Goal: Task Accomplishment & Management: Complete application form

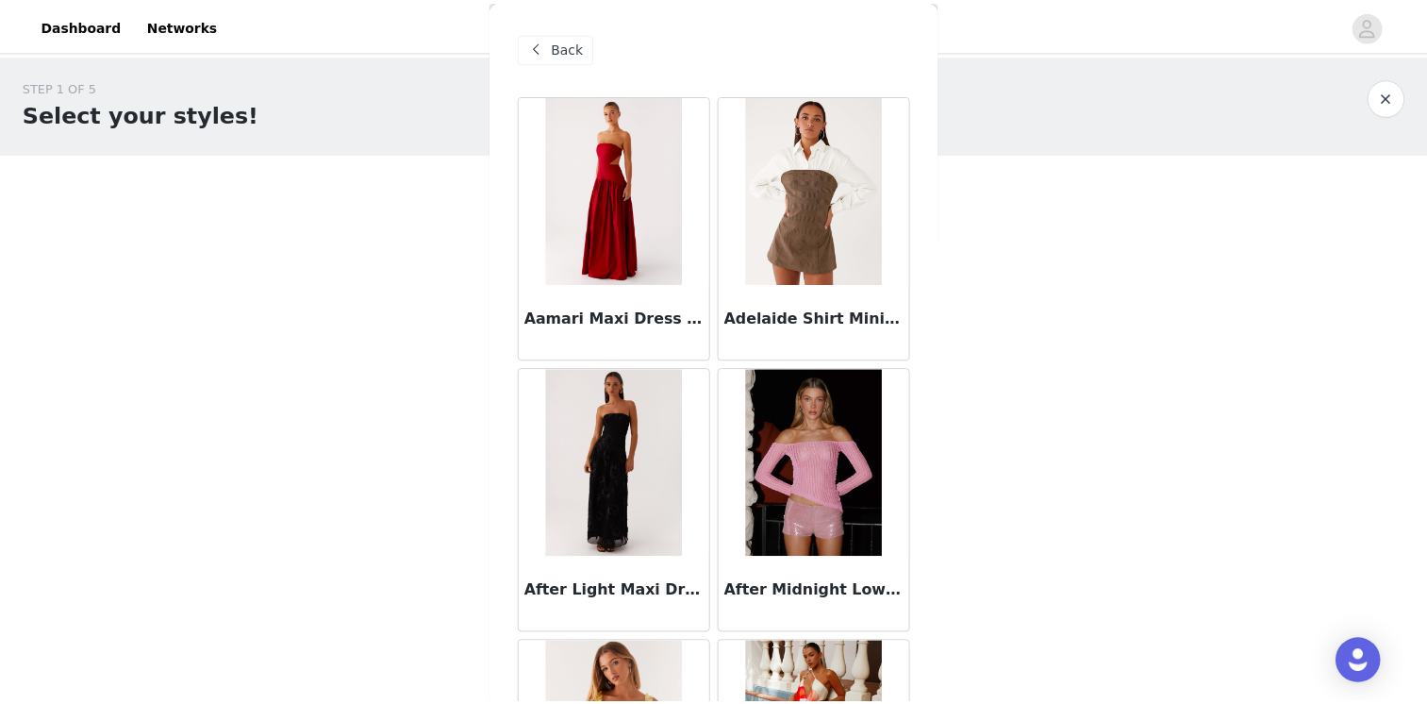
scroll to position [11790, 0]
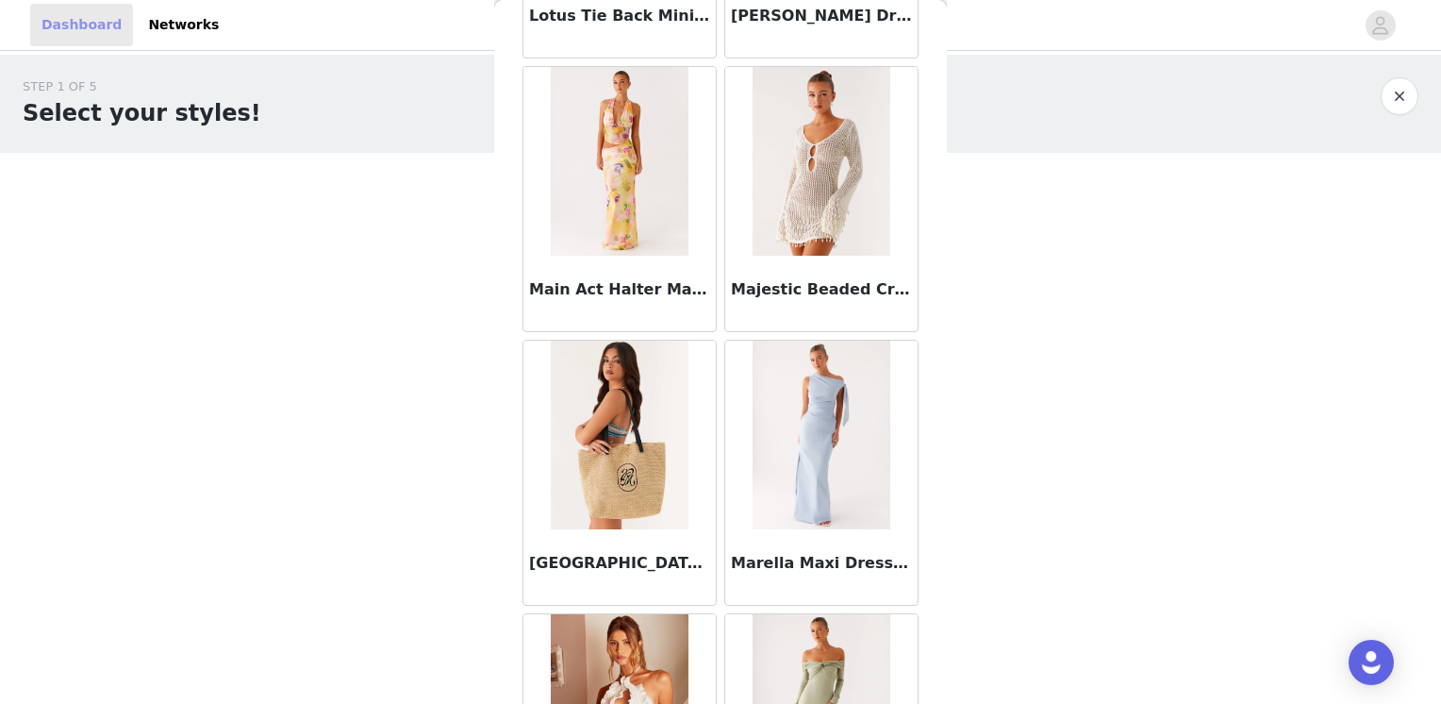
click at [59, 34] on link "Dashboard" at bounding box center [81, 25] width 103 height 42
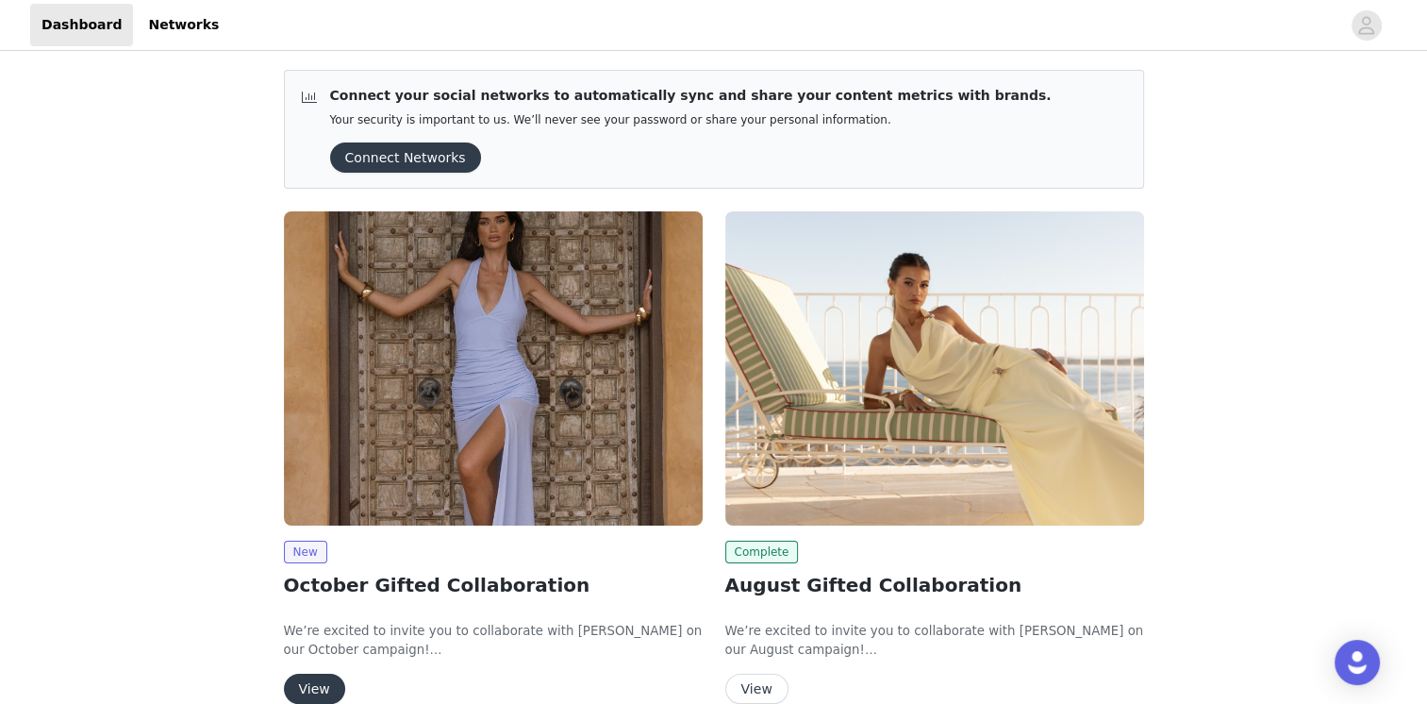
click at [430, 149] on button "Connect Networks" at bounding box center [405, 157] width 151 height 30
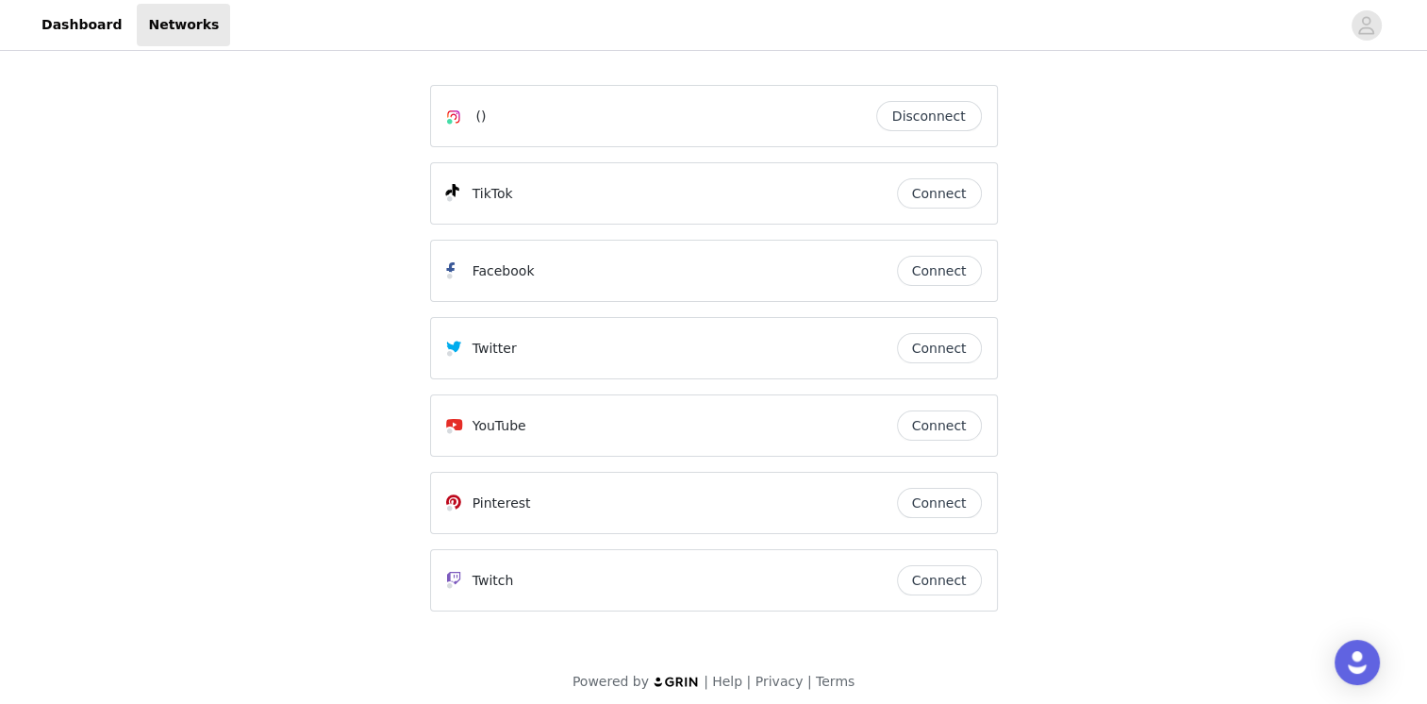
click at [914, 204] on button "Connect" at bounding box center [939, 193] width 85 height 30
click at [920, 23] on div at bounding box center [785, 25] width 1110 height 42
click at [1370, 14] on icon "avatar" at bounding box center [1366, 25] width 18 height 30
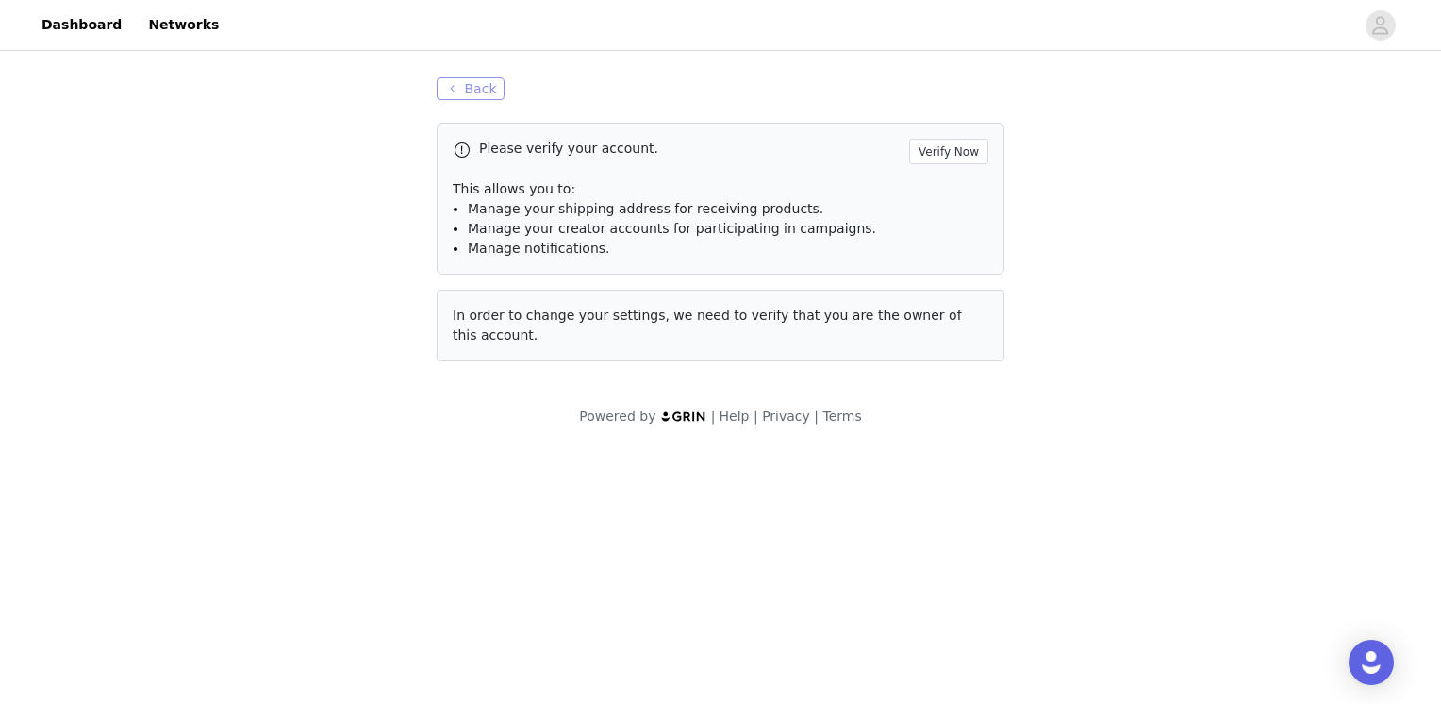
click at [460, 91] on button "Back" at bounding box center [471, 88] width 68 height 23
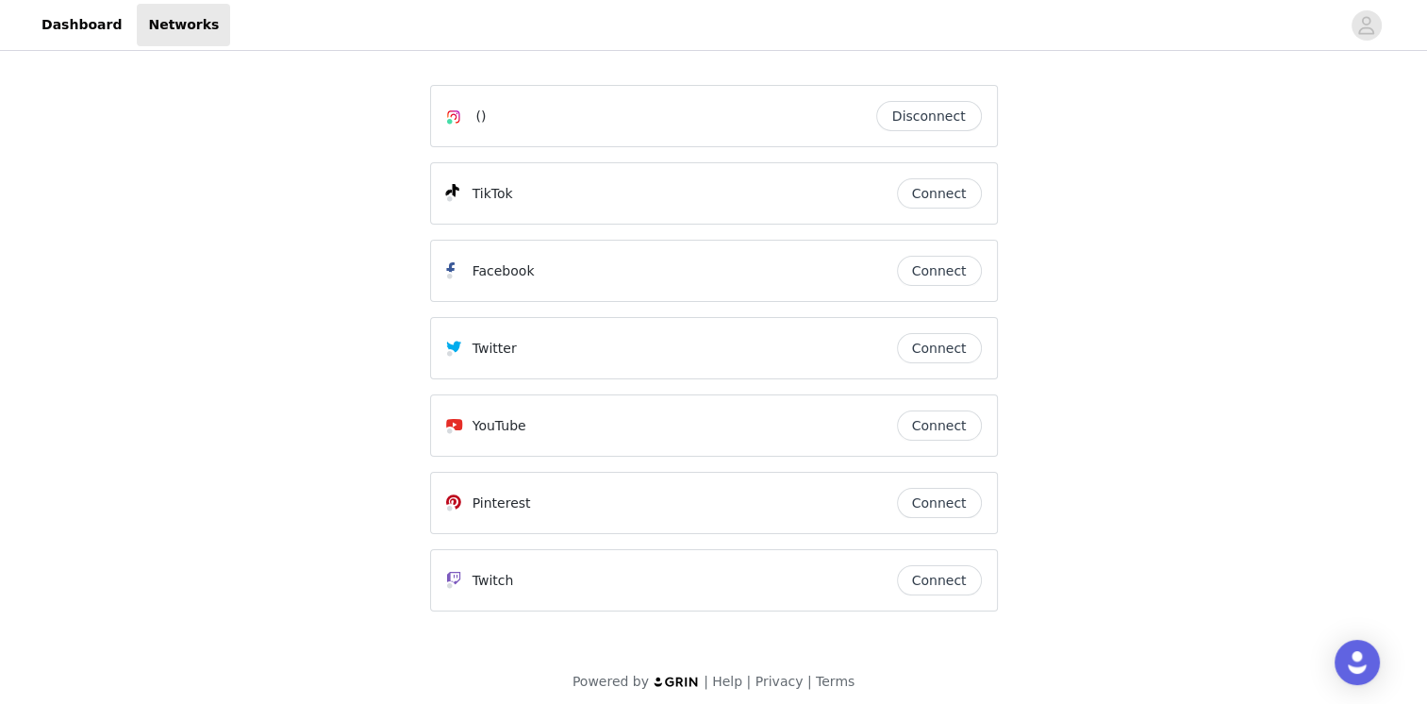
click at [915, 202] on button "Connect" at bounding box center [939, 193] width 85 height 30
click at [1024, 48] on header "Dashboard Networks" at bounding box center [713, 25] width 1427 height 51
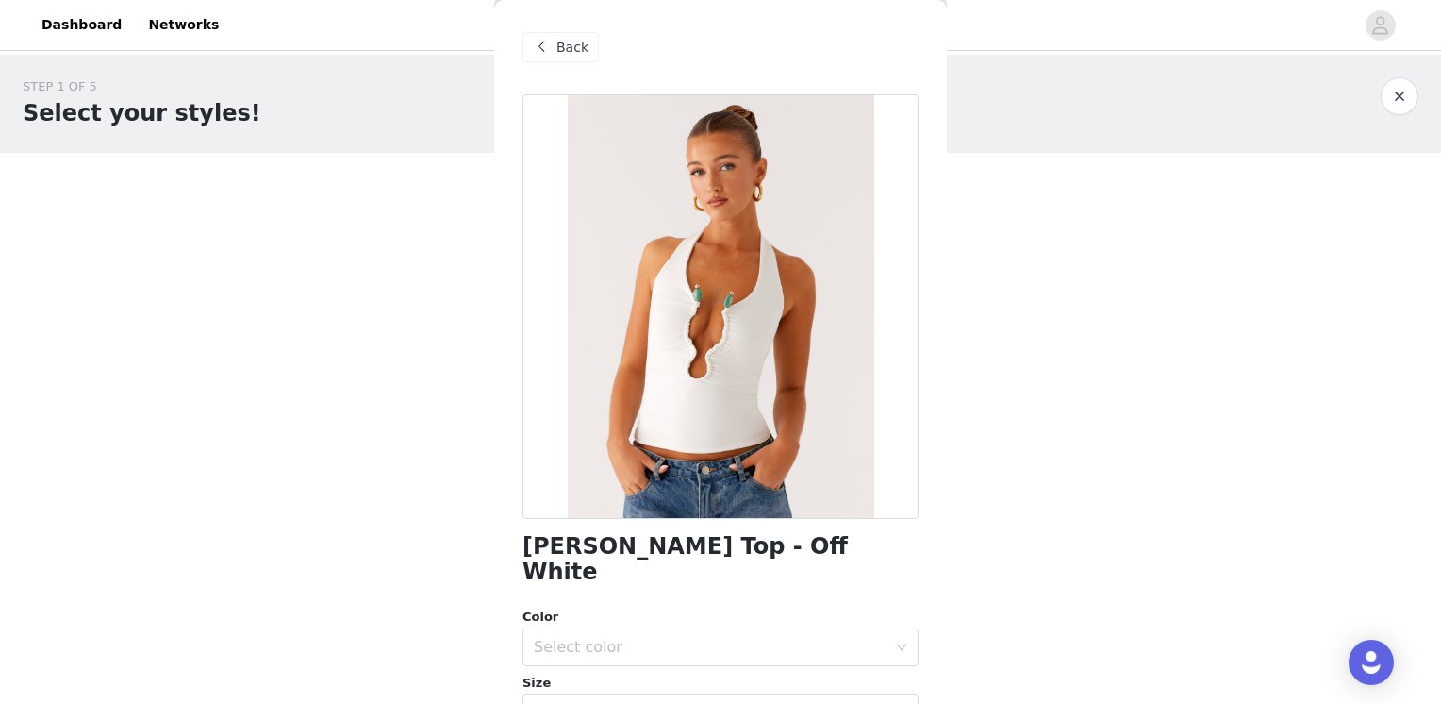
click at [568, 46] on span "Back" at bounding box center [572, 48] width 32 height 20
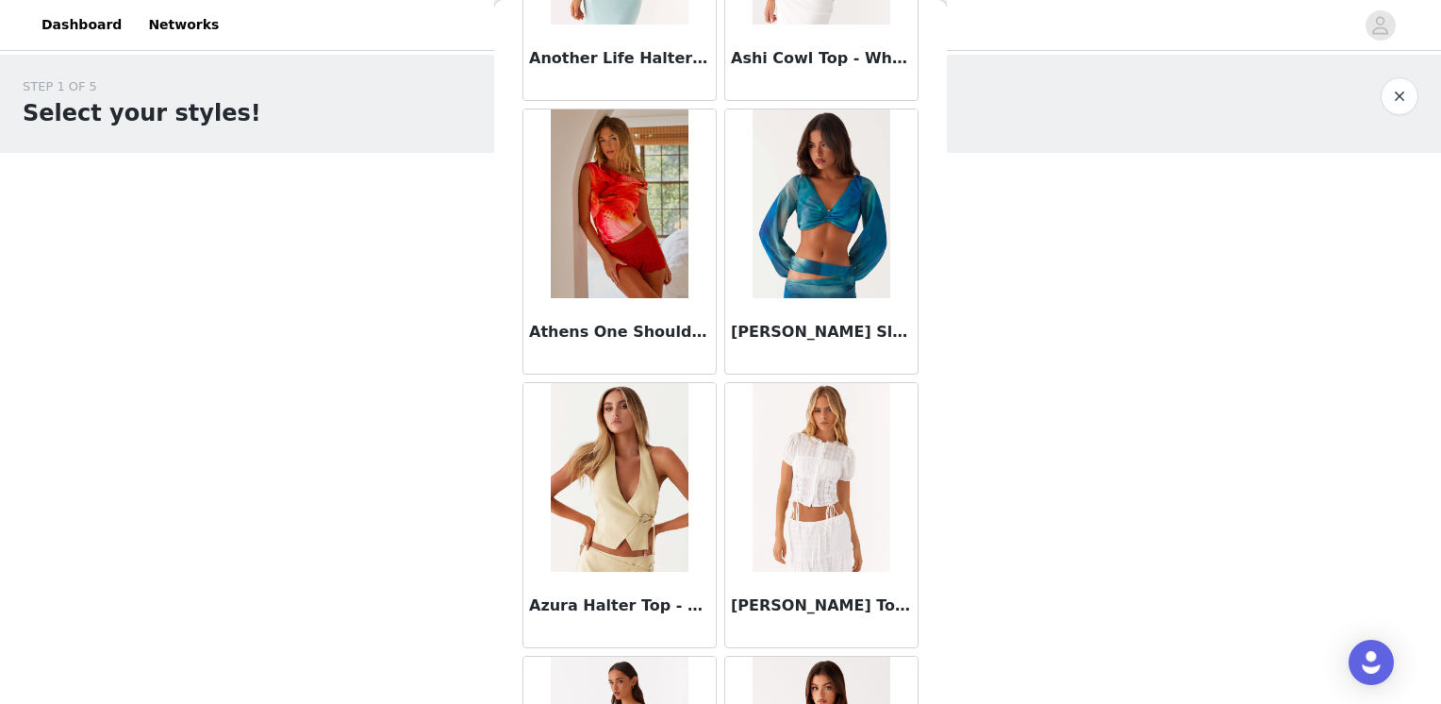
scroll to position [943, 0]
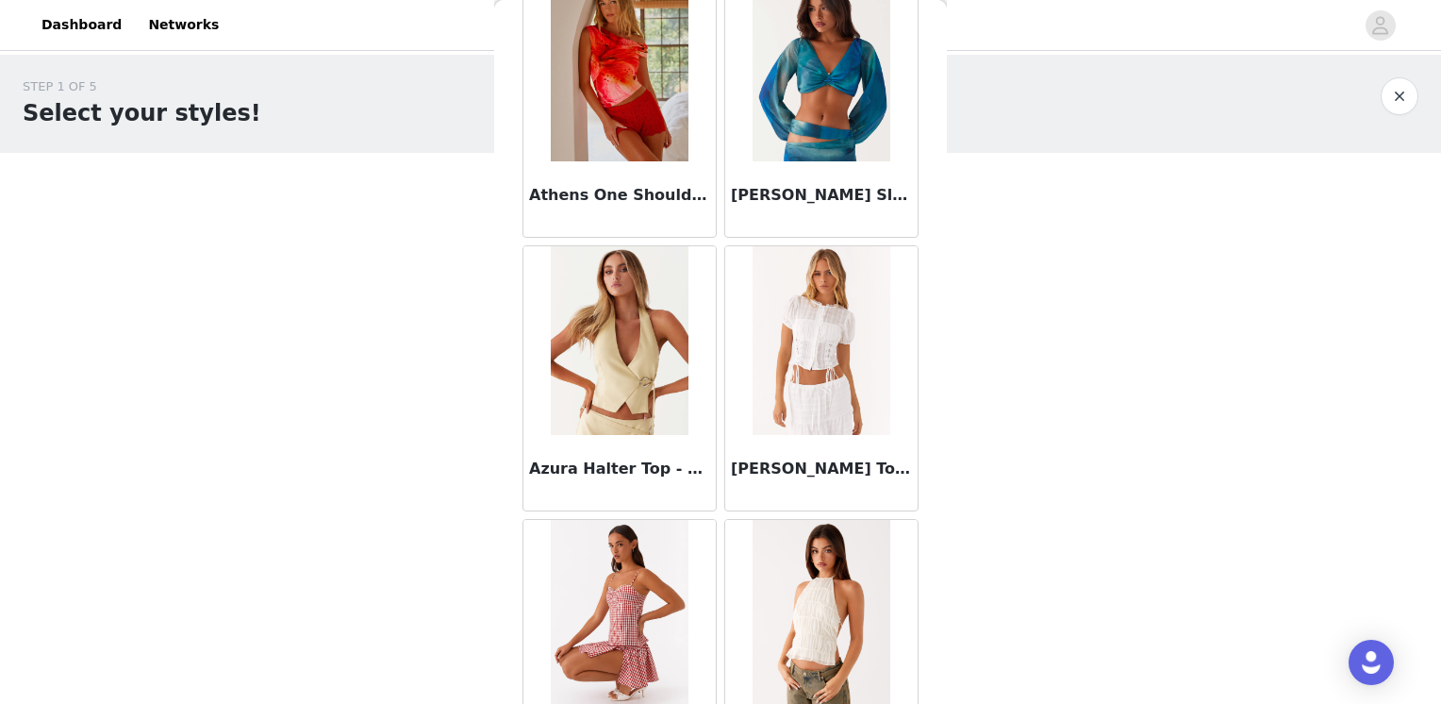
click at [588, 473] on h3 "Azura Halter Top - Yellow" at bounding box center [619, 468] width 181 height 23
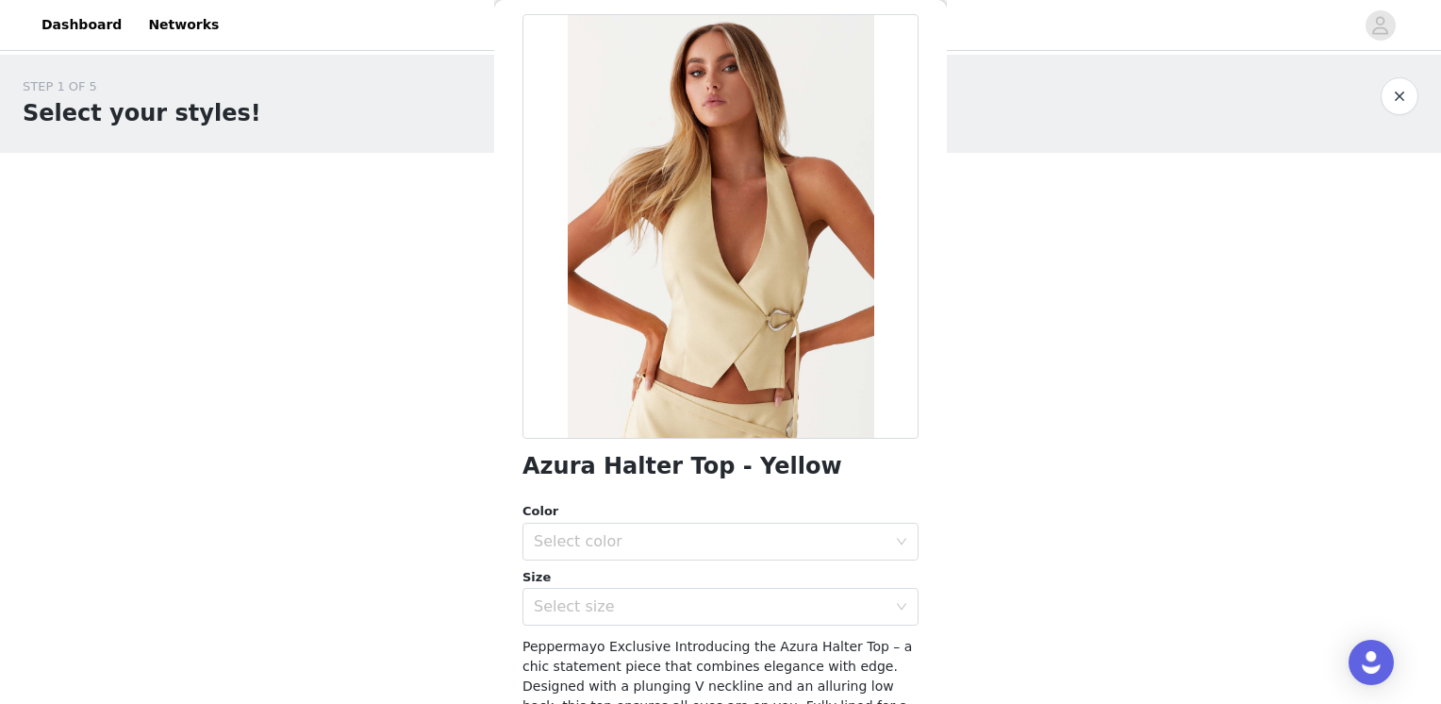
scroll to position [189, 0]
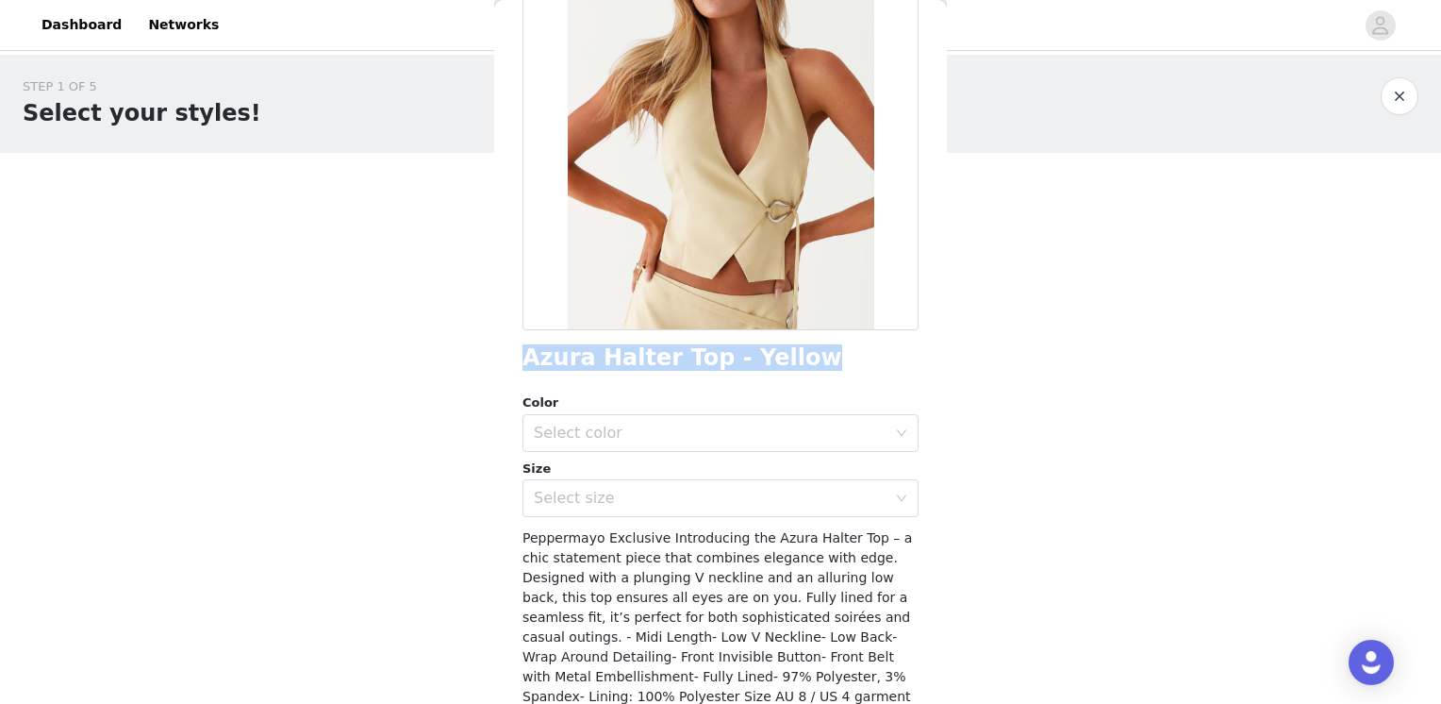
drag, startPoint x: 806, startPoint y: 360, endPoint x: 507, endPoint y: 358, distance: 299.0
click at [507, 358] on div "Back Azura Halter Top - Yellow Color Select color Size Select size Peppermayo E…" at bounding box center [720, 352] width 453 height 704
copy h1 "Azura Halter Top - Yellow"
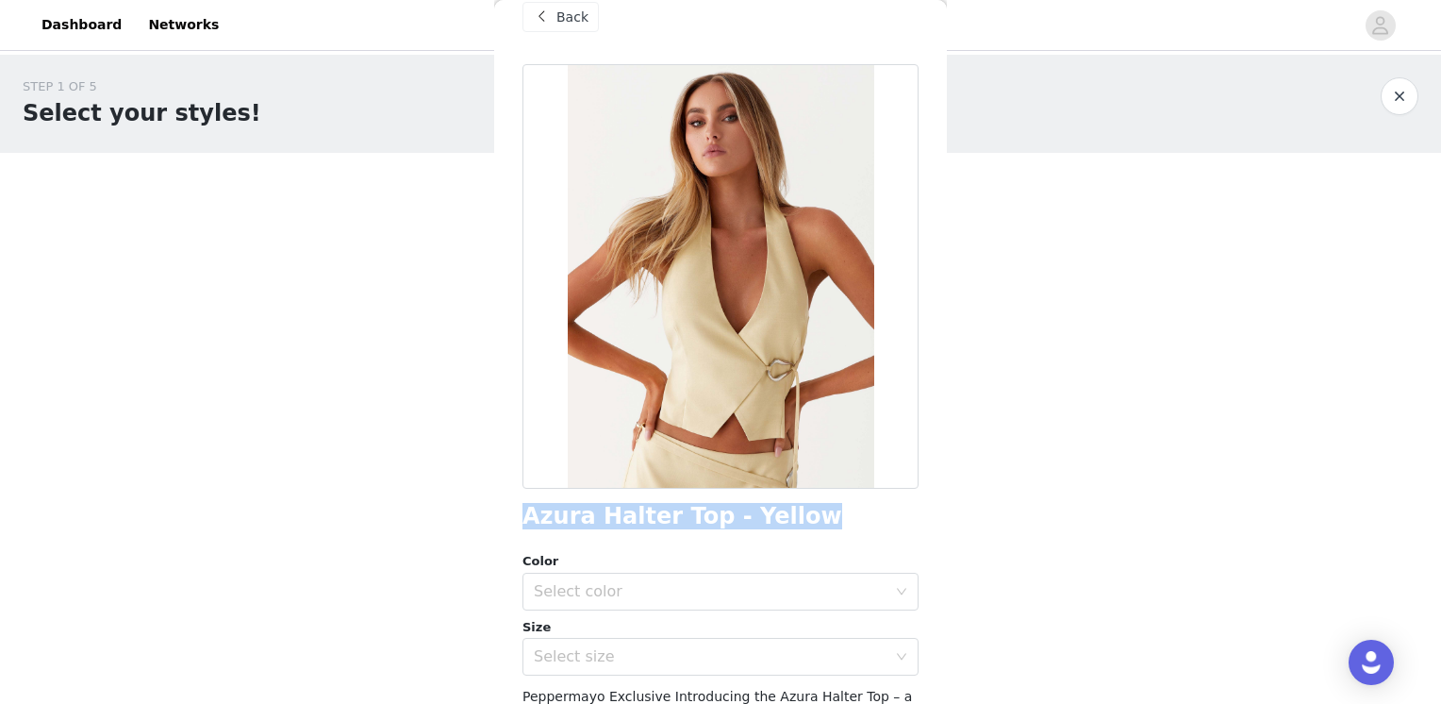
scroll to position [0, 0]
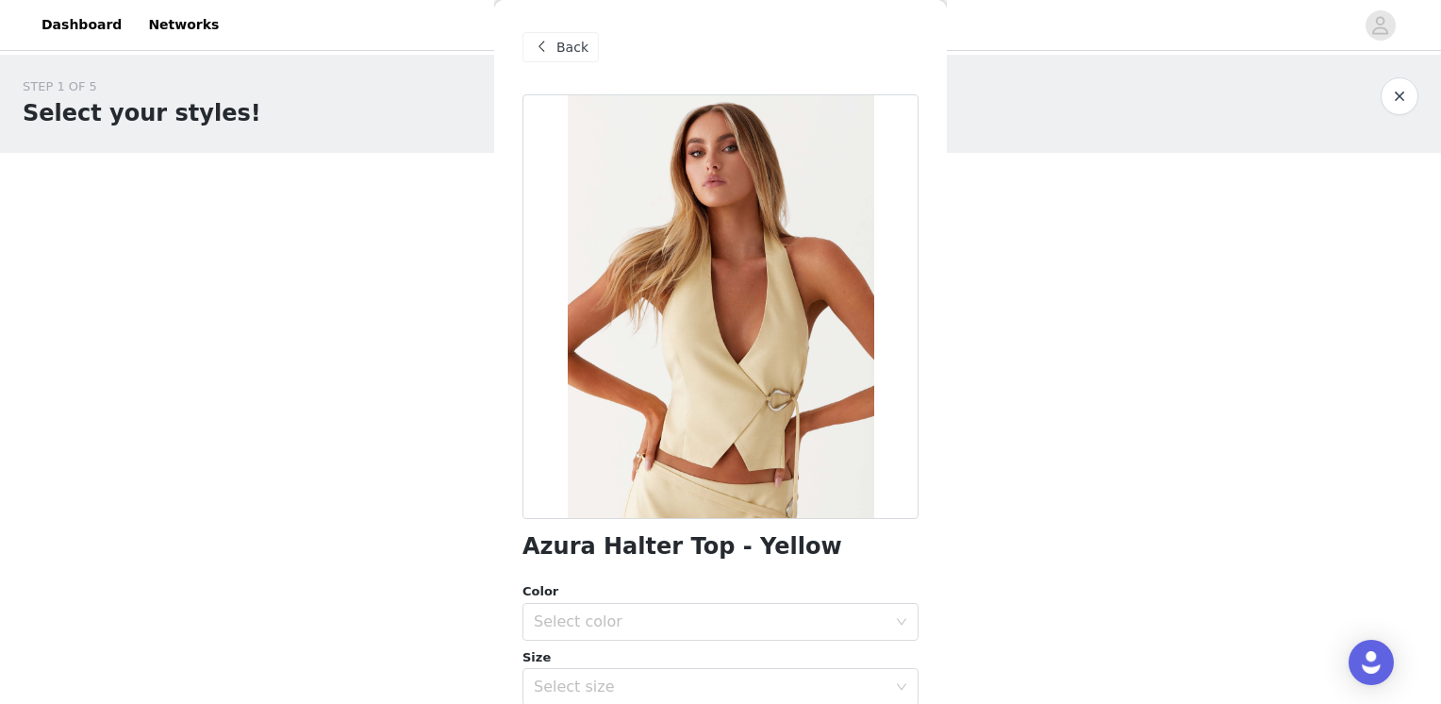
click at [569, 56] on span "Back" at bounding box center [572, 48] width 32 height 20
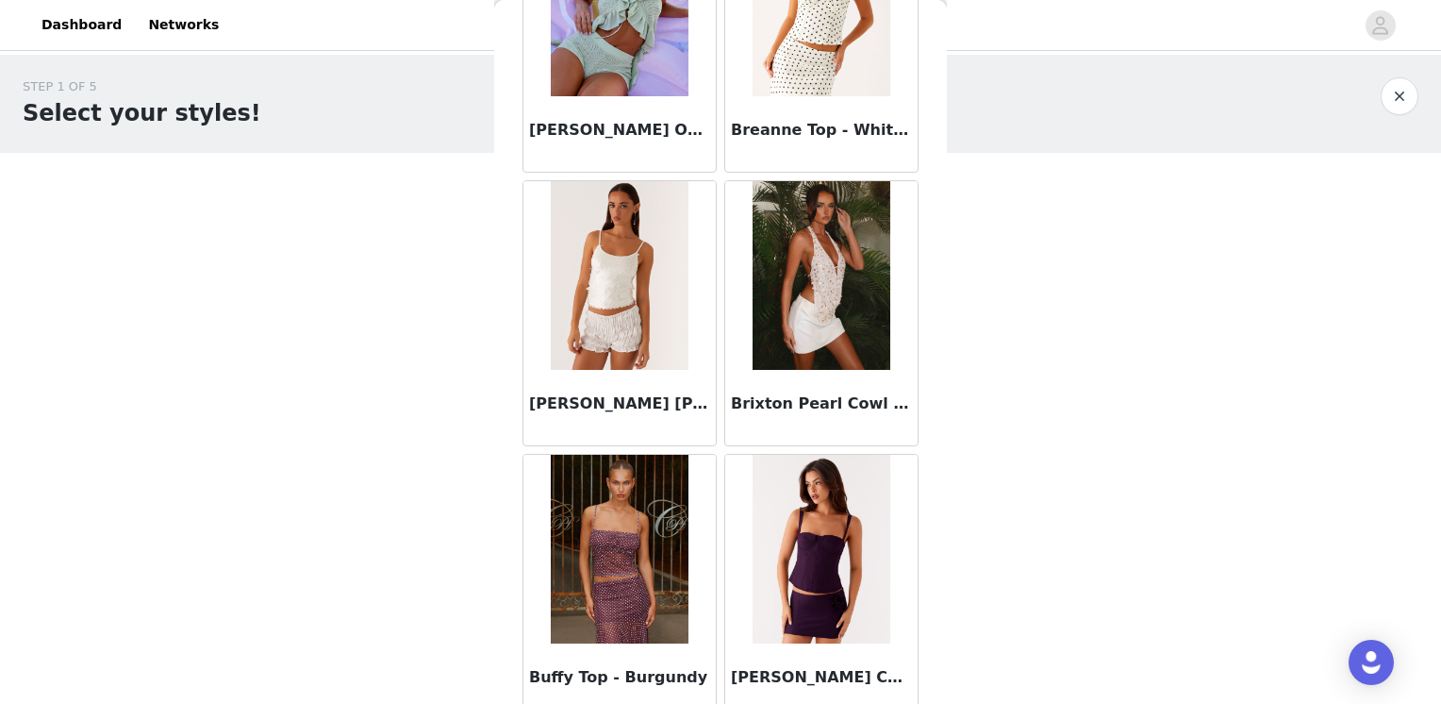
scroll to position [2547, 0]
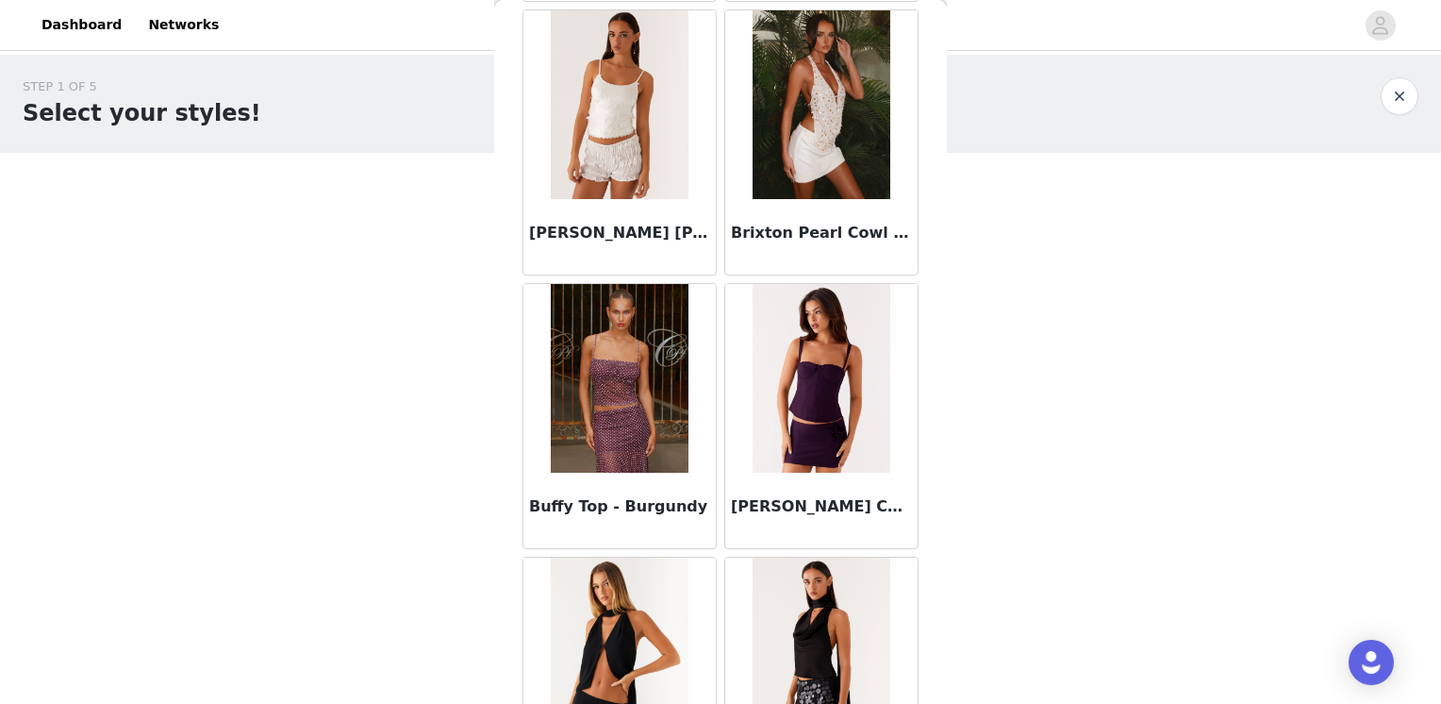
click at [634, 381] on img at bounding box center [619, 378] width 137 height 189
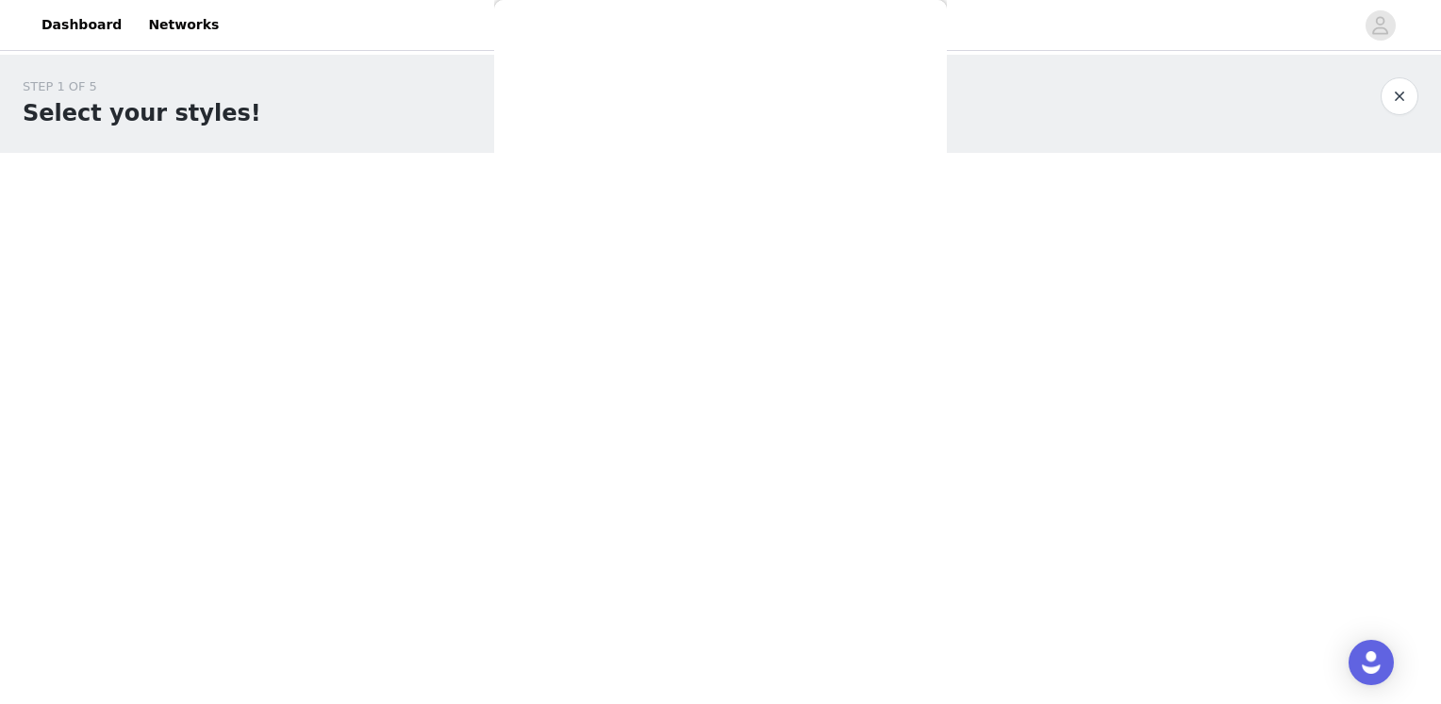
scroll to position [0, 0]
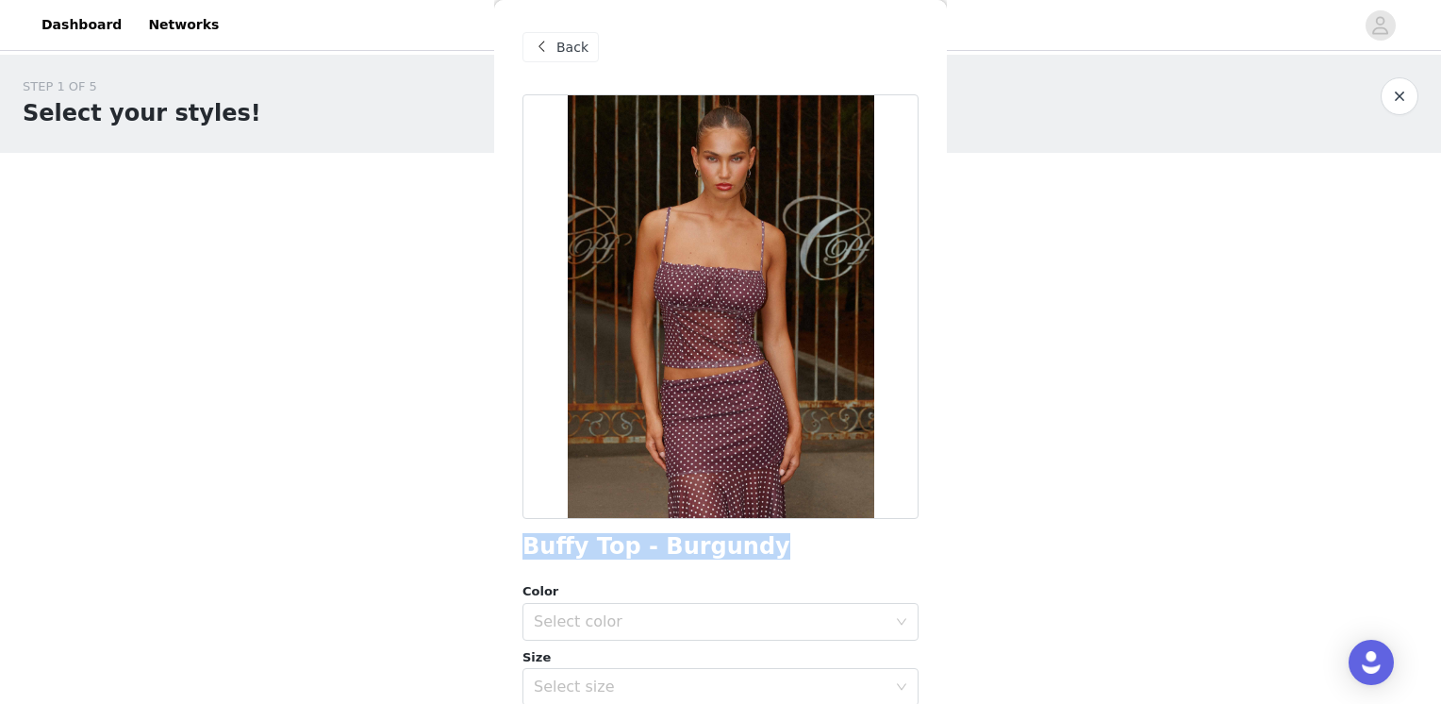
drag, startPoint x: 753, startPoint y: 553, endPoint x: 502, endPoint y: 555, distance: 250.9
click at [502, 555] on div "Back Buffy Top - Burgundy Color Select color Size Select size Peppermayo Exclus…" at bounding box center [720, 352] width 453 height 704
copy h1 "Buffy Top - Burgundy"
click at [562, 45] on span "Back" at bounding box center [572, 48] width 32 height 20
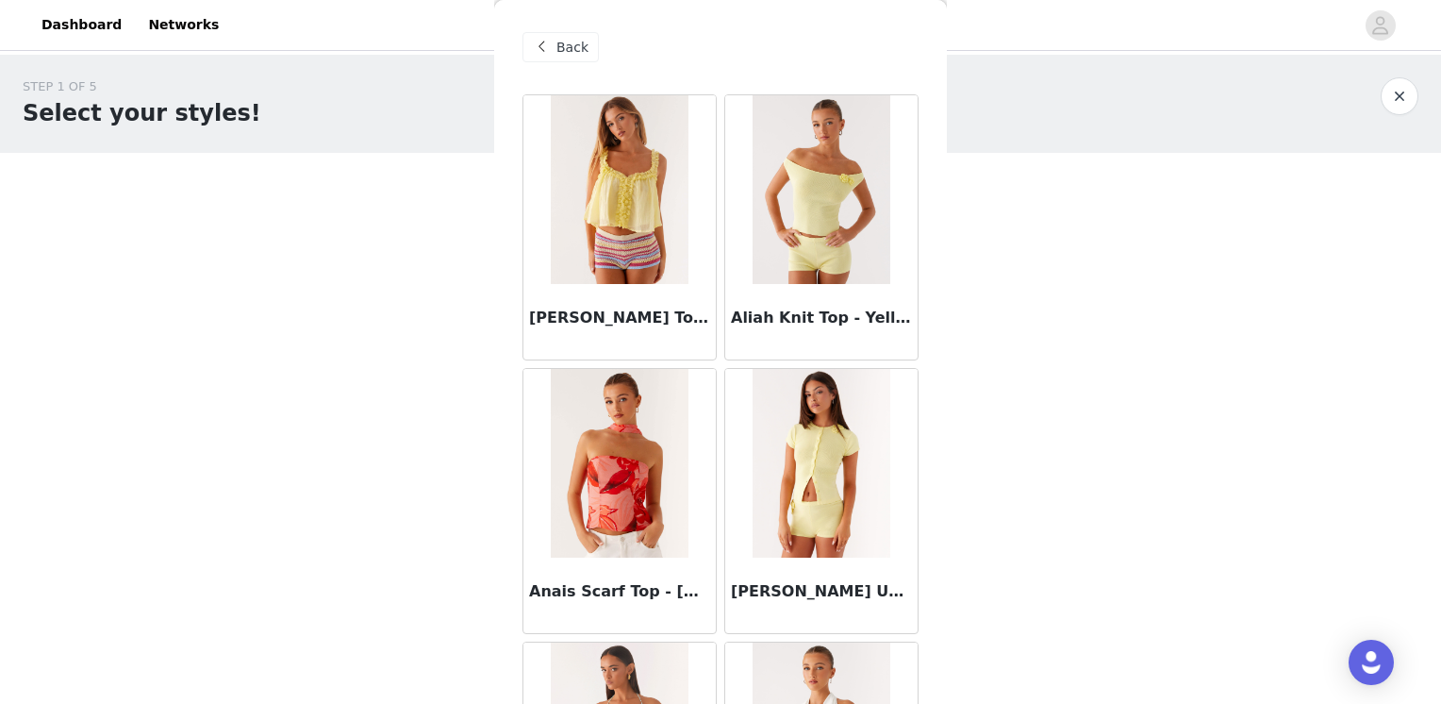
click at [554, 48] on div "Back" at bounding box center [561, 47] width 76 height 30
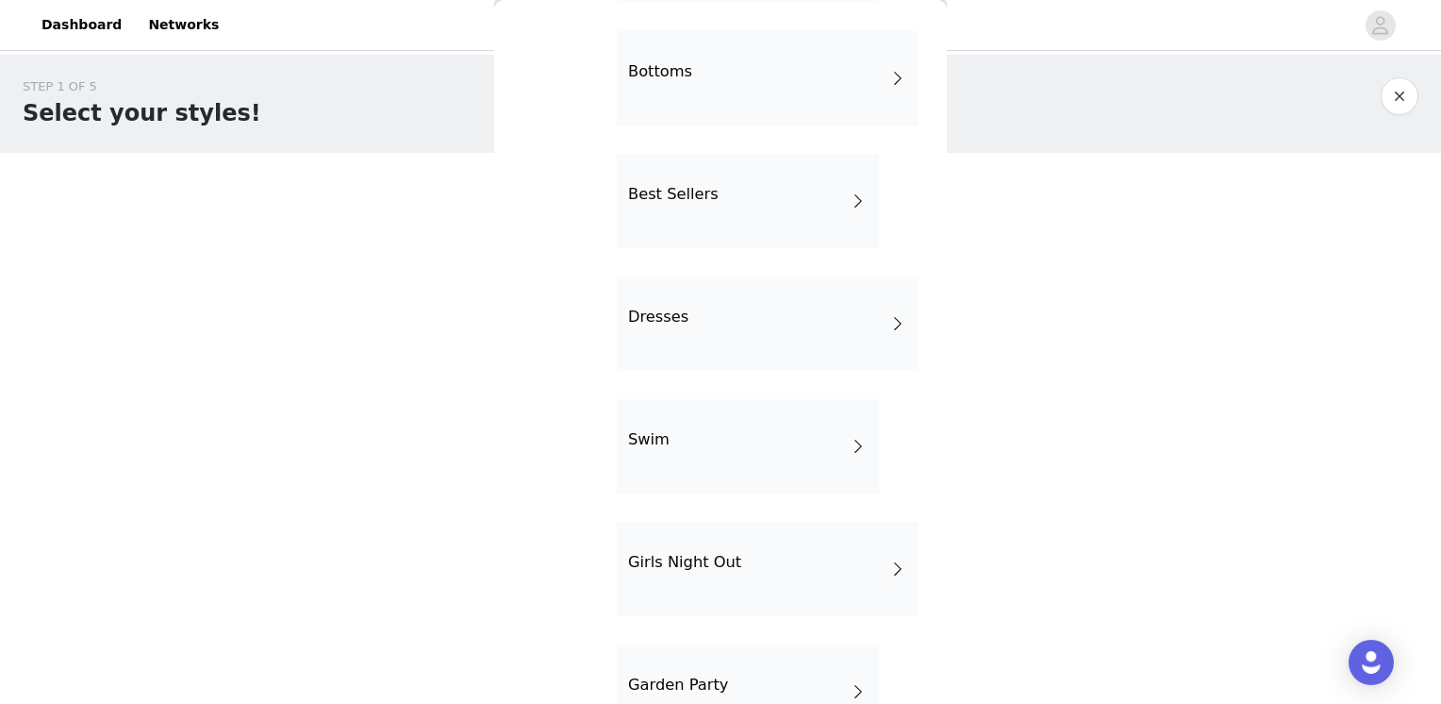
scroll to position [182, 0]
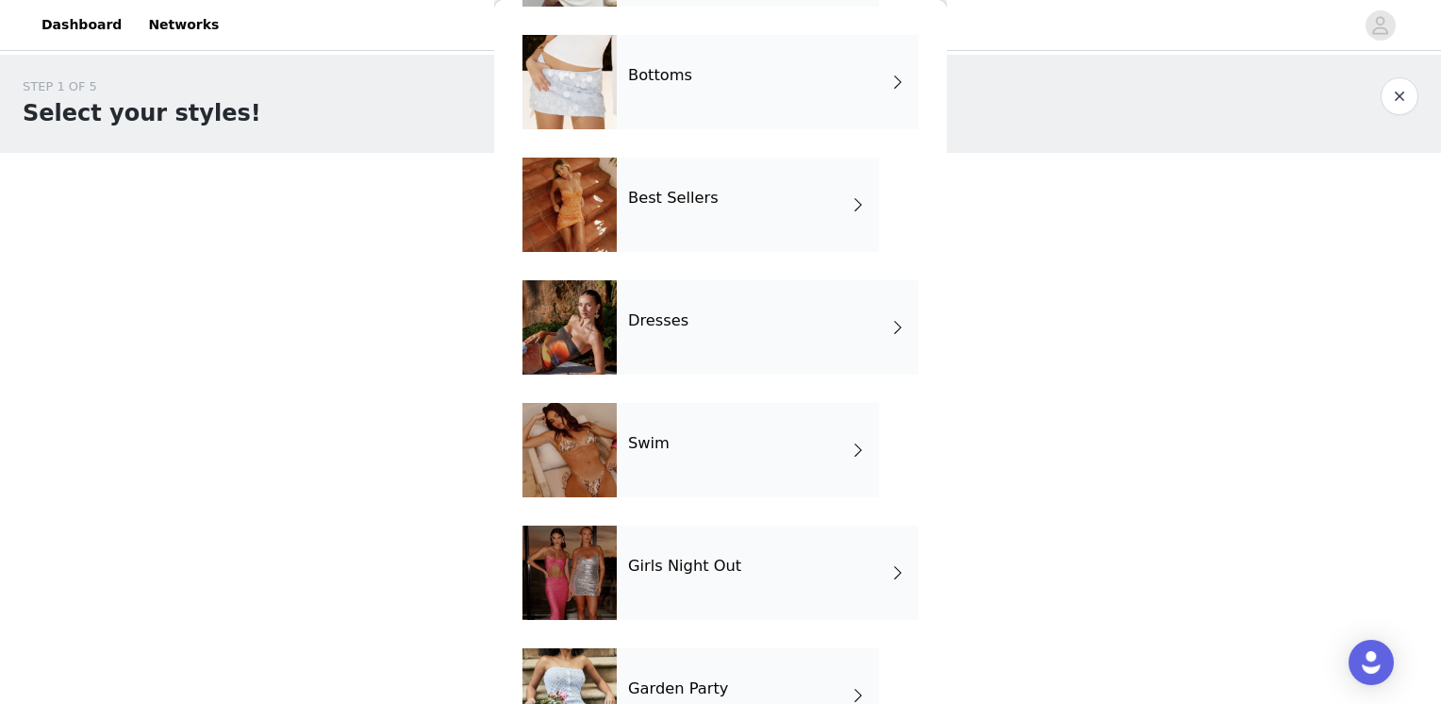
click at [725, 207] on div "Best Sellers" at bounding box center [748, 205] width 262 height 94
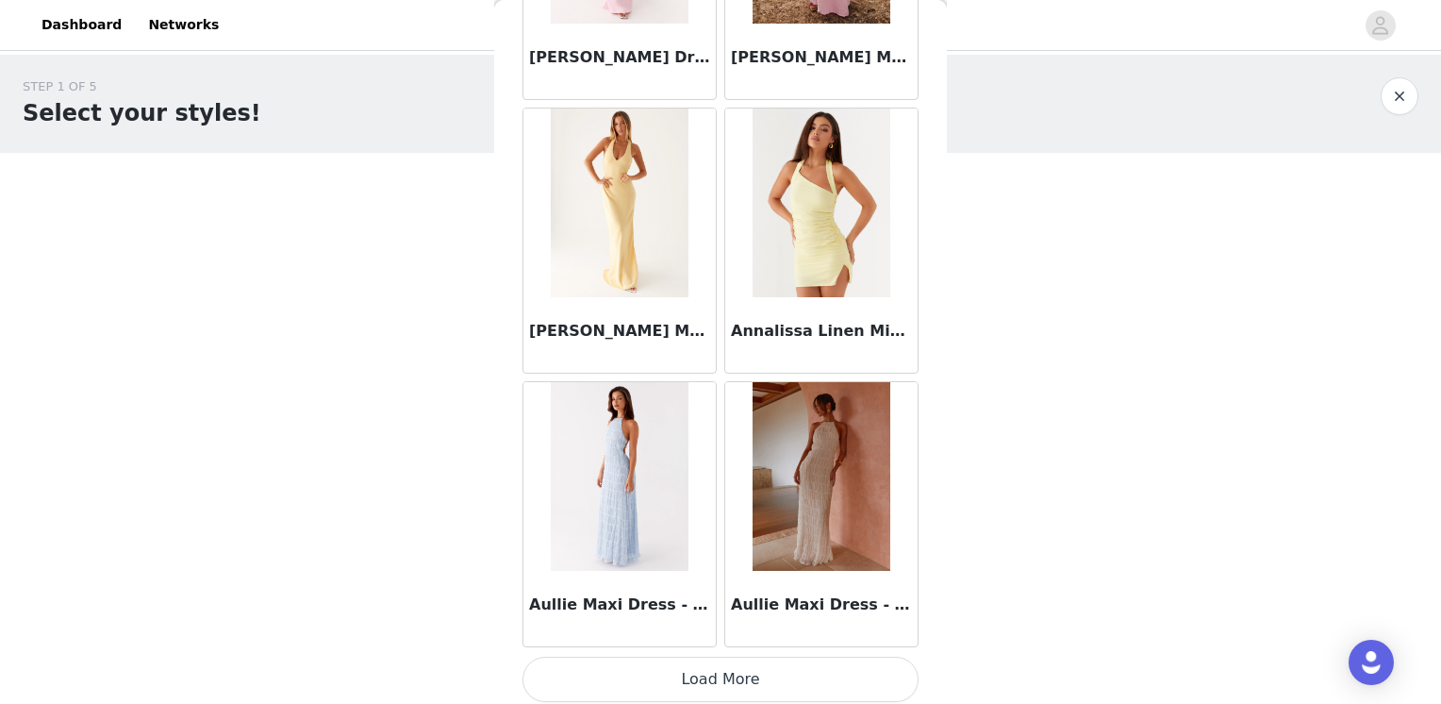
scroll to position [2178, 0]
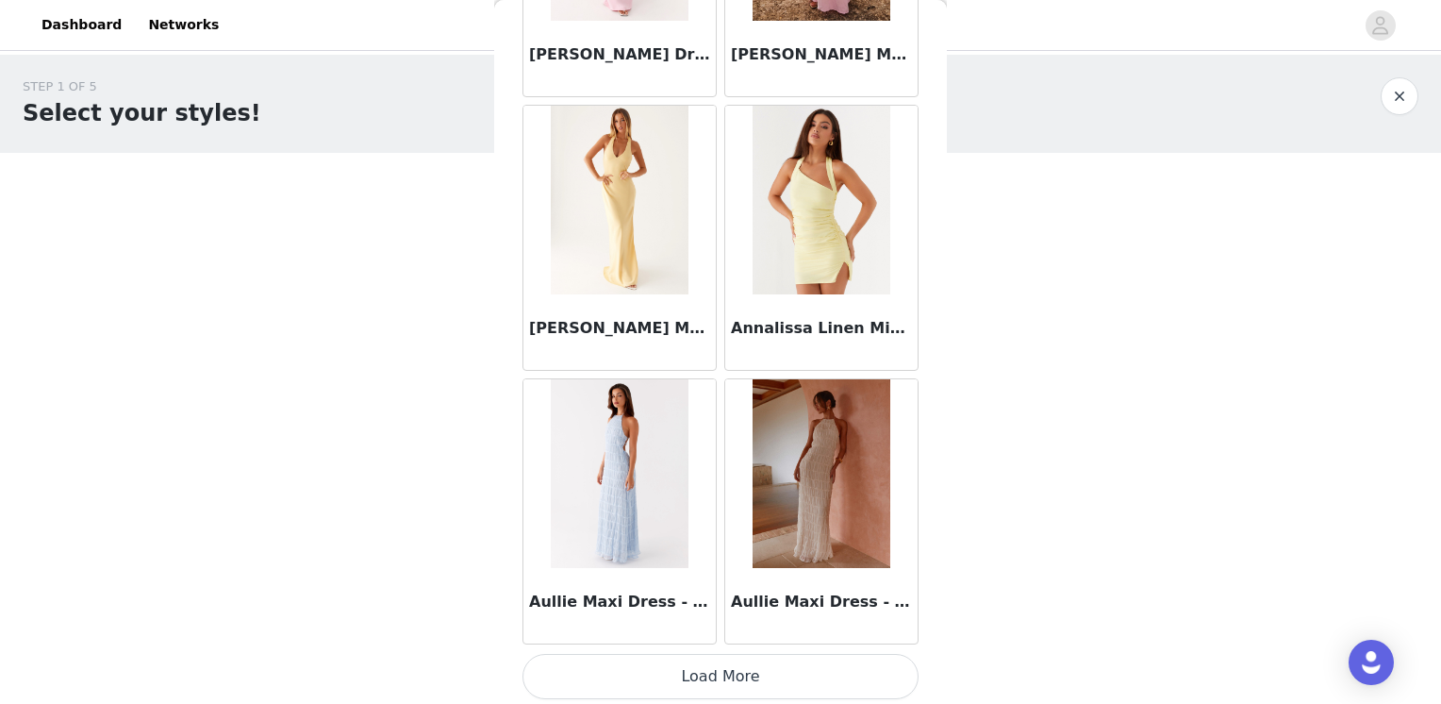
click at [766, 673] on button "Load More" at bounding box center [721, 676] width 396 height 45
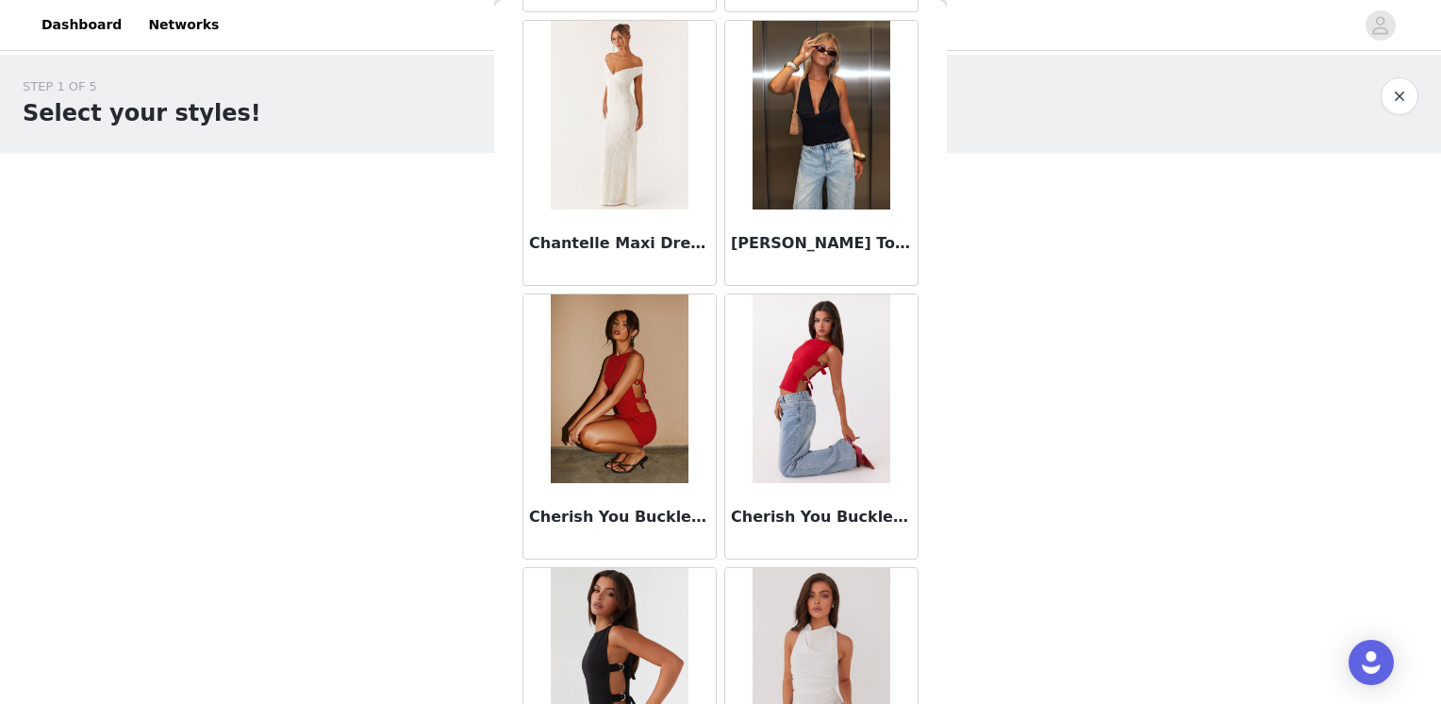
scroll to position [4909, 0]
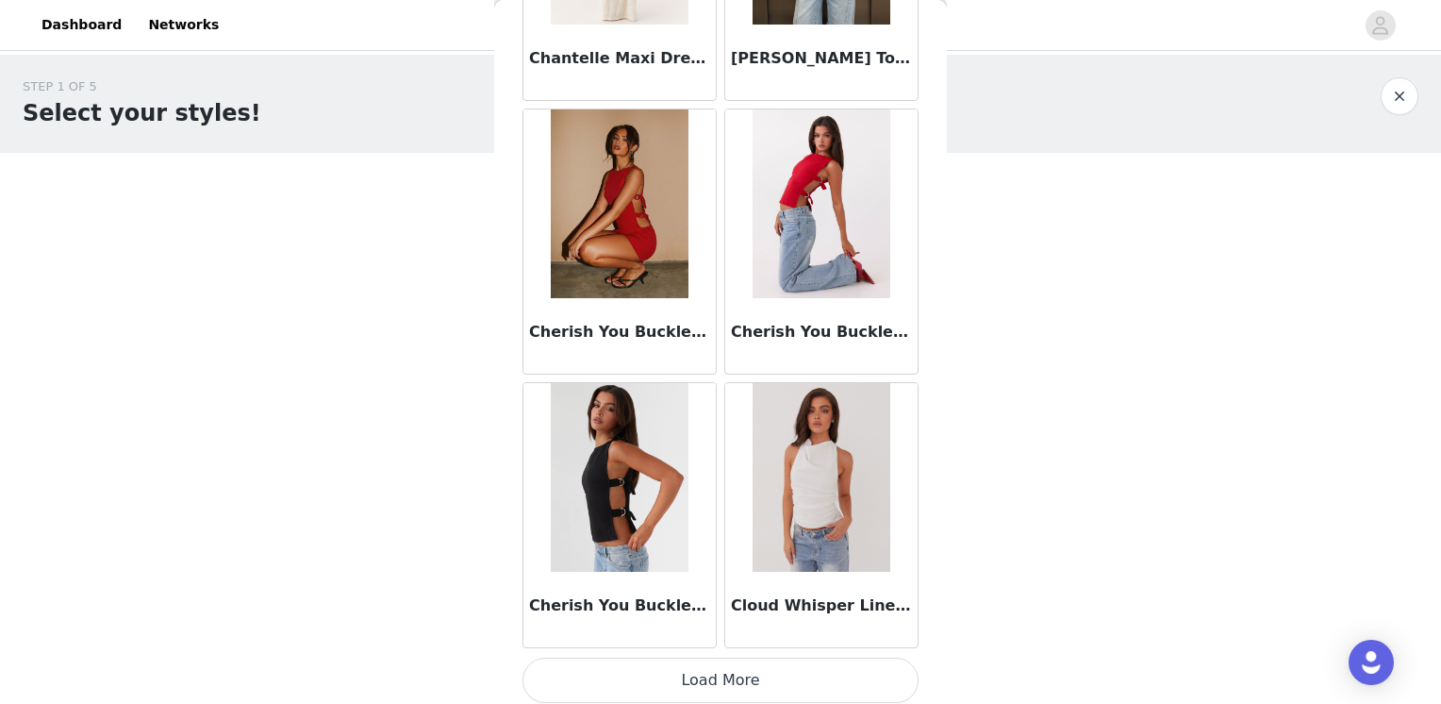
click at [800, 666] on button "Load More" at bounding box center [721, 679] width 396 height 45
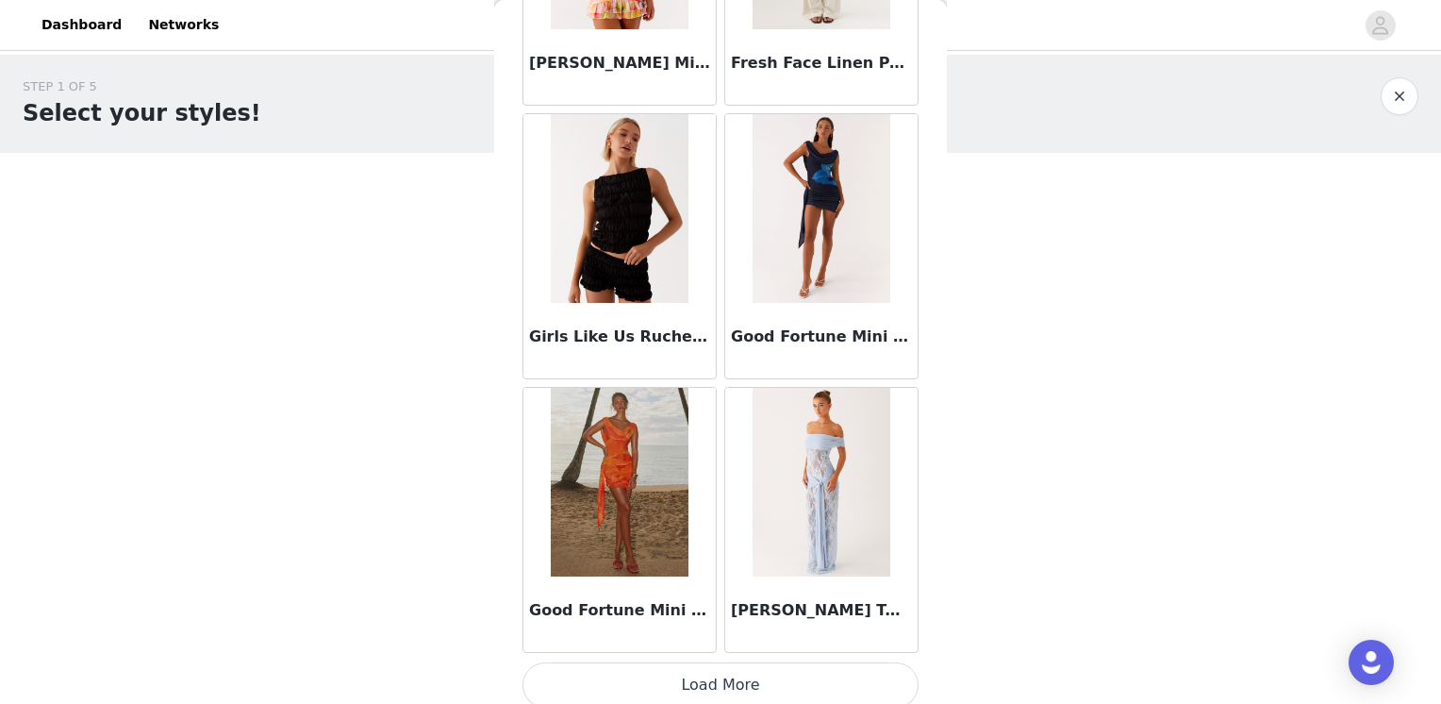
scroll to position [7641, 0]
click at [720, 662] on button "Load More" at bounding box center [721, 683] width 396 height 45
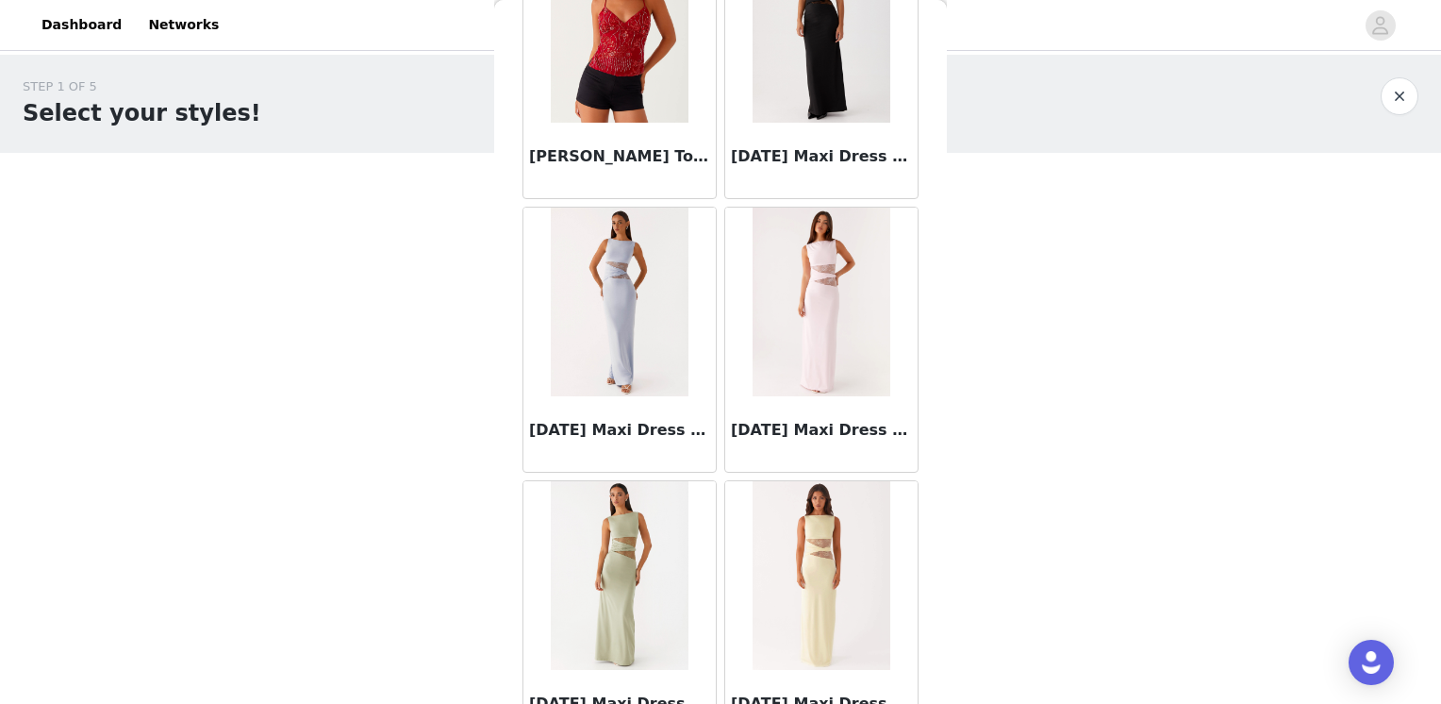
scroll to position [10373, 0]
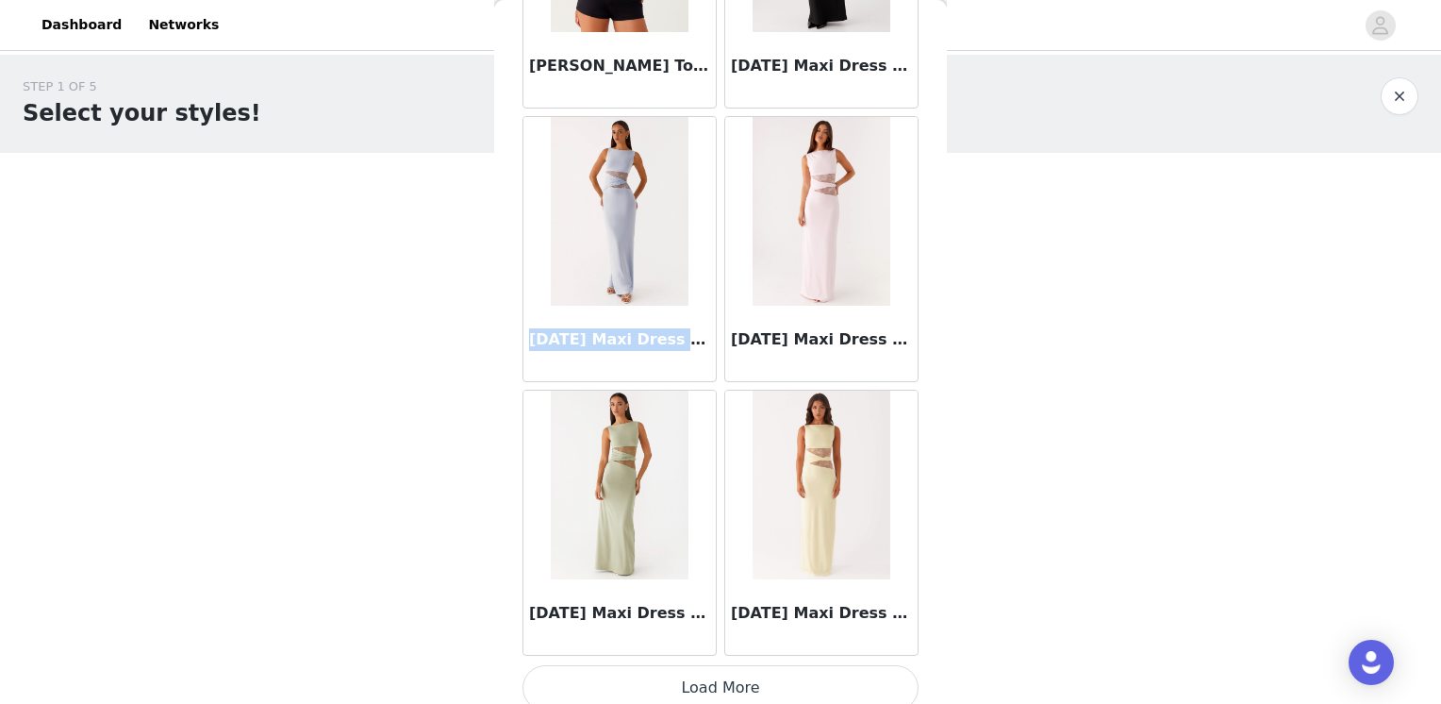
drag, startPoint x: 694, startPoint y: 330, endPoint x: 513, endPoint y: 343, distance: 181.6
click at [513, 343] on div "Back Aamari Maxi Dress - Red Adelaide Shirt Mini Dress - Brown After Light Maxi…" at bounding box center [720, 352] width 453 height 704
copy h3 "[DATE] Maxi Dress - Blue"
click at [767, 665] on button "Load More" at bounding box center [721, 687] width 396 height 45
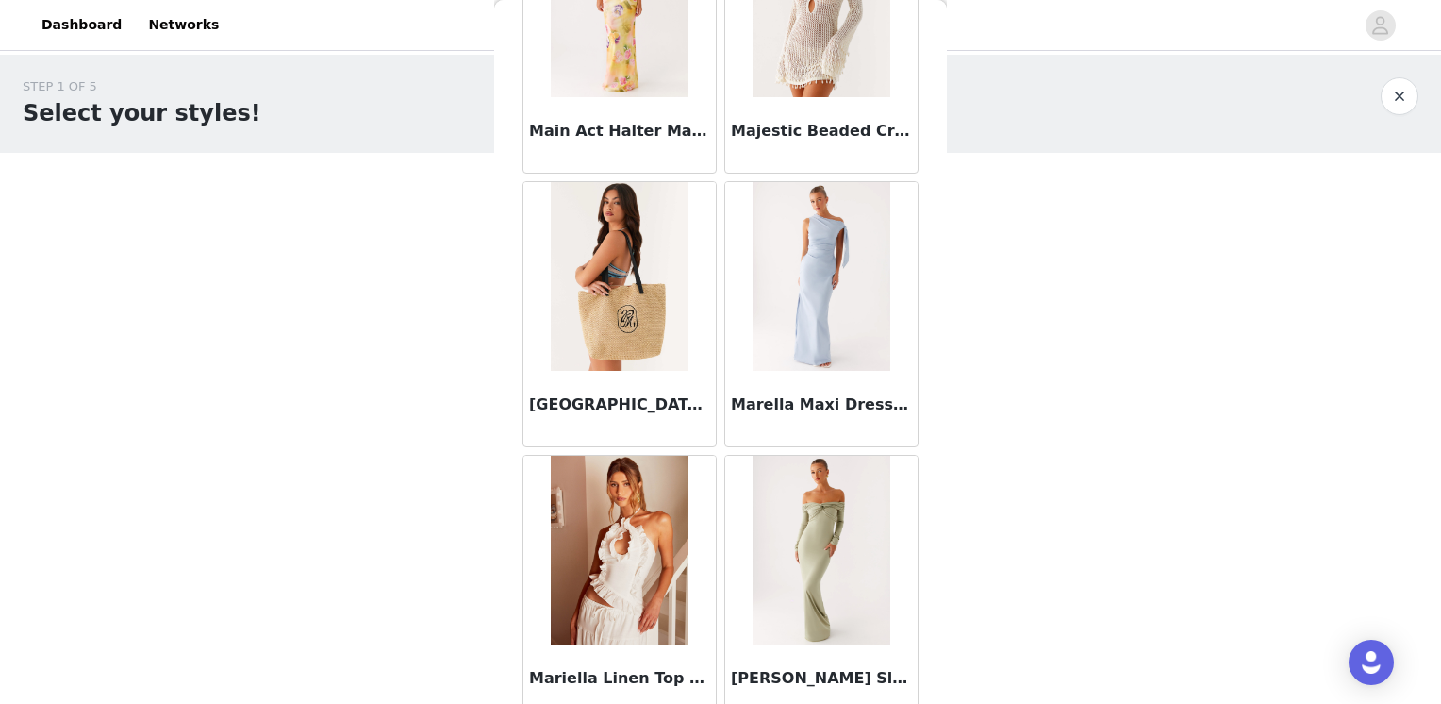
scroll to position [11976, 0]
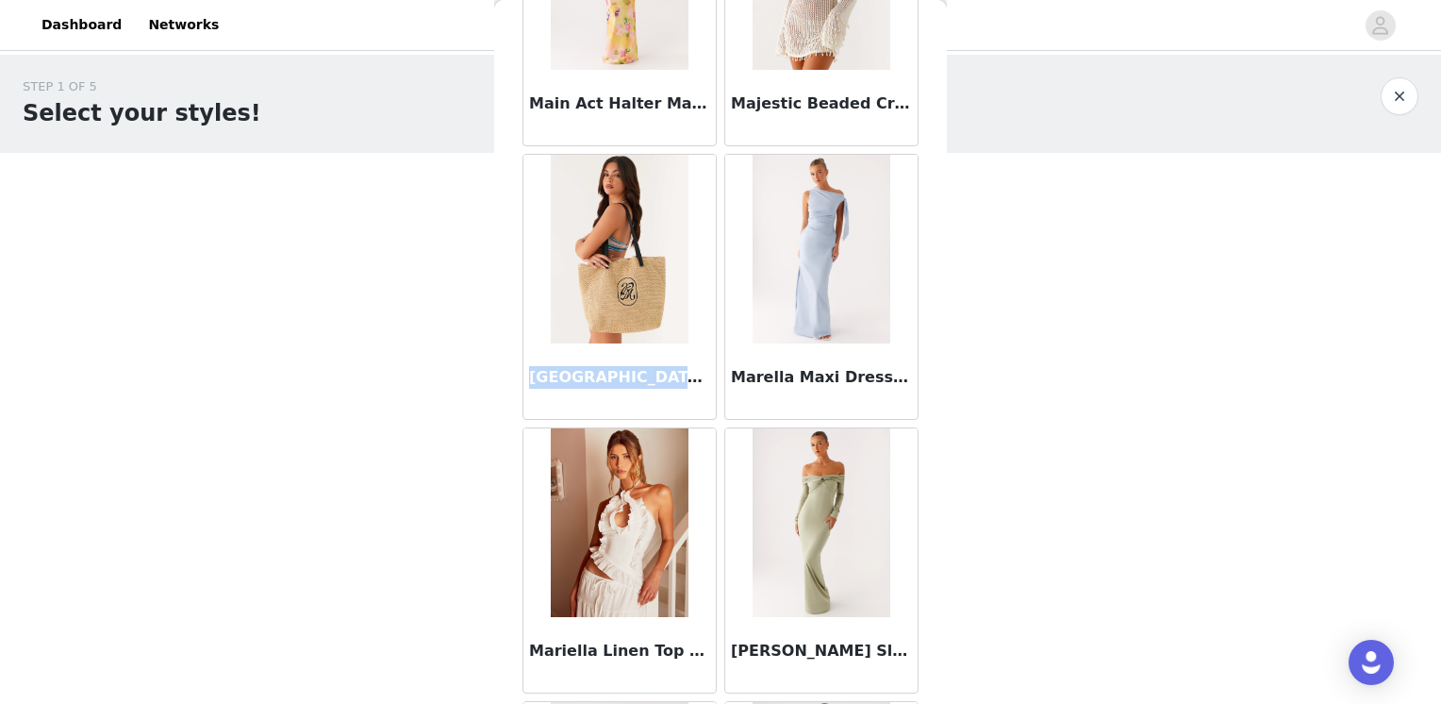
drag, startPoint x: 543, startPoint y: 375, endPoint x: 685, endPoint y: 377, distance: 141.5
click at [685, 377] on div "Back Aamari Maxi Dress - Red Adelaide Shirt Mini Dress - Brown After Light Maxi…" at bounding box center [720, 352] width 453 height 704
copy h3 "Maldives Woven Beach"
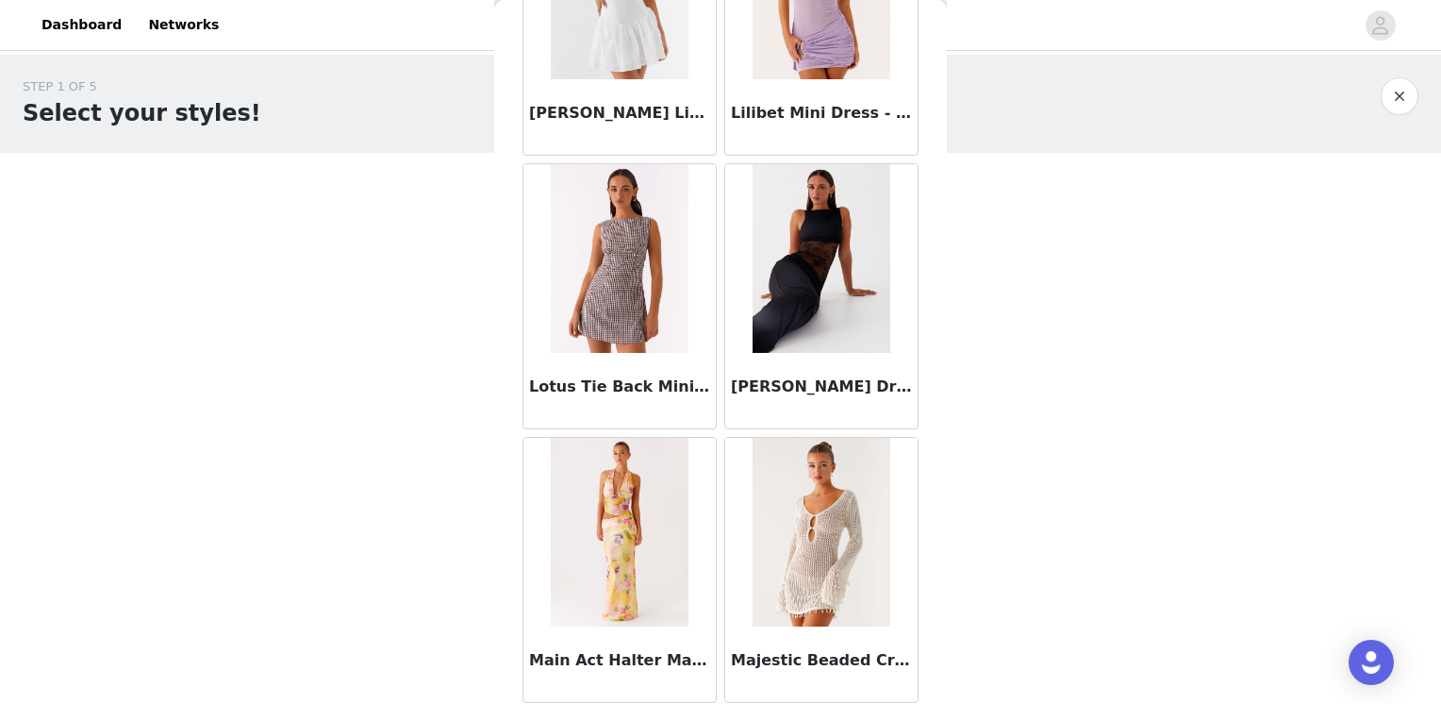
scroll to position [11410, 0]
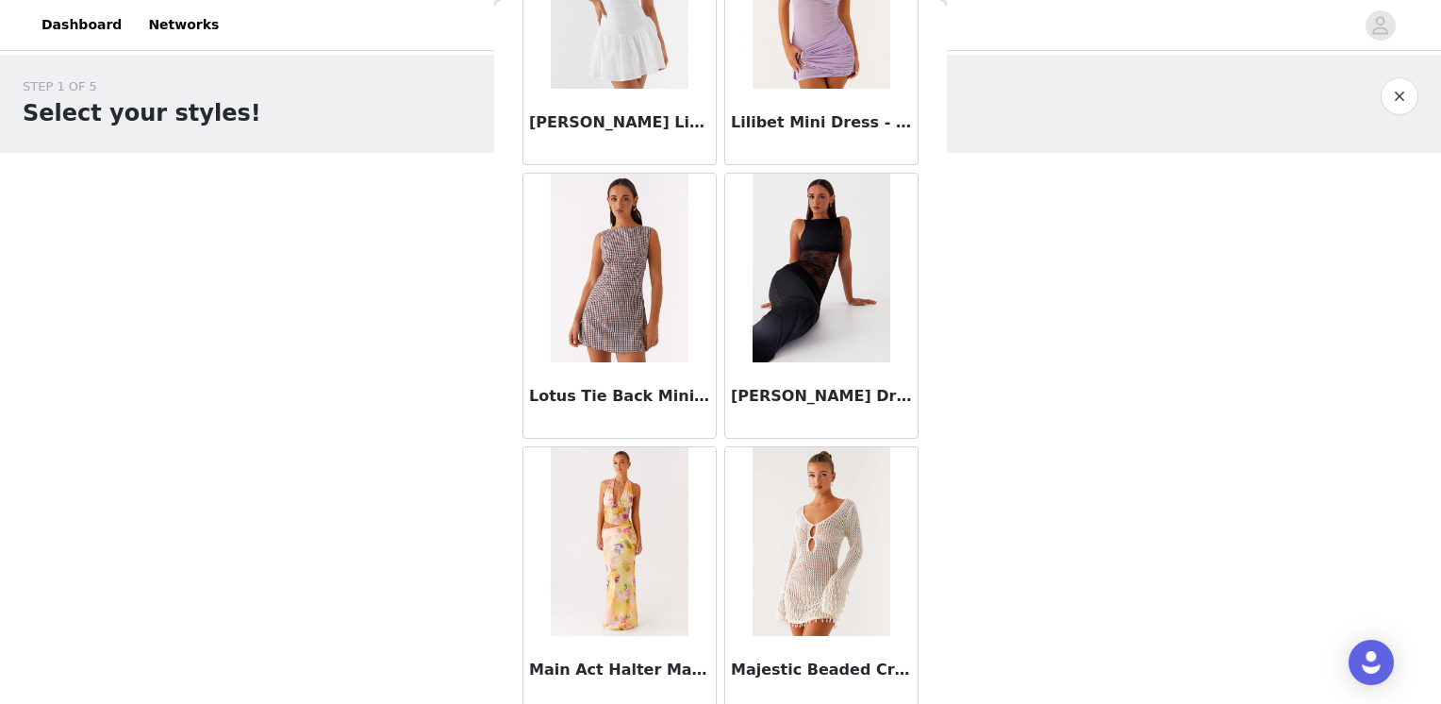
click at [841, 242] on img at bounding box center [821, 268] width 137 height 189
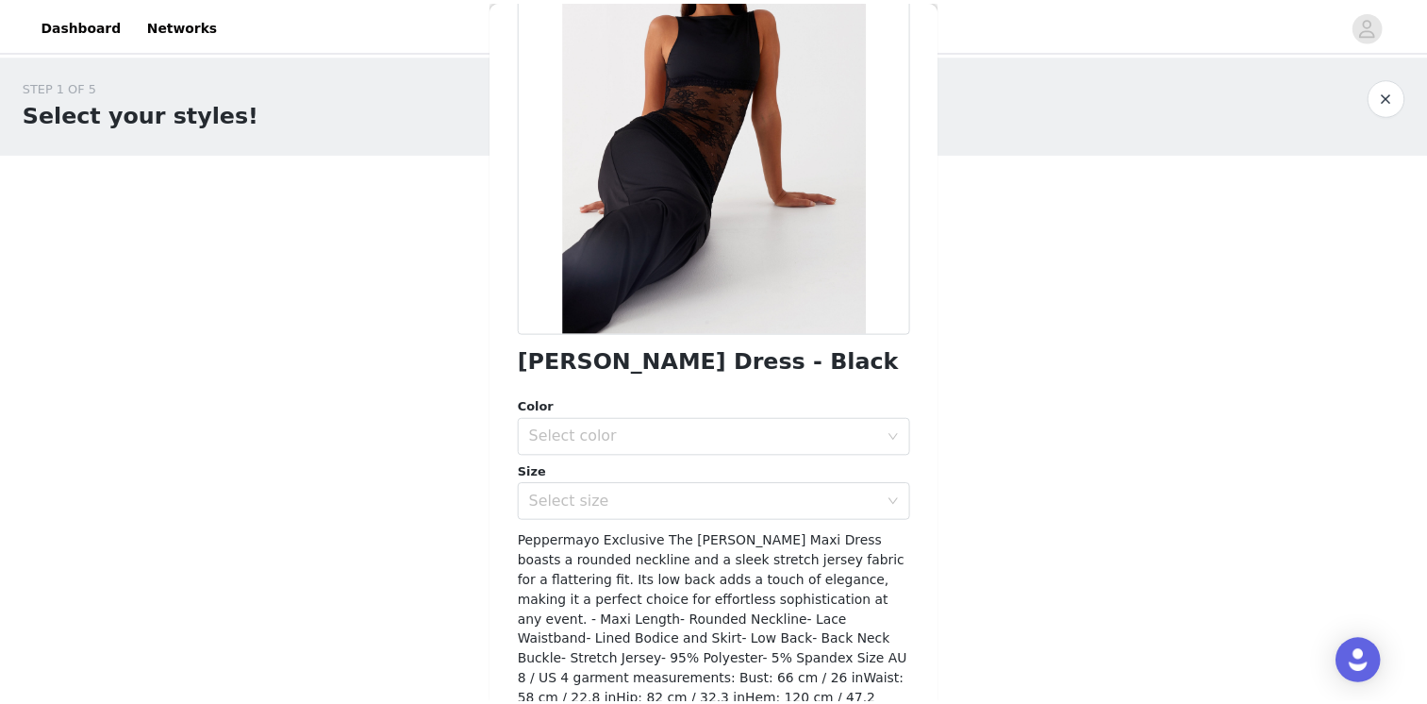
scroll to position [189, 0]
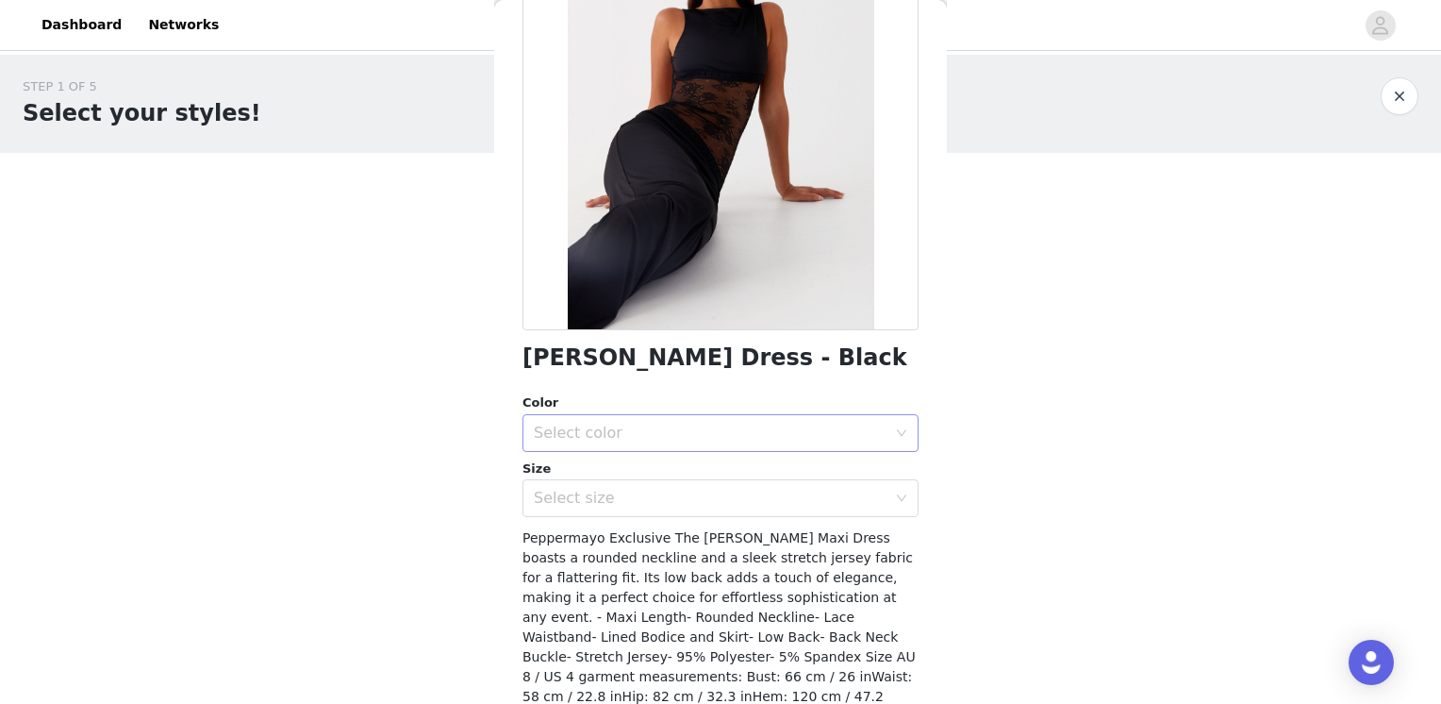
click at [750, 440] on div "Select color" at bounding box center [710, 433] width 353 height 19
click at [686, 466] on li "Black" at bounding box center [714, 474] width 382 height 30
click at [674, 496] on div "Select size" at bounding box center [710, 498] width 353 height 19
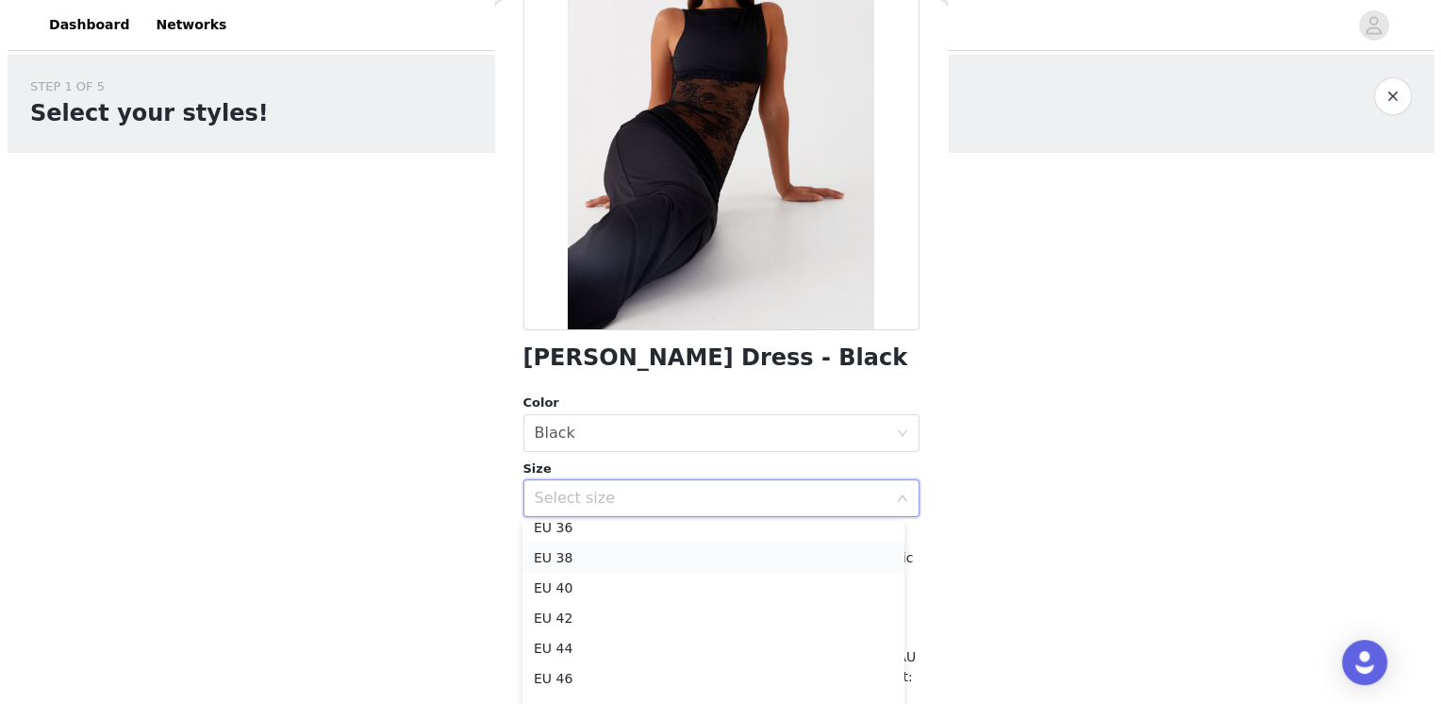
scroll to position [0, 0]
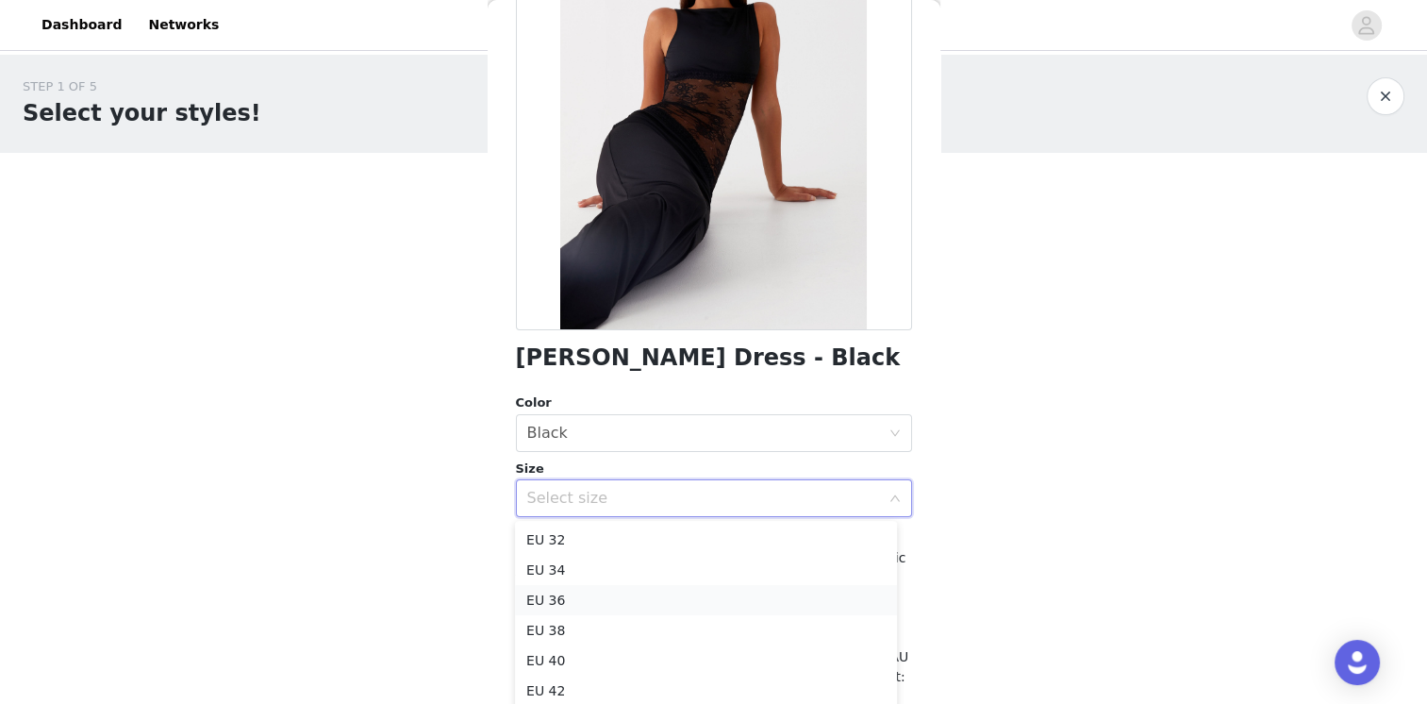
click at [558, 594] on li "EU 36" at bounding box center [706, 600] width 382 height 30
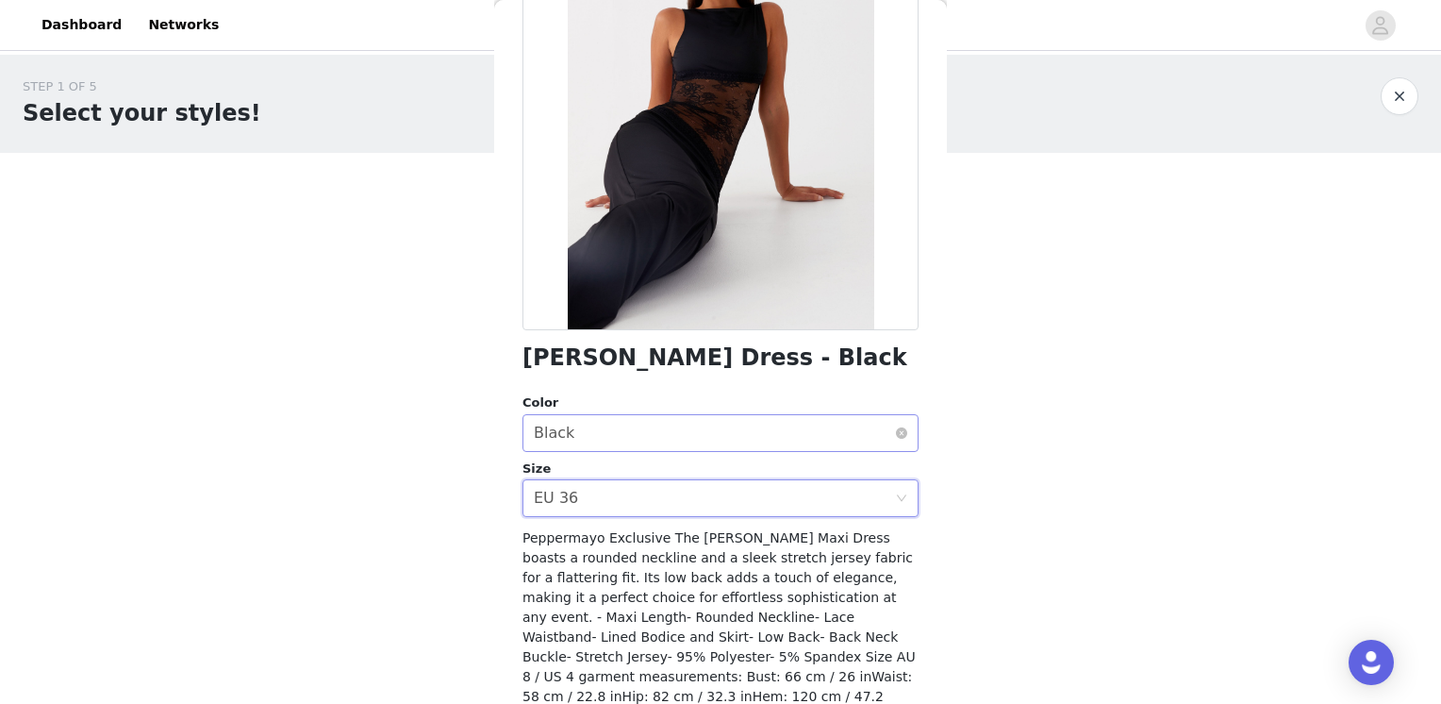
scroll to position [291, 0]
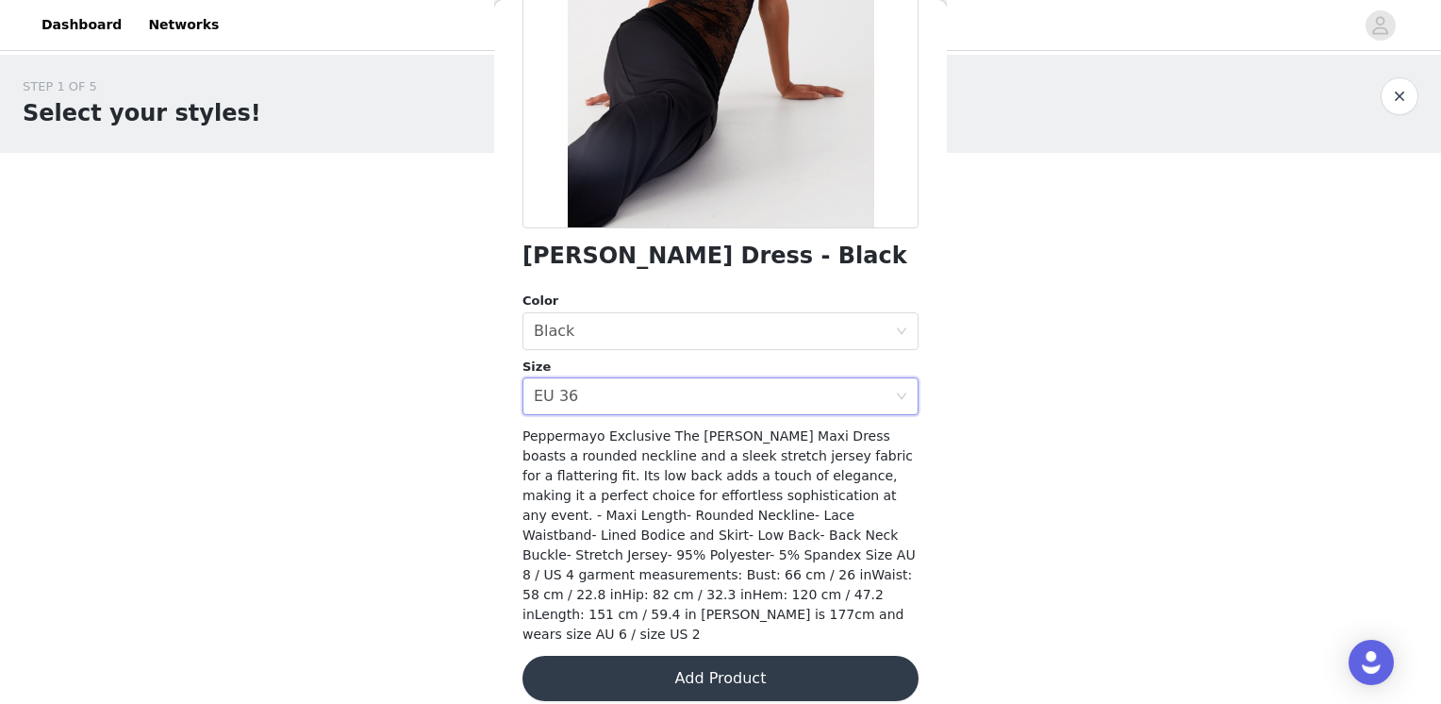
click at [731, 662] on button "Add Product" at bounding box center [721, 678] width 396 height 45
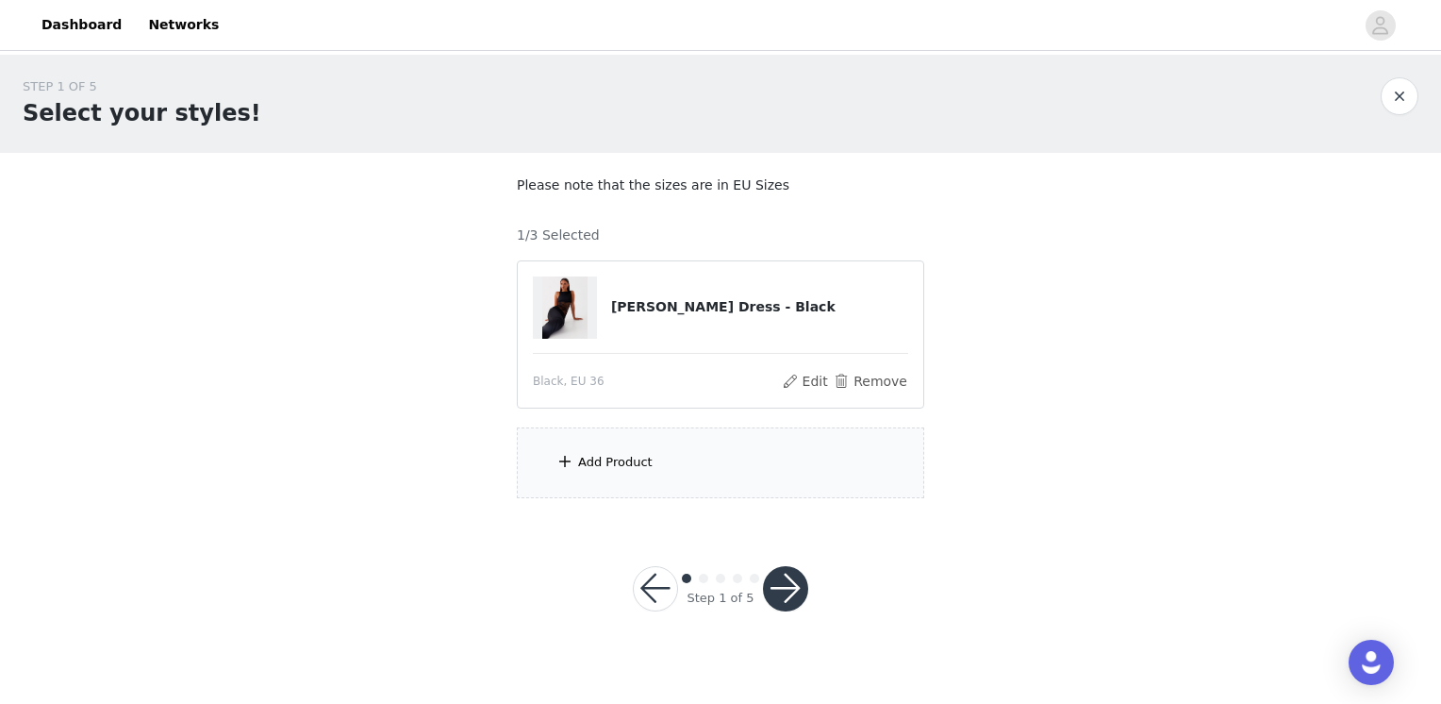
click at [623, 459] on div "Add Product" at bounding box center [615, 462] width 75 height 19
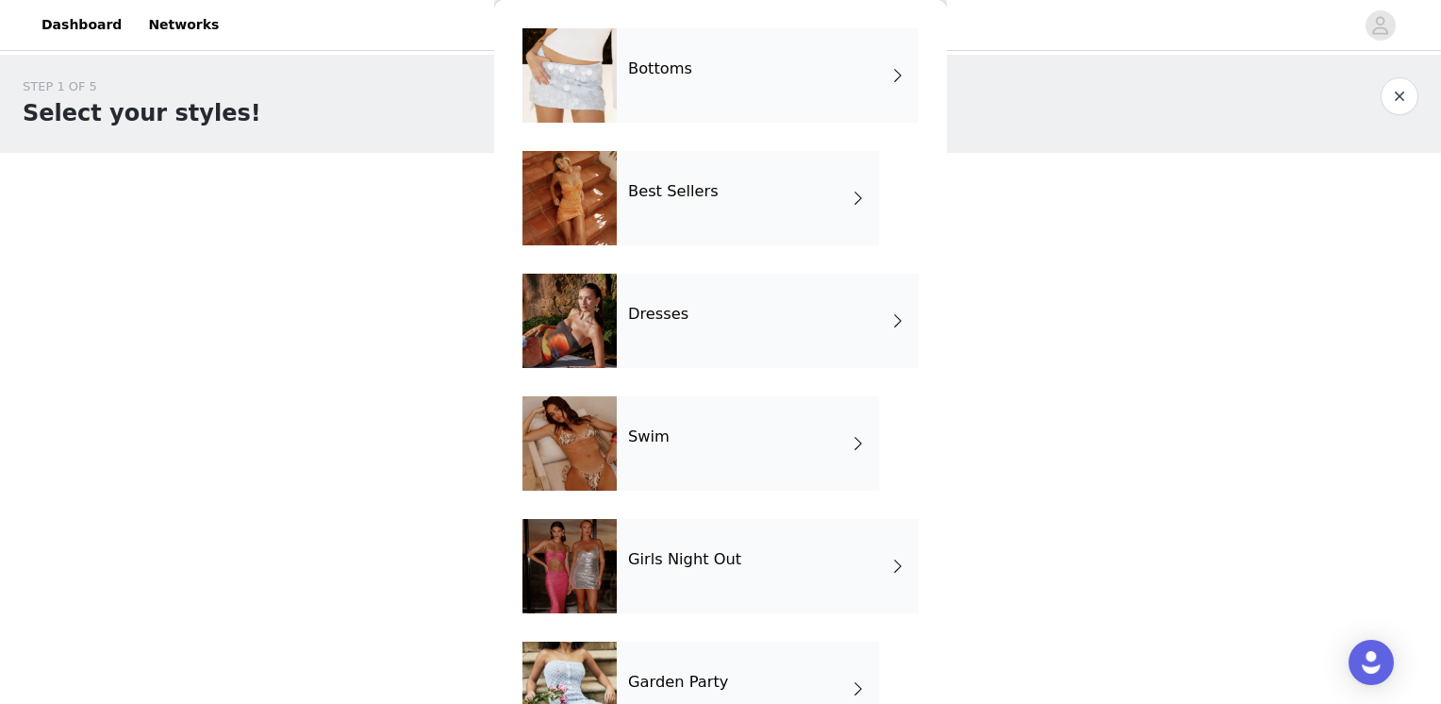
scroll to position [283, 0]
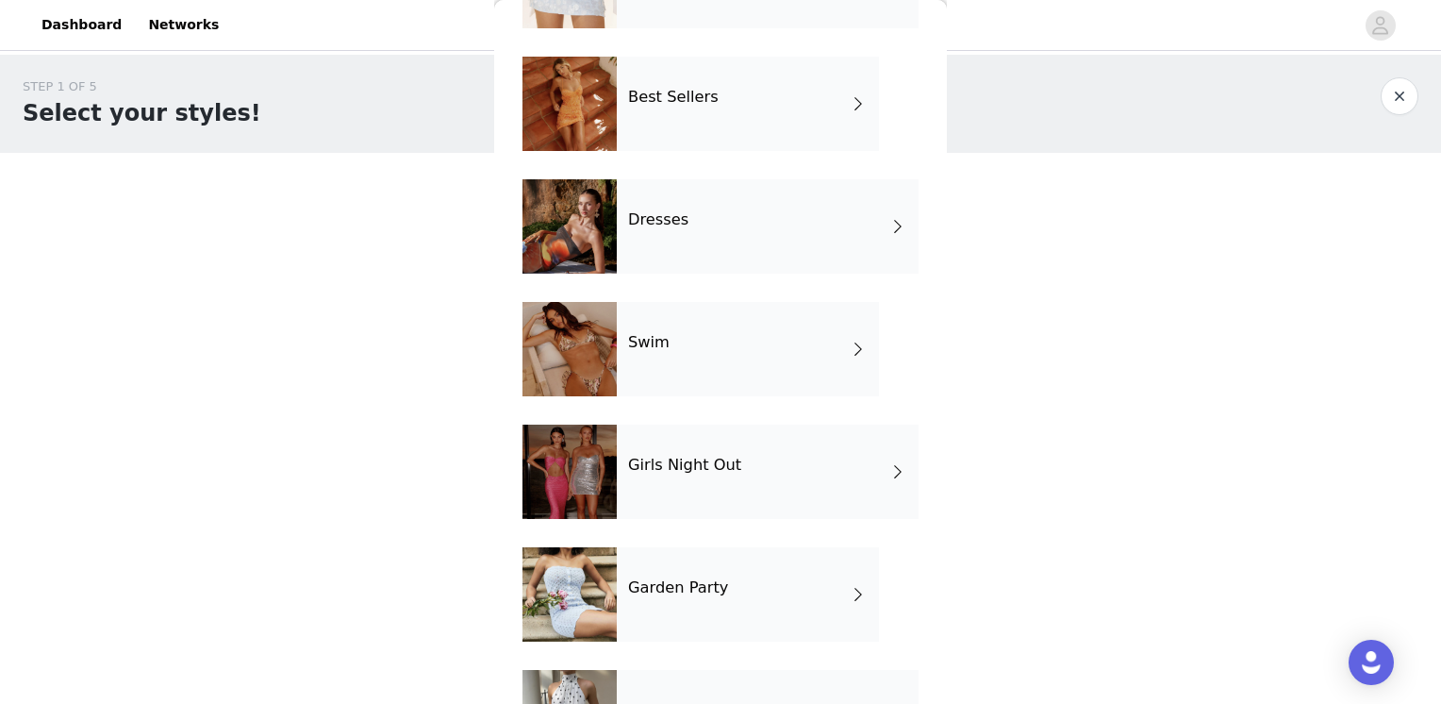
click at [767, 354] on div "Swim" at bounding box center [748, 349] width 262 height 94
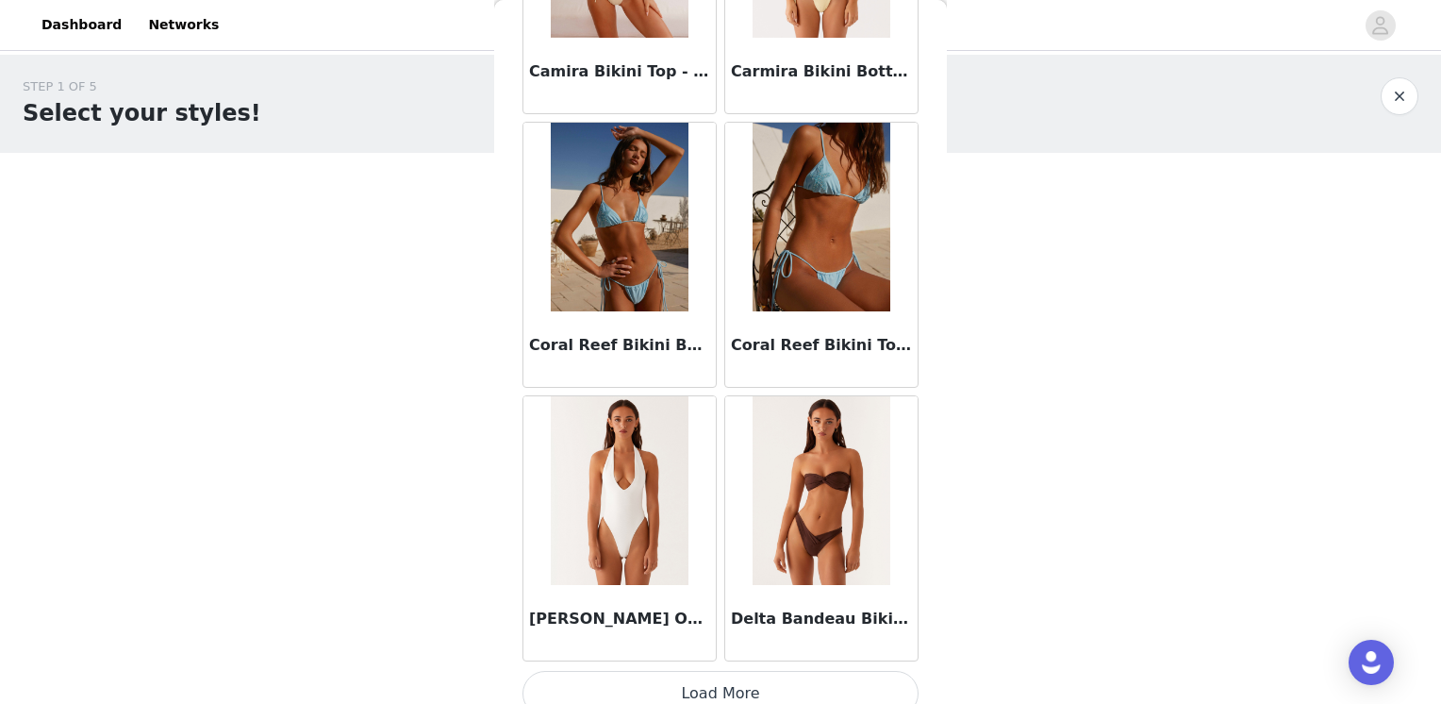
scroll to position [2178, 0]
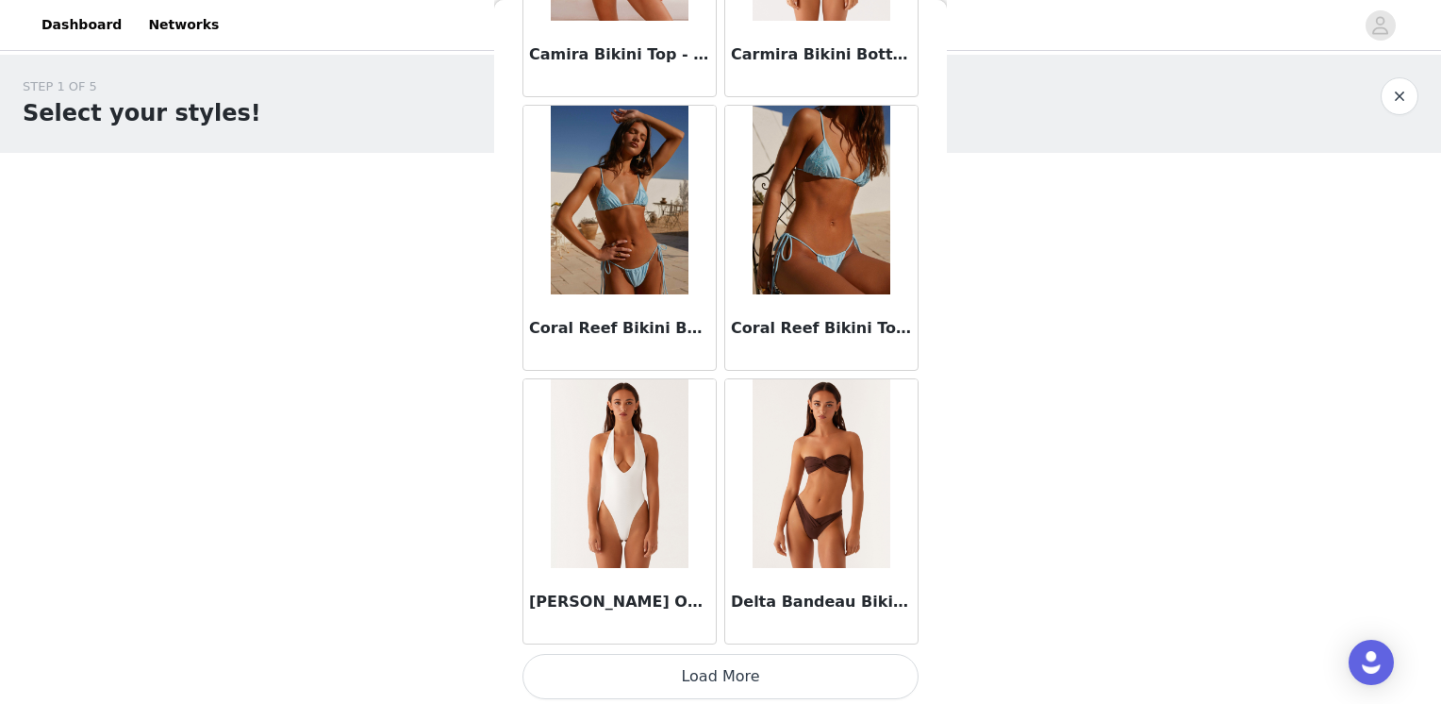
click at [722, 666] on button "Load More" at bounding box center [721, 676] width 396 height 45
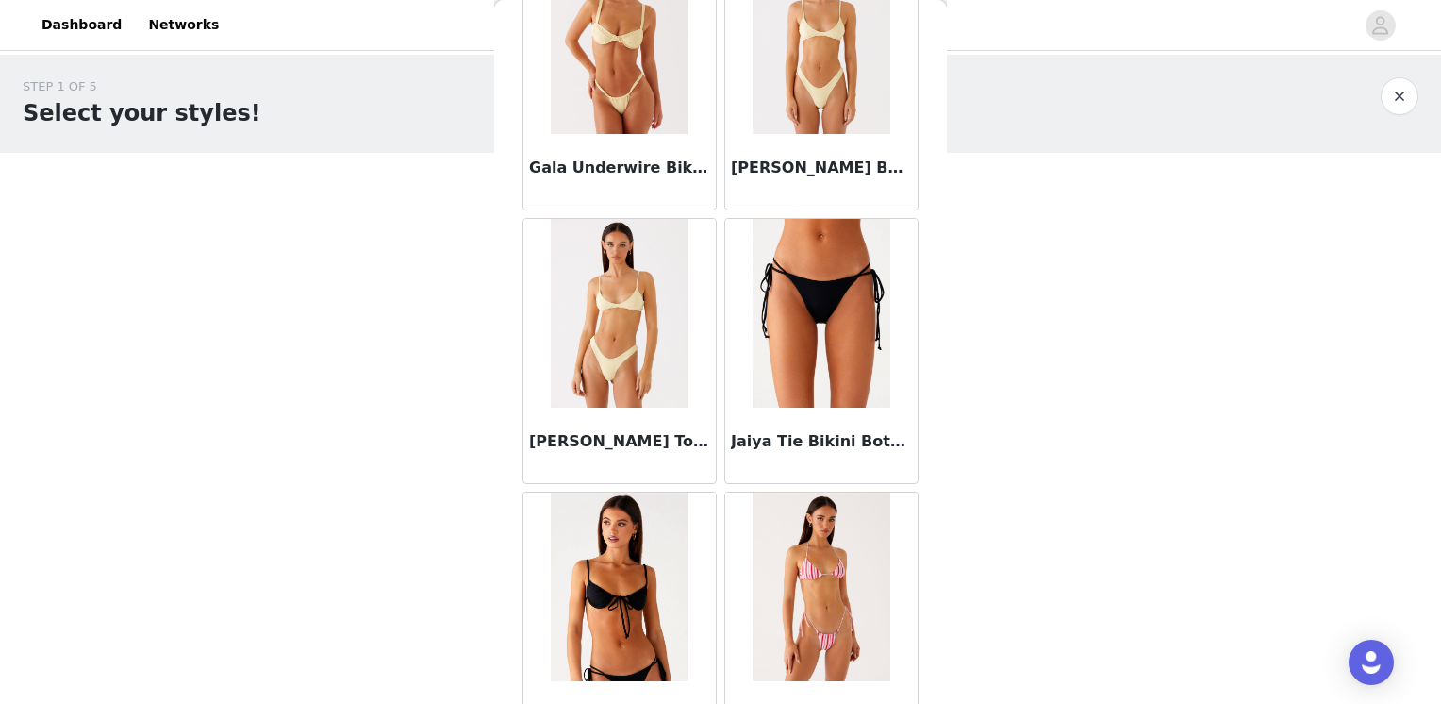
scroll to position [4347, 0]
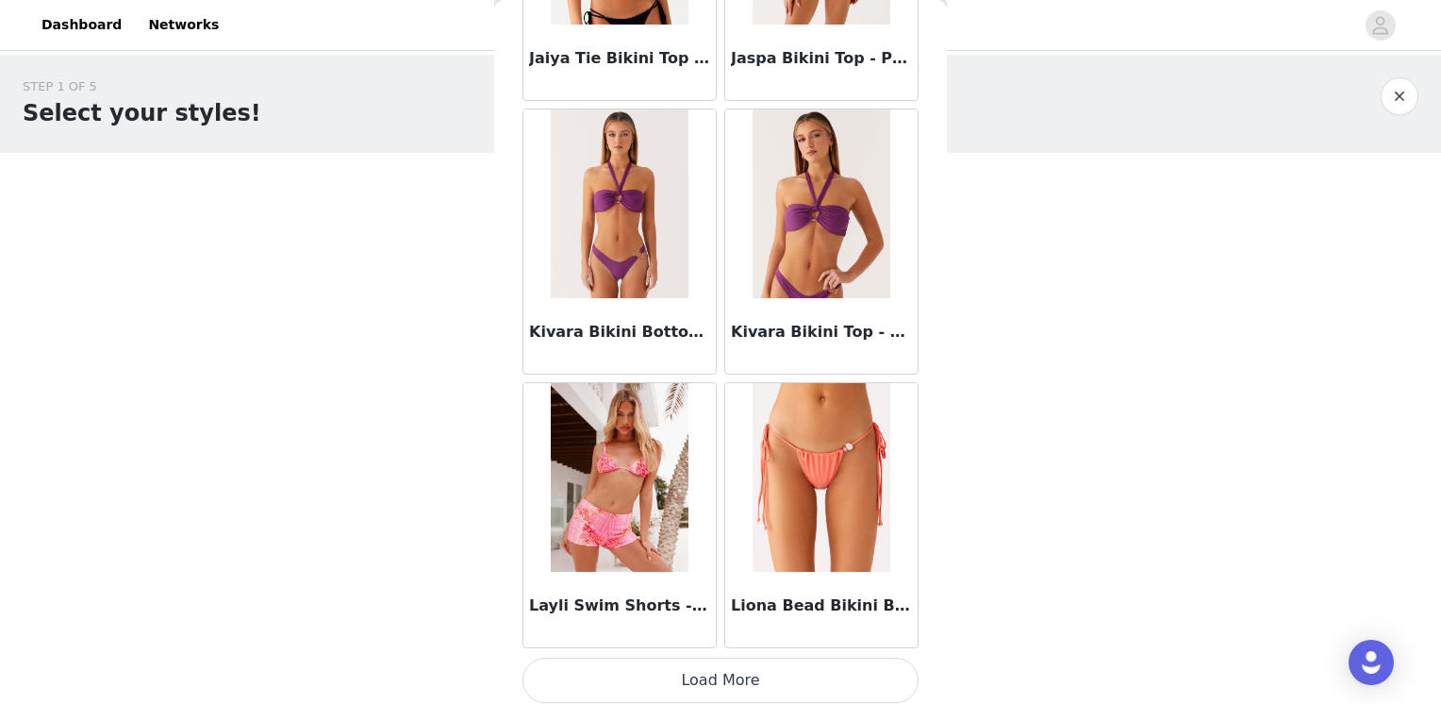
click at [756, 673] on button "Load More" at bounding box center [721, 679] width 396 height 45
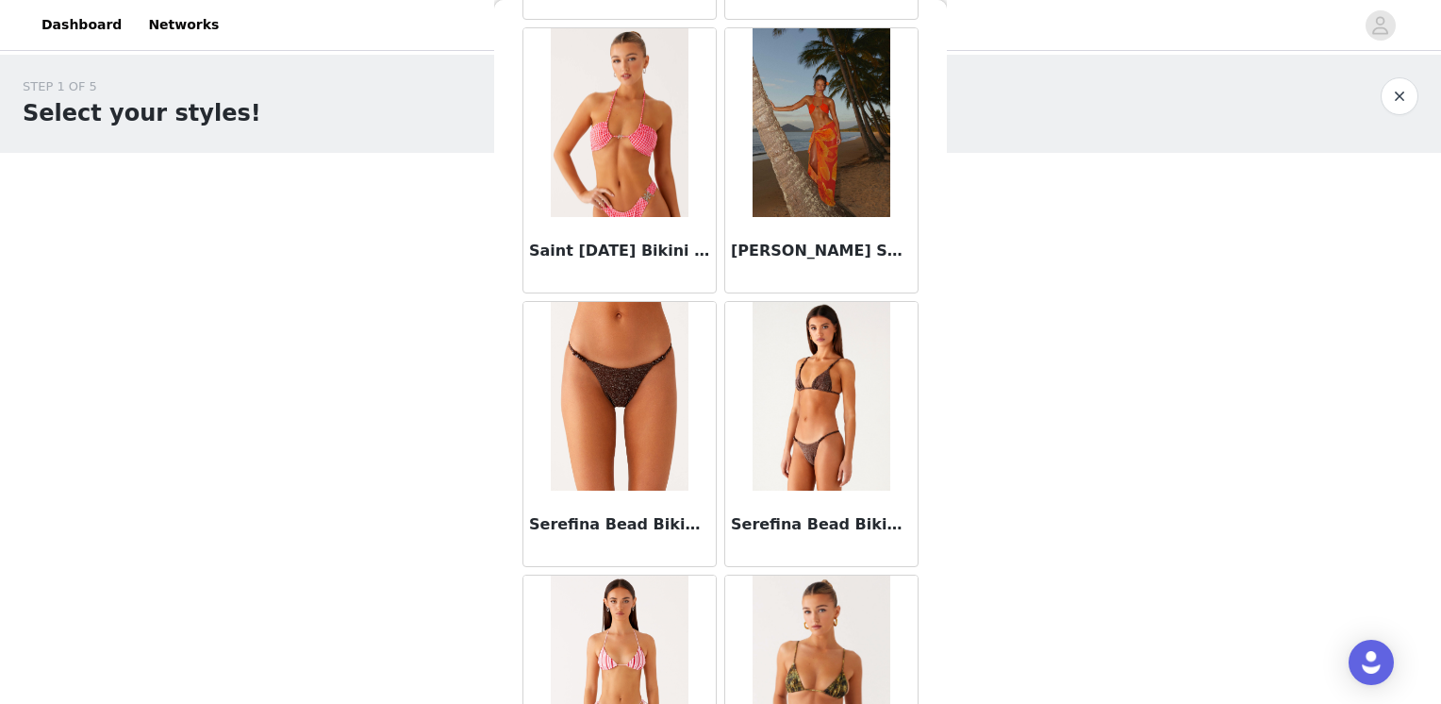
scroll to position [7641, 0]
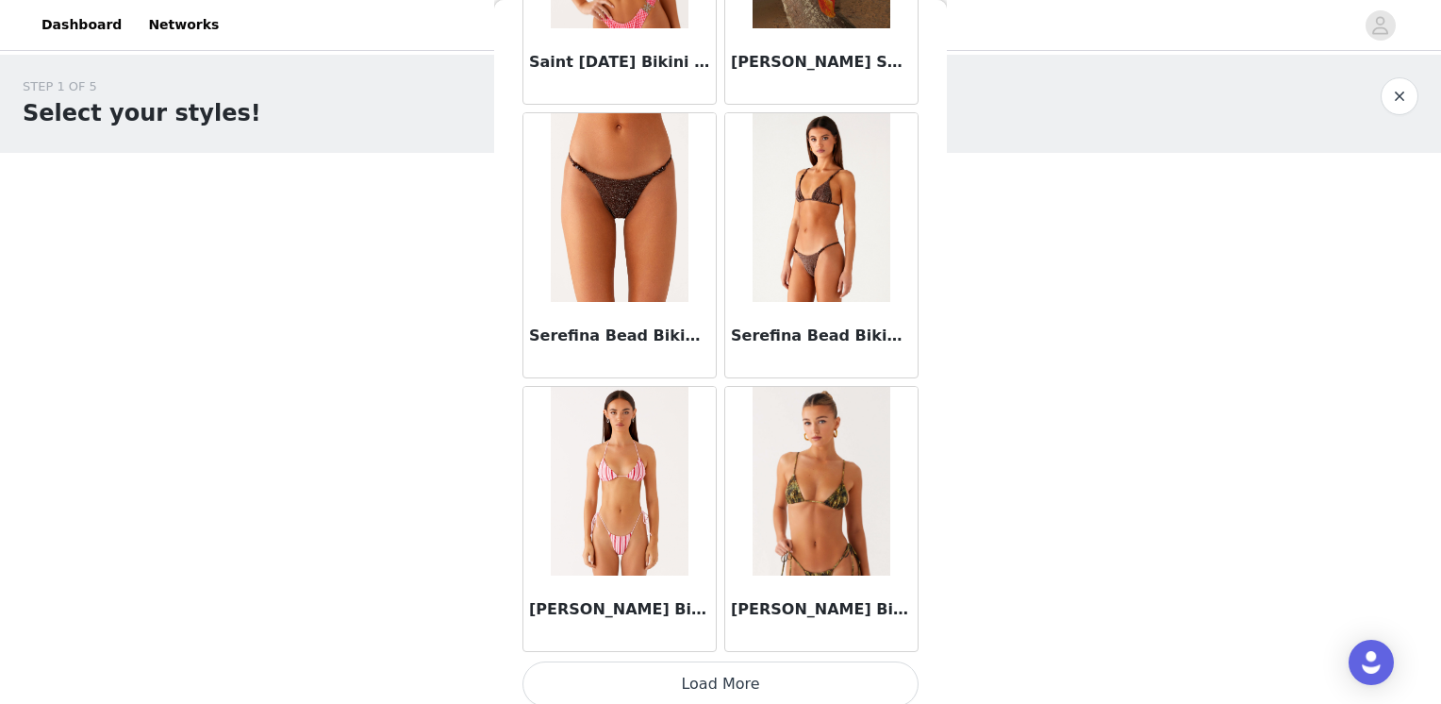
click at [768, 683] on button "Load More" at bounding box center [721, 683] width 396 height 45
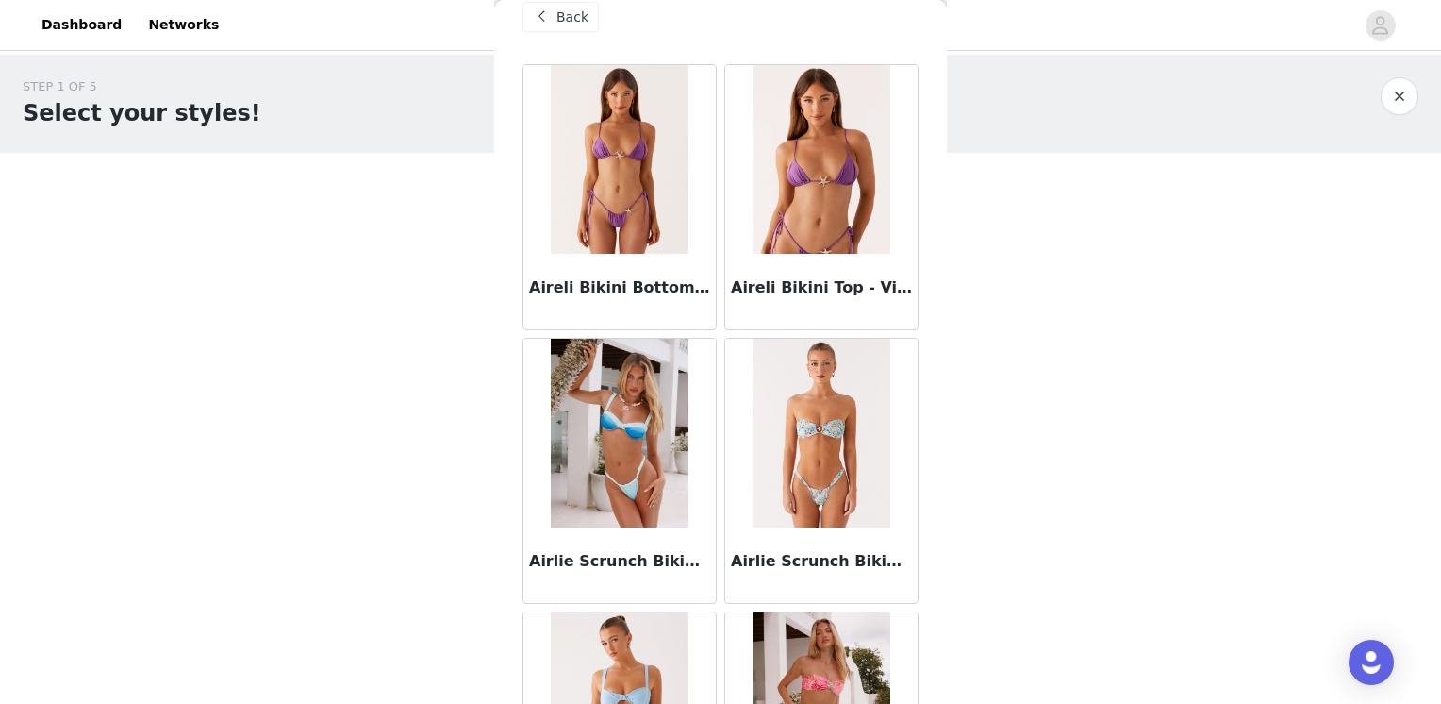
scroll to position [0, 0]
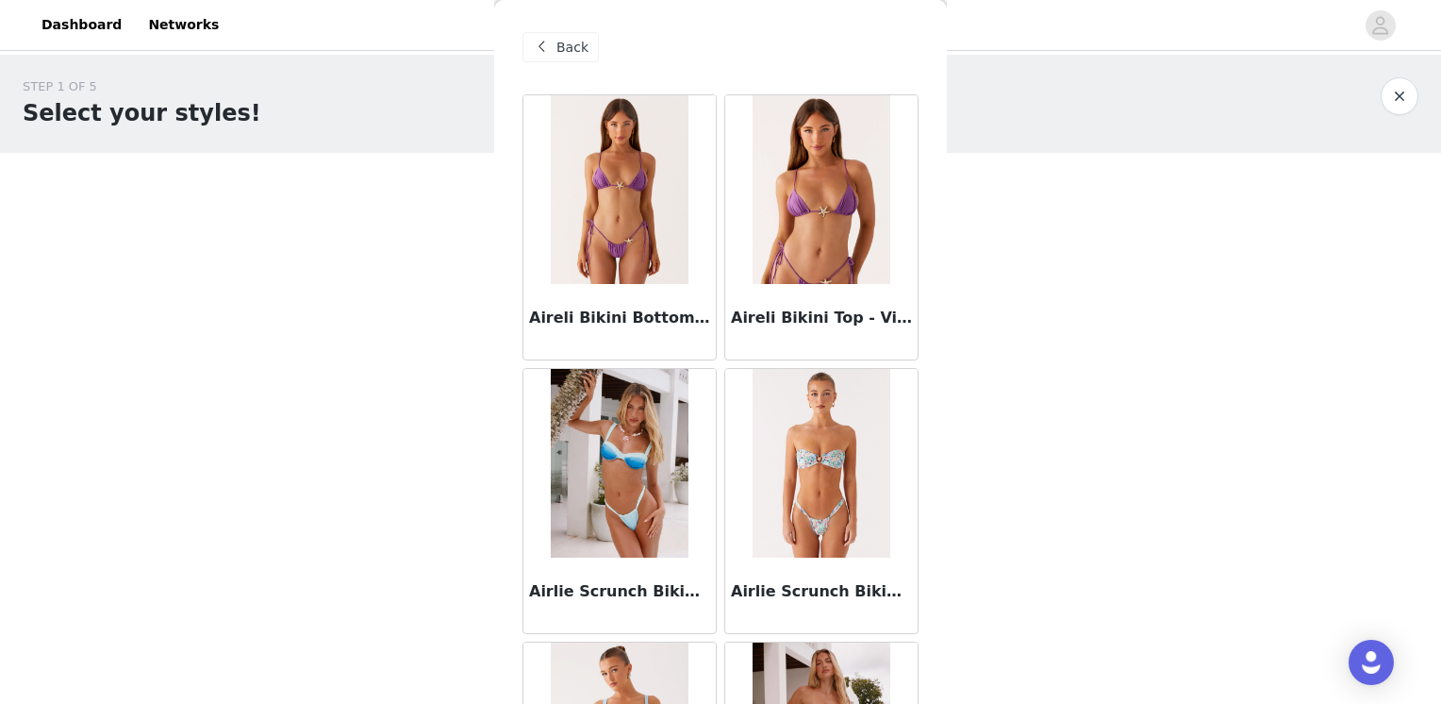
click at [568, 48] on span "Back" at bounding box center [572, 48] width 32 height 20
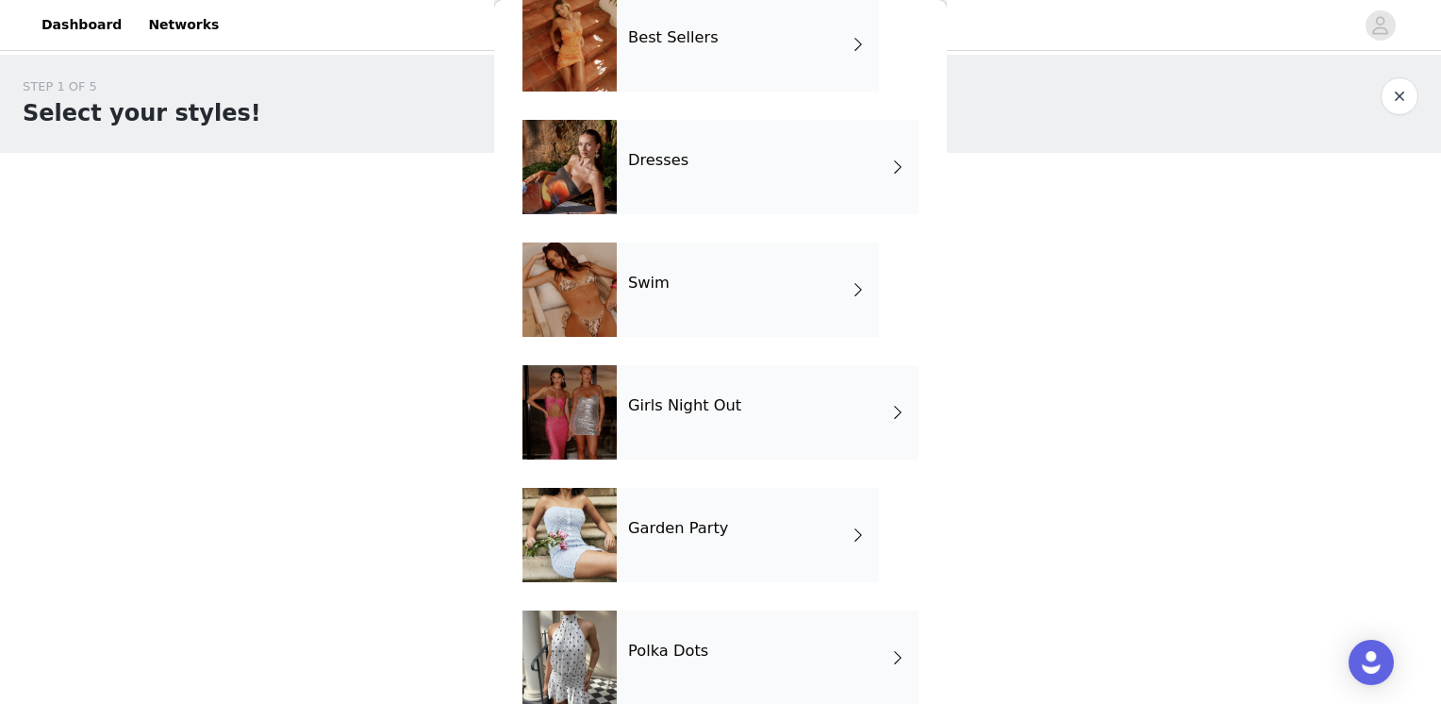
scroll to position [371, 0]
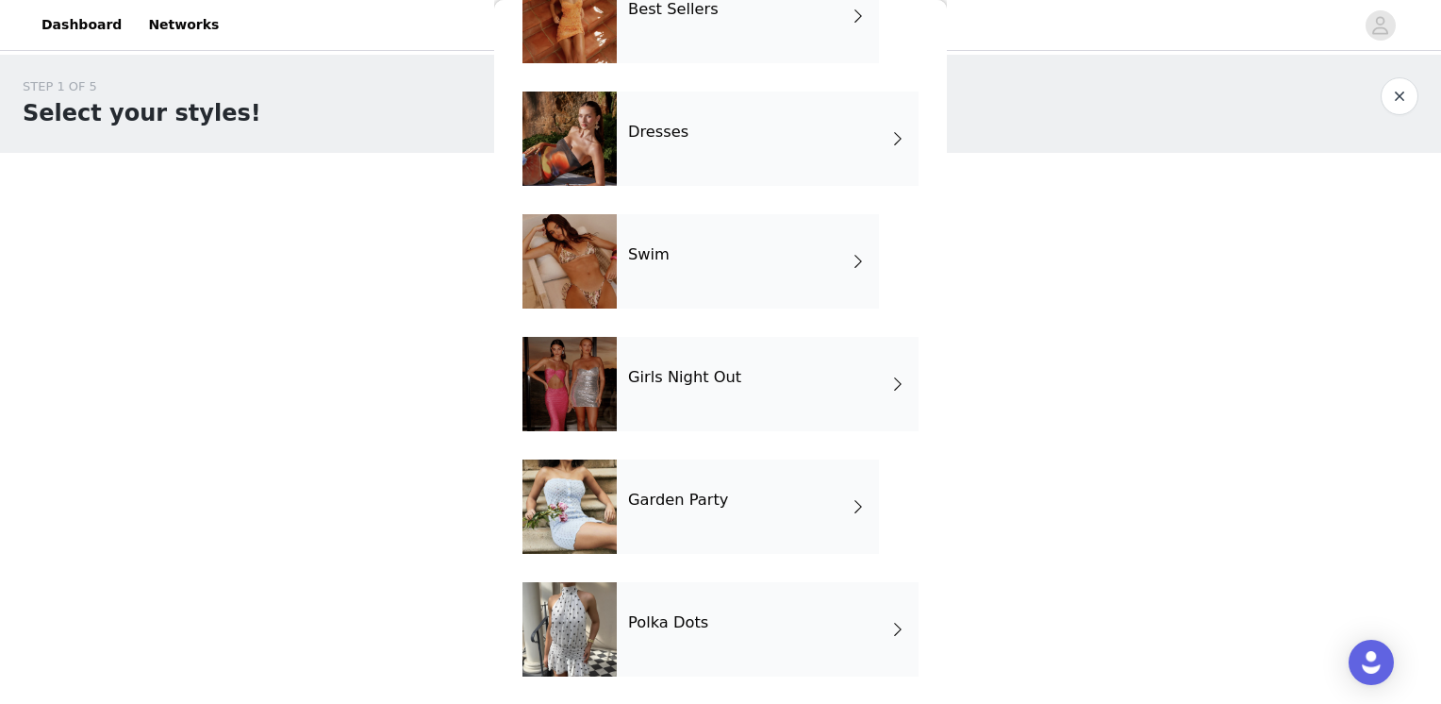
click at [769, 364] on div "Girls Night Out" at bounding box center [768, 384] width 302 height 94
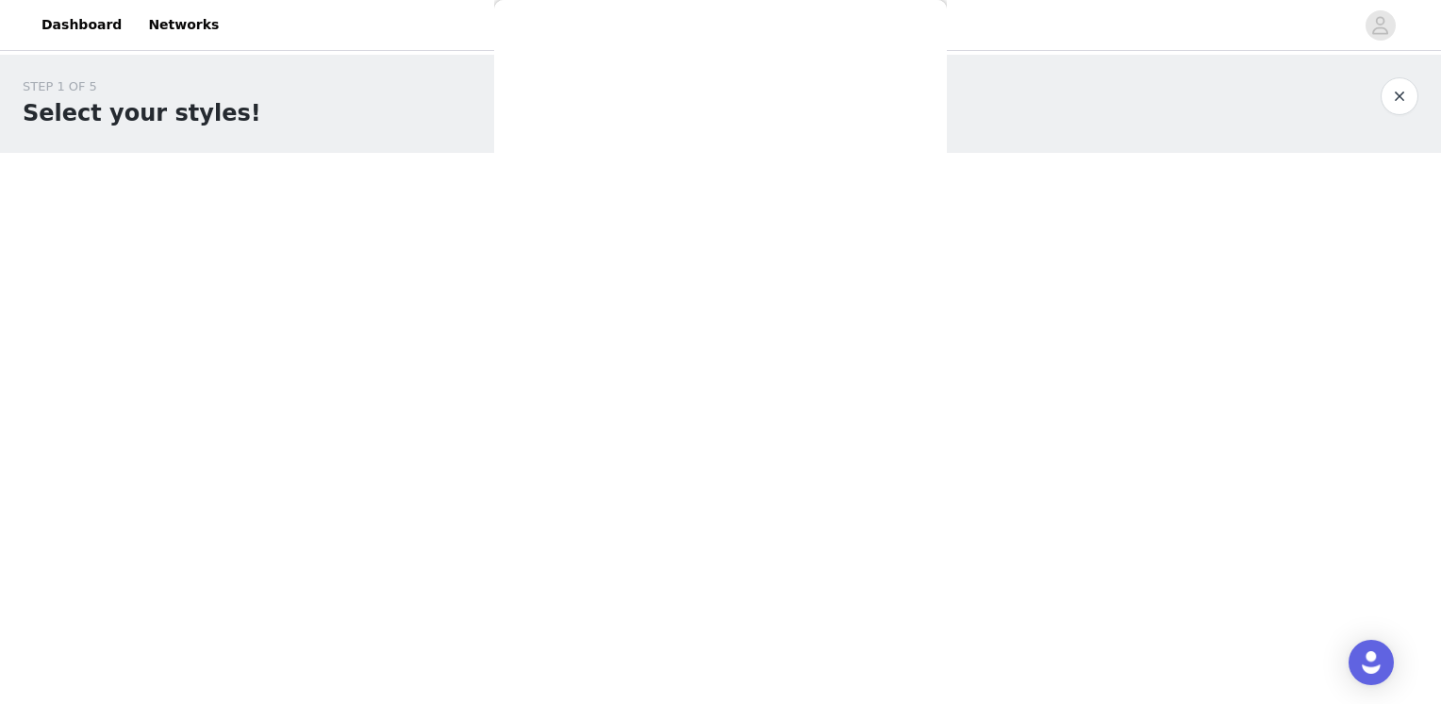
scroll to position [0, 0]
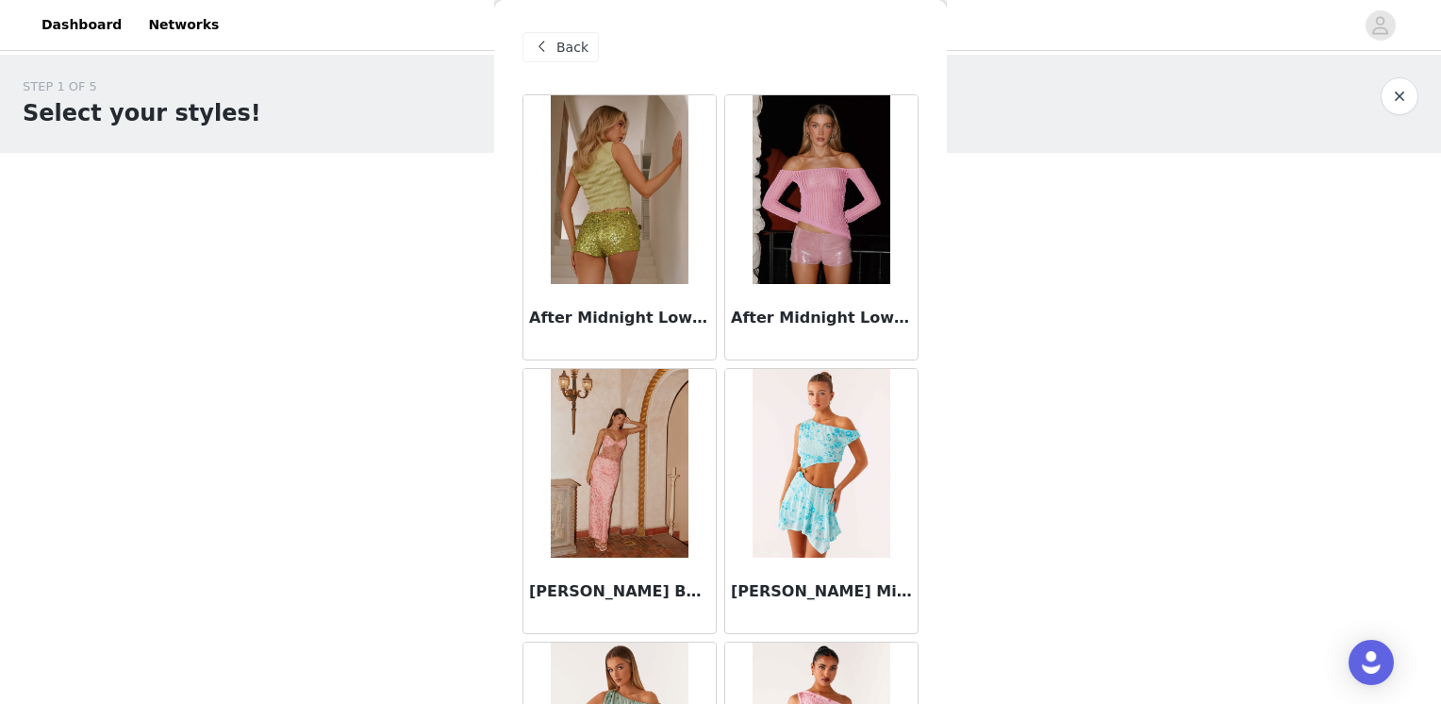
click at [852, 217] on img at bounding box center [821, 189] width 137 height 189
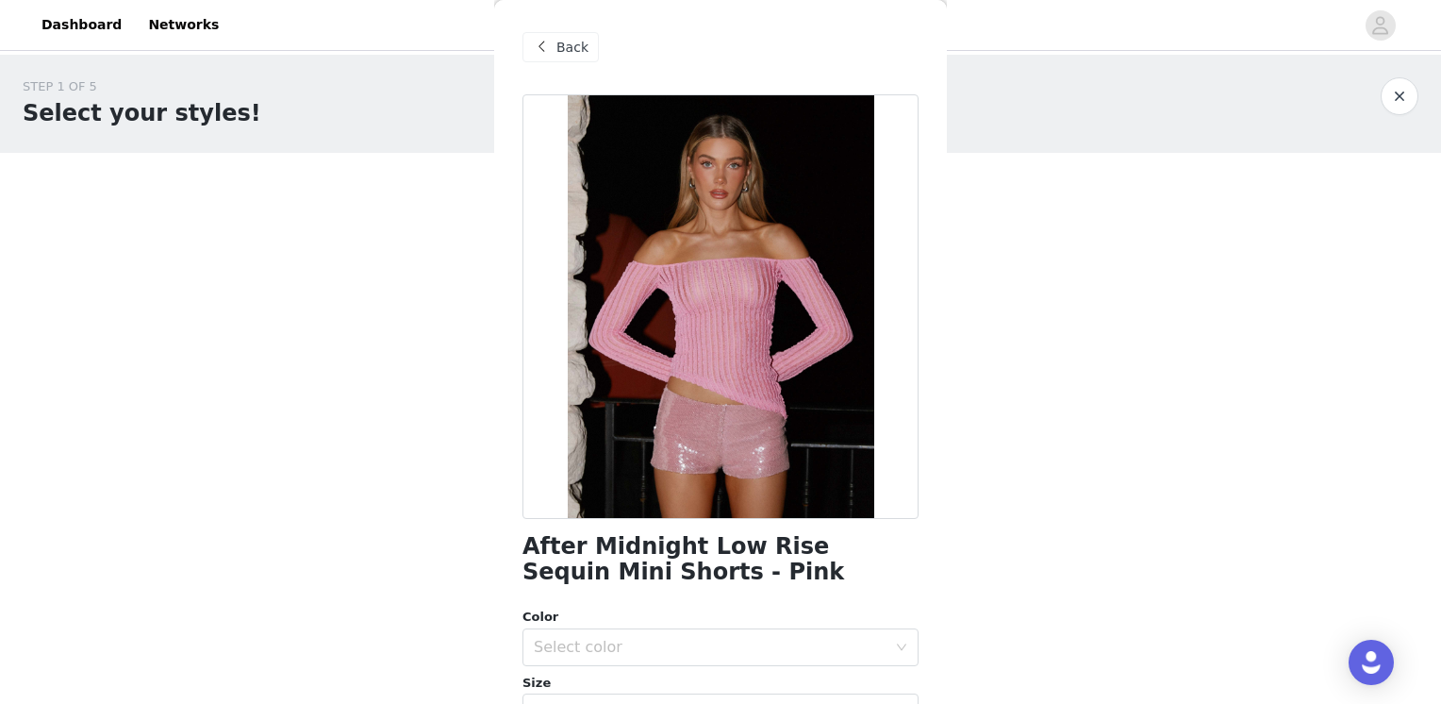
click at [555, 36] on div "Back" at bounding box center [561, 47] width 76 height 30
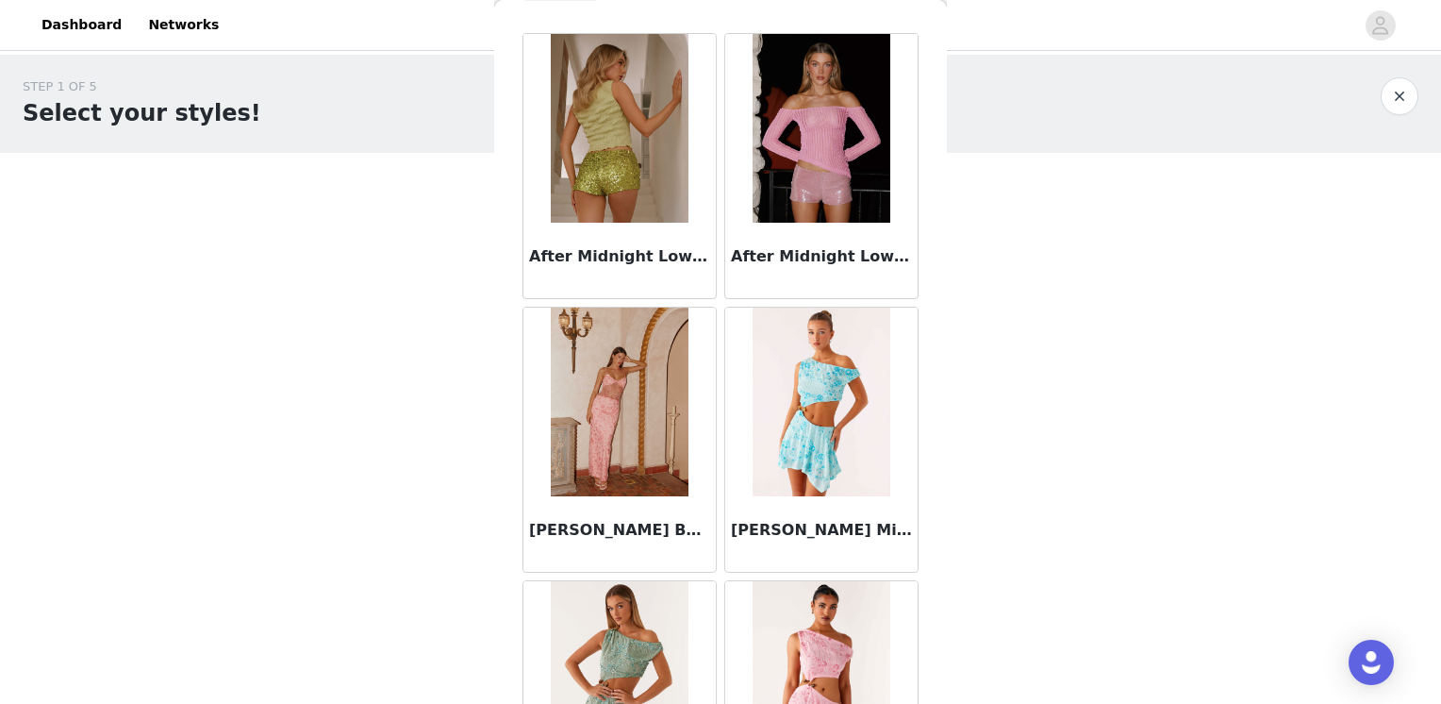
scroll to position [94, 0]
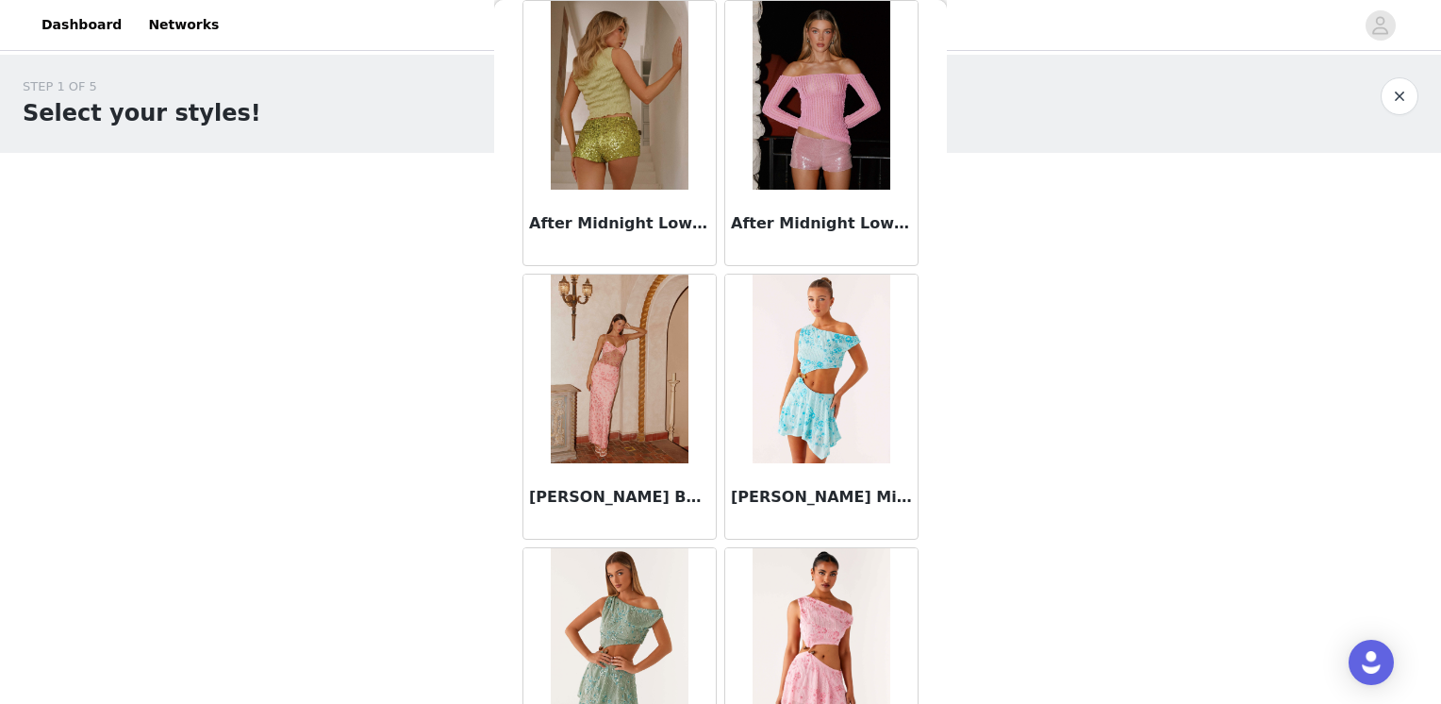
click at [635, 486] on h3 "Akira Beaded Maxi Dress - Pink Orange" at bounding box center [619, 497] width 181 height 23
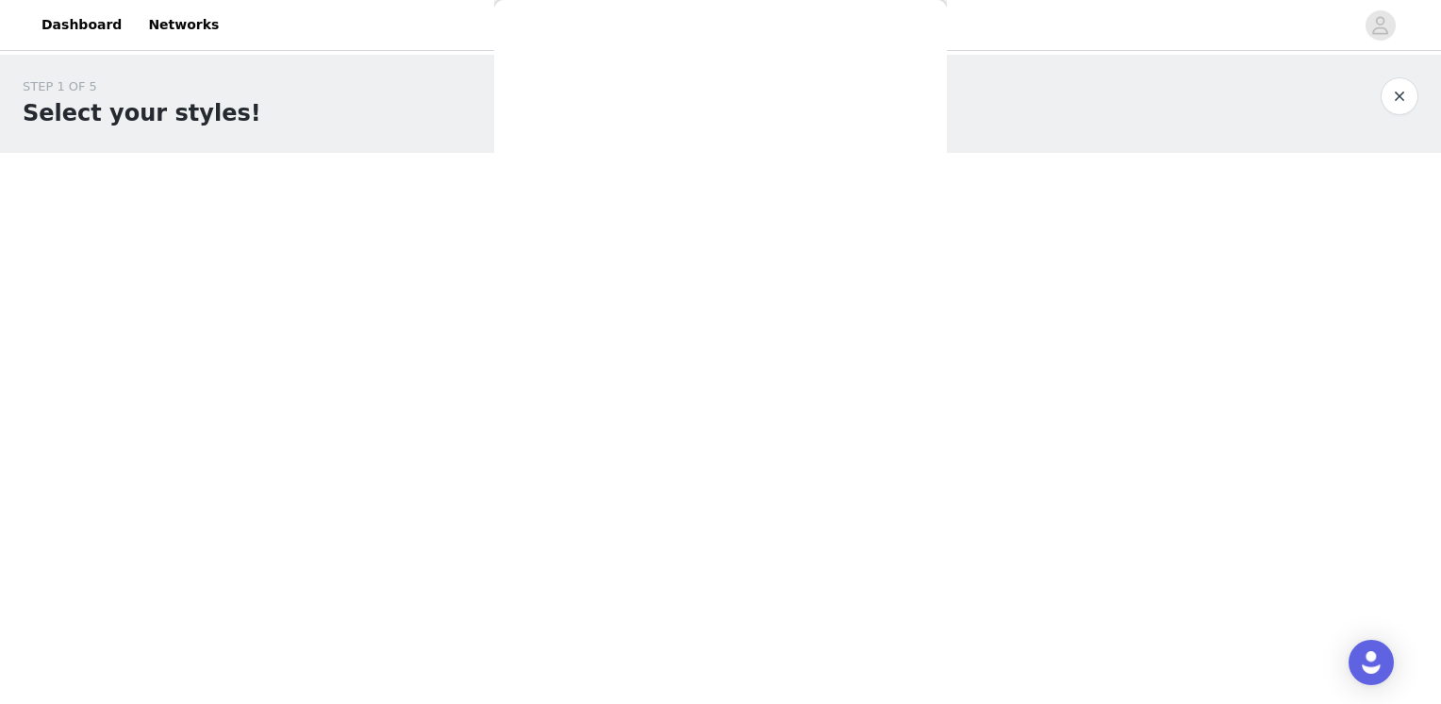
scroll to position [0, 0]
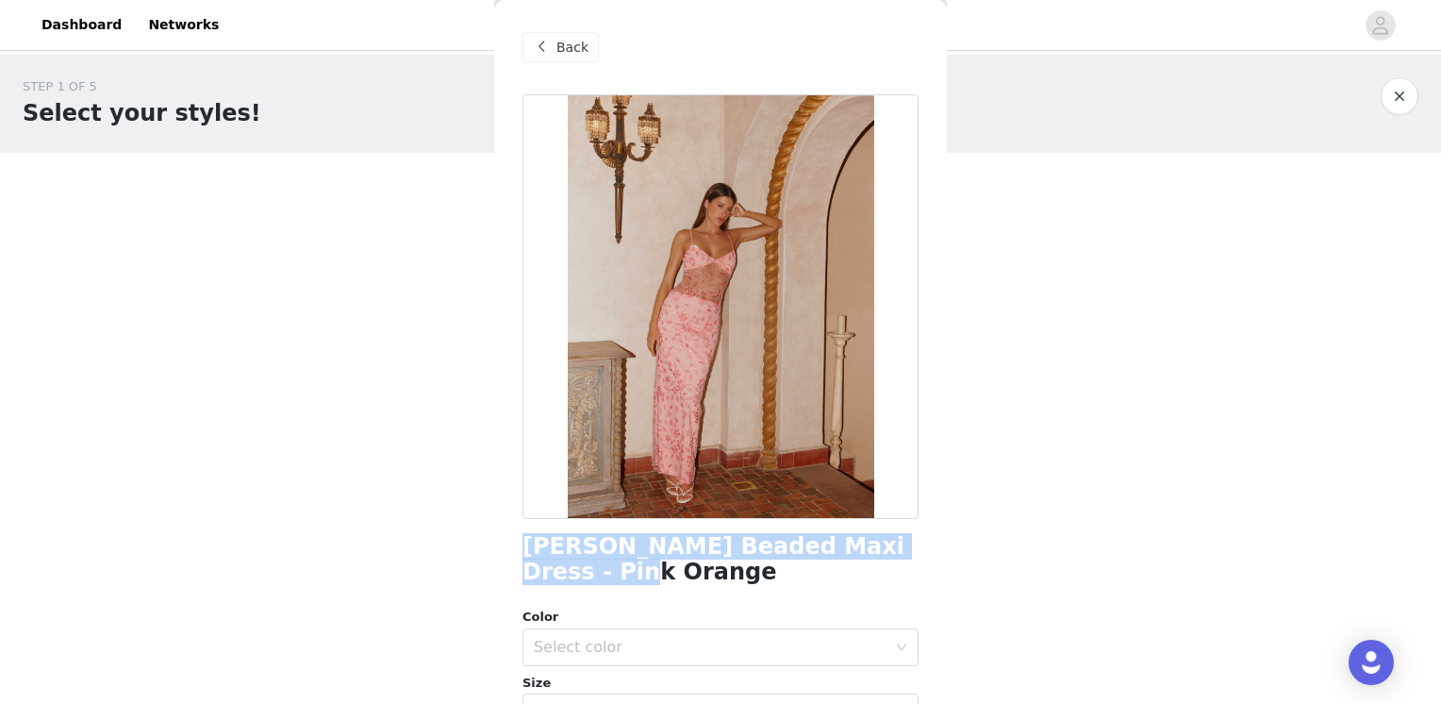
drag, startPoint x: 609, startPoint y: 568, endPoint x: 518, endPoint y: 545, distance: 94.3
click at [518, 545] on div "Back Akira Beaded Maxi Dress - Pink Orange Color Select color Size Select size …" at bounding box center [720, 352] width 453 height 704
copy h1 "Akira Beaded Maxi Dress - Pink Orange"
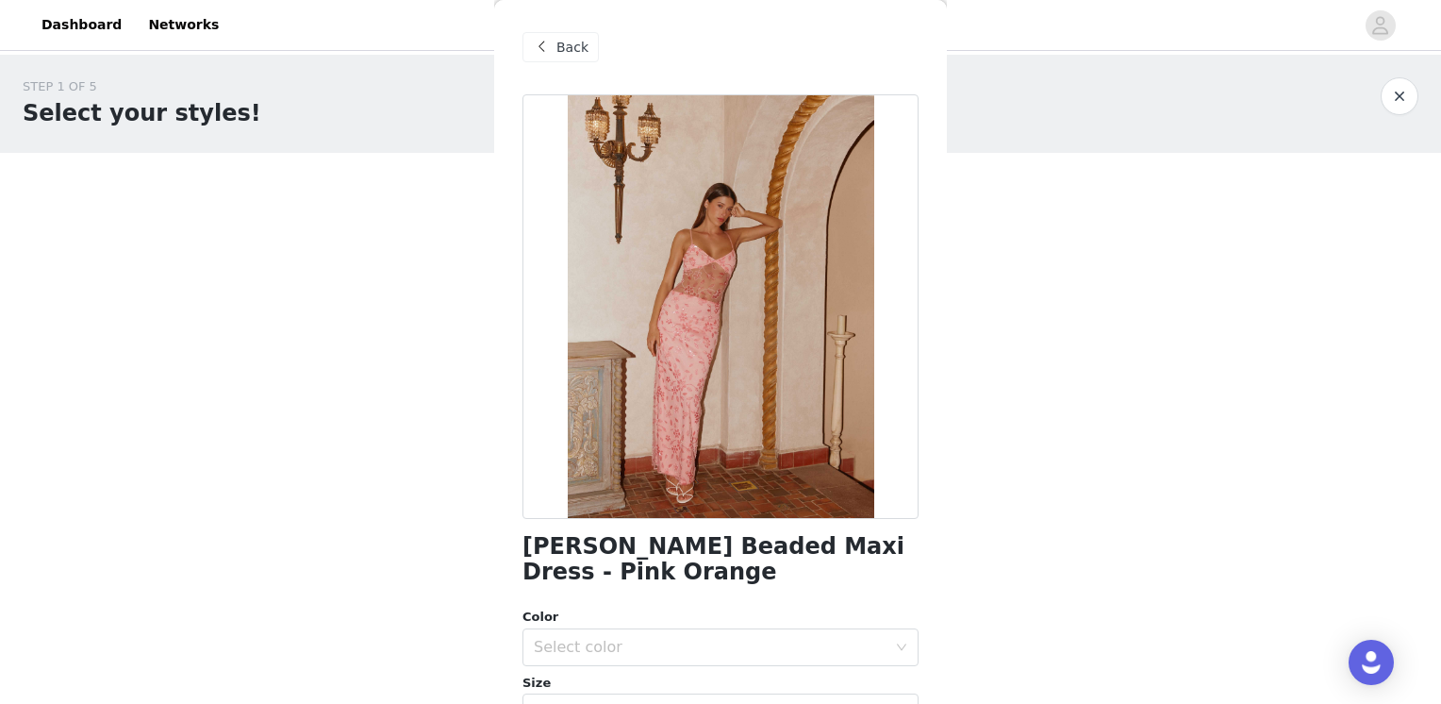
click at [547, 35] on div "Back" at bounding box center [561, 47] width 76 height 30
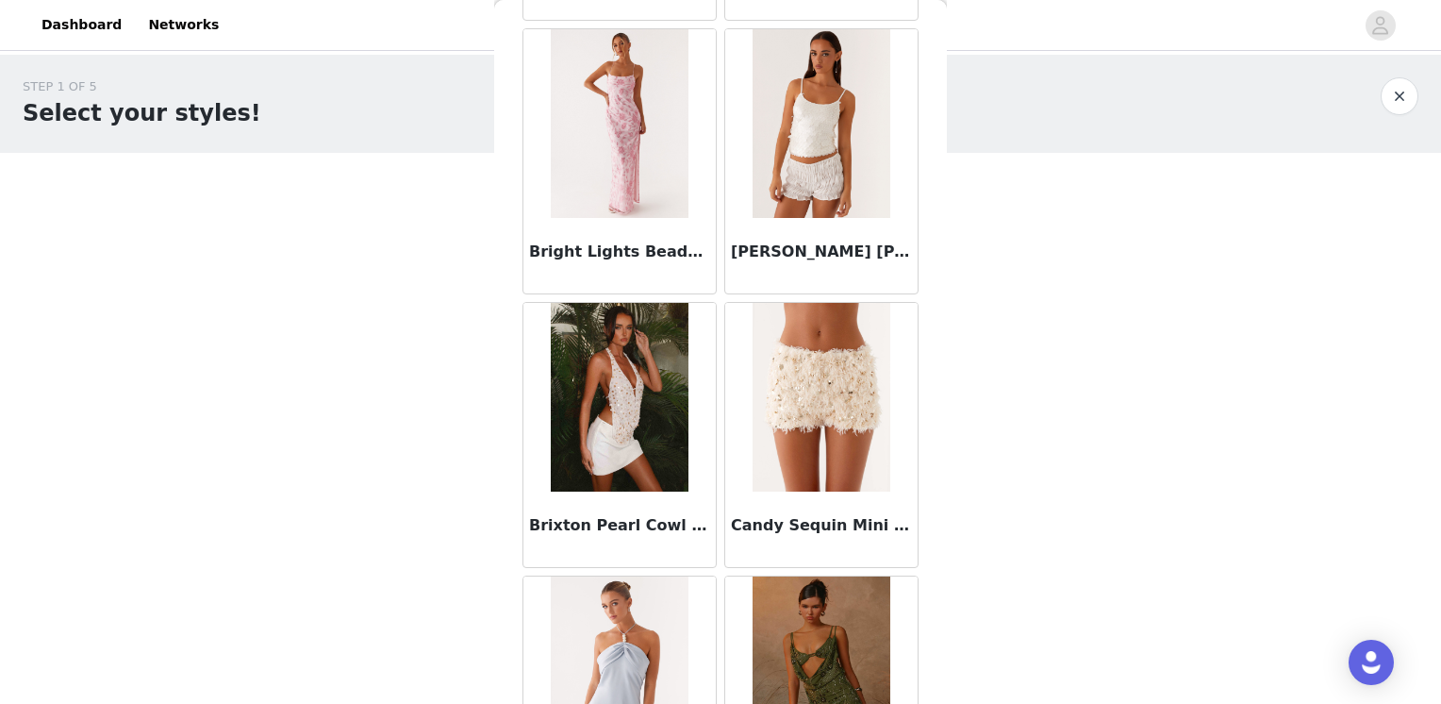
scroll to position [1981, 0]
click at [625, 260] on div "Bright Lights Beaded Maxi Dress - Pink" at bounding box center [619, 255] width 192 height 75
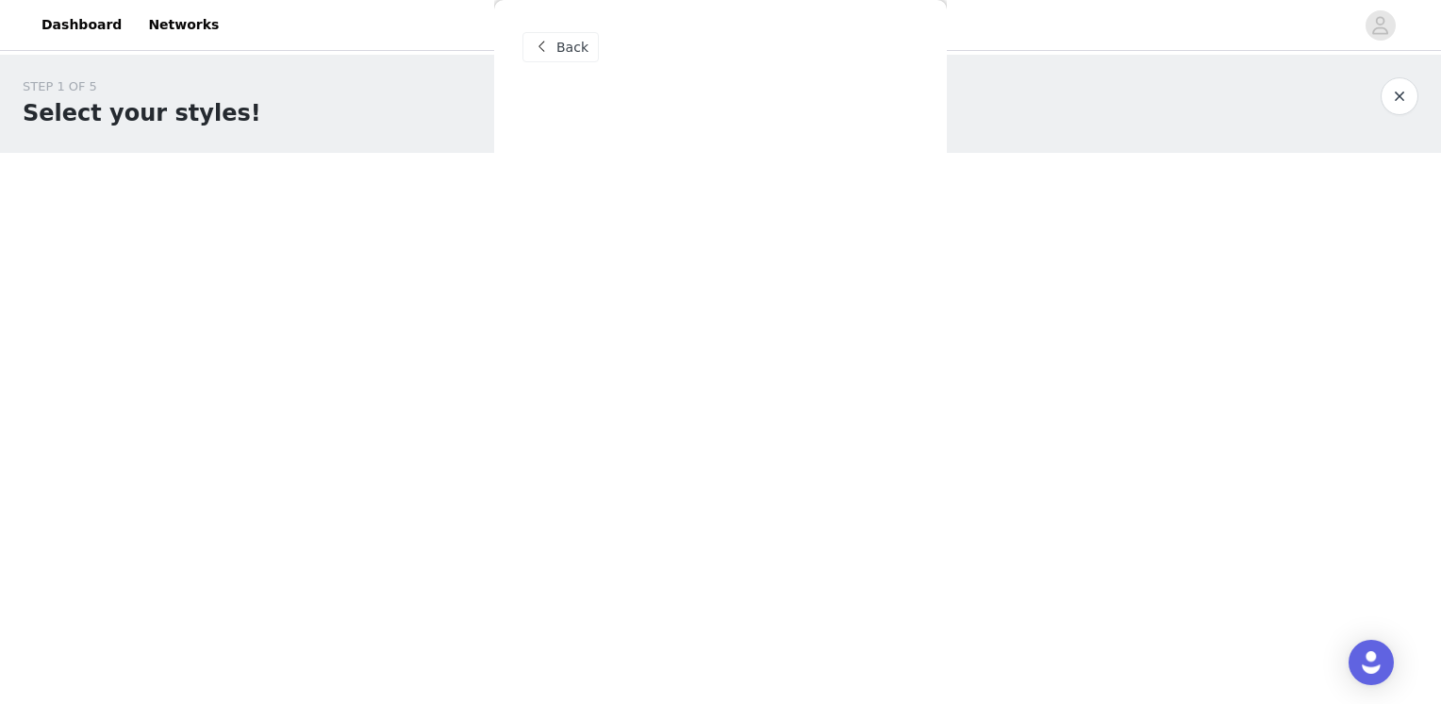
scroll to position [0, 0]
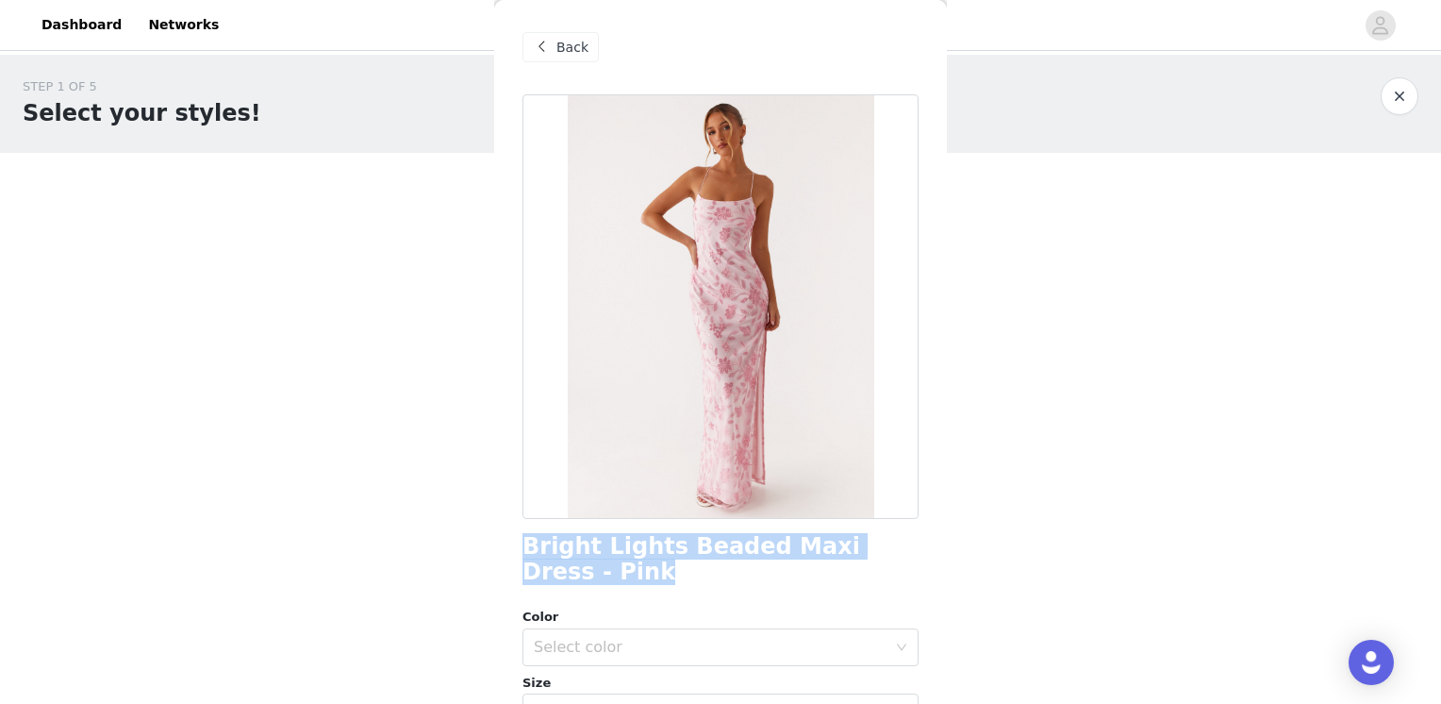
drag, startPoint x: 590, startPoint y: 573, endPoint x: 523, endPoint y: 547, distance: 71.6
click at [523, 547] on h1 "Bright Lights Beaded Maxi Dress - Pink" at bounding box center [721, 559] width 396 height 51
copy h1 "Bright Lights Beaded Maxi Dress - Pink"
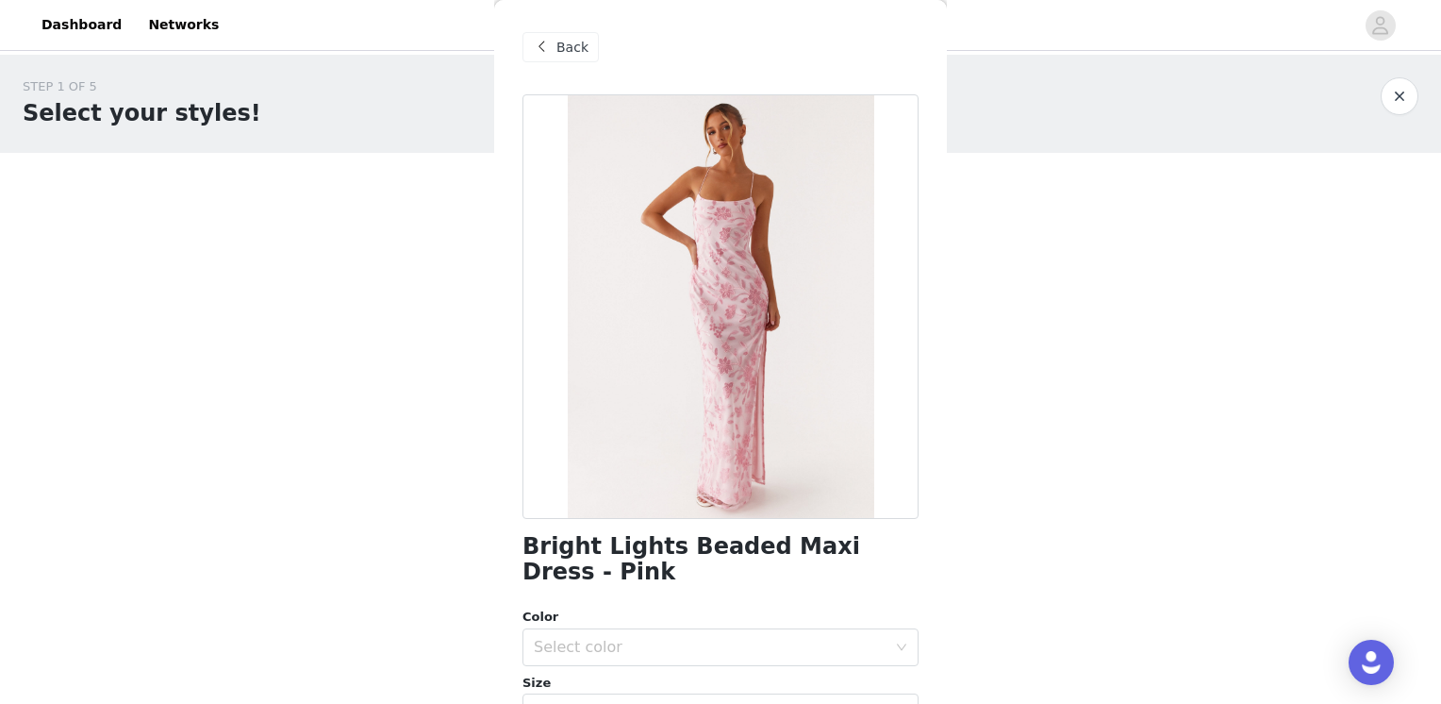
click at [569, 47] on span "Back" at bounding box center [572, 48] width 32 height 20
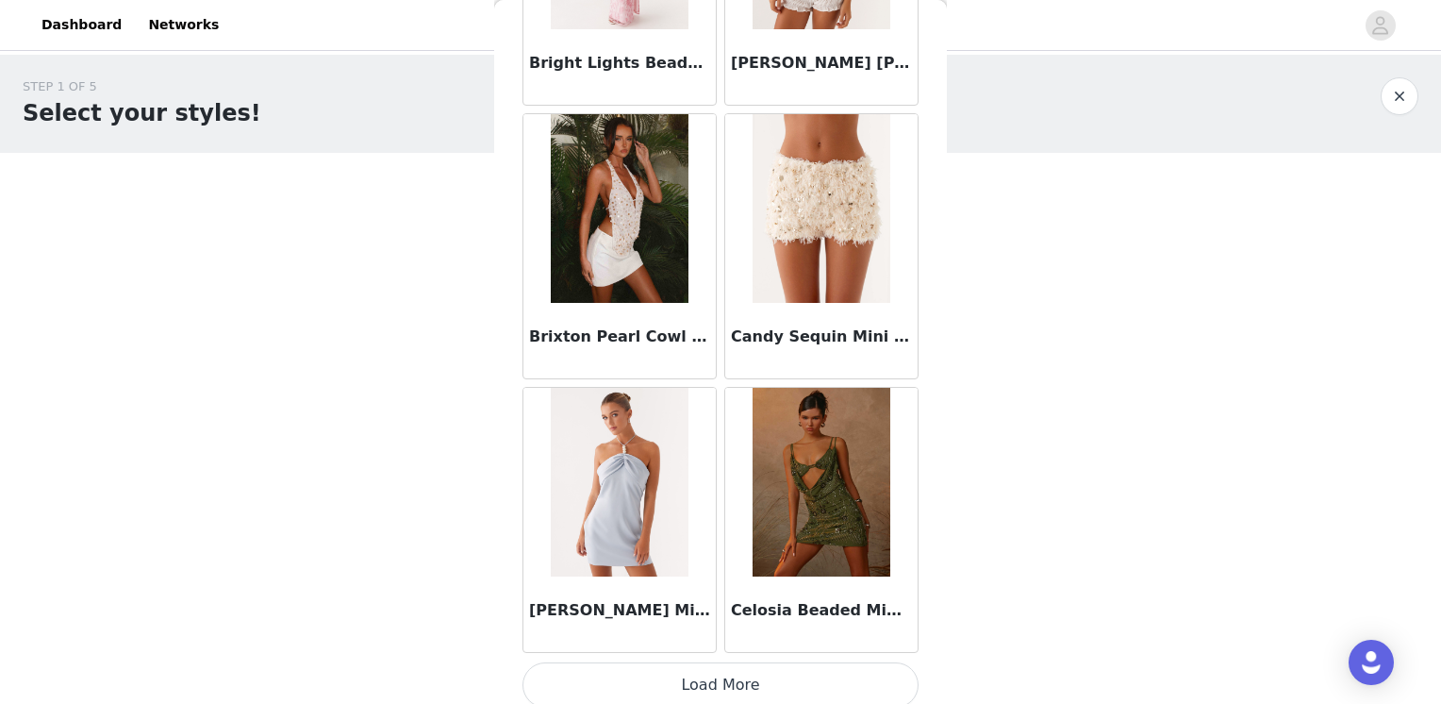
scroll to position [2178, 0]
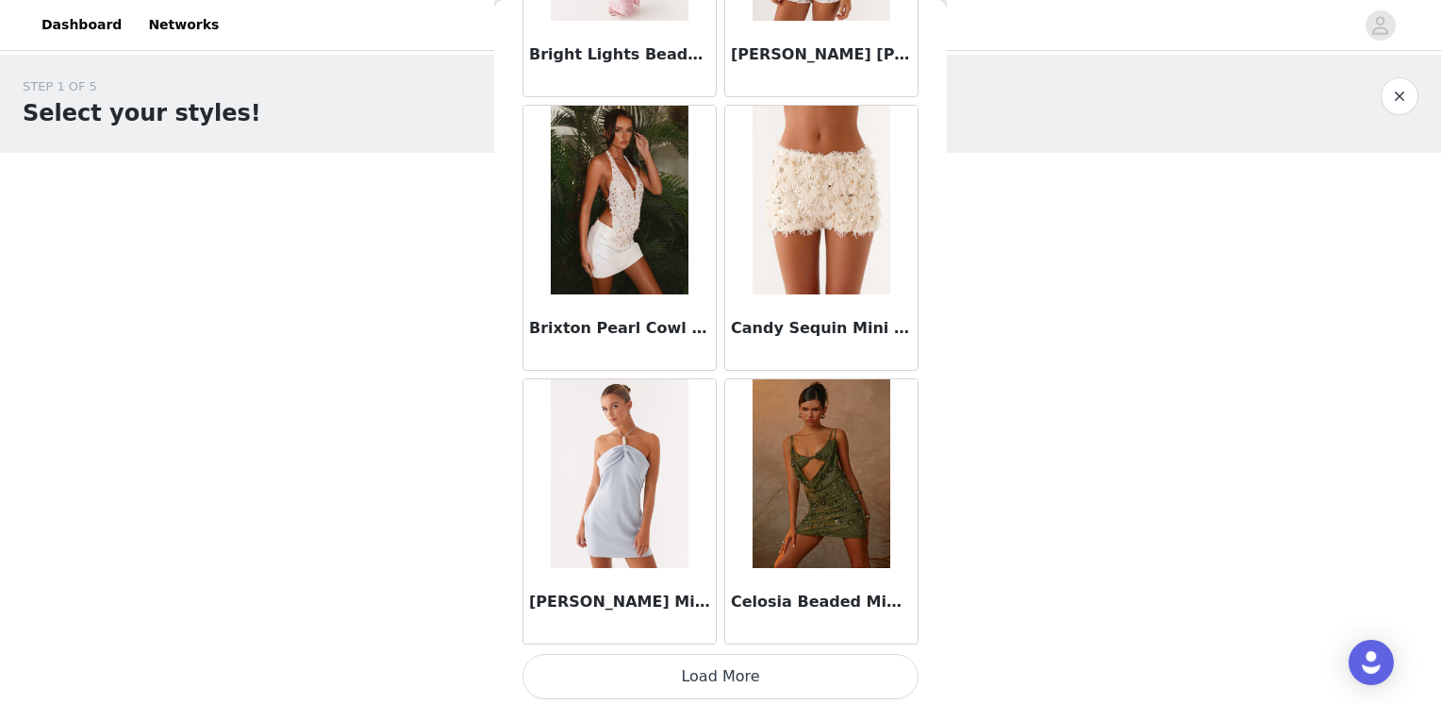
click at [713, 671] on button "Load More" at bounding box center [721, 676] width 396 height 45
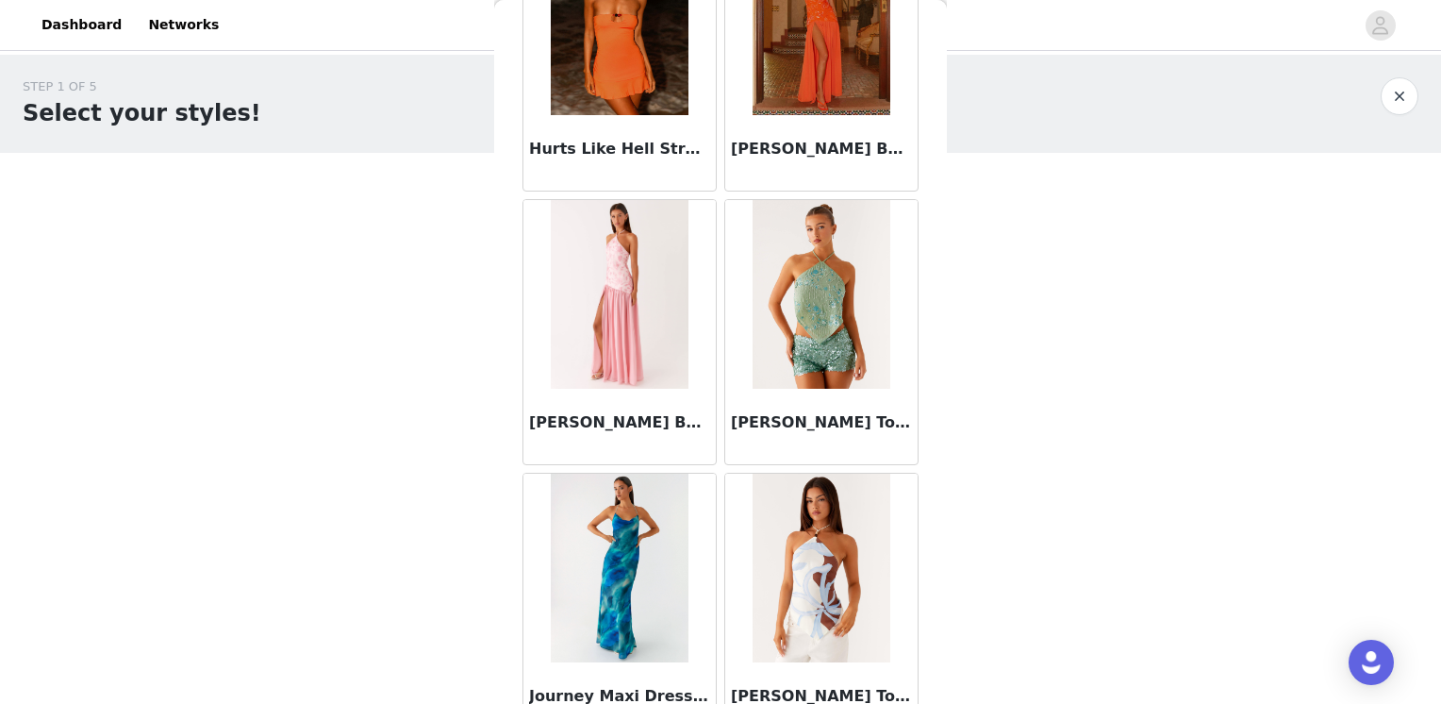
scroll to position [4909, 0]
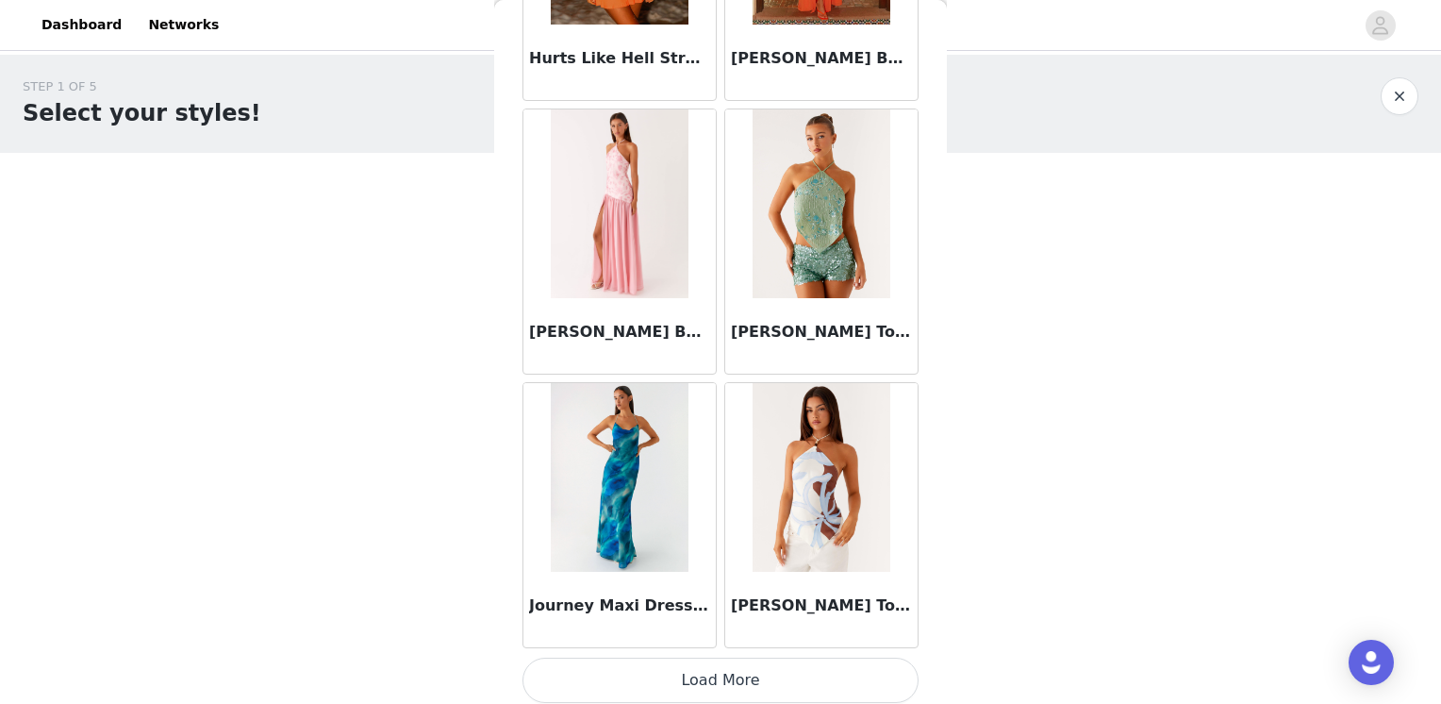
click at [723, 684] on button "Load More" at bounding box center [721, 679] width 396 height 45
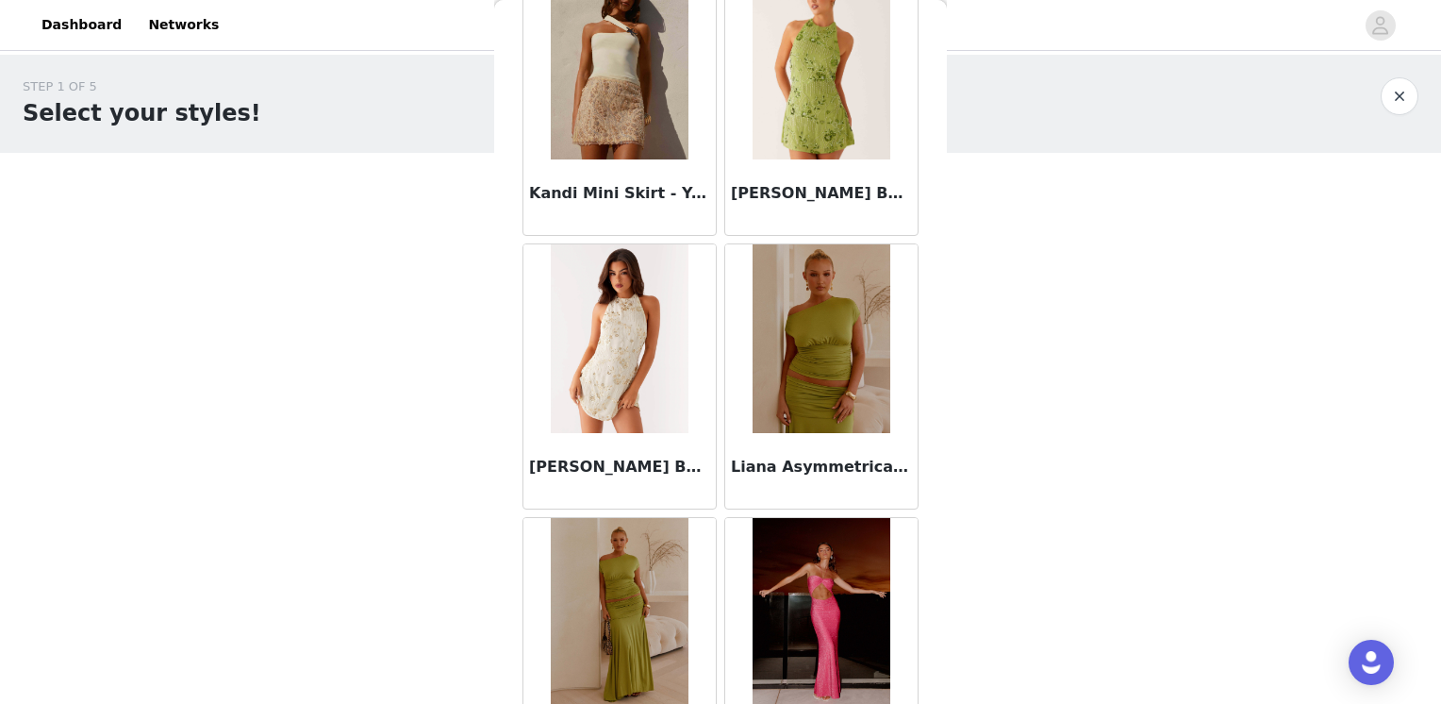
scroll to position [6702, 0]
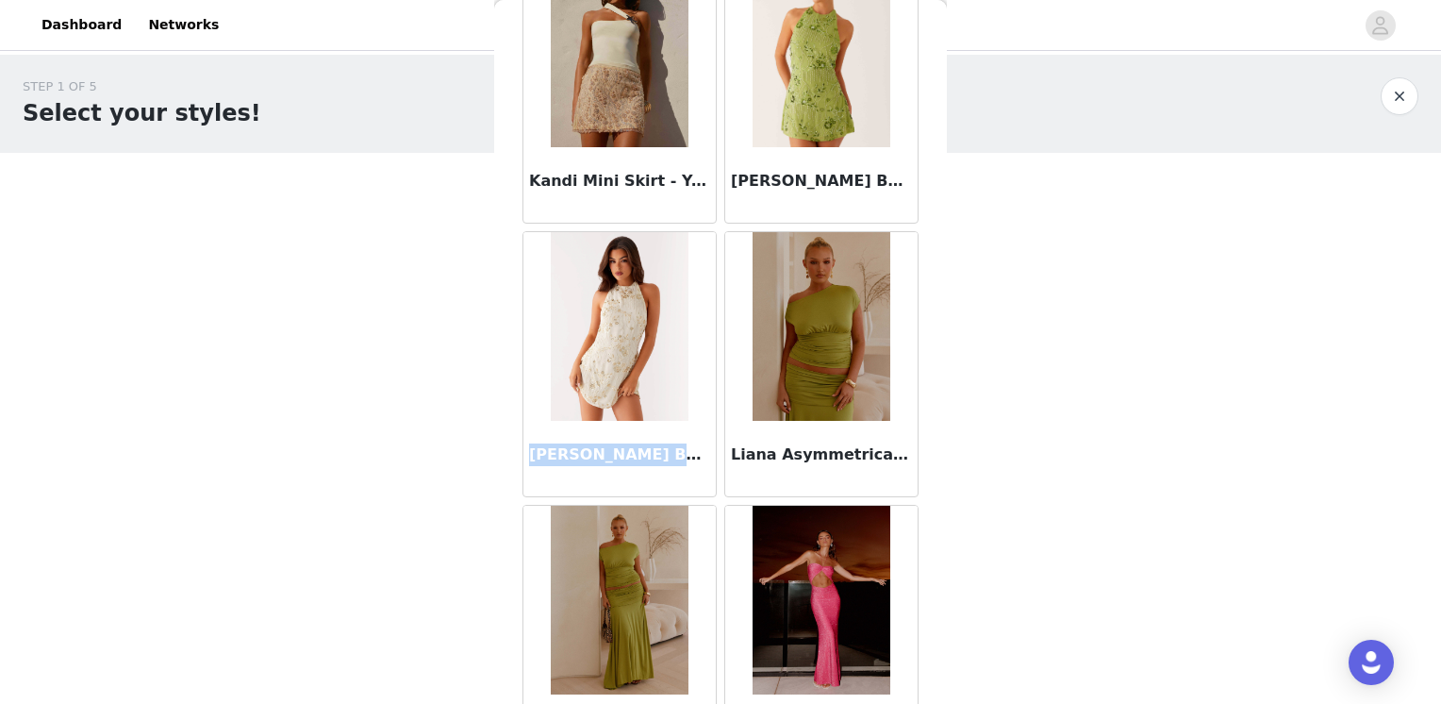
drag, startPoint x: 529, startPoint y: 446, endPoint x: 682, endPoint y: 456, distance: 153.1
click at [682, 456] on div "Leo Beaded Mini Dress - Yellow" at bounding box center [619, 458] width 192 height 75
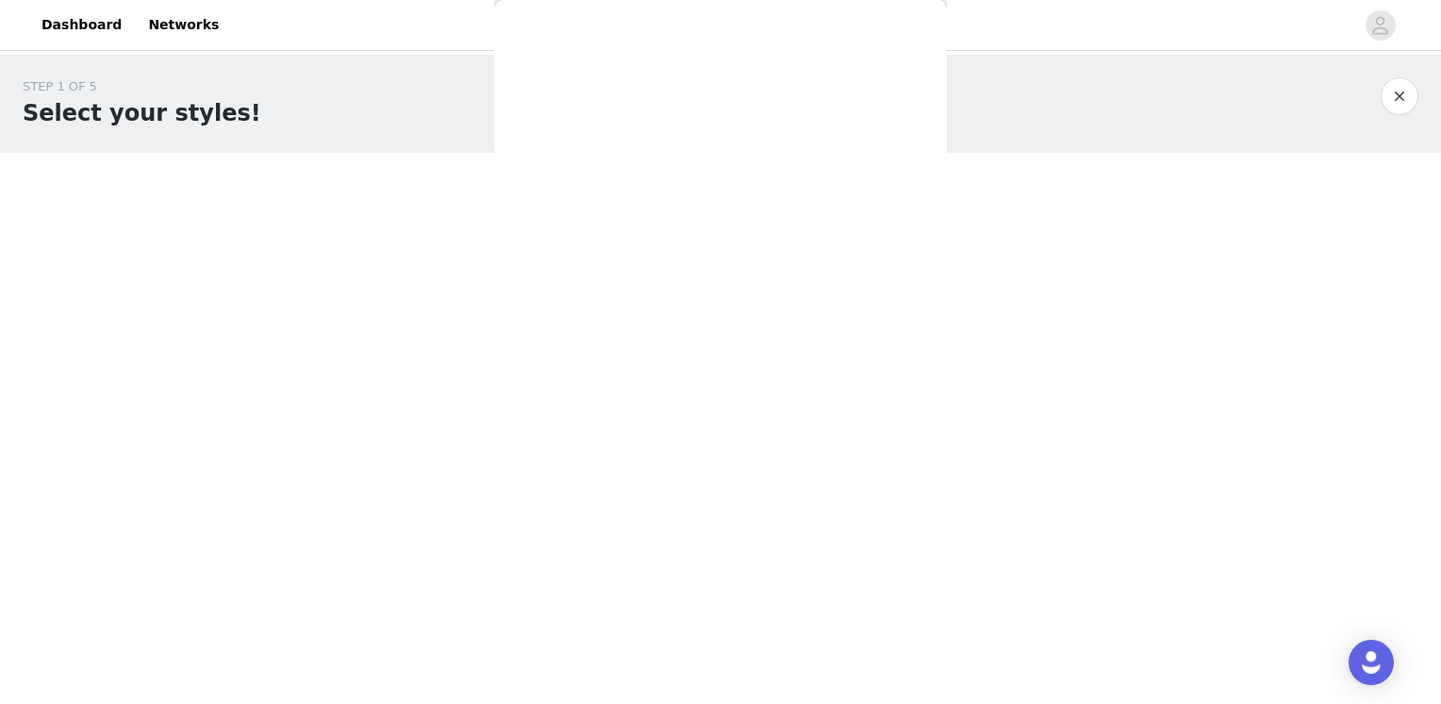
scroll to position [0, 0]
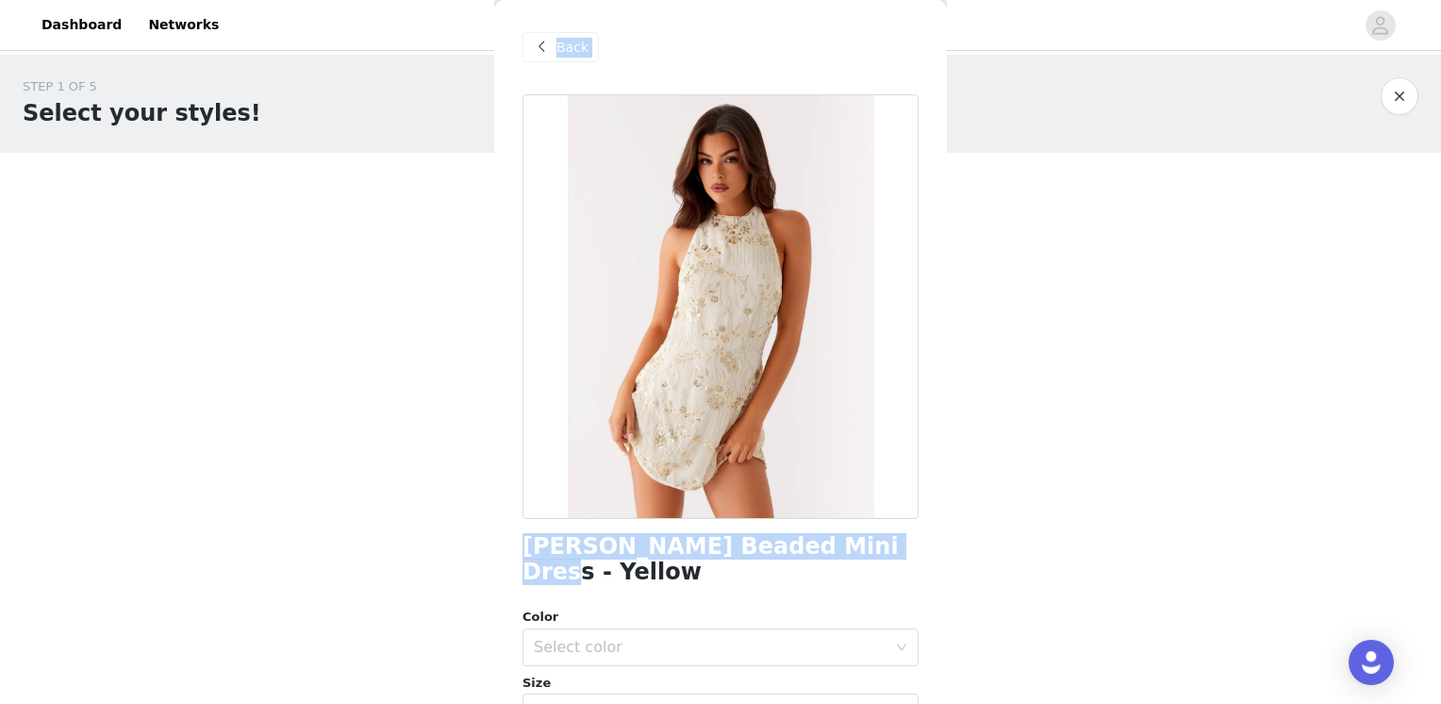
drag, startPoint x: 865, startPoint y: 541, endPoint x: 461, endPoint y: 542, distance: 403.7
click at [461, 542] on div "STEP 1 OF 5 Select your styles! Please note that the sizes are in EU Sizes 1/3 …" at bounding box center [720, 356] width 1441 height 602
copy section "Add Product Back Leo Beaded Mini Dress - Yellow"
click at [846, 549] on div "Leo Beaded Mini Dress - Yellow" at bounding box center [721, 559] width 396 height 51
drag, startPoint x: 853, startPoint y: 551, endPoint x: 518, endPoint y: 547, distance: 334.9
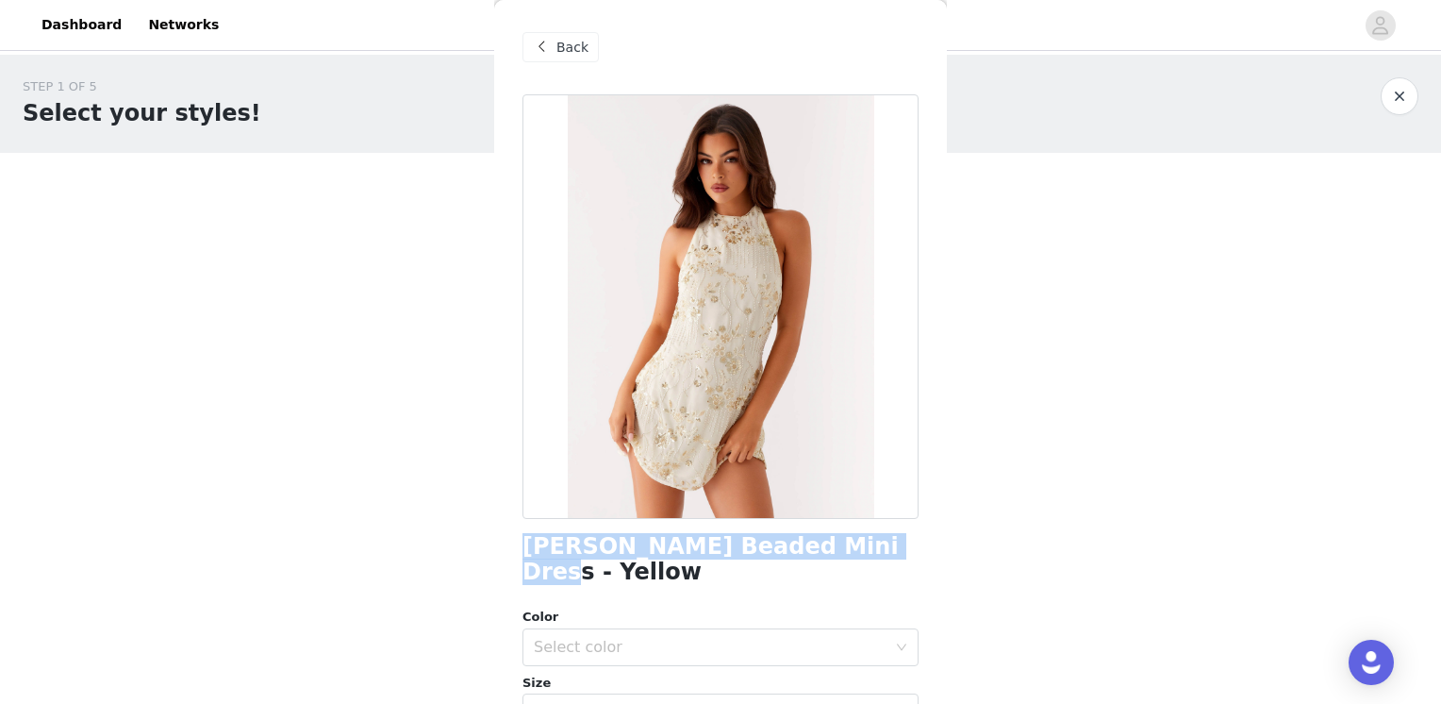
click at [518, 547] on div "Back Leo Beaded Mini Dress - Yellow Color Select color Size Select size Pepperm…" at bounding box center [720, 352] width 453 height 704
copy h1 "Leo Beaded Mini Dress - Yellow"
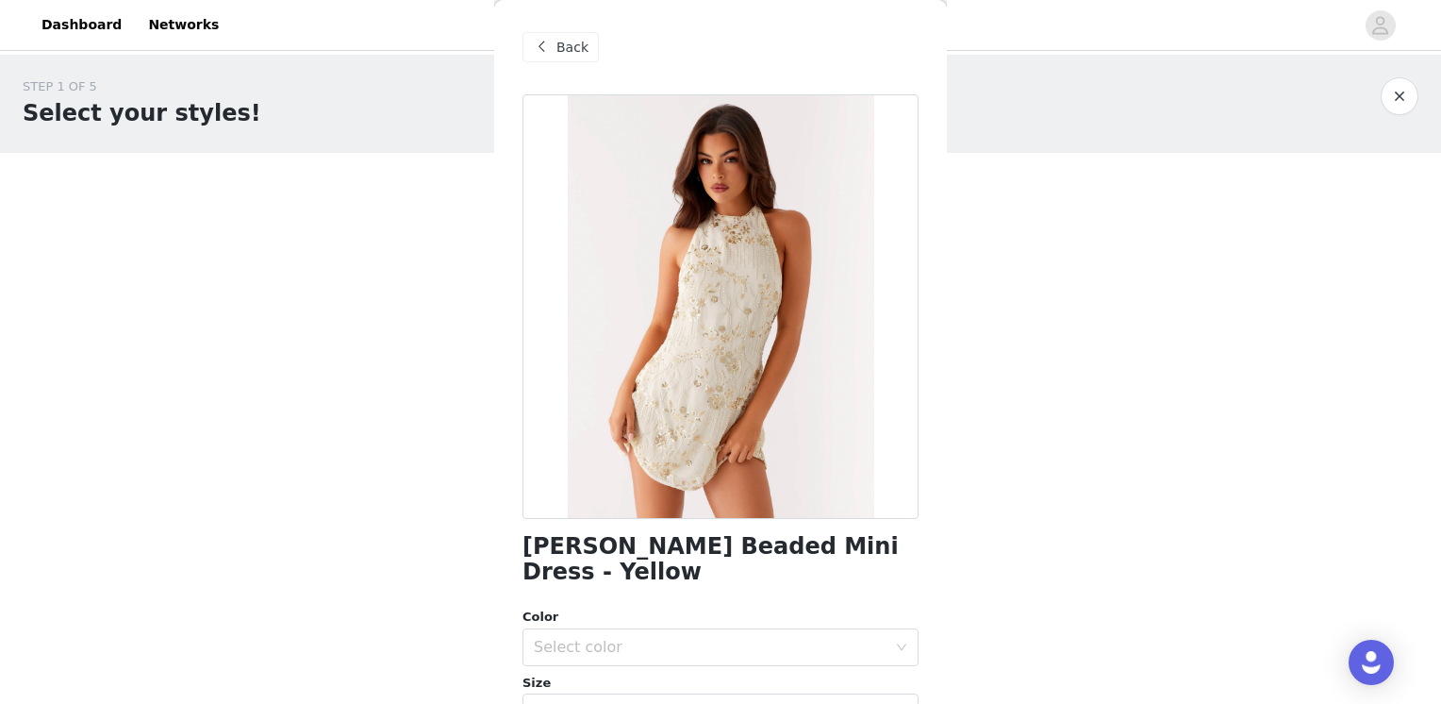
click at [543, 47] on span at bounding box center [541, 47] width 23 height 23
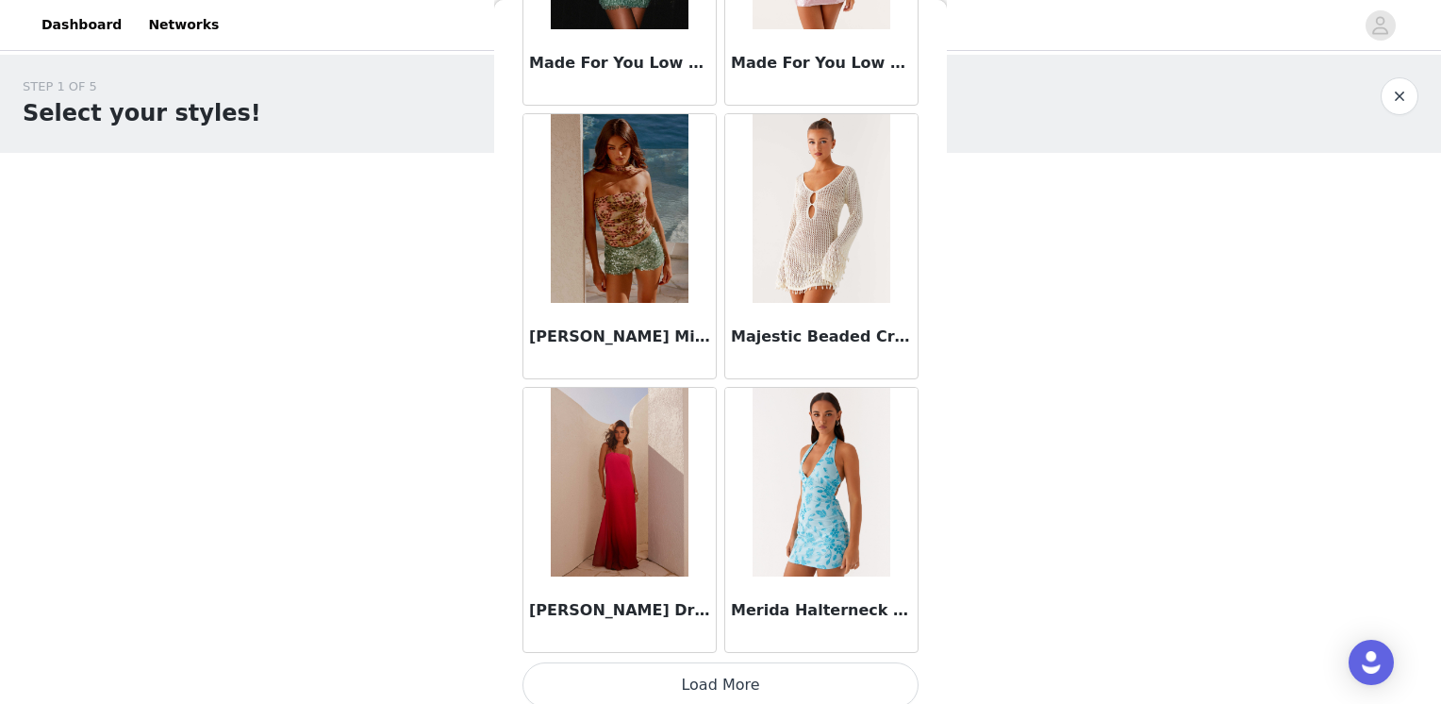
scroll to position [7641, 0]
click at [752, 662] on button "Load More" at bounding box center [721, 683] width 396 height 45
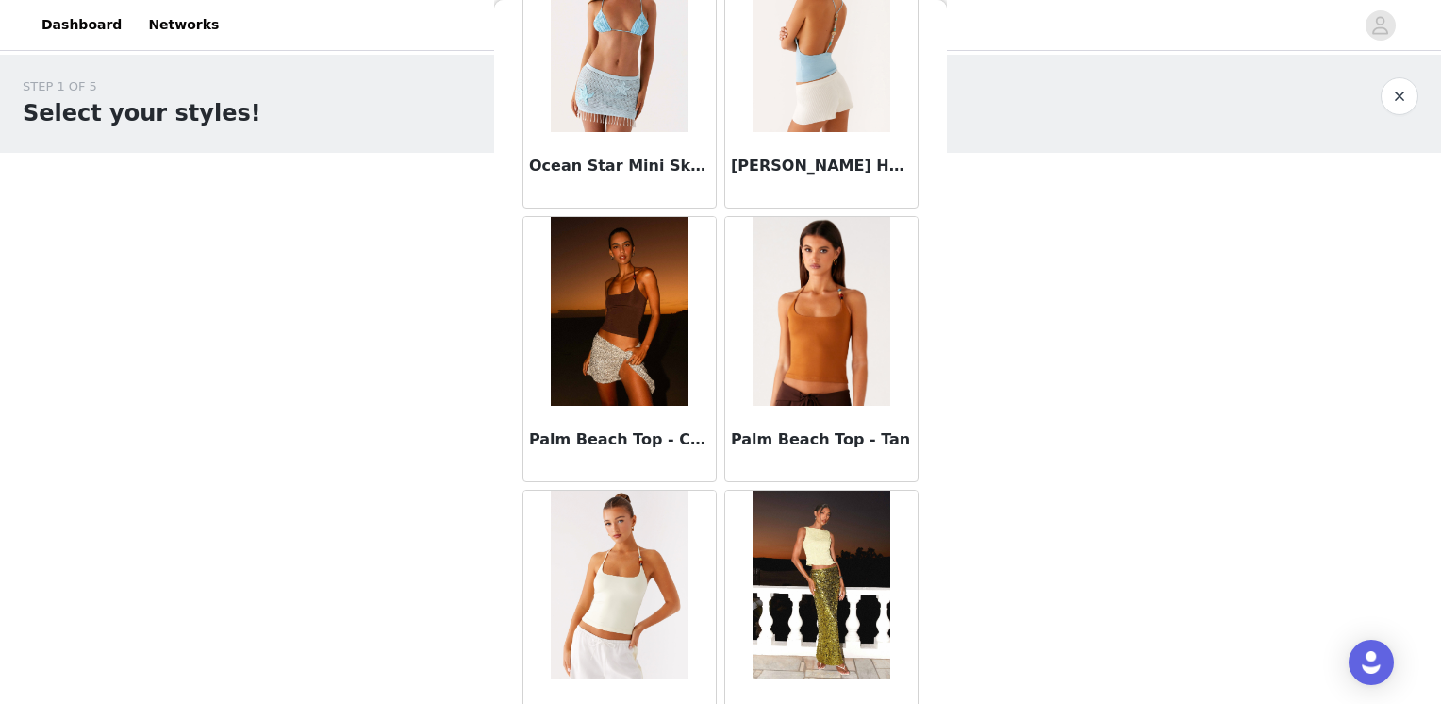
scroll to position [10373, 0]
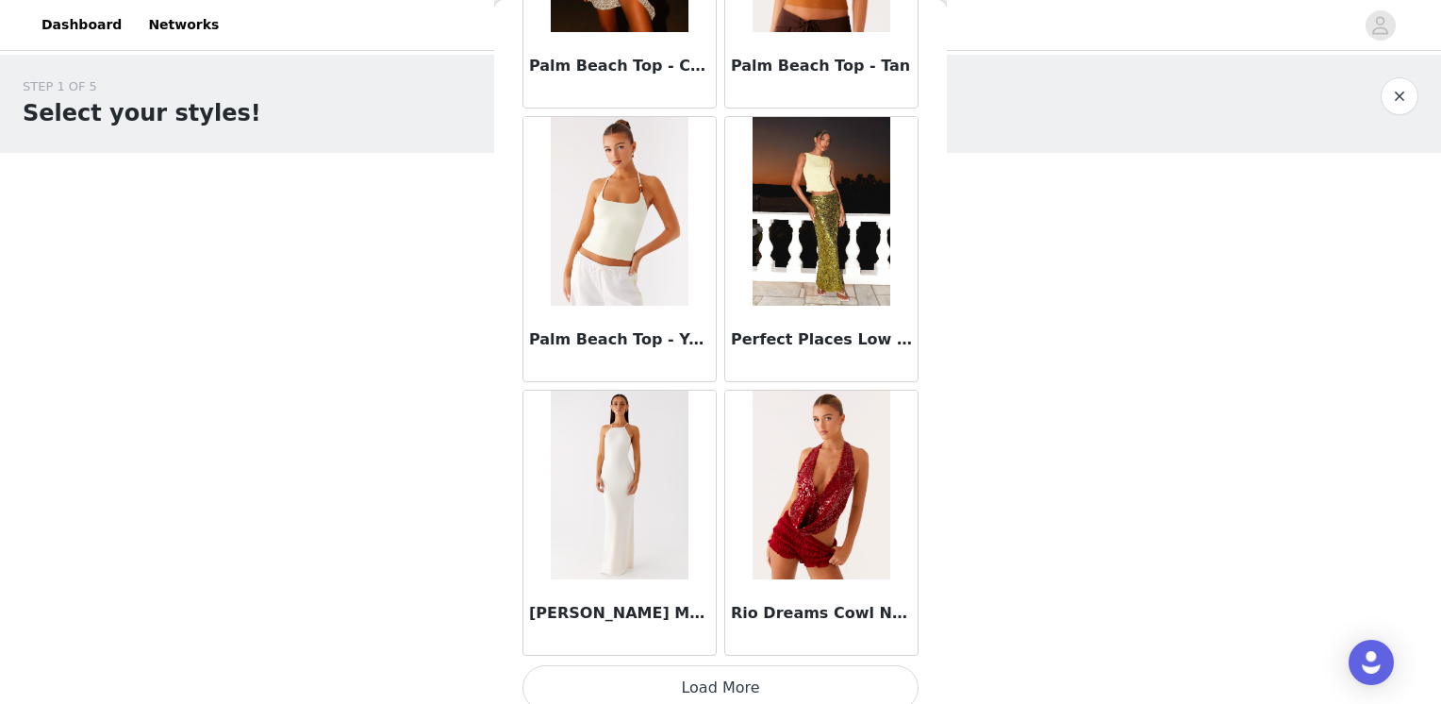
click at [758, 665] on button "Load More" at bounding box center [721, 687] width 396 height 45
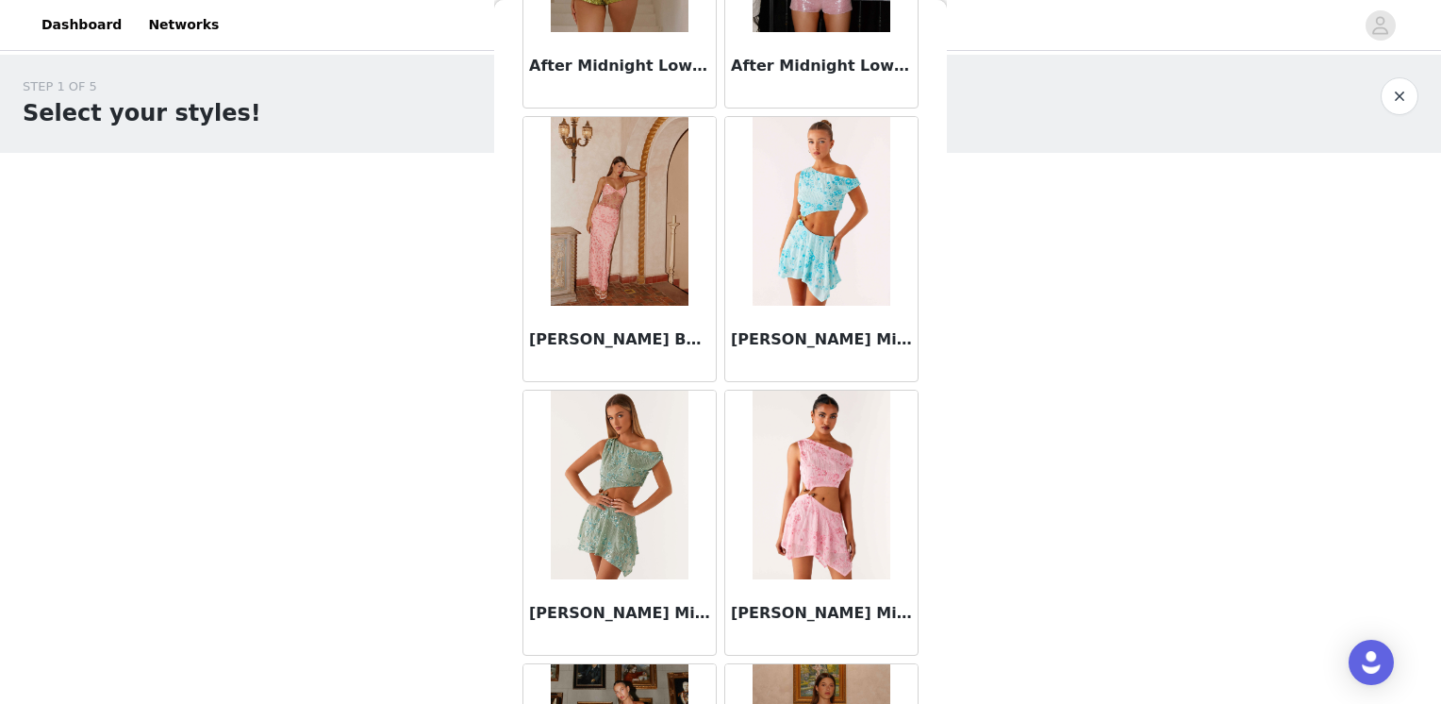
scroll to position [0, 0]
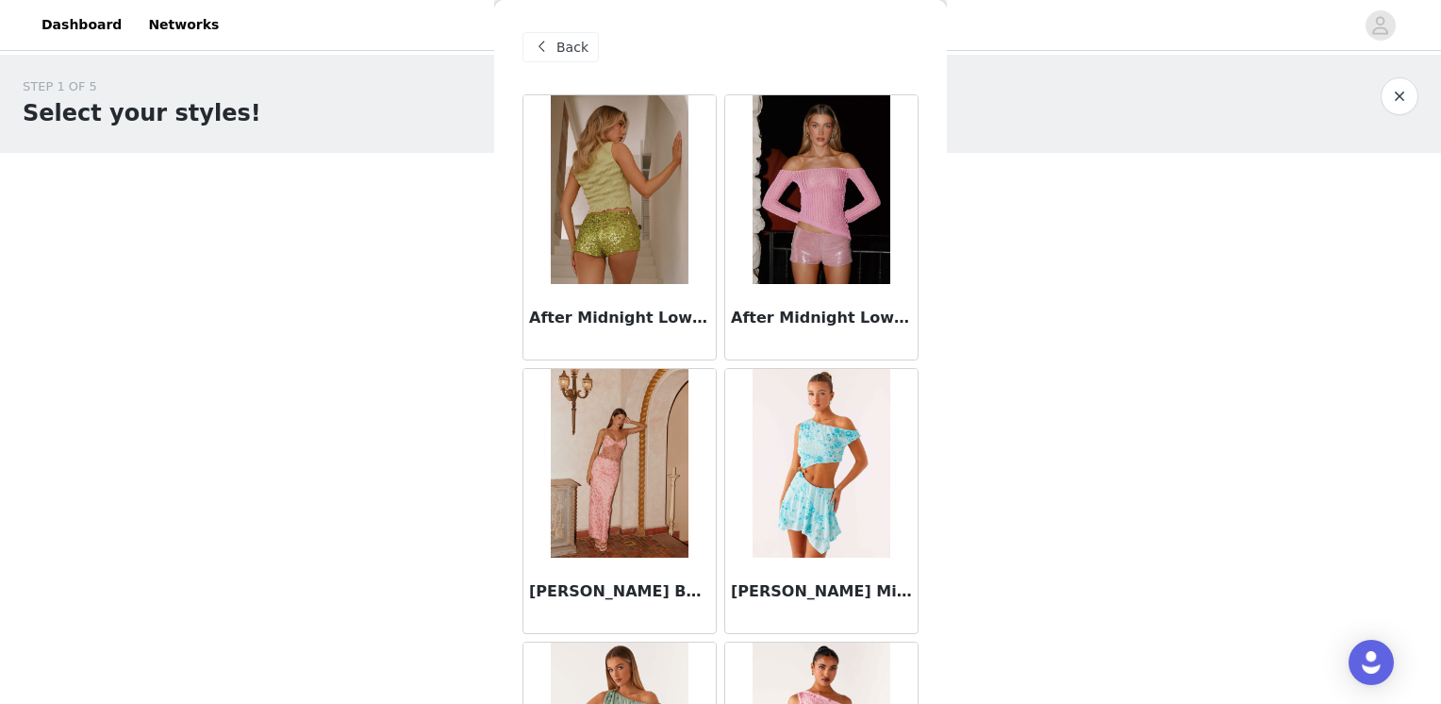
click at [562, 50] on span "Back" at bounding box center [572, 48] width 32 height 20
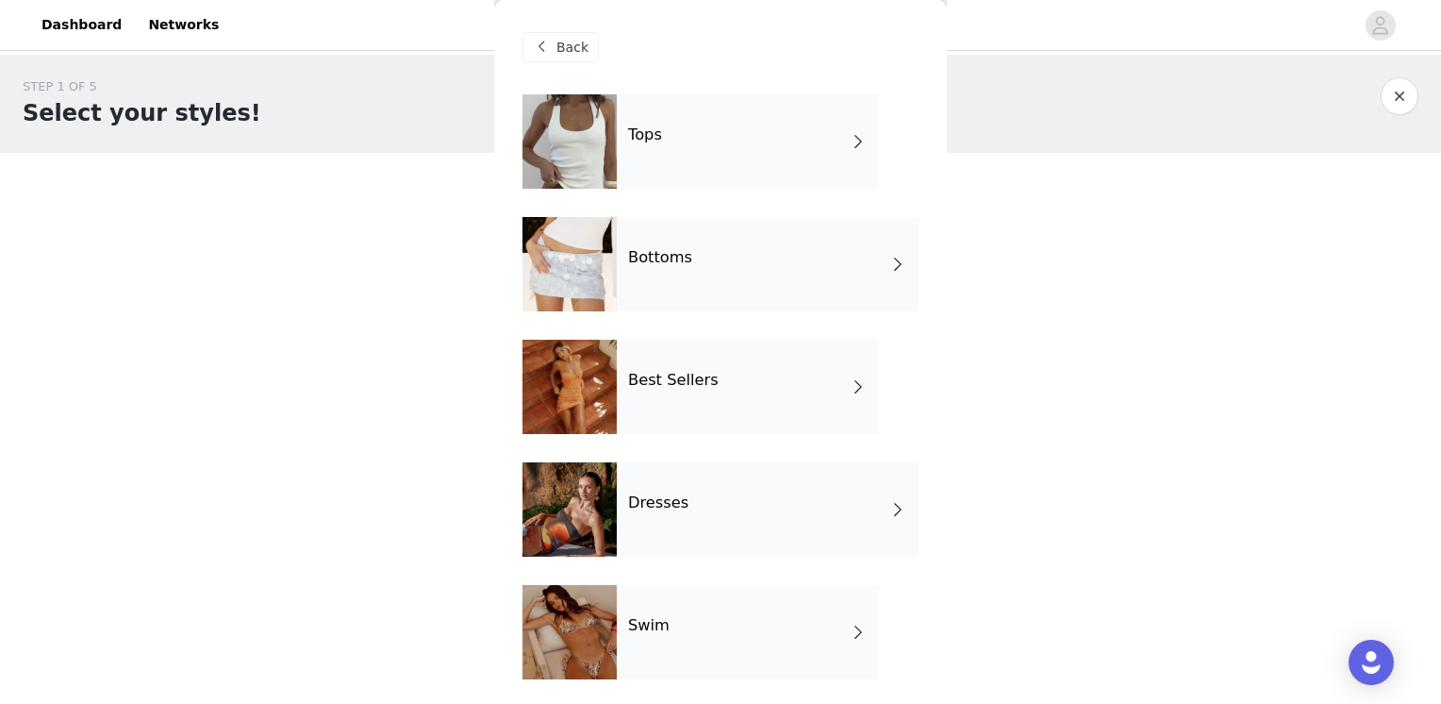
click at [1354, 278] on div "STEP 1 OF 5 Select your styles! Please note that the sizes are in EU Sizes 1/3 …" at bounding box center [720, 288] width 1441 height 466
click at [736, 511] on div "Dresses" at bounding box center [768, 509] width 302 height 94
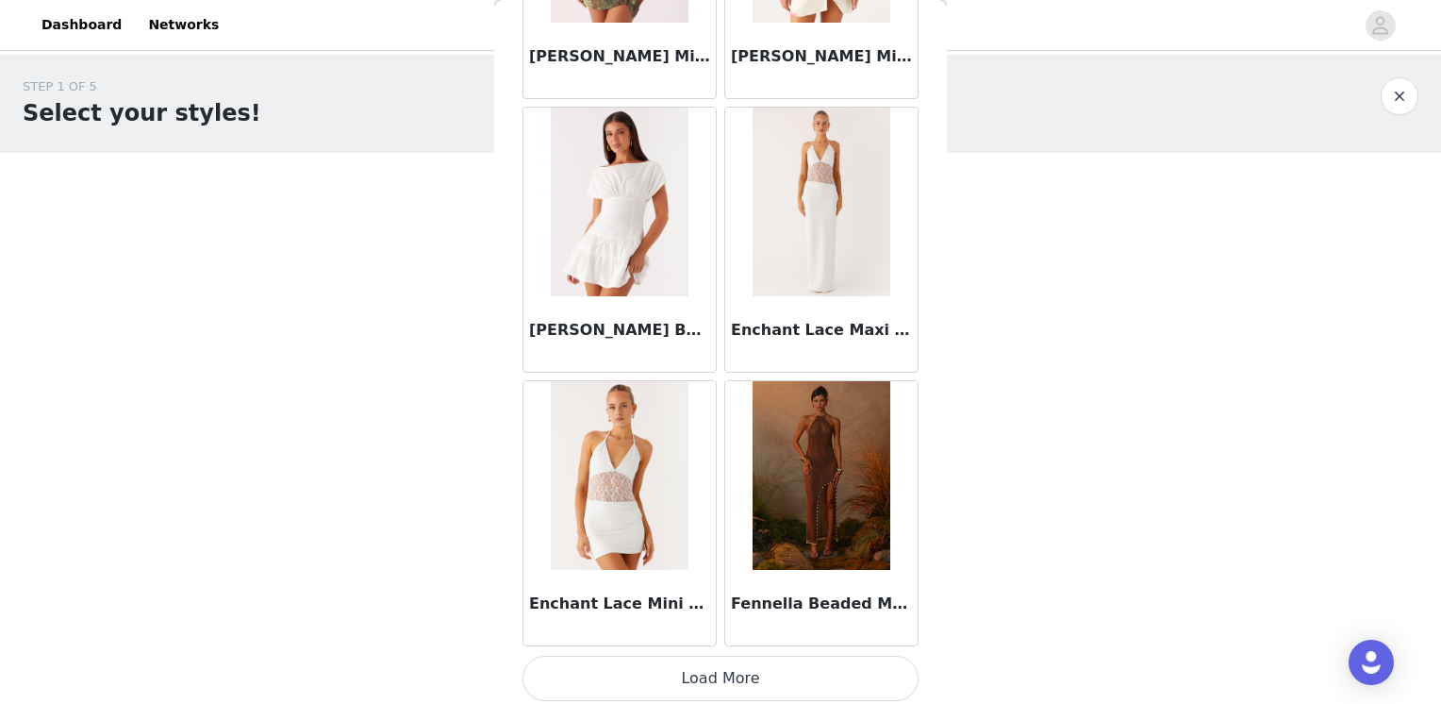
scroll to position [2178, 0]
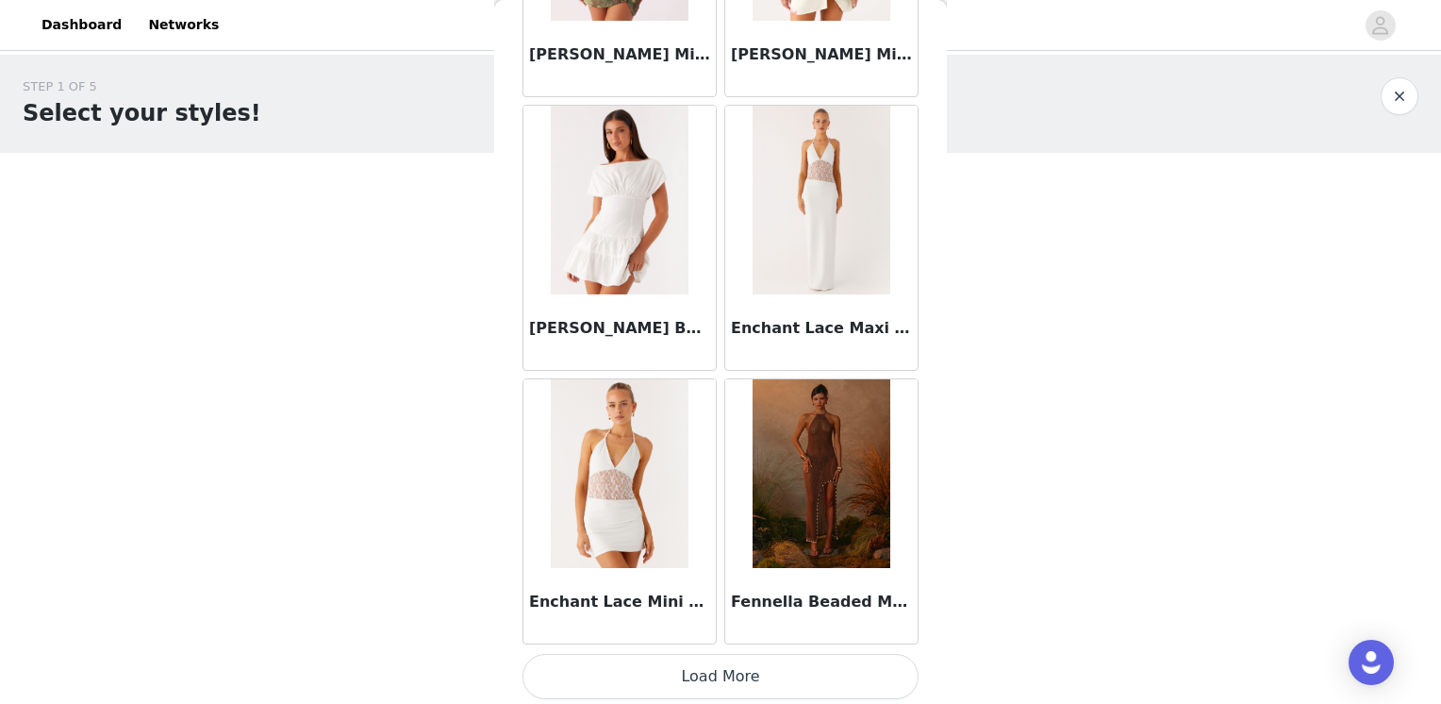
click at [723, 662] on button "Load More" at bounding box center [721, 676] width 396 height 45
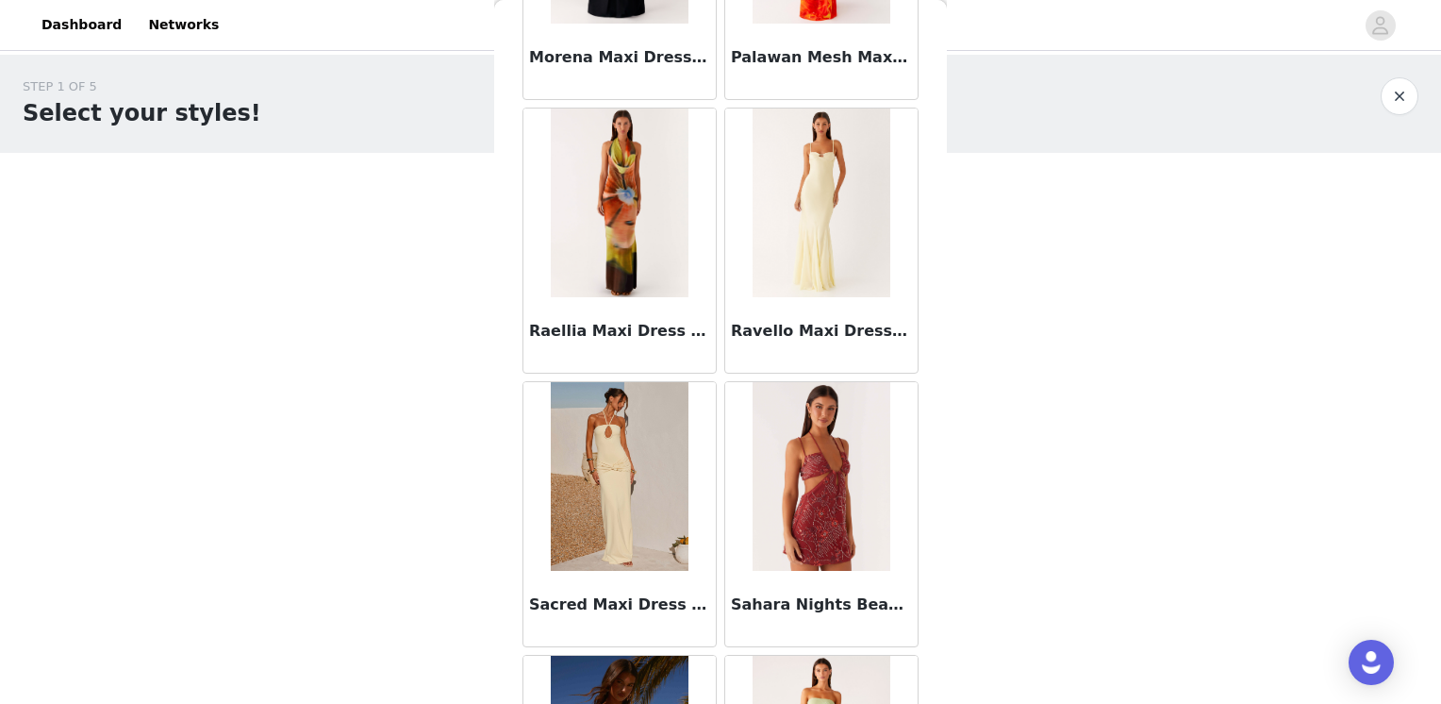
scroll to position [4909, 0]
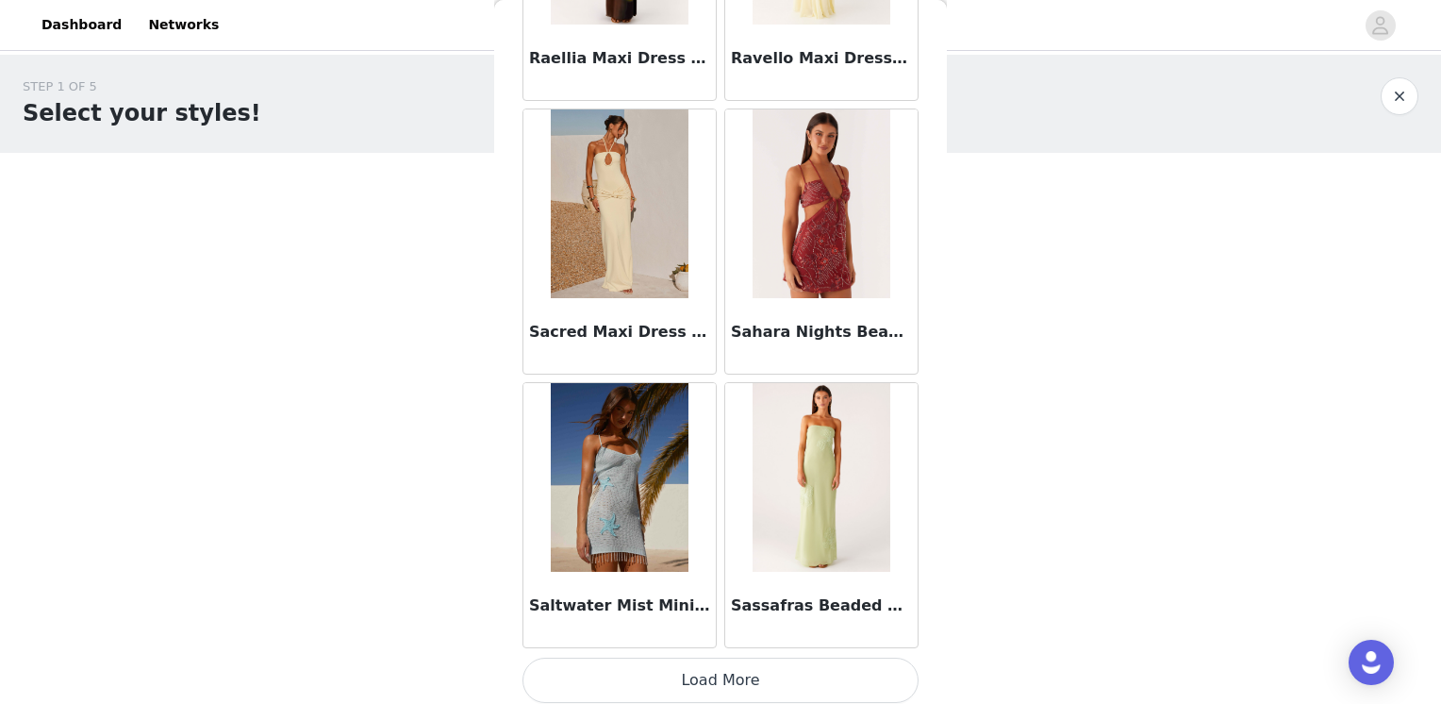
click at [759, 664] on button "Load More" at bounding box center [721, 679] width 396 height 45
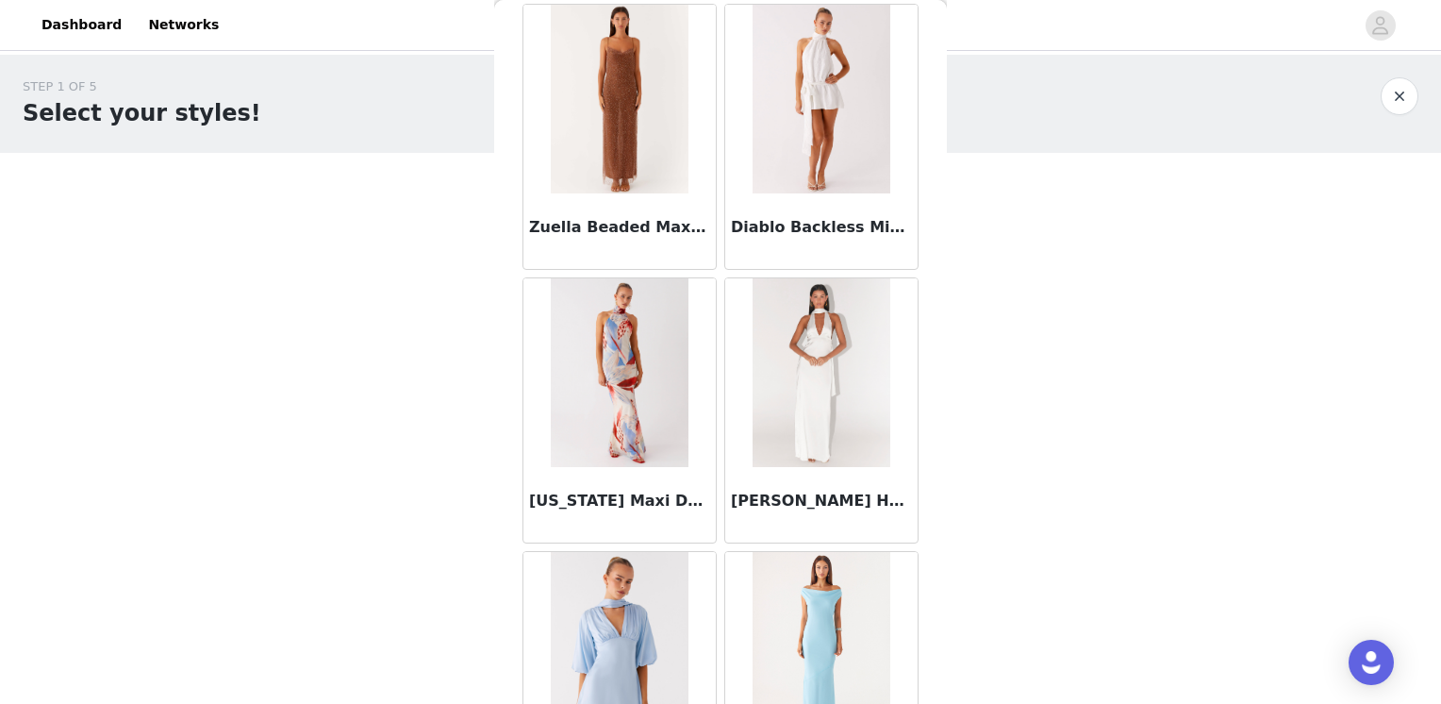
scroll to position [7268, 0]
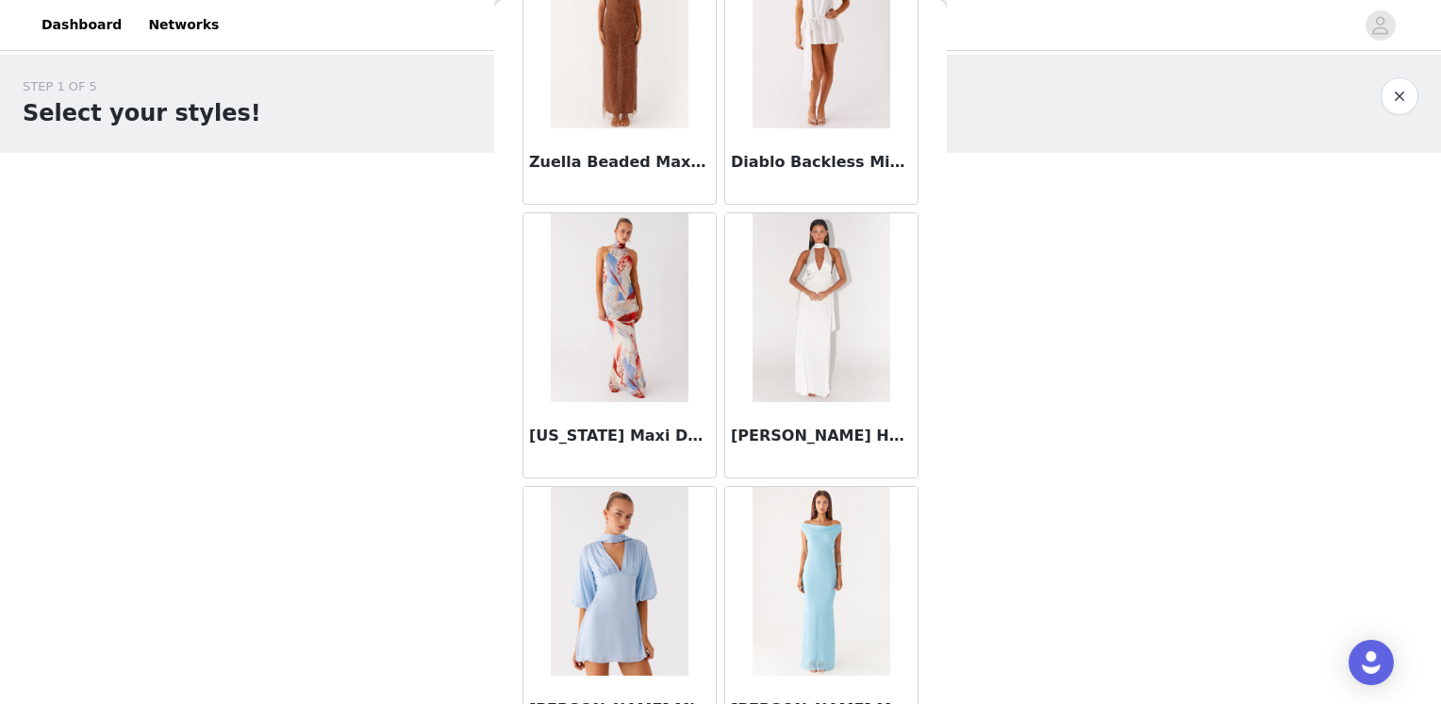
click at [808, 311] on img at bounding box center [821, 307] width 137 height 189
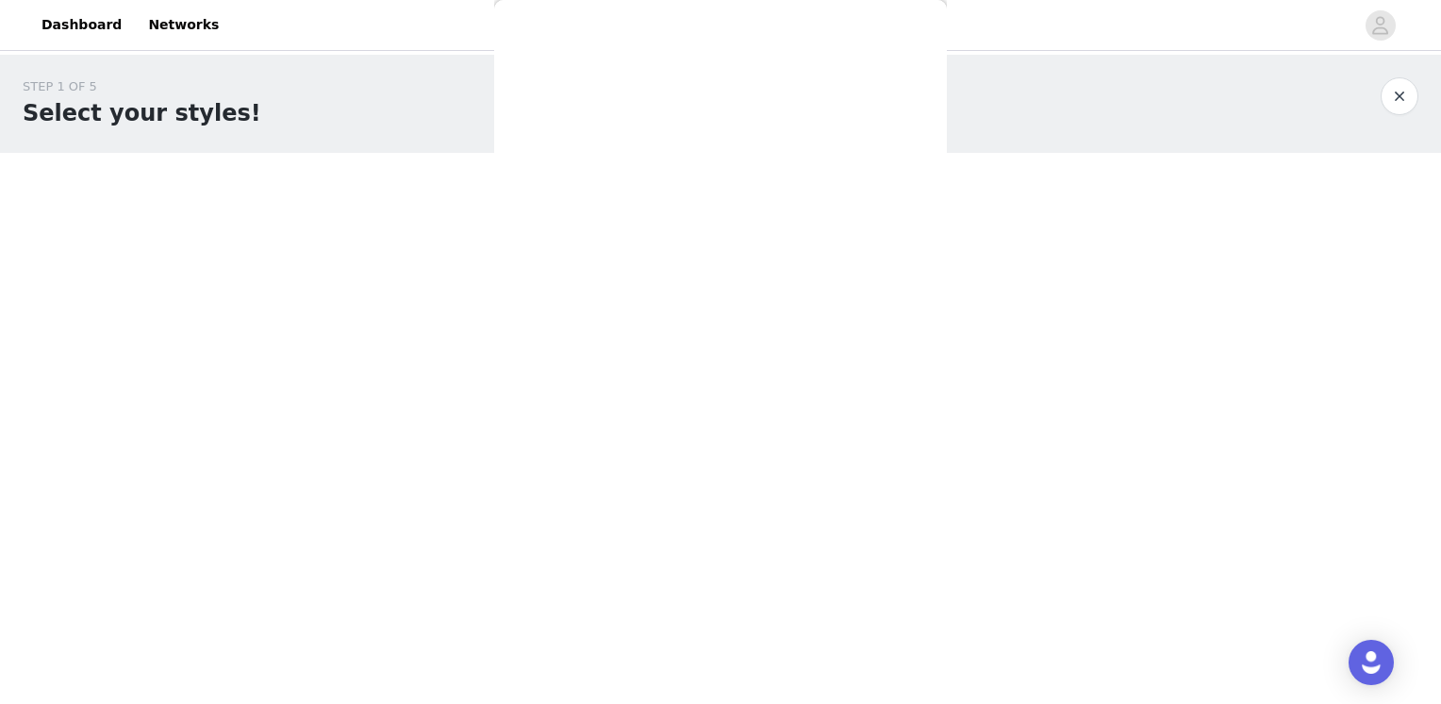
scroll to position [0, 0]
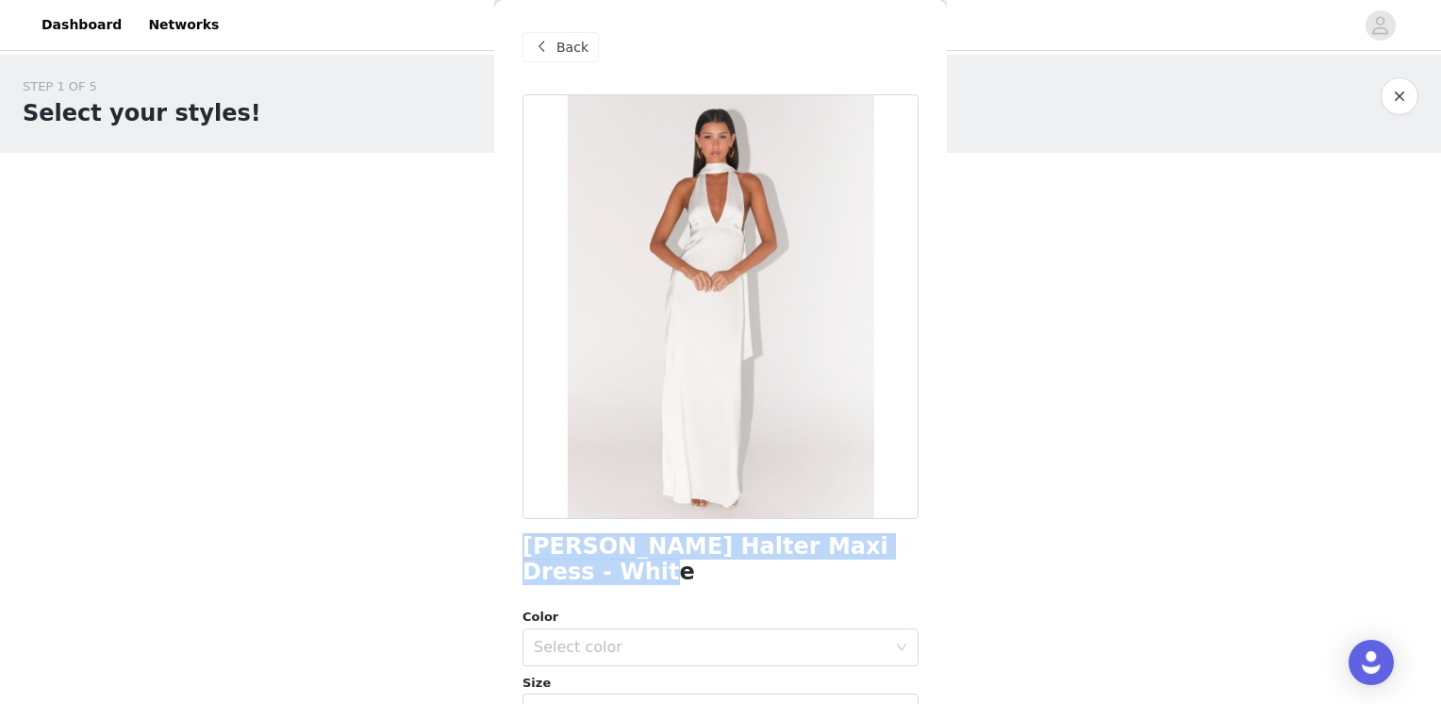
drag, startPoint x: 596, startPoint y: 577, endPoint x: 506, endPoint y: 549, distance: 94.9
click at [506, 549] on div "Back Alicia Satin Halter Maxi Dress - White Color Select color Size Select size…" at bounding box center [720, 352] width 453 height 704
copy h1 "Alicia Satin Halter Maxi Dress - White"
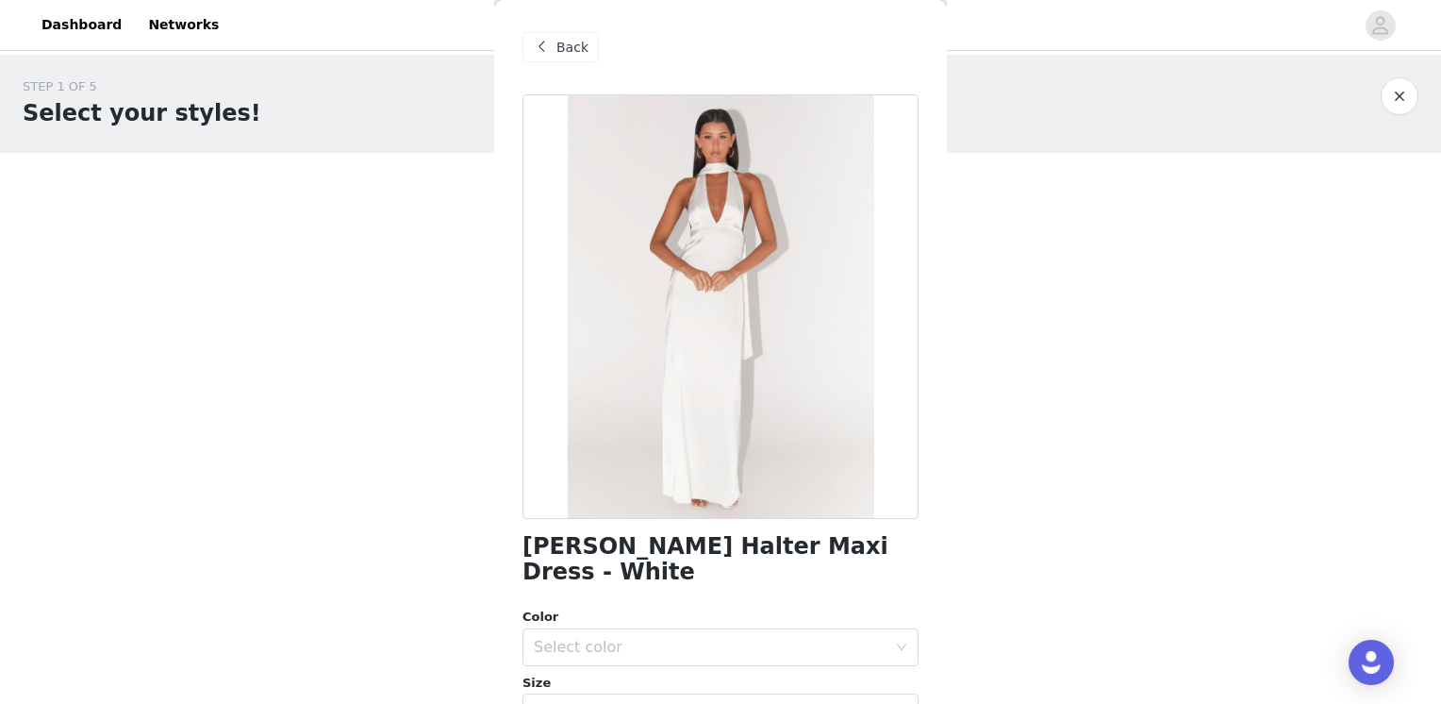
click at [547, 53] on span at bounding box center [541, 47] width 23 height 23
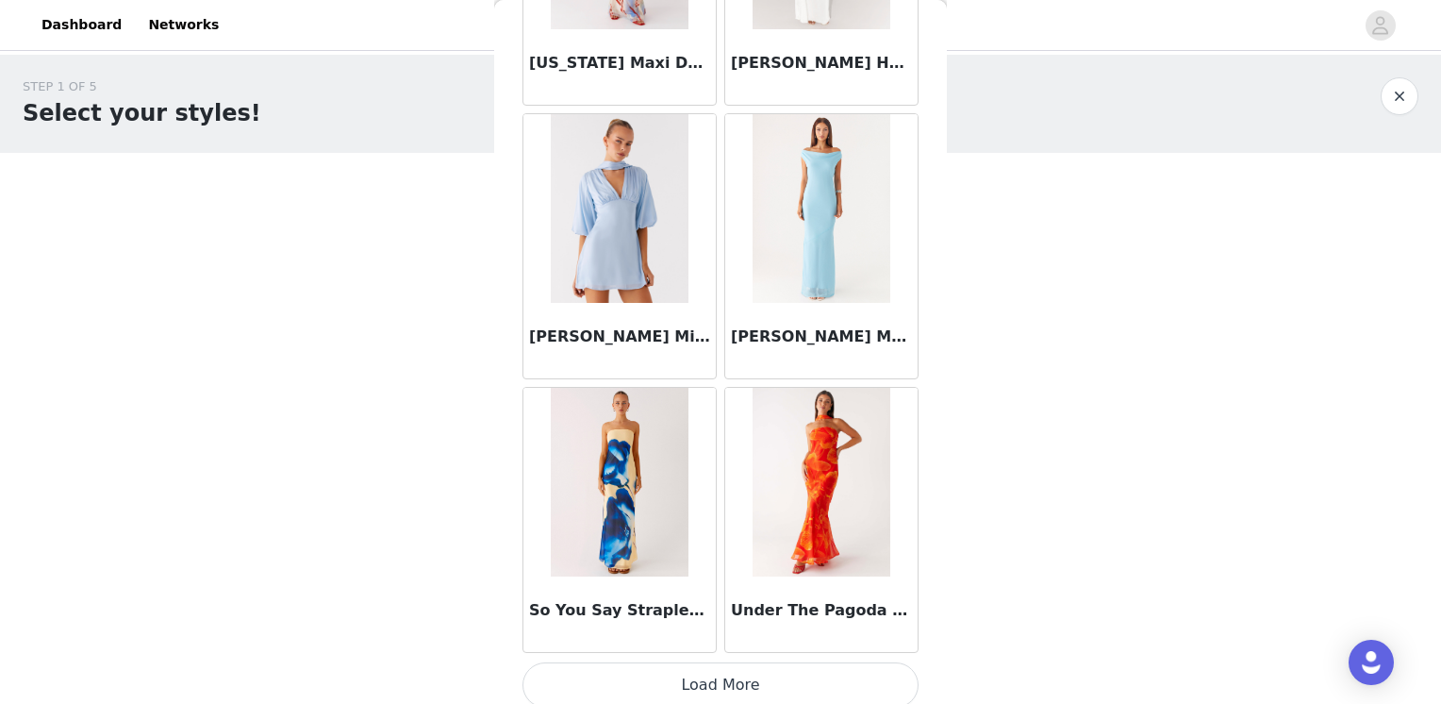
scroll to position [7641, 0]
click at [733, 673] on button "Load More" at bounding box center [721, 683] width 396 height 45
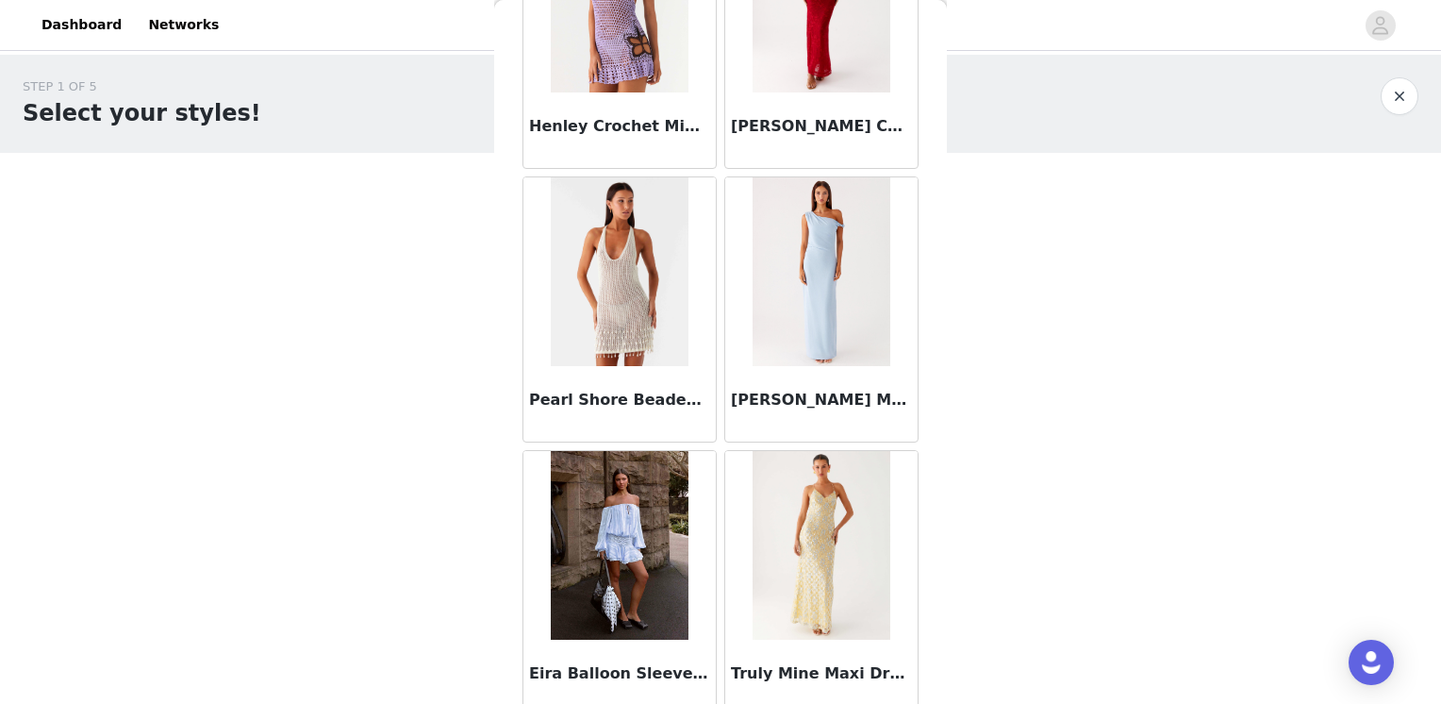
scroll to position [8674, 0]
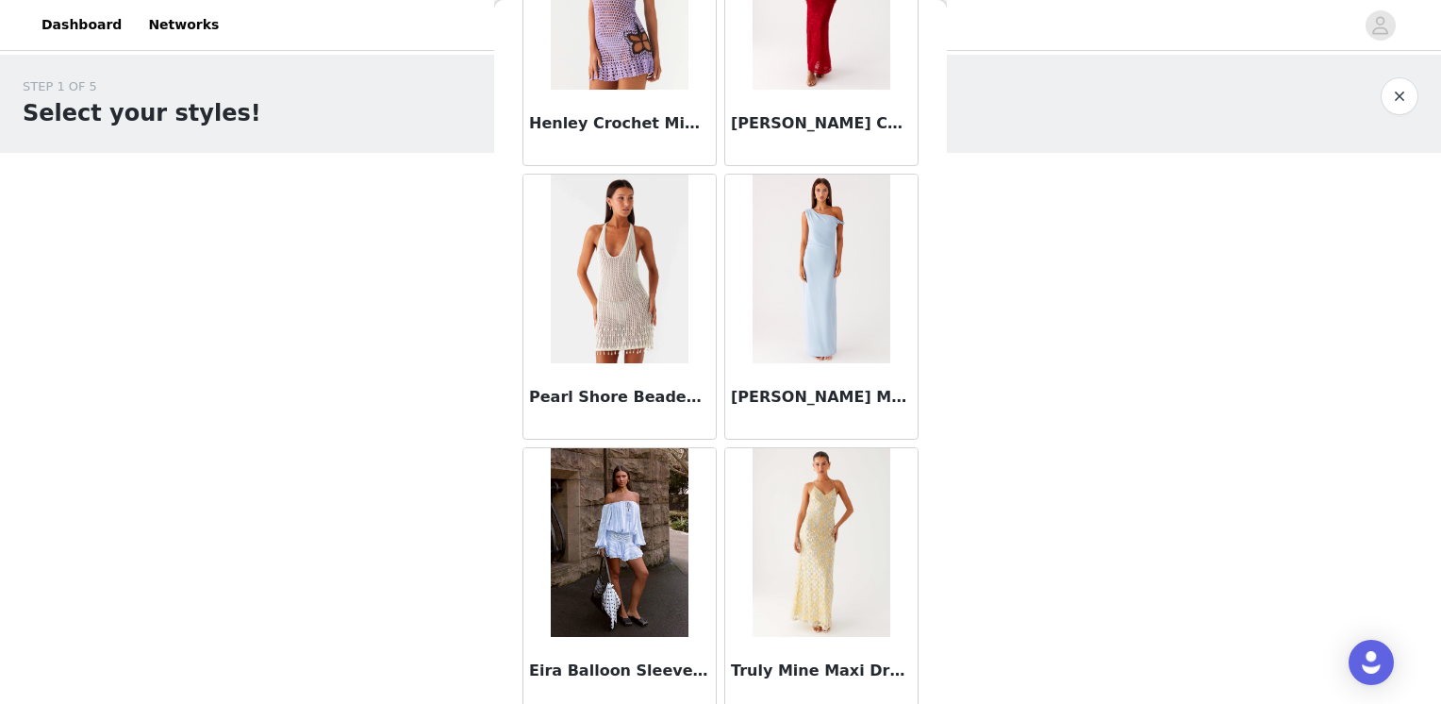
click at [630, 519] on img at bounding box center [619, 542] width 137 height 189
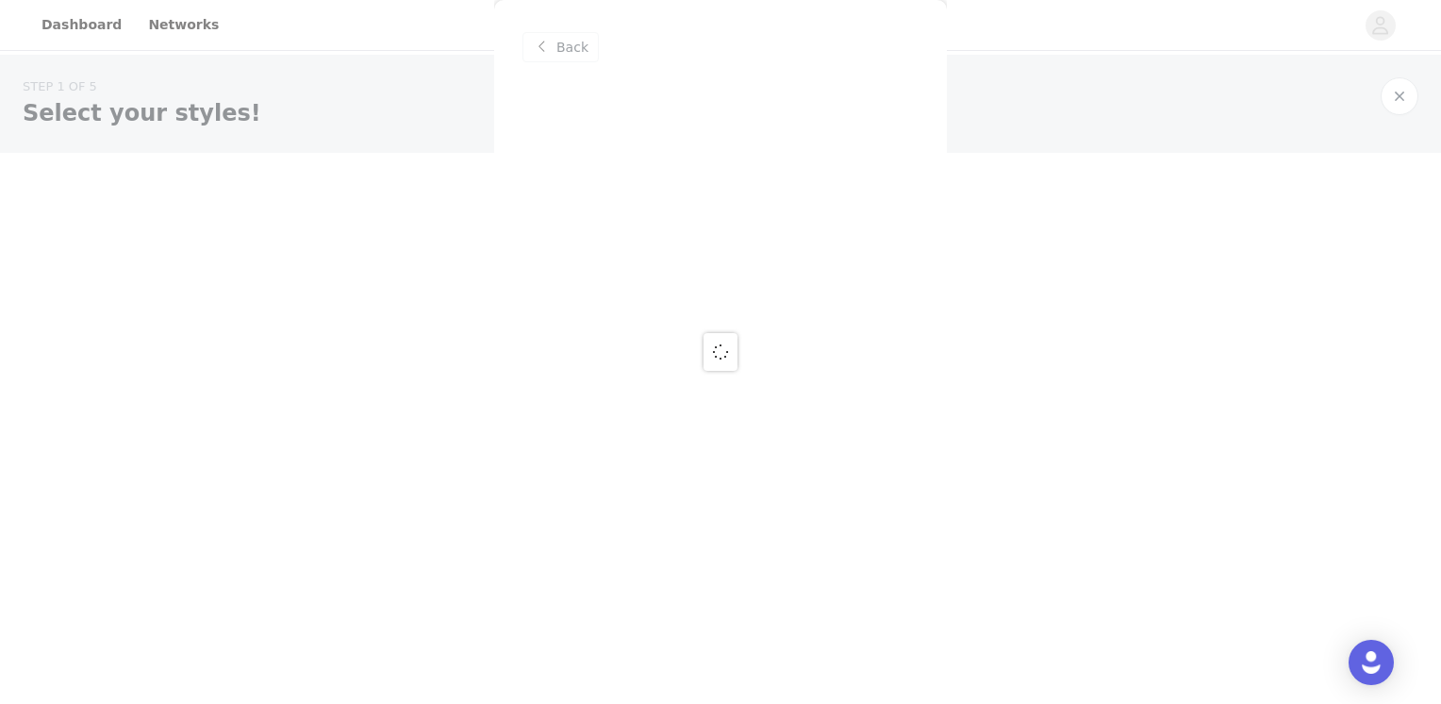
scroll to position [0, 0]
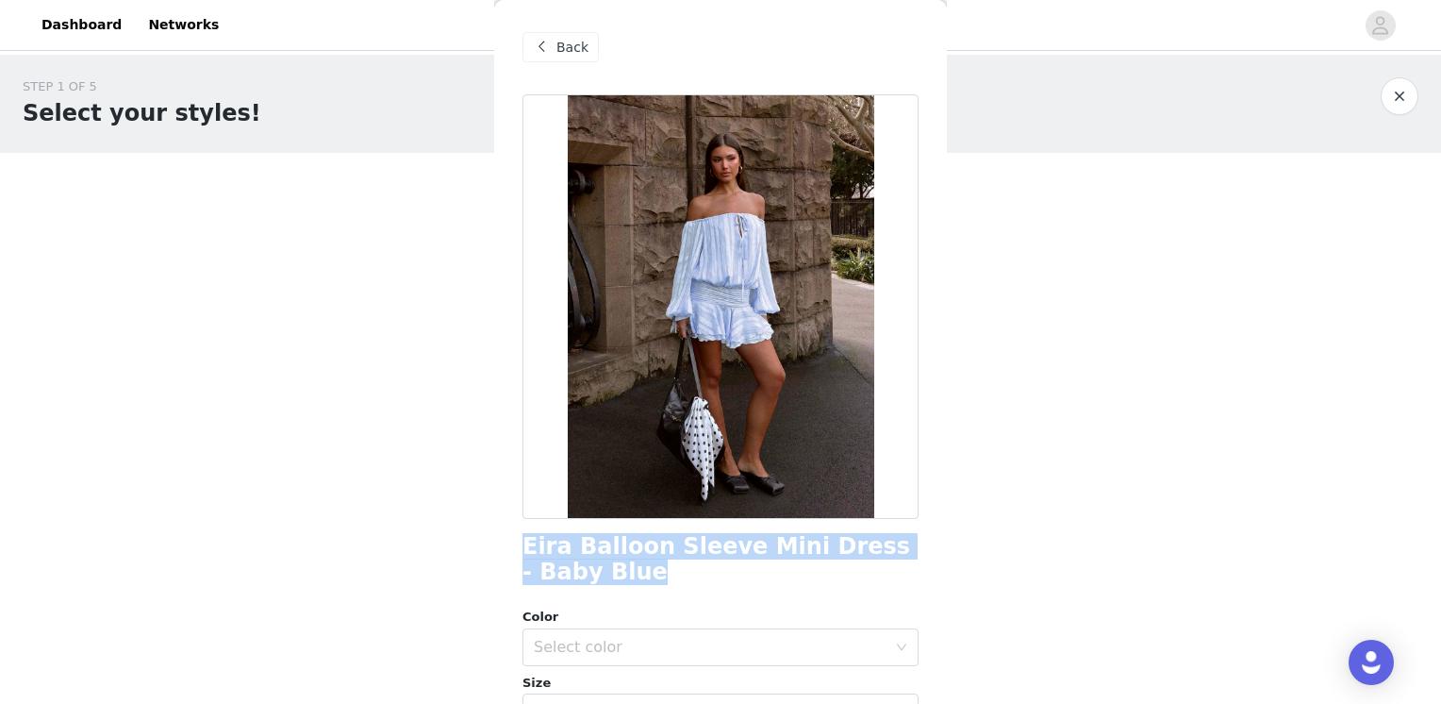
drag, startPoint x: 573, startPoint y: 581, endPoint x: 498, endPoint y: 554, distance: 80.3
click at [498, 554] on div "Back Eira Balloon Sleeve Mini Dress - Baby Blue Color Select color Size Select …" at bounding box center [720, 352] width 453 height 704
copy h1 "Eira Balloon Sleeve Mini Dress - Baby Blue"
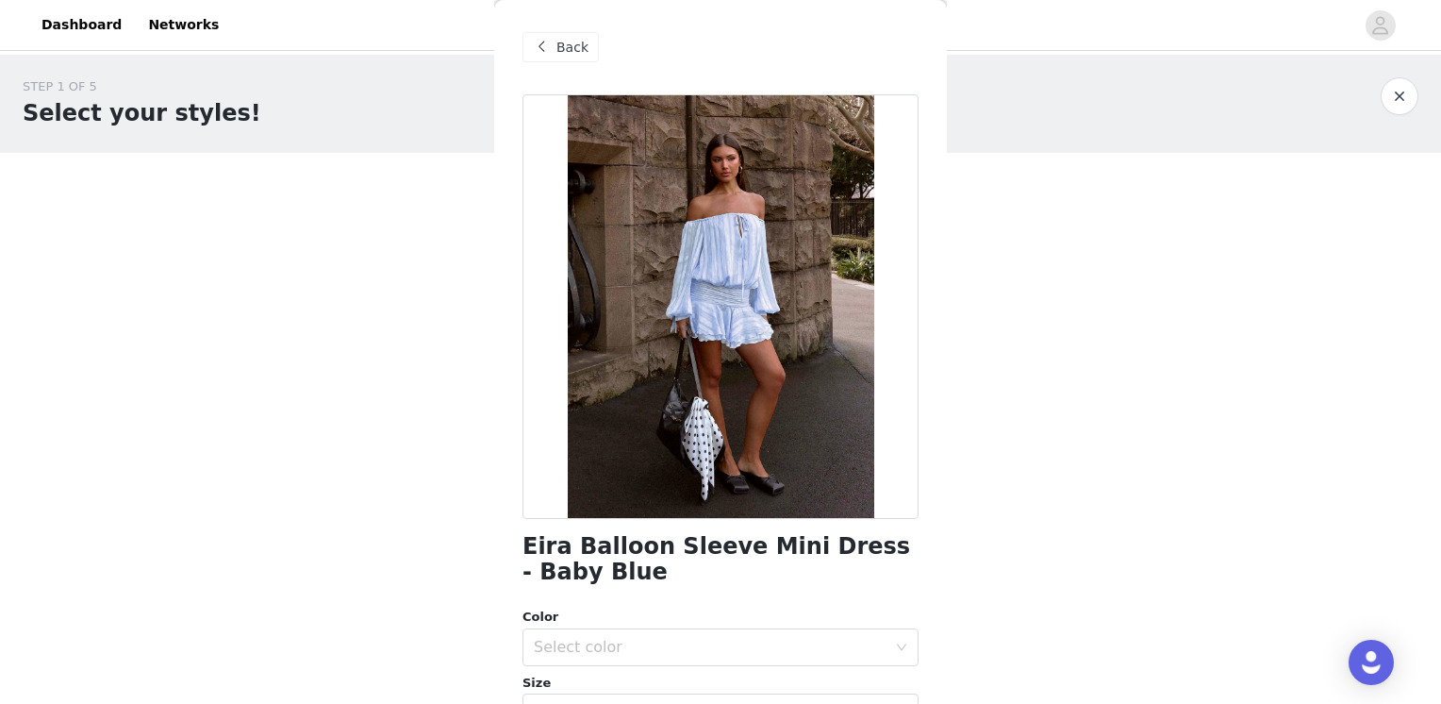
click at [556, 50] on span "Back" at bounding box center [572, 48] width 32 height 20
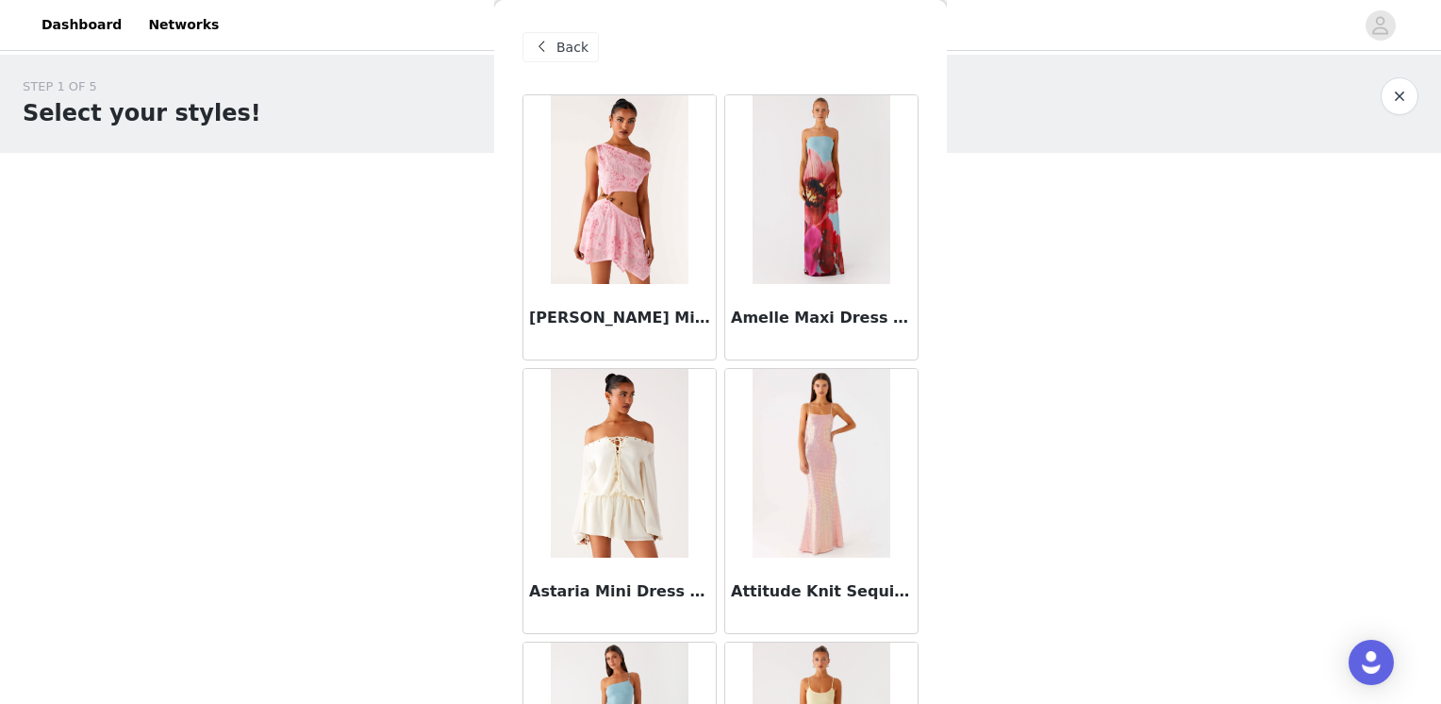
click at [544, 52] on span at bounding box center [541, 47] width 23 height 23
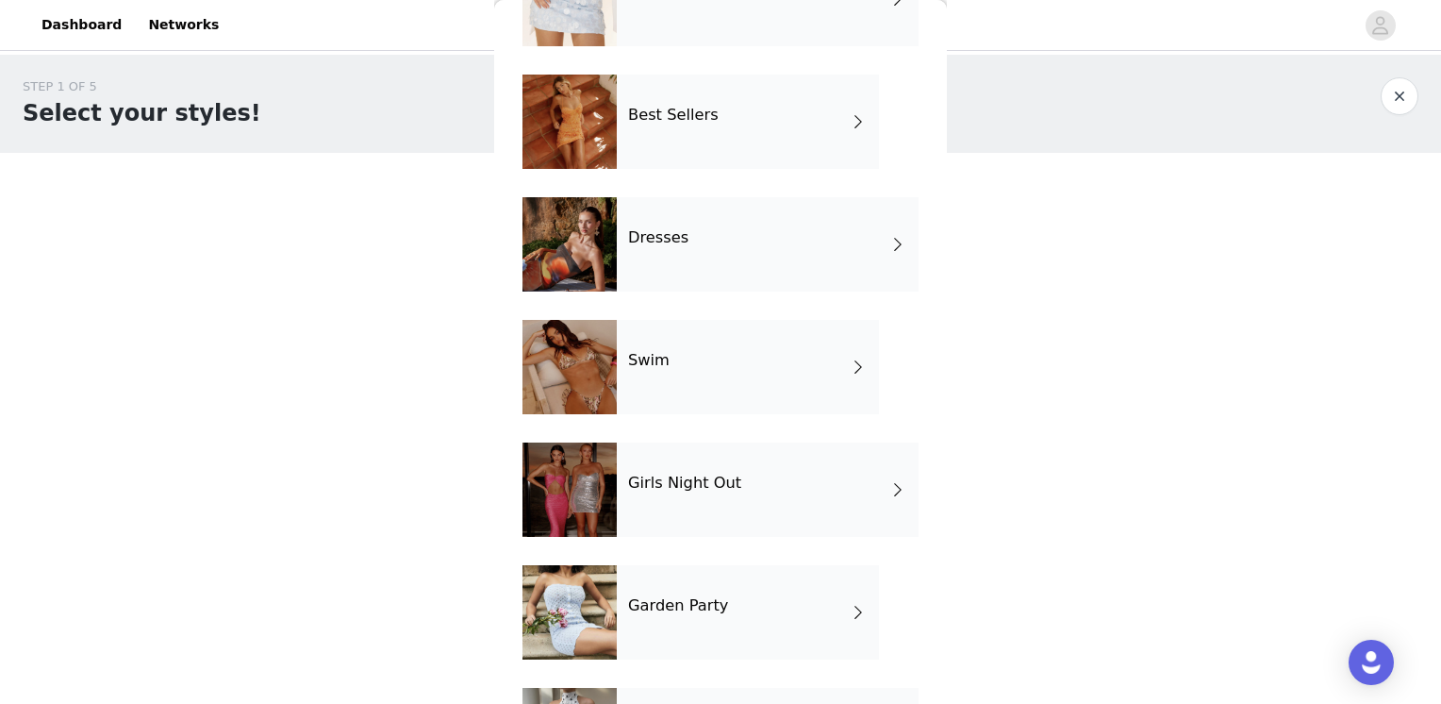
scroll to position [371, 0]
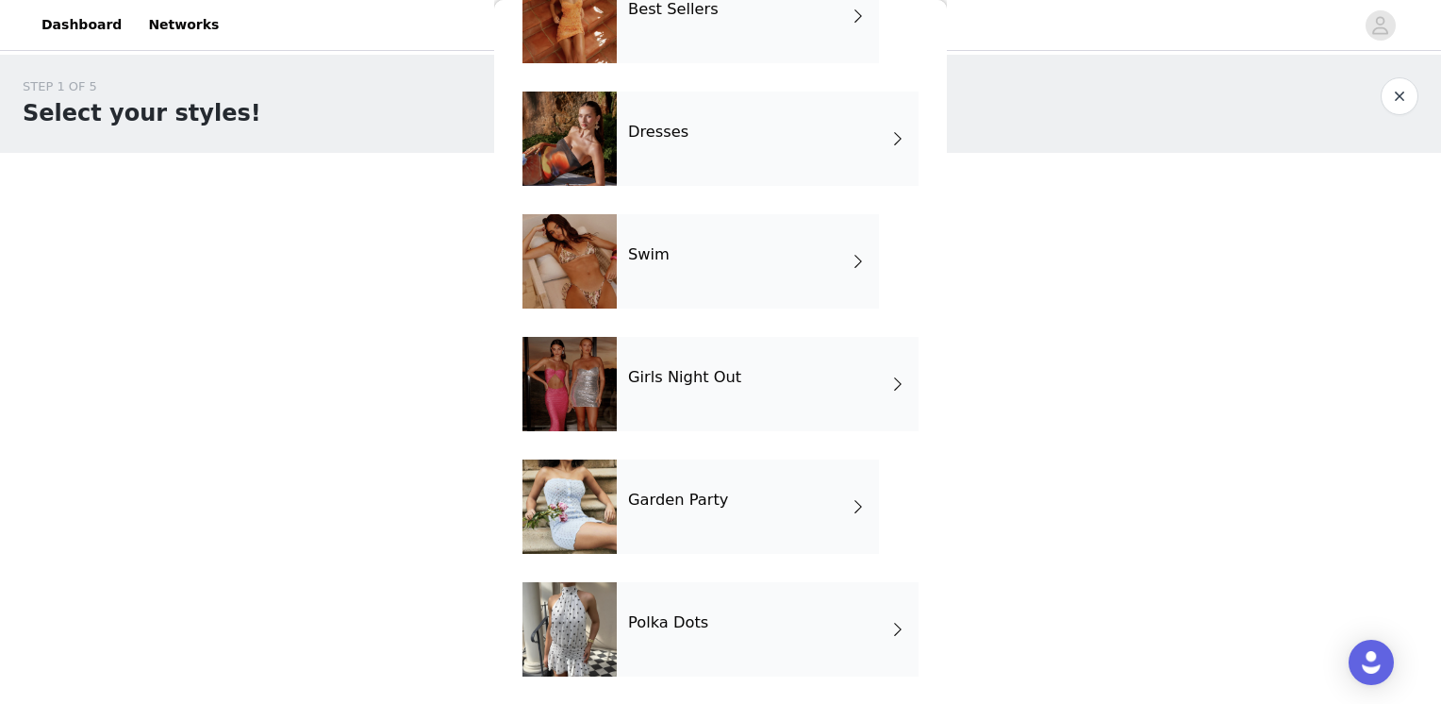
click at [816, 624] on div "Polka Dots" at bounding box center [768, 629] width 302 height 94
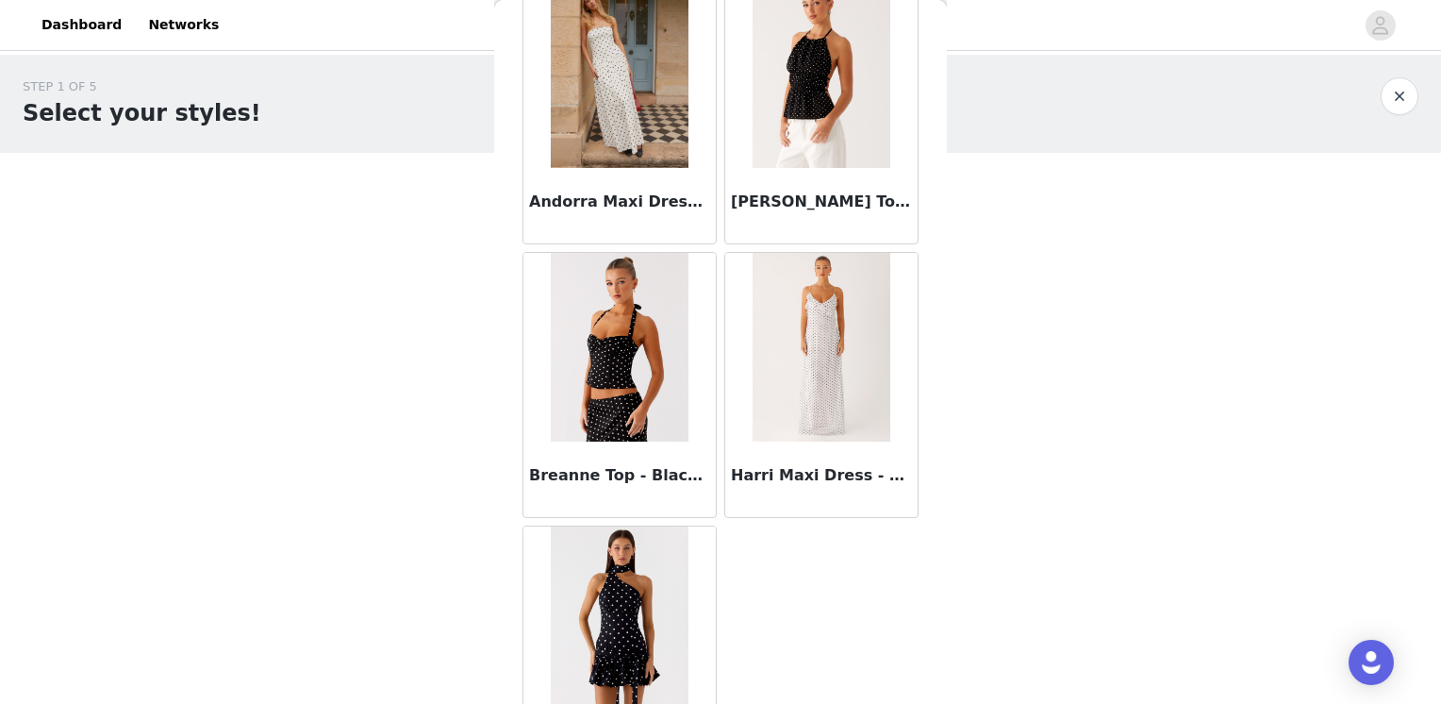
scroll to position [1383, 0]
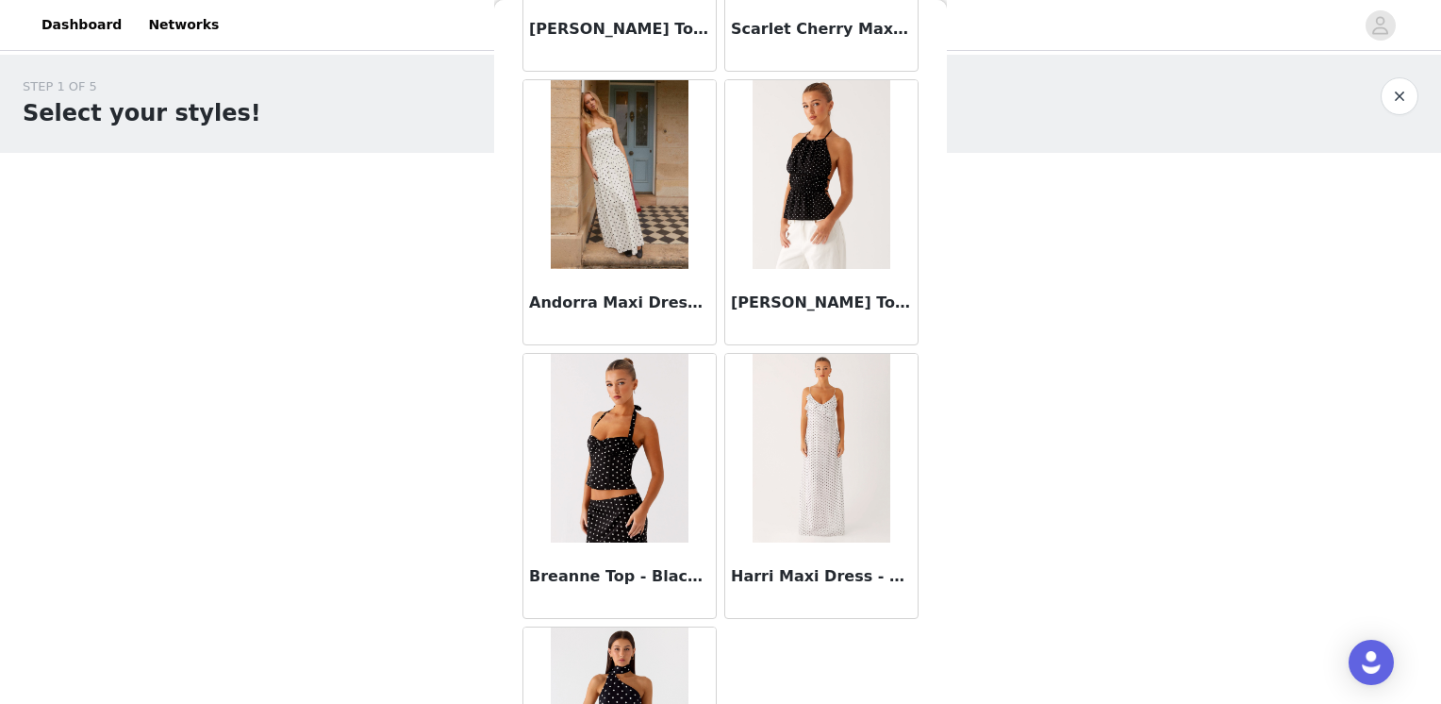
click at [838, 227] on img at bounding box center [821, 174] width 137 height 189
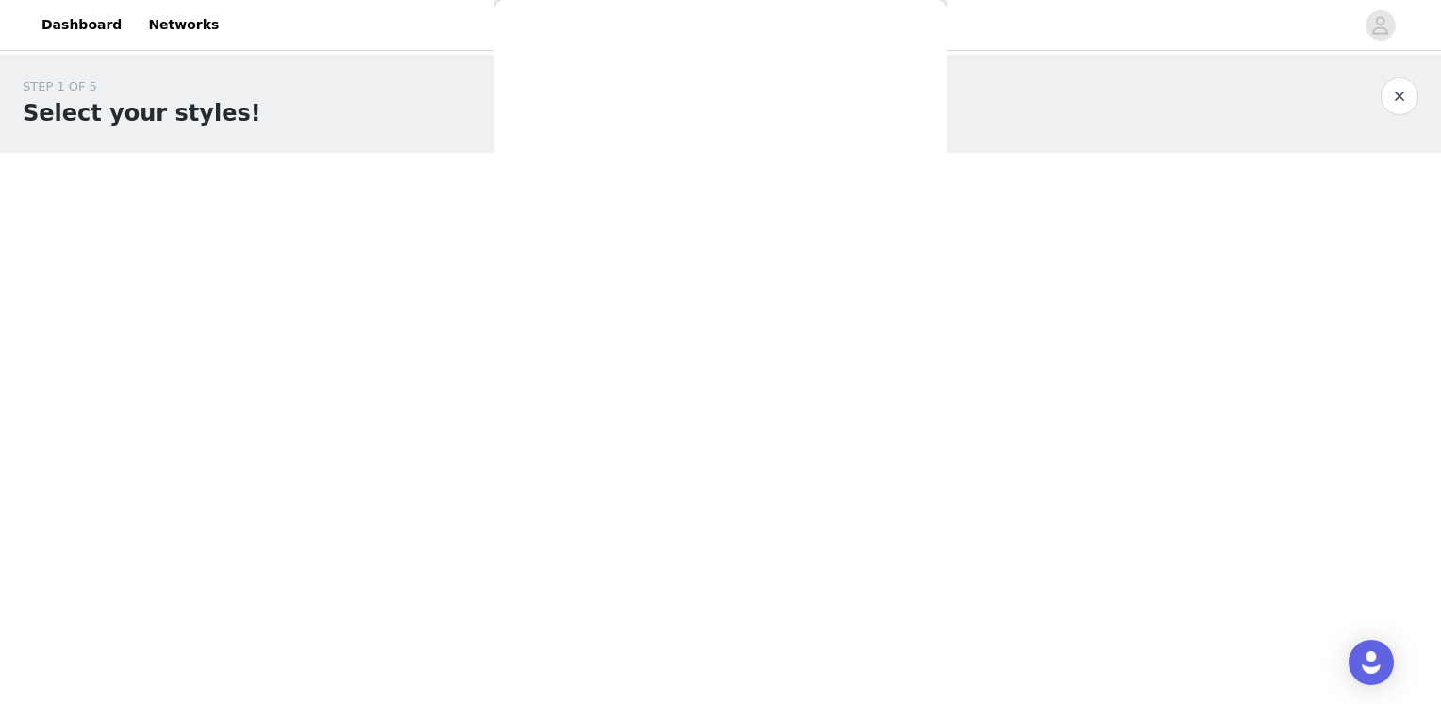
scroll to position [0, 0]
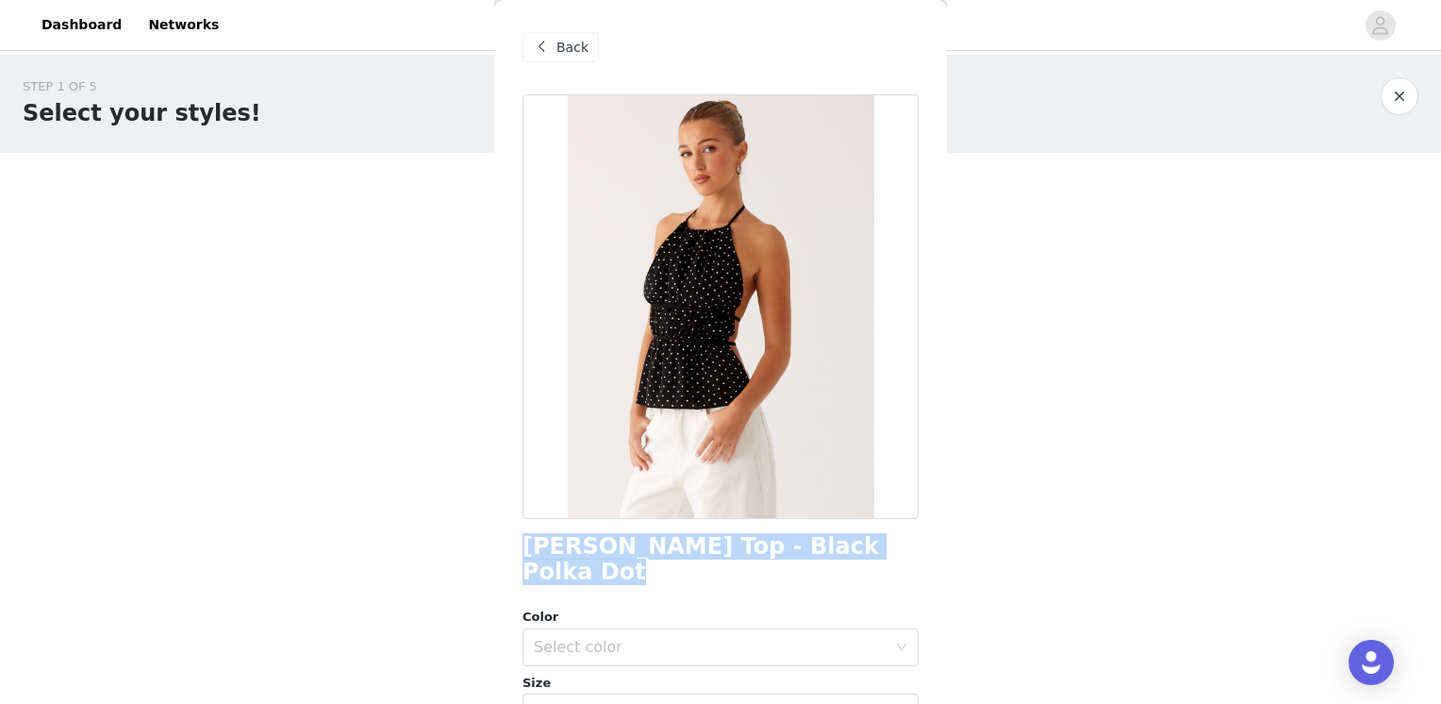
drag, startPoint x: 921, startPoint y: 547, endPoint x: 502, endPoint y: 556, distance: 418.9
click at [502, 556] on div "Back Sergio Halter Top - Black Polka Dot Color Select color Size Select size Pe…" at bounding box center [720, 352] width 453 height 704
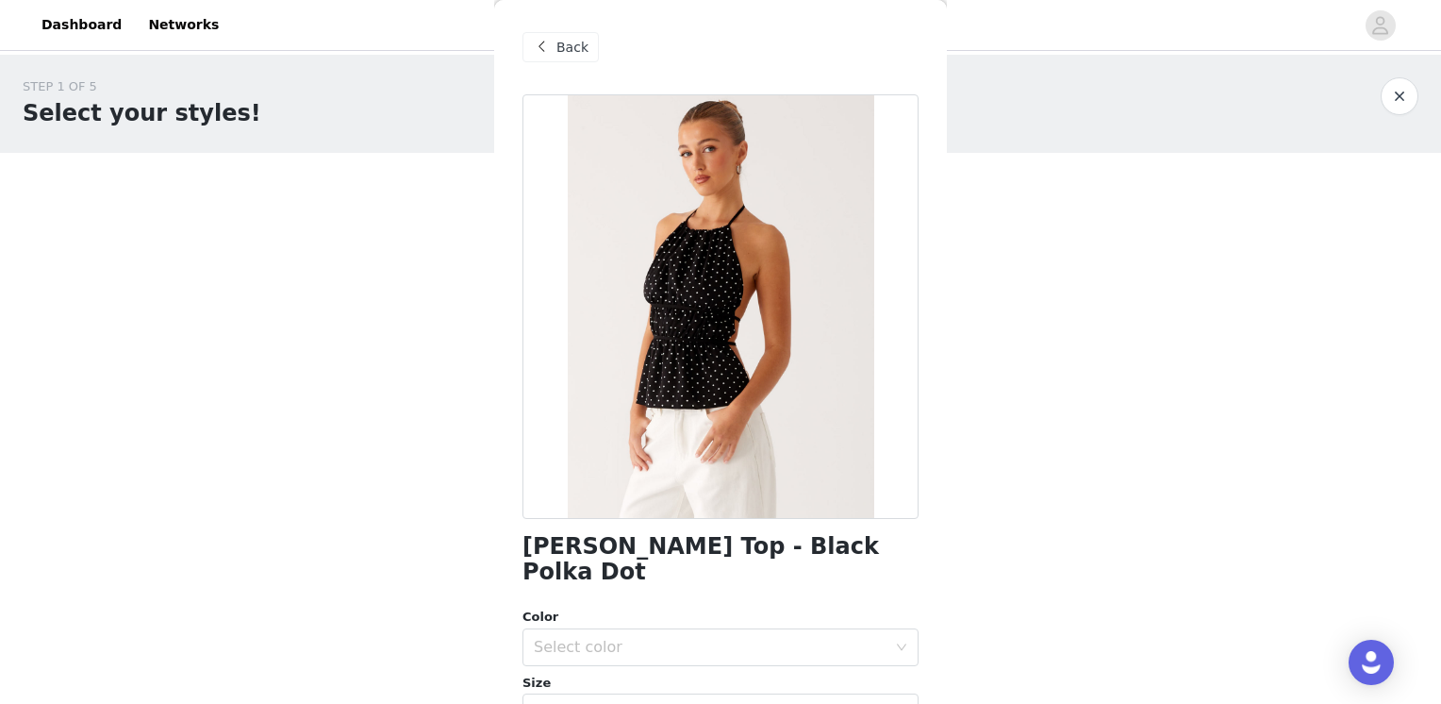
click at [573, 53] on span "Back" at bounding box center [572, 48] width 32 height 20
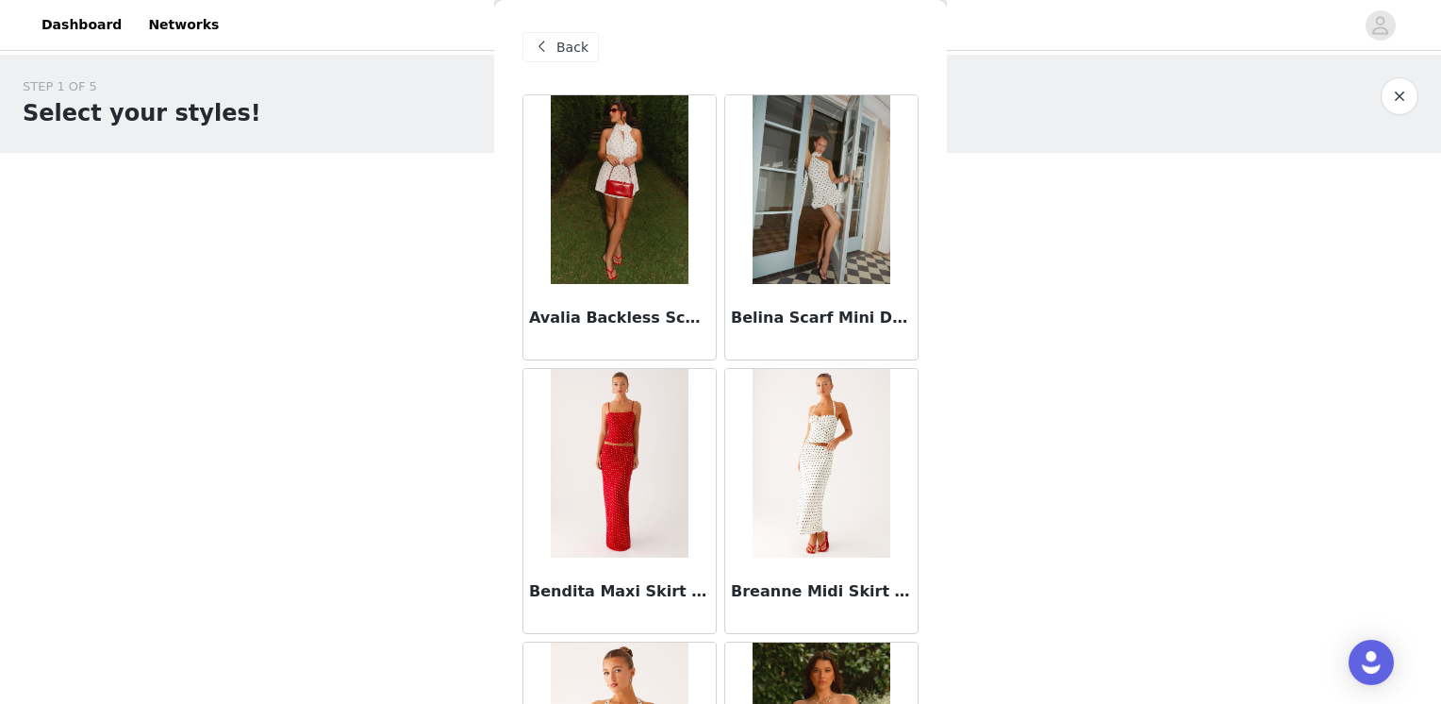
click at [552, 56] on span at bounding box center [541, 47] width 23 height 23
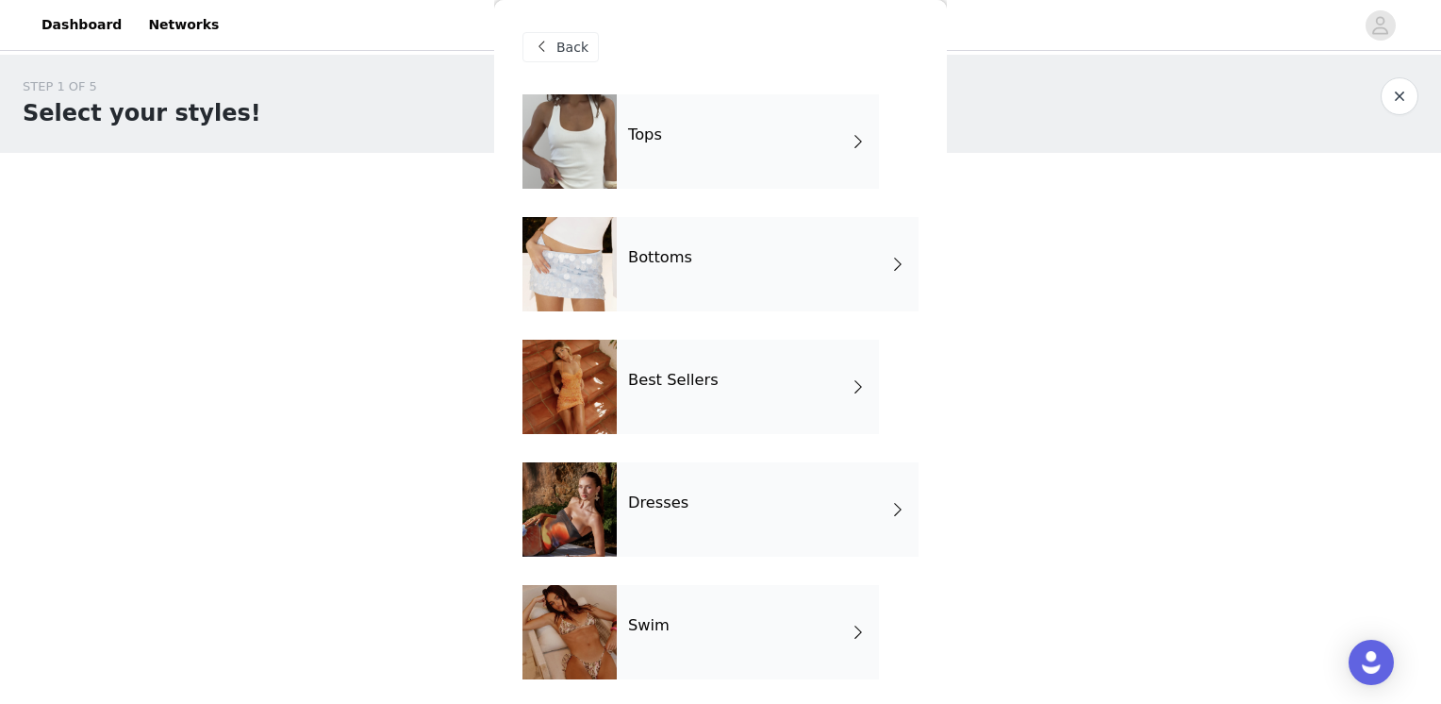
scroll to position [371, 0]
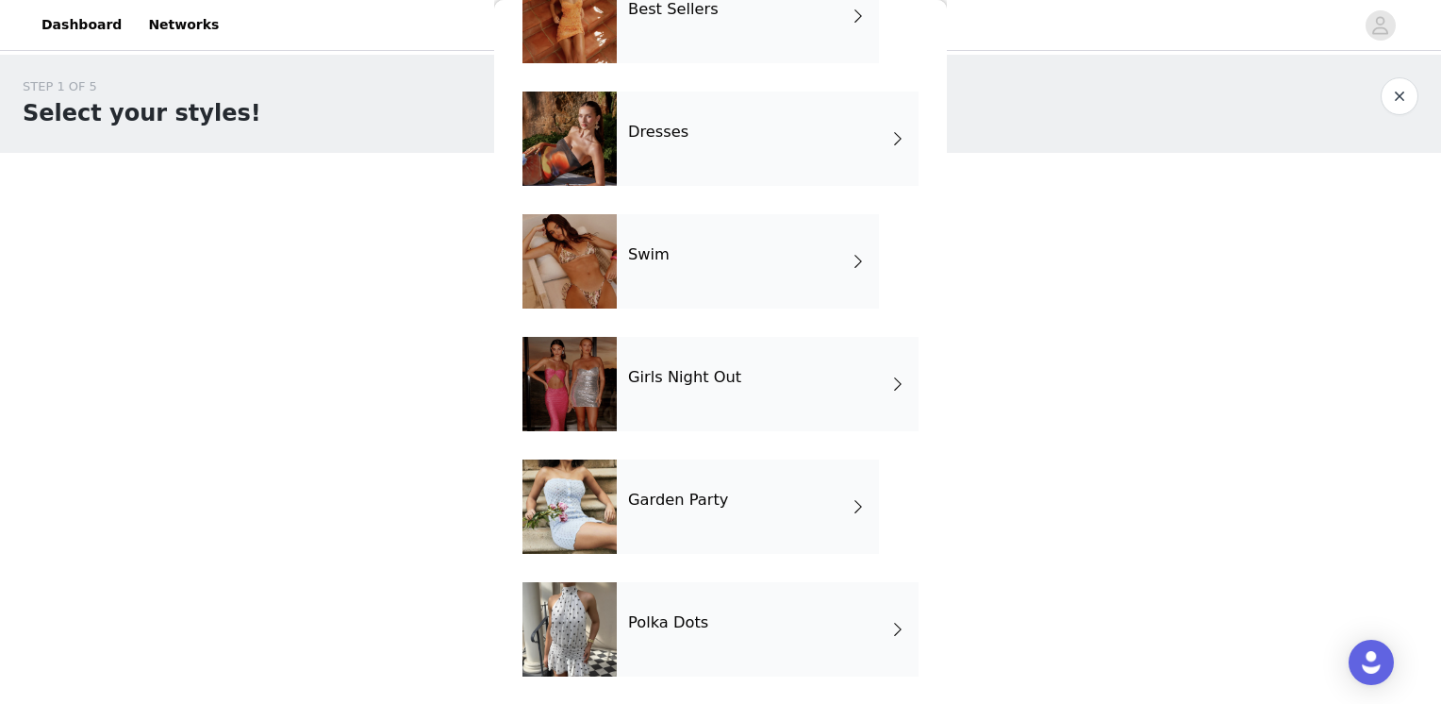
click at [752, 515] on div "Garden Party" at bounding box center [748, 506] width 262 height 94
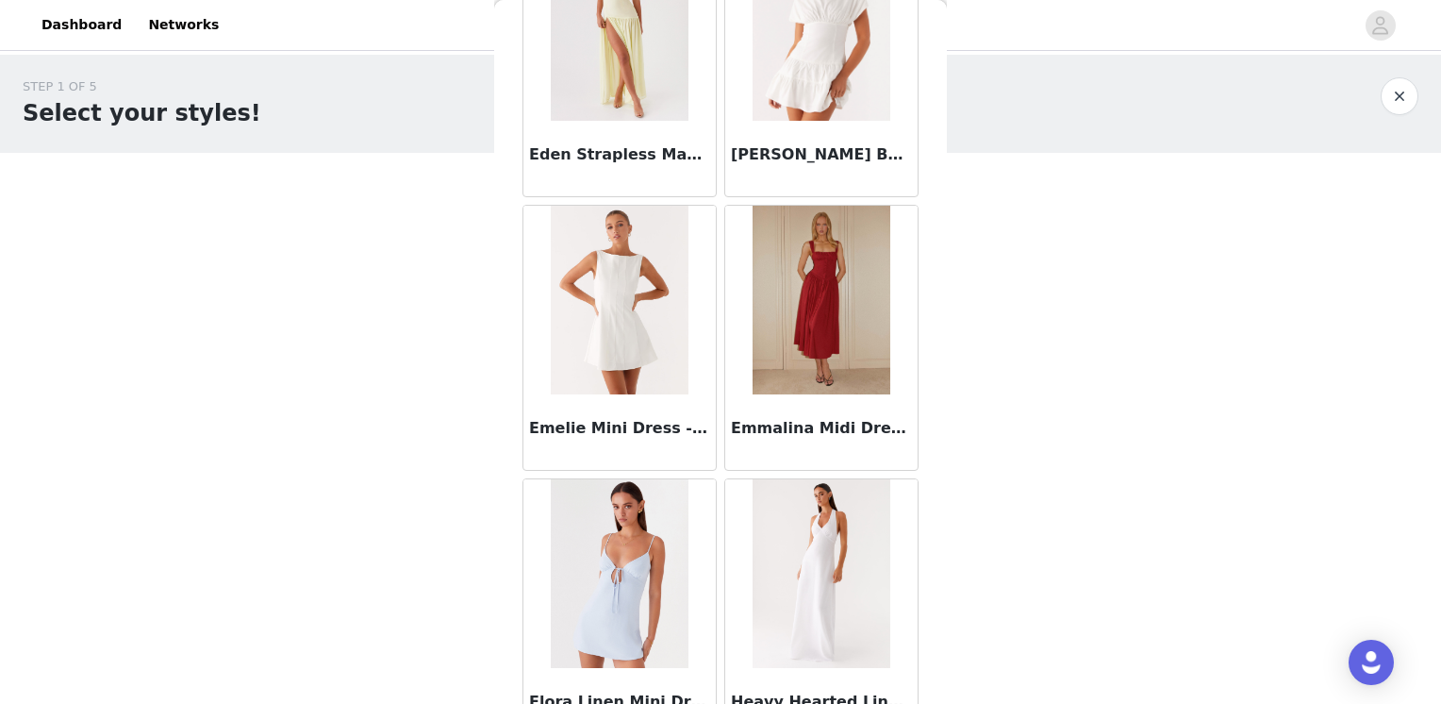
scroll to position [2178, 0]
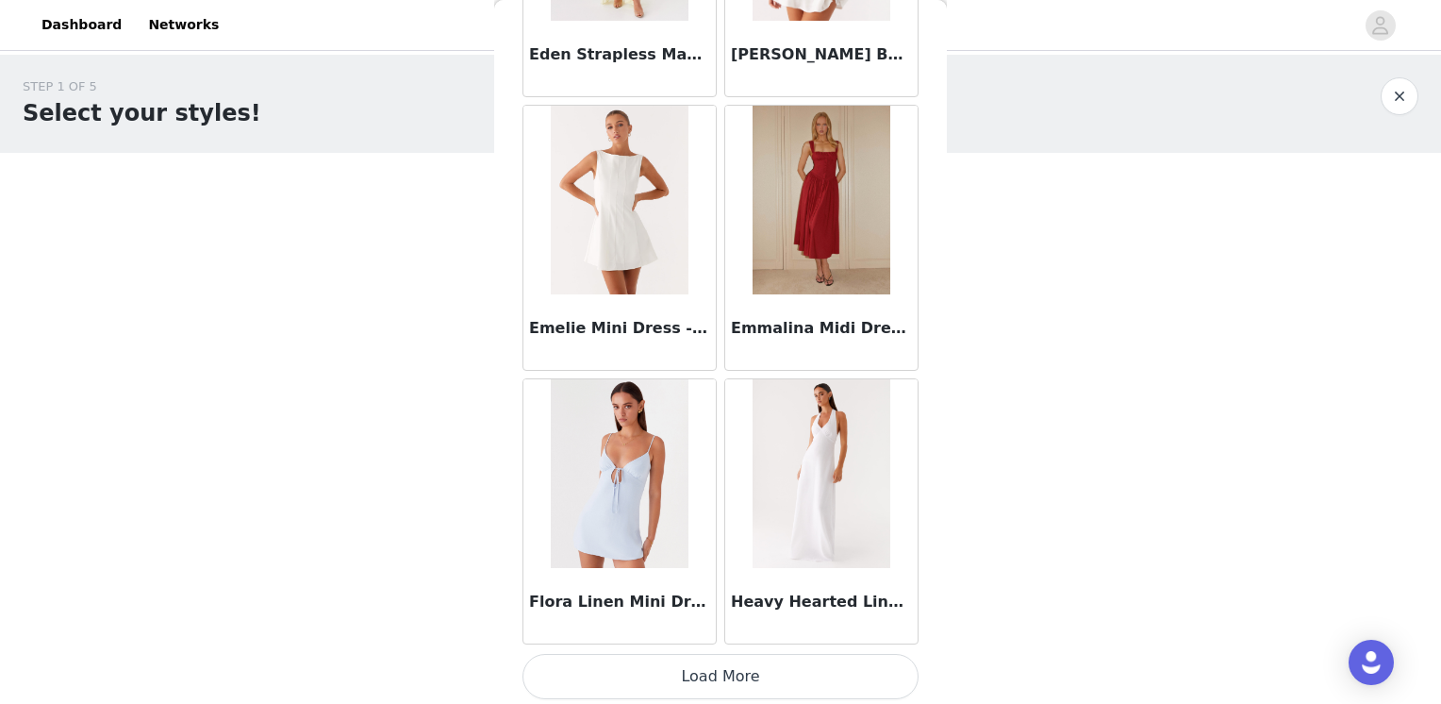
click at [728, 669] on button "Load More" at bounding box center [721, 676] width 396 height 45
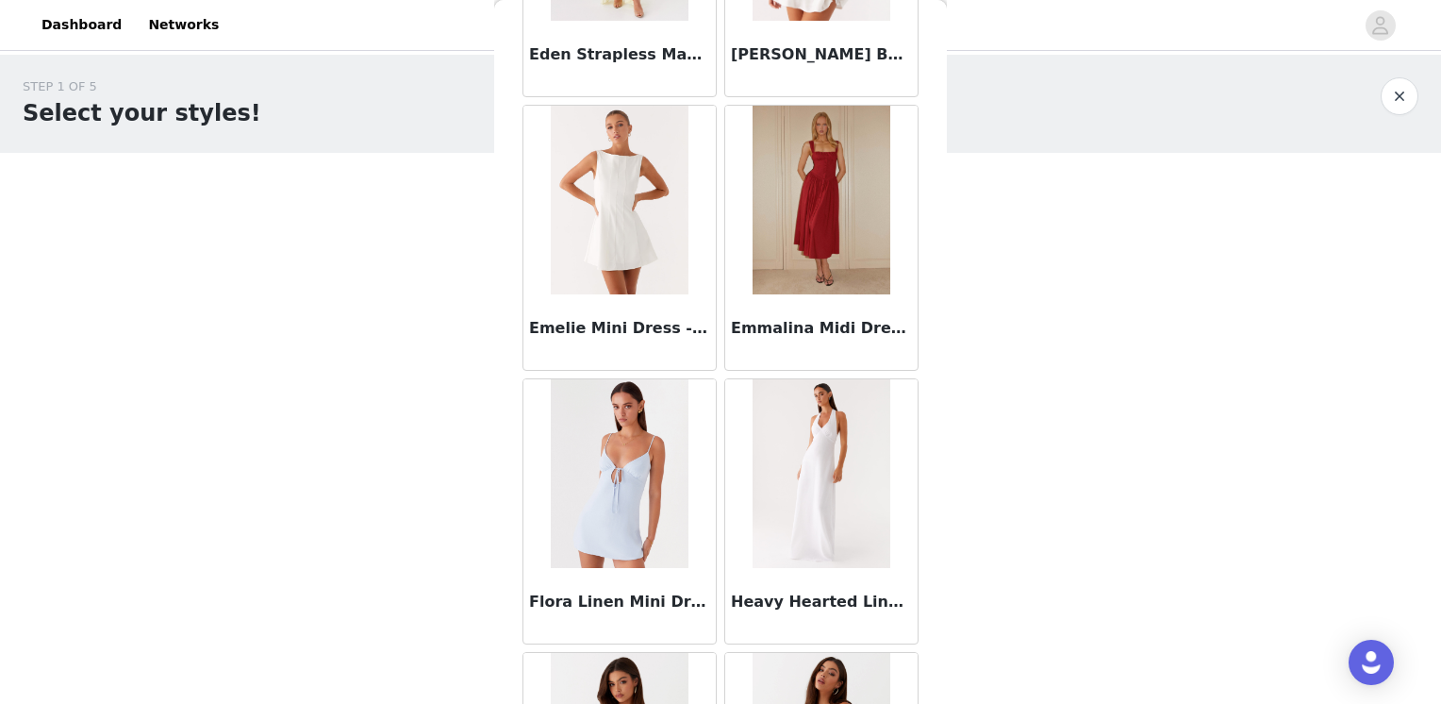
click at [819, 451] on img at bounding box center [821, 473] width 137 height 189
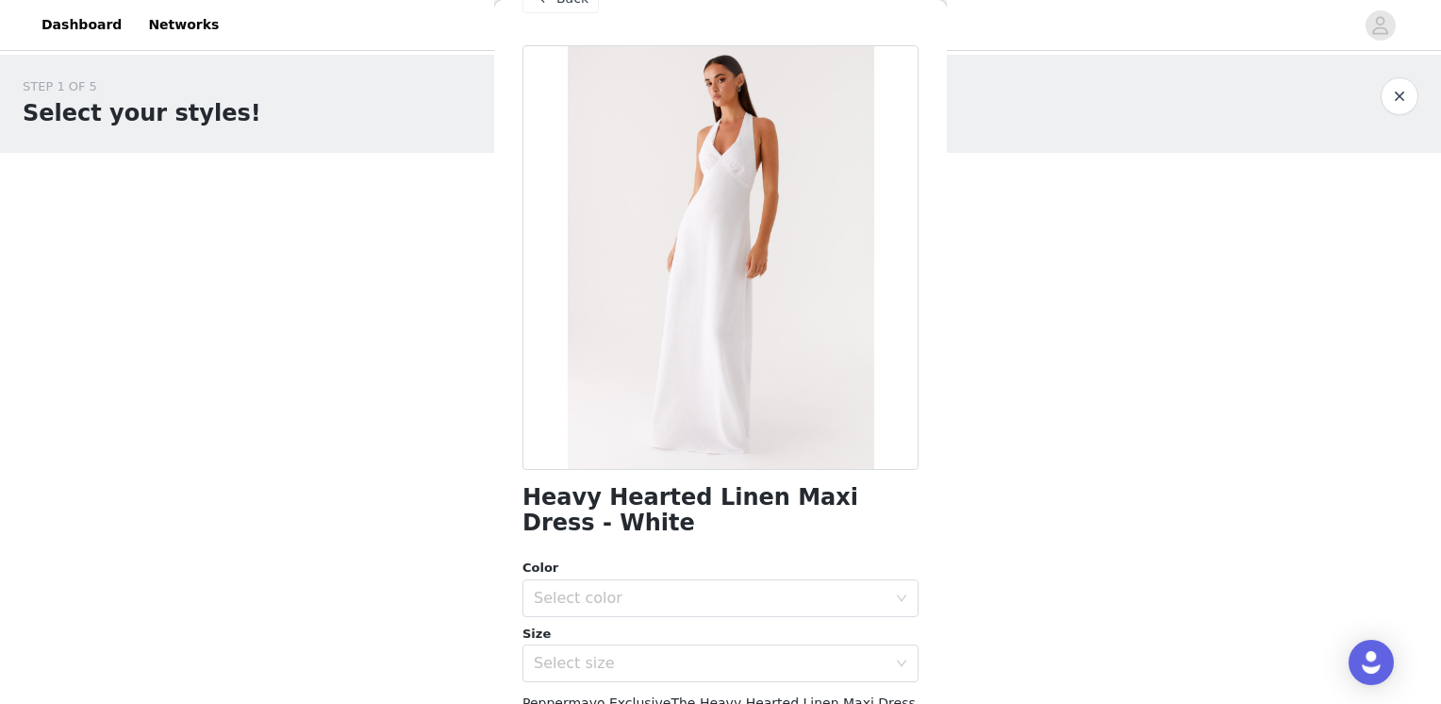
scroll to position [94, 0]
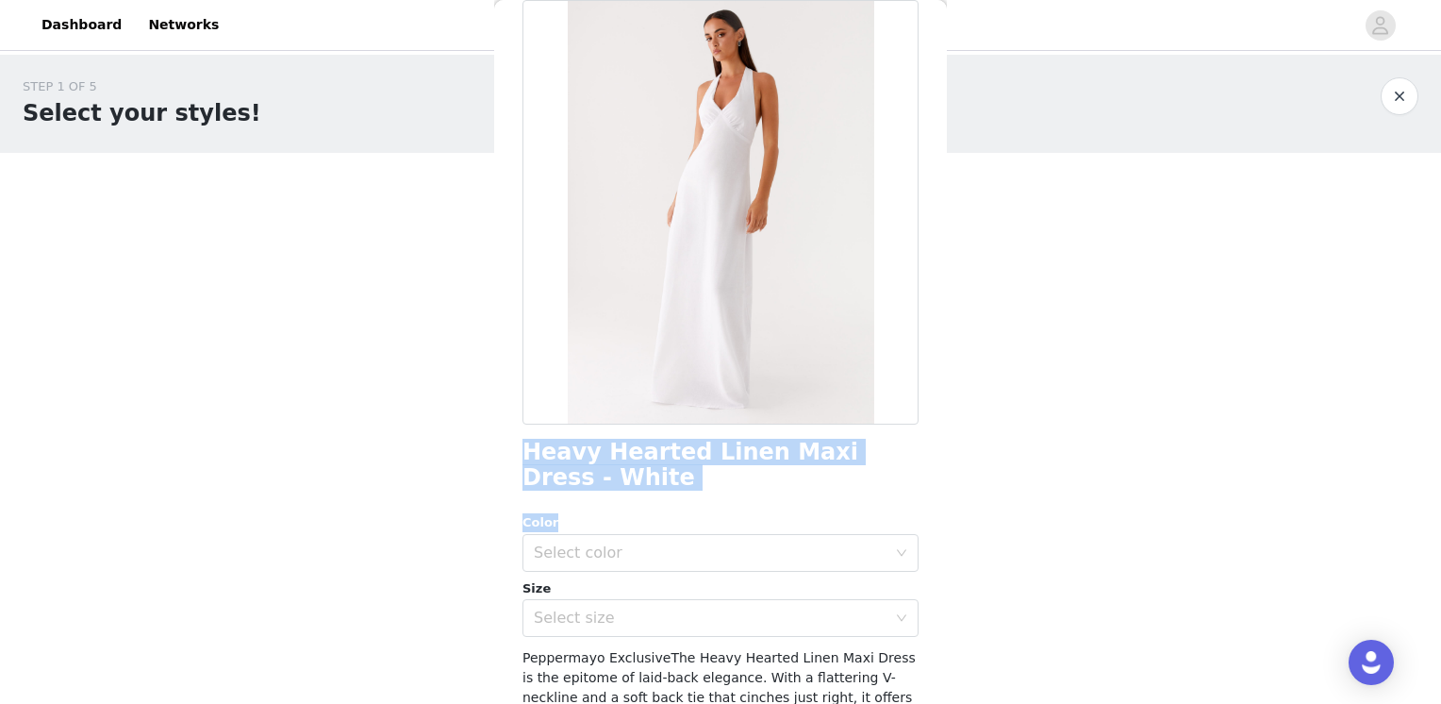
drag, startPoint x: 593, startPoint y: 494, endPoint x: 521, endPoint y: 456, distance: 82.3
click at [521, 456] on div "Back Heavy Hearted Linen Maxi Dress - White Color Select color Size Select size…" at bounding box center [720, 352] width 453 height 704
drag, startPoint x: 521, startPoint y: 456, endPoint x: 588, endPoint y: 481, distance: 71.6
click at [588, 481] on h1 "Heavy Hearted Linen Maxi Dress - White" at bounding box center [721, 465] width 396 height 51
click at [592, 480] on h1 "Heavy Hearted Linen Maxi Dress - White" at bounding box center [721, 465] width 396 height 51
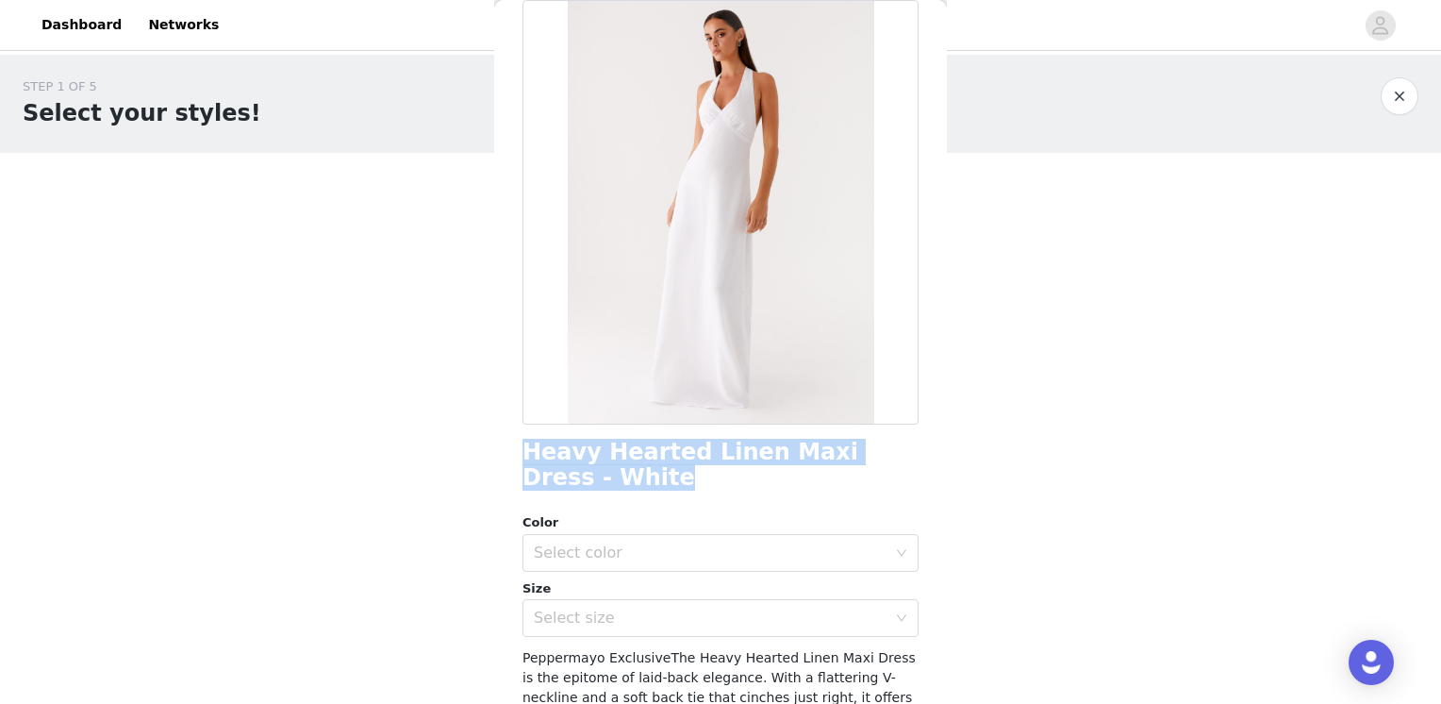
drag, startPoint x: 584, startPoint y: 477, endPoint x: 503, endPoint y: 449, distance: 85.9
click at [503, 449] on div "Back Heavy Hearted Linen Maxi Dress - White Color Select color Size Select size…" at bounding box center [720, 352] width 453 height 704
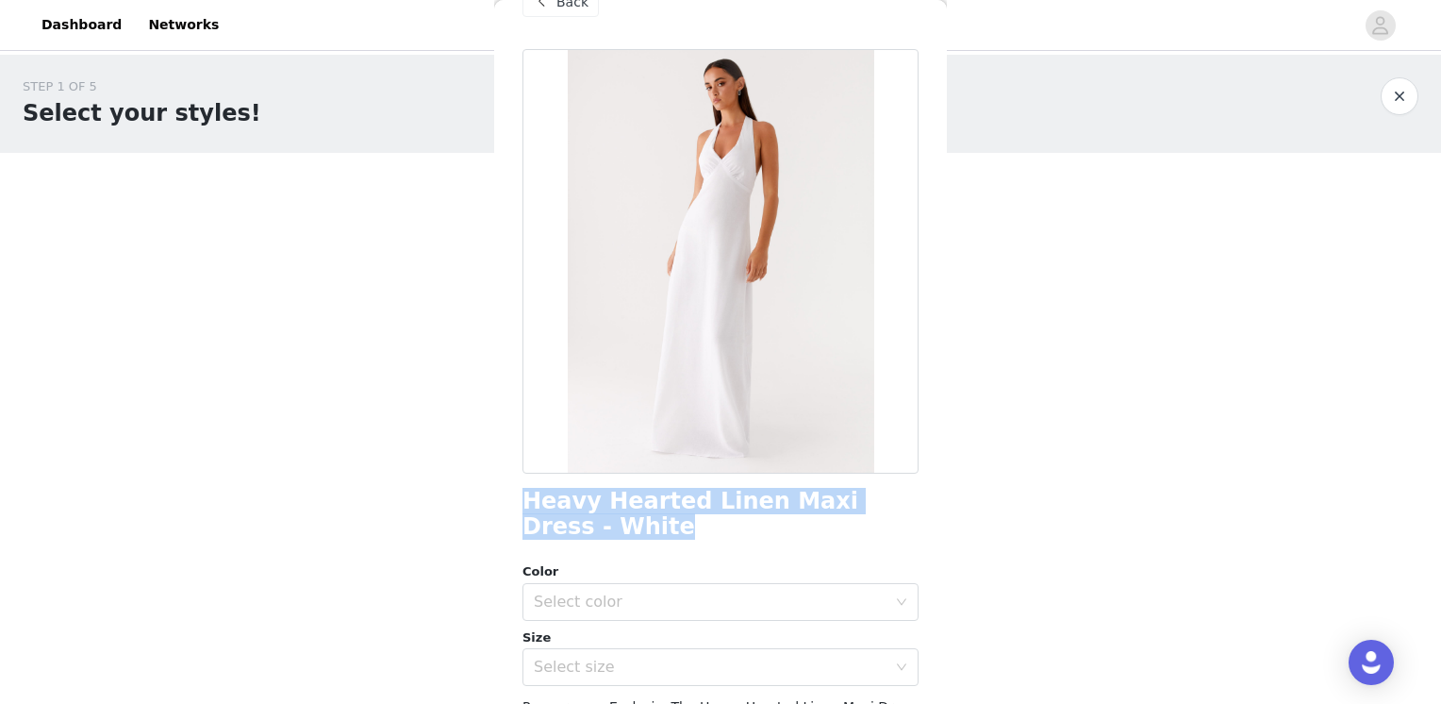
scroll to position [0, 0]
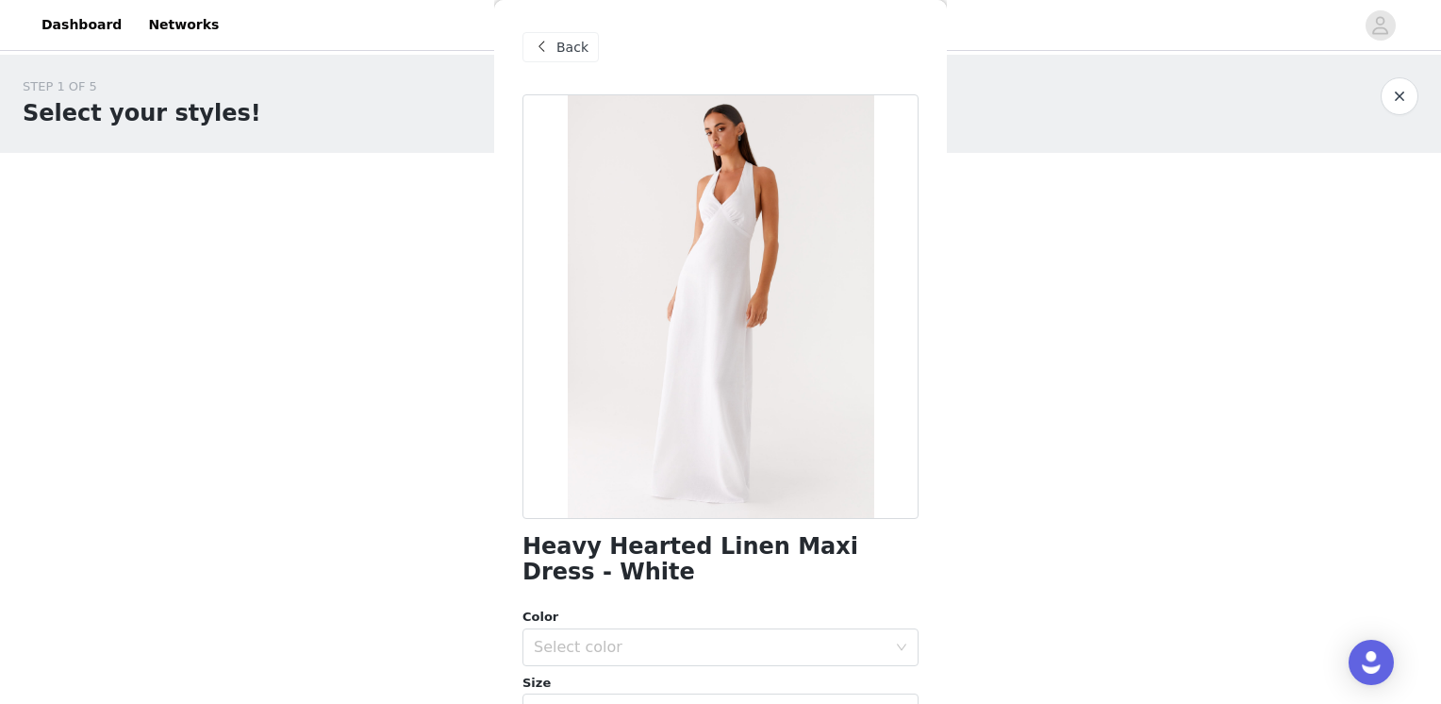
click at [544, 47] on span at bounding box center [541, 47] width 23 height 23
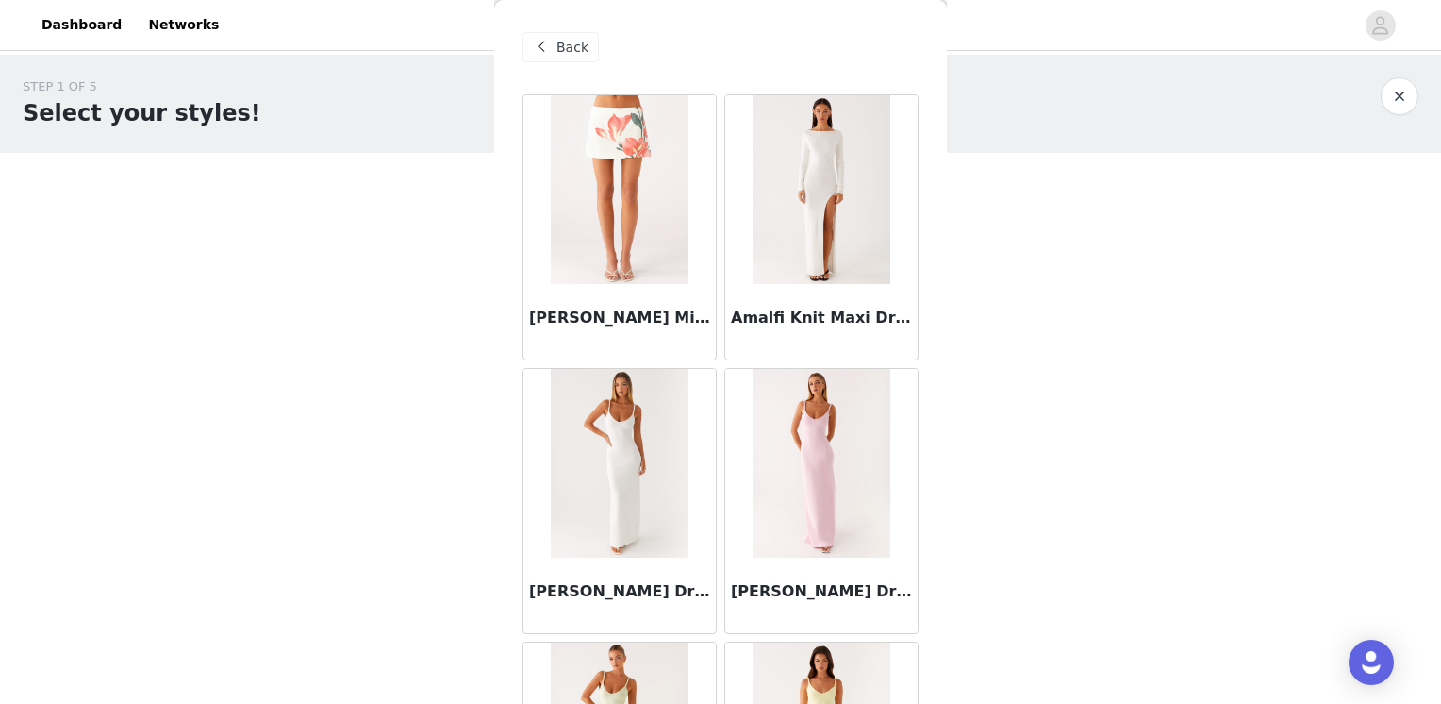
click at [528, 49] on div "Back" at bounding box center [561, 47] width 76 height 30
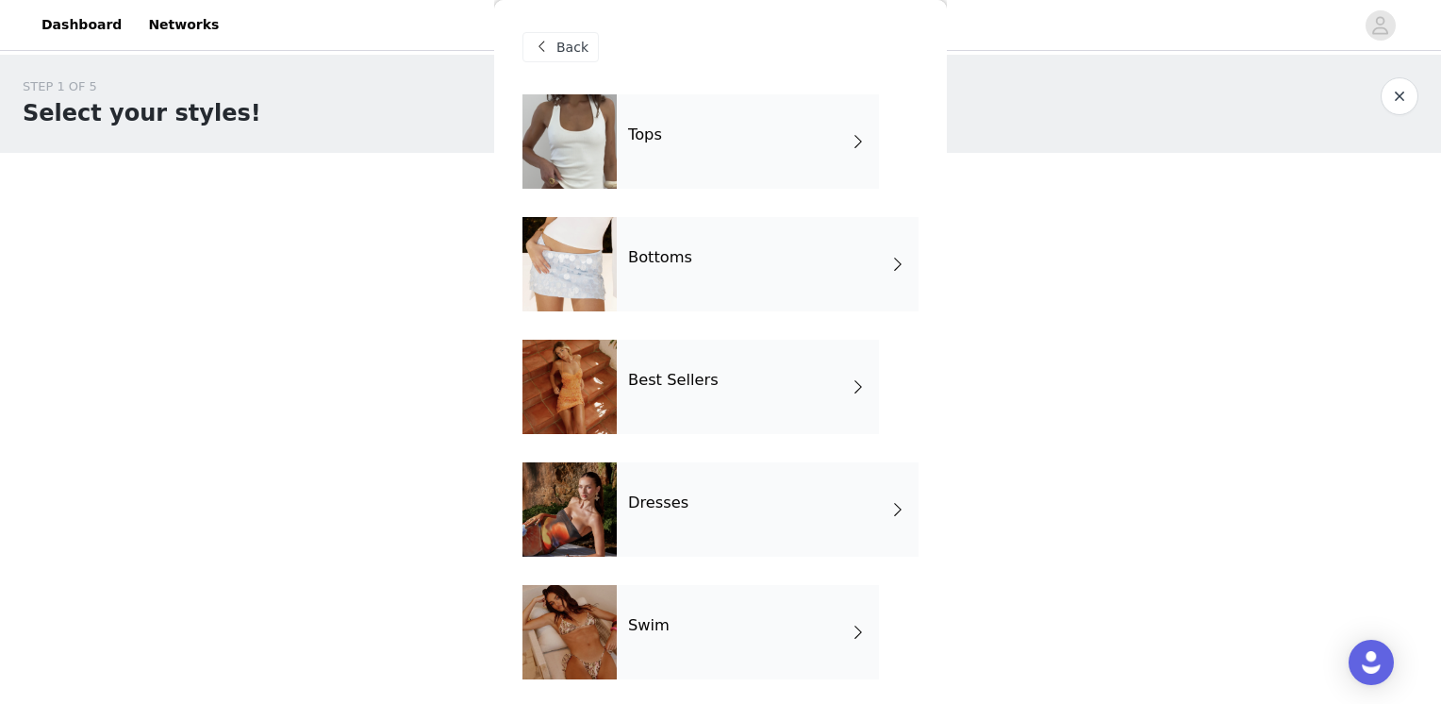
click at [810, 139] on div "Tops" at bounding box center [748, 141] width 262 height 94
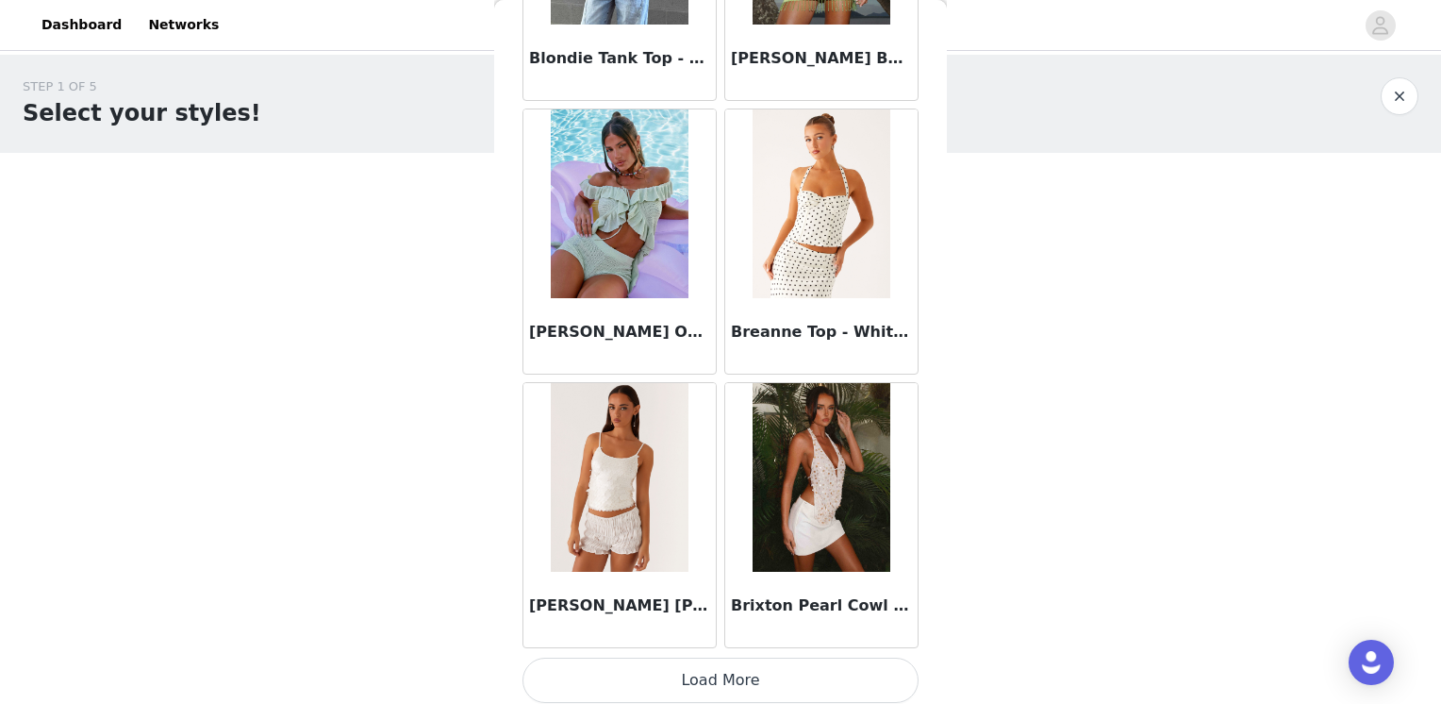
scroll to position [2178, 0]
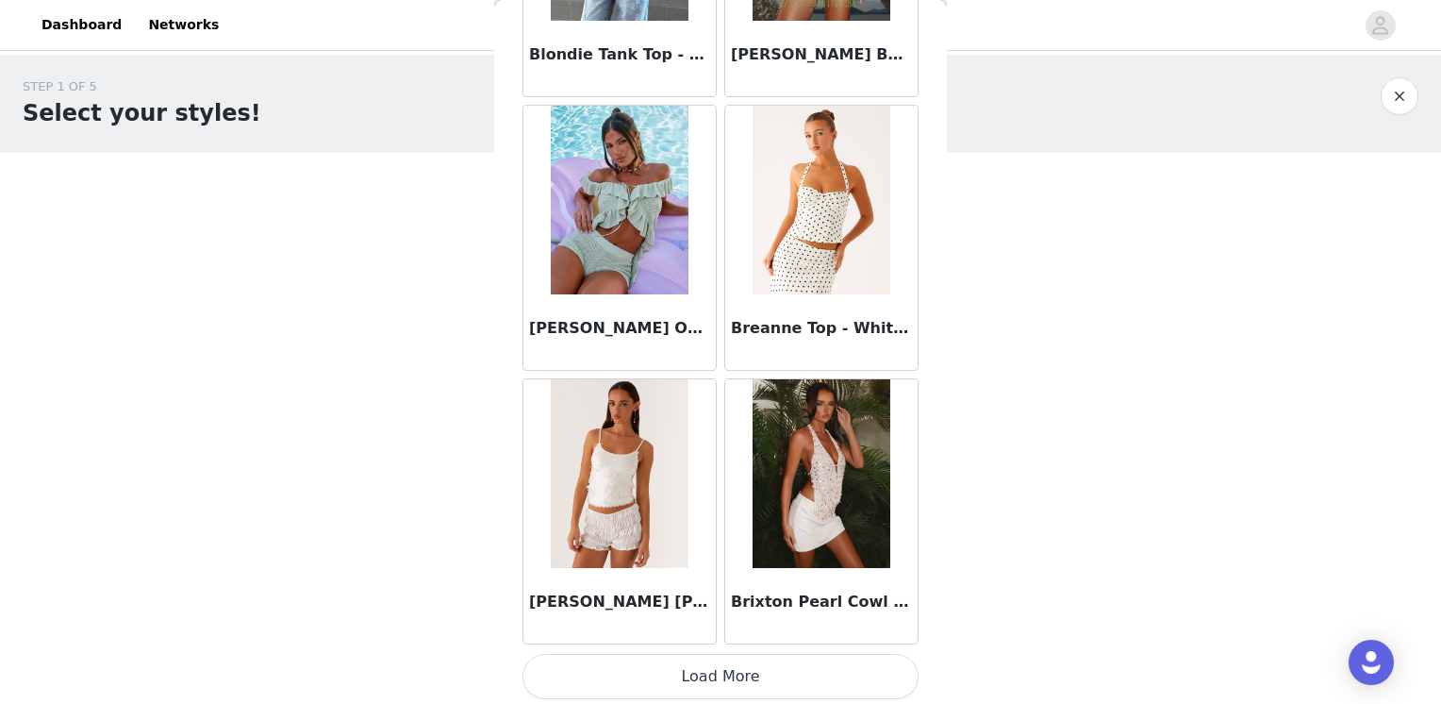
click at [747, 666] on button "Load More" at bounding box center [721, 676] width 396 height 45
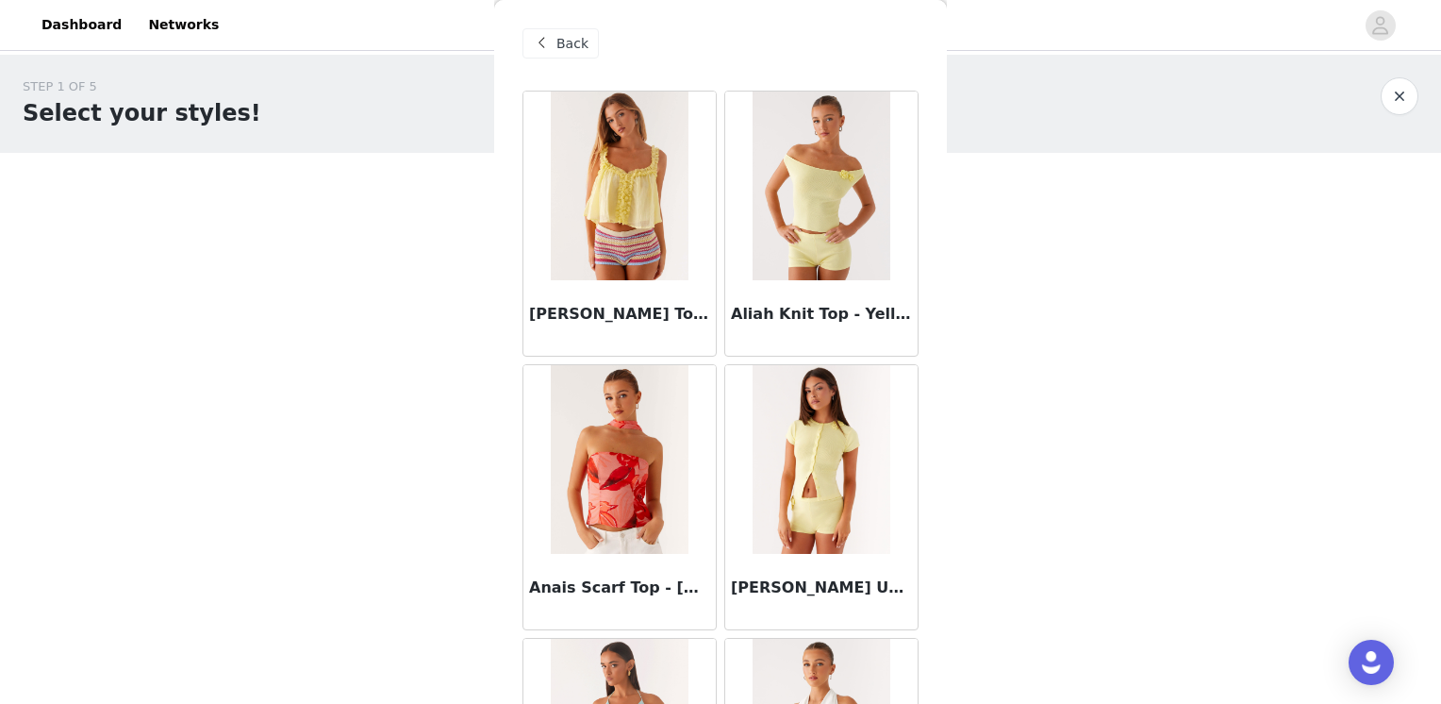
scroll to position [0, 0]
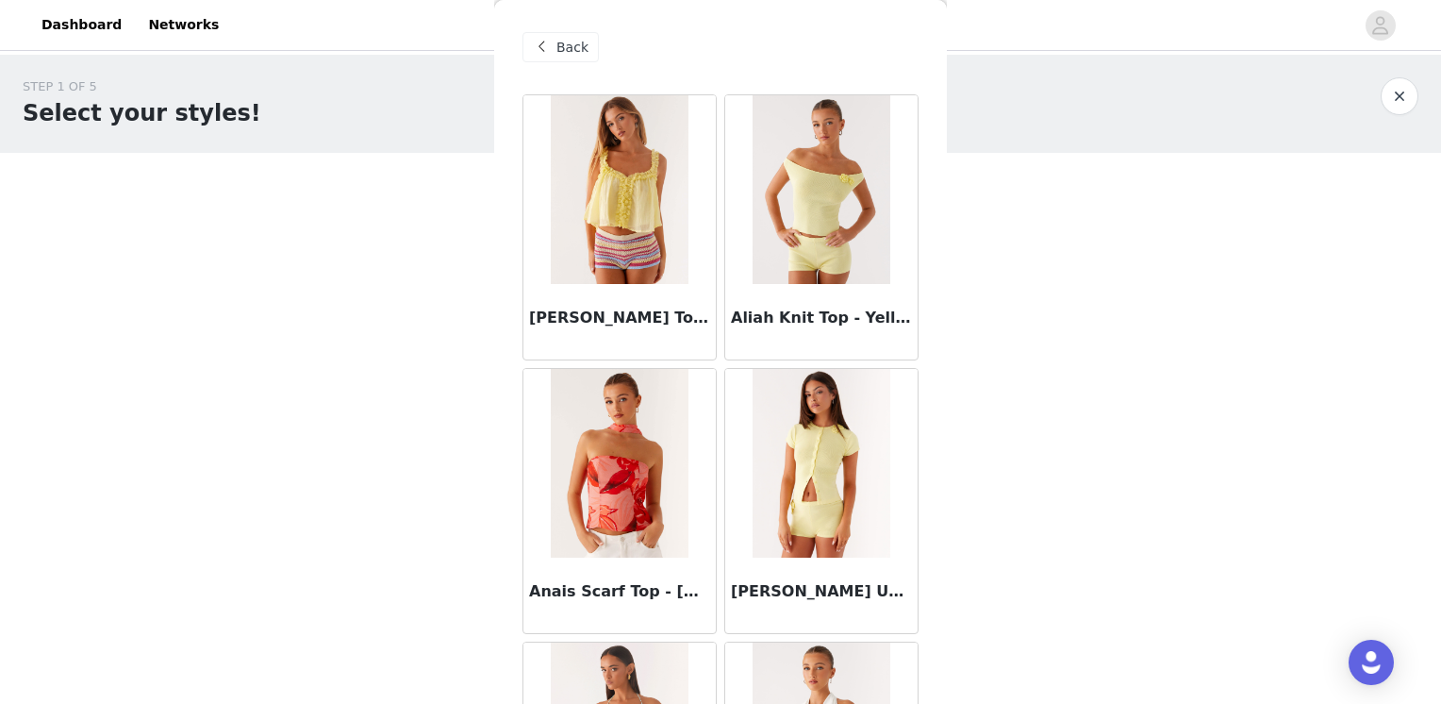
click at [568, 48] on span "Back" at bounding box center [572, 48] width 32 height 20
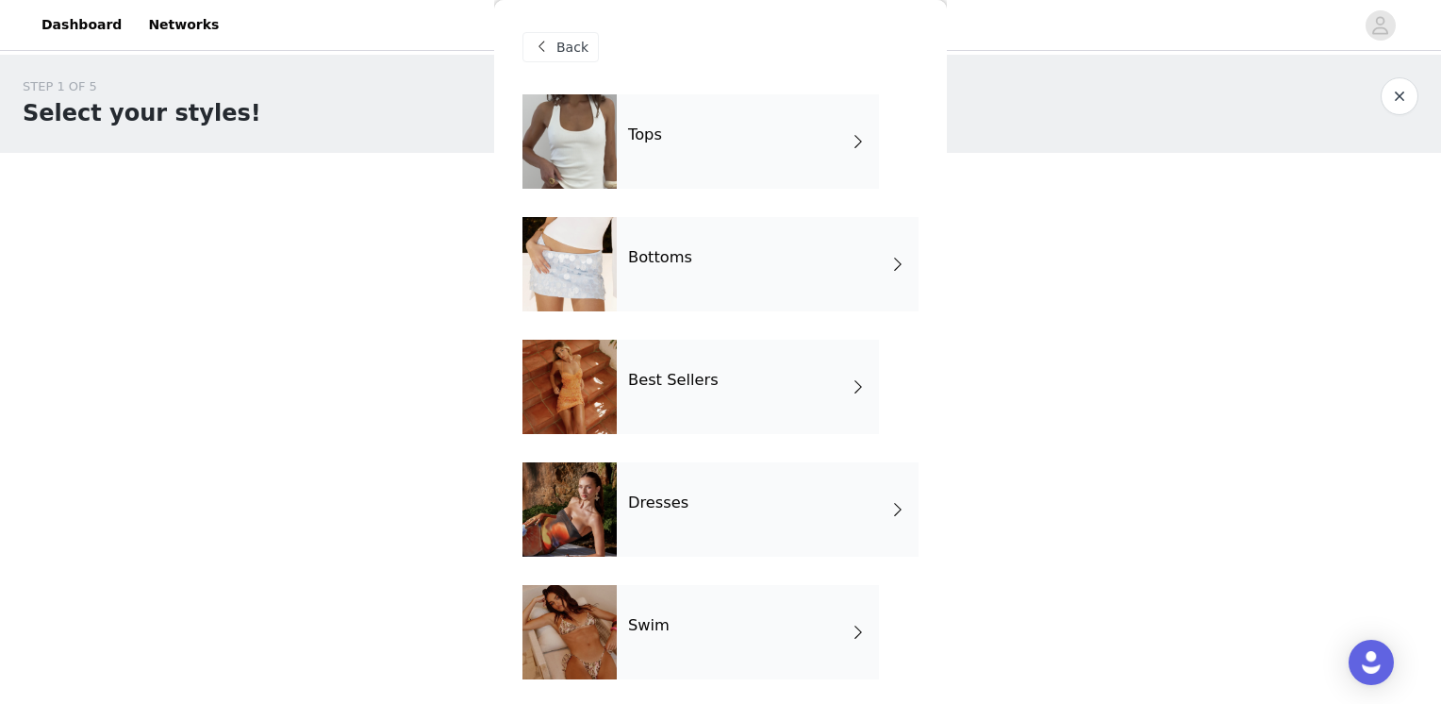
click at [743, 518] on div "Dresses" at bounding box center [768, 509] width 302 height 94
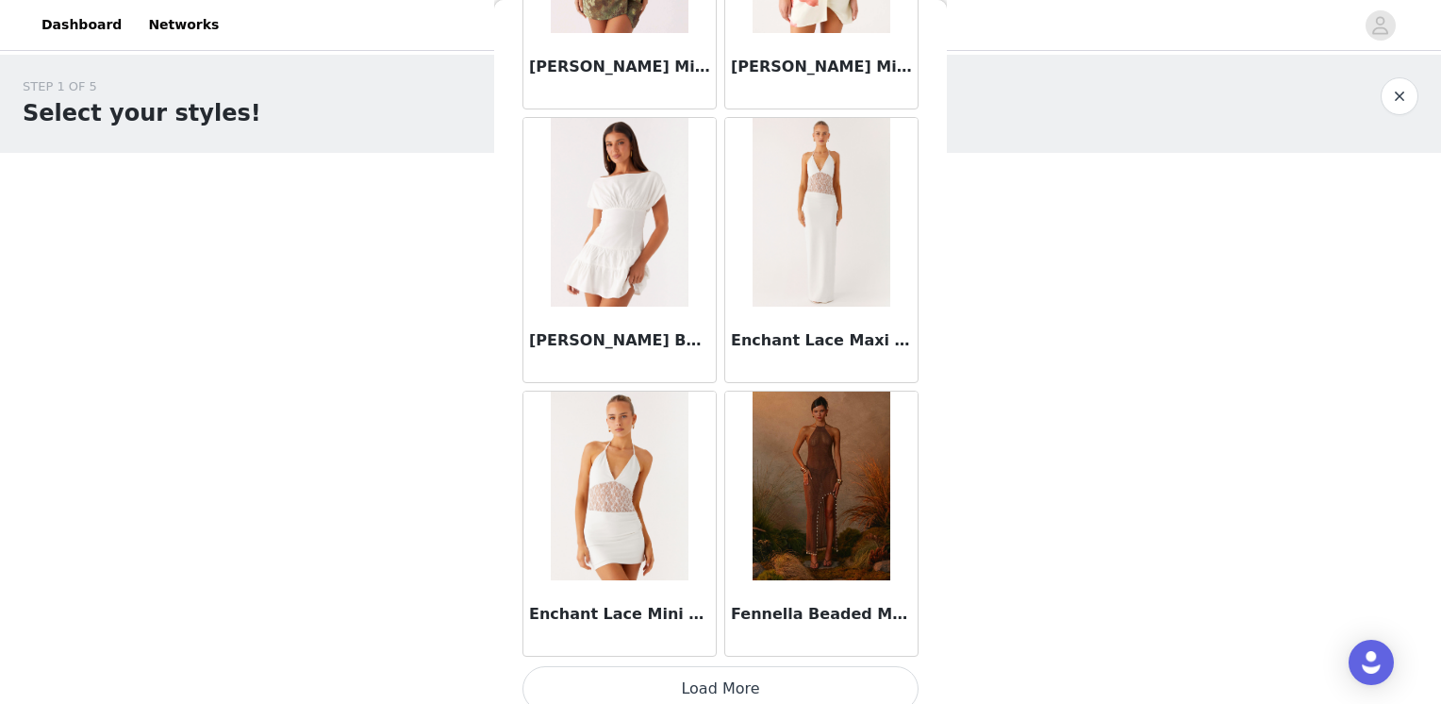
scroll to position [2178, 0]
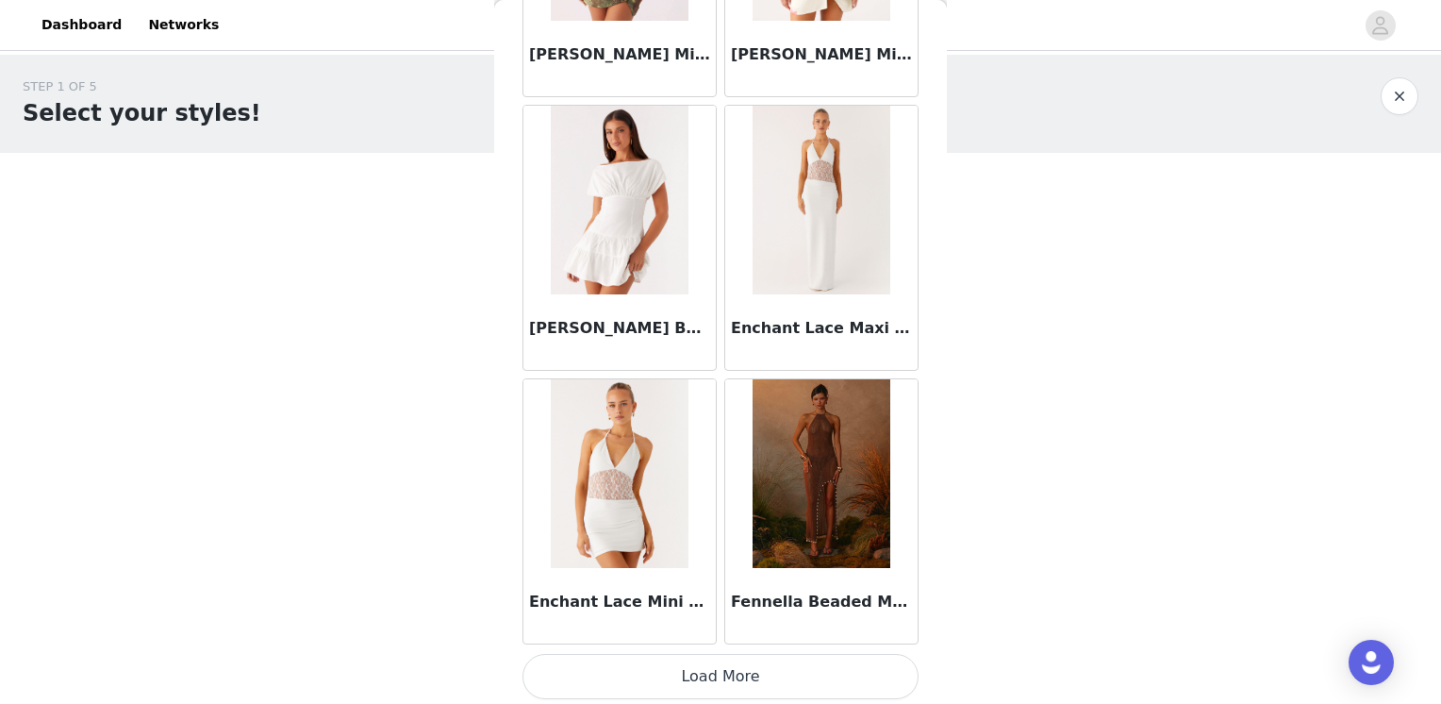
click at [787, 670] on button "Load More" at bounding box center [721, 676] width 396 height 45
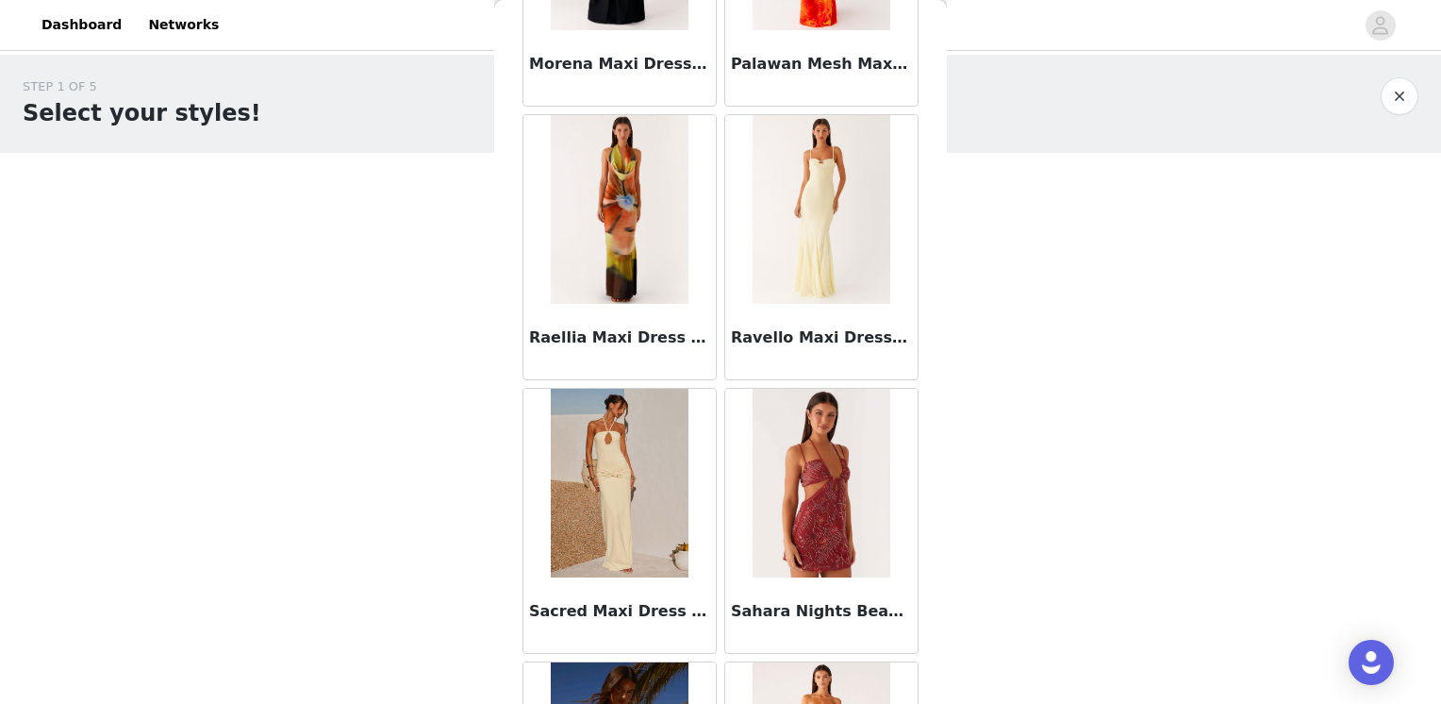
scroll to position [4909, 0]
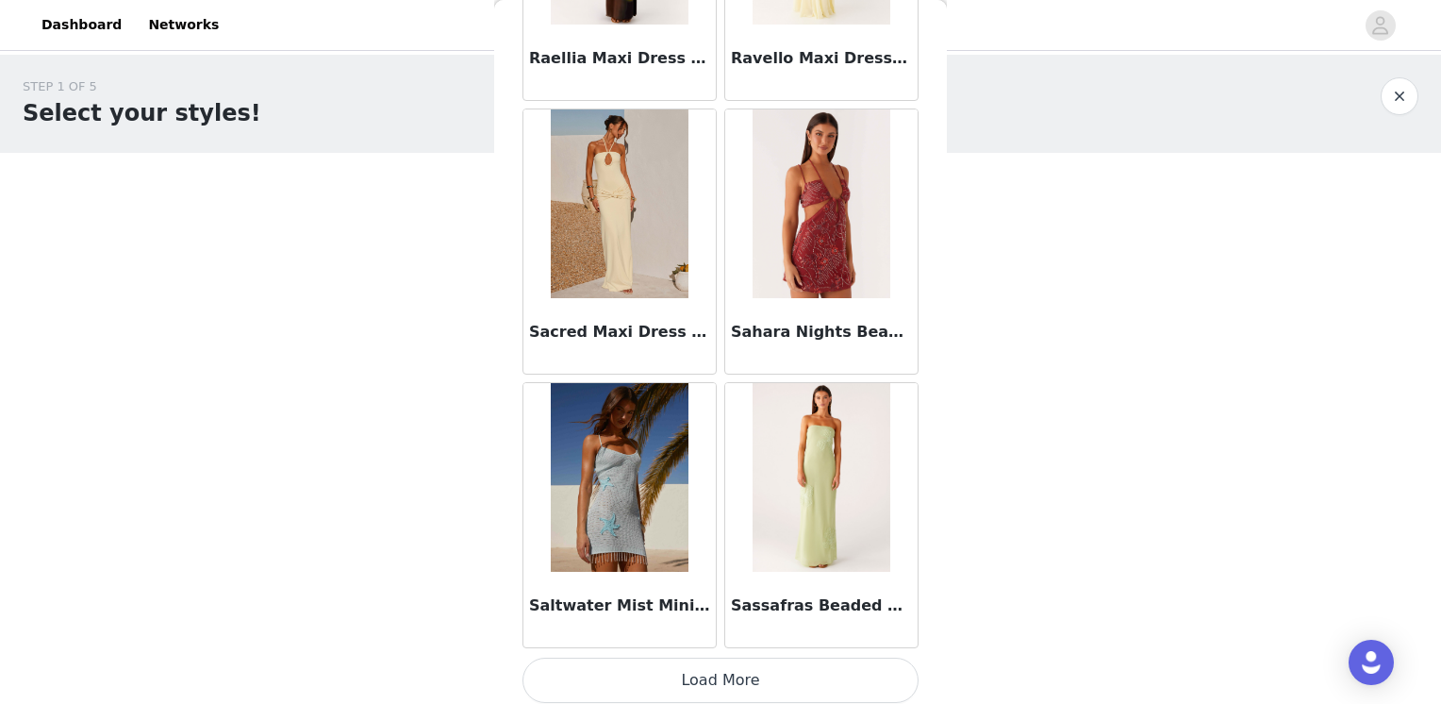
click at [789, 667] on button "Load More" at bounding box center [721, 679] width 396 height 45
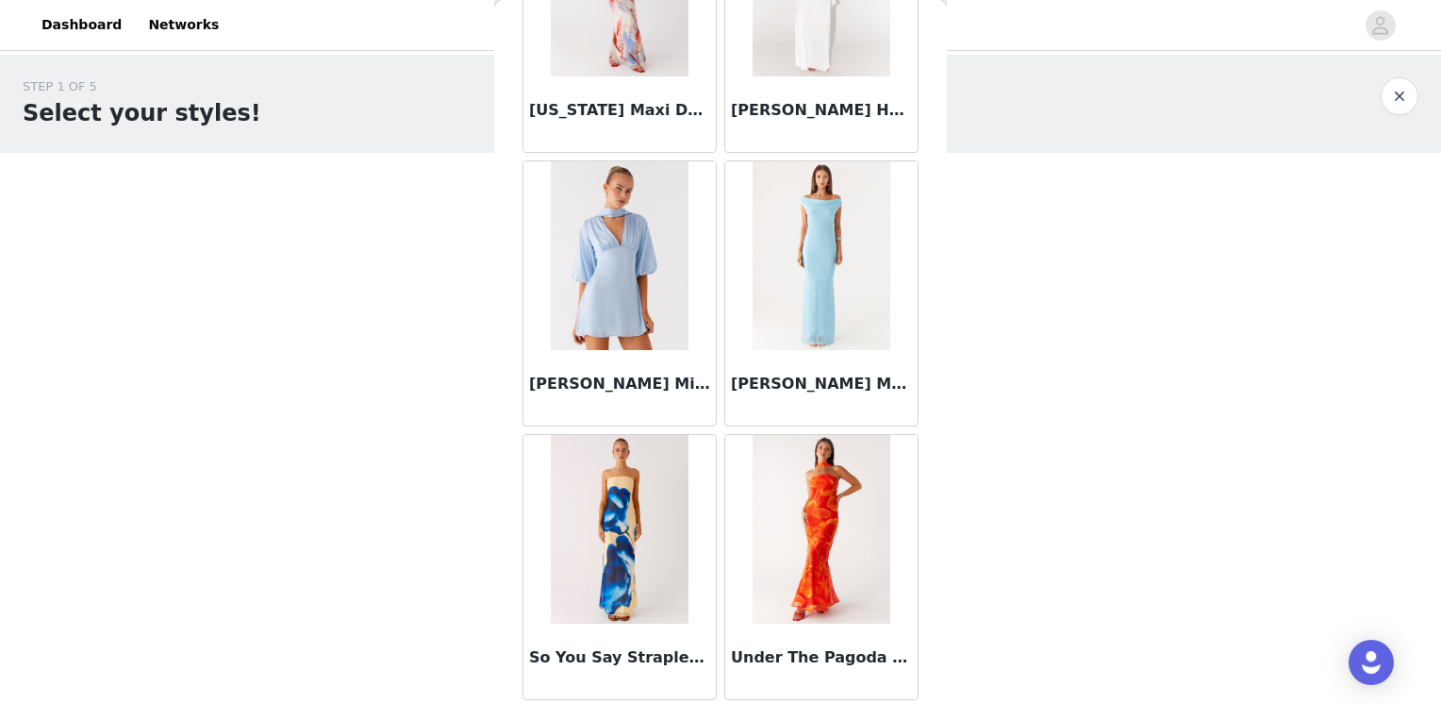
scroll to position [7641, 0]
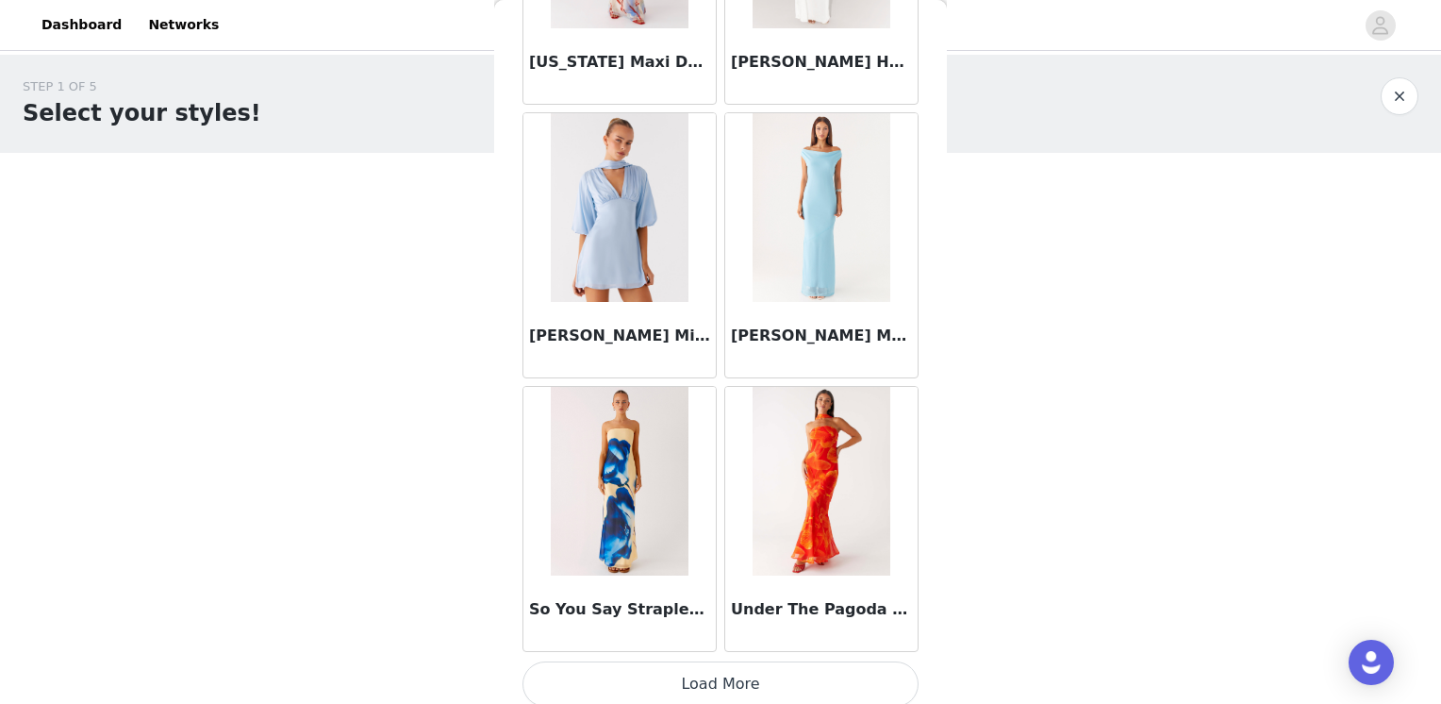
click at [702, 673] on button "Load More" at bounding box center [721, 683] width 396 height 45
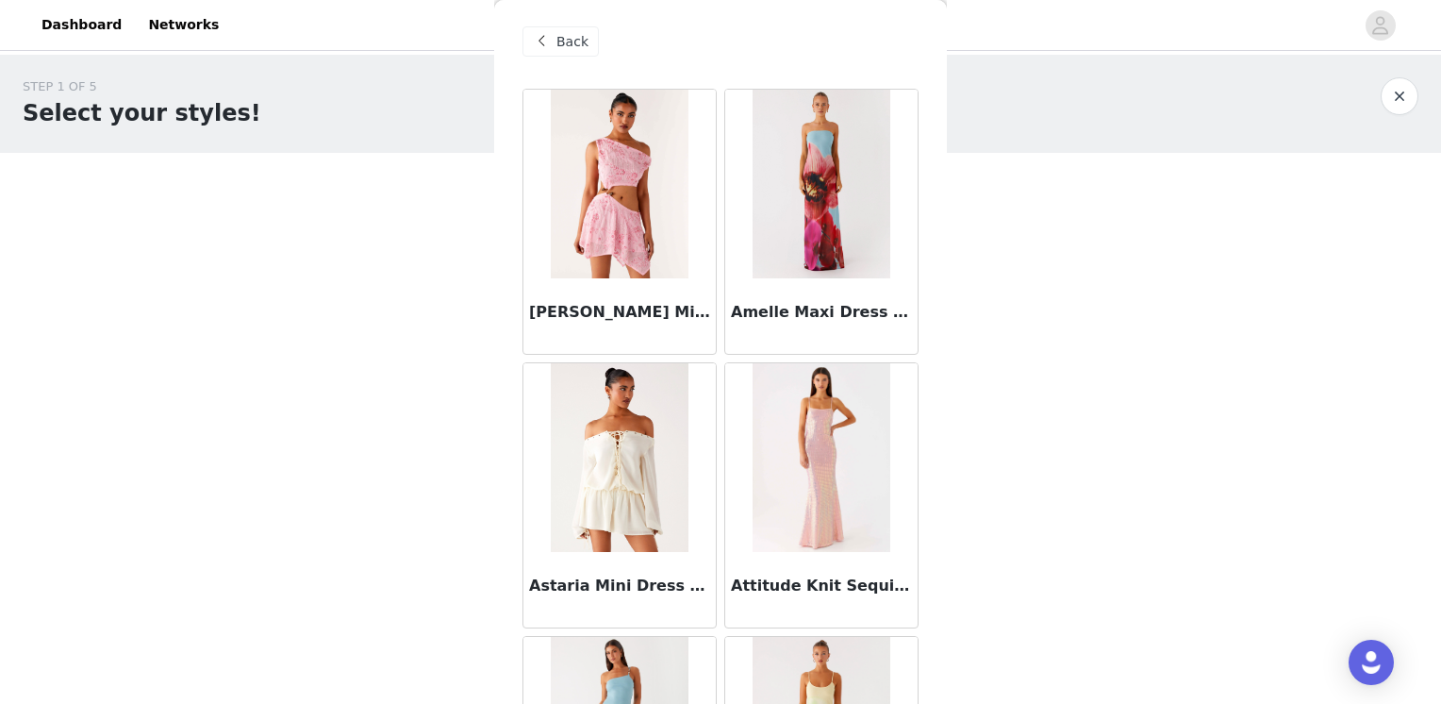
scroll to position [0, 0]
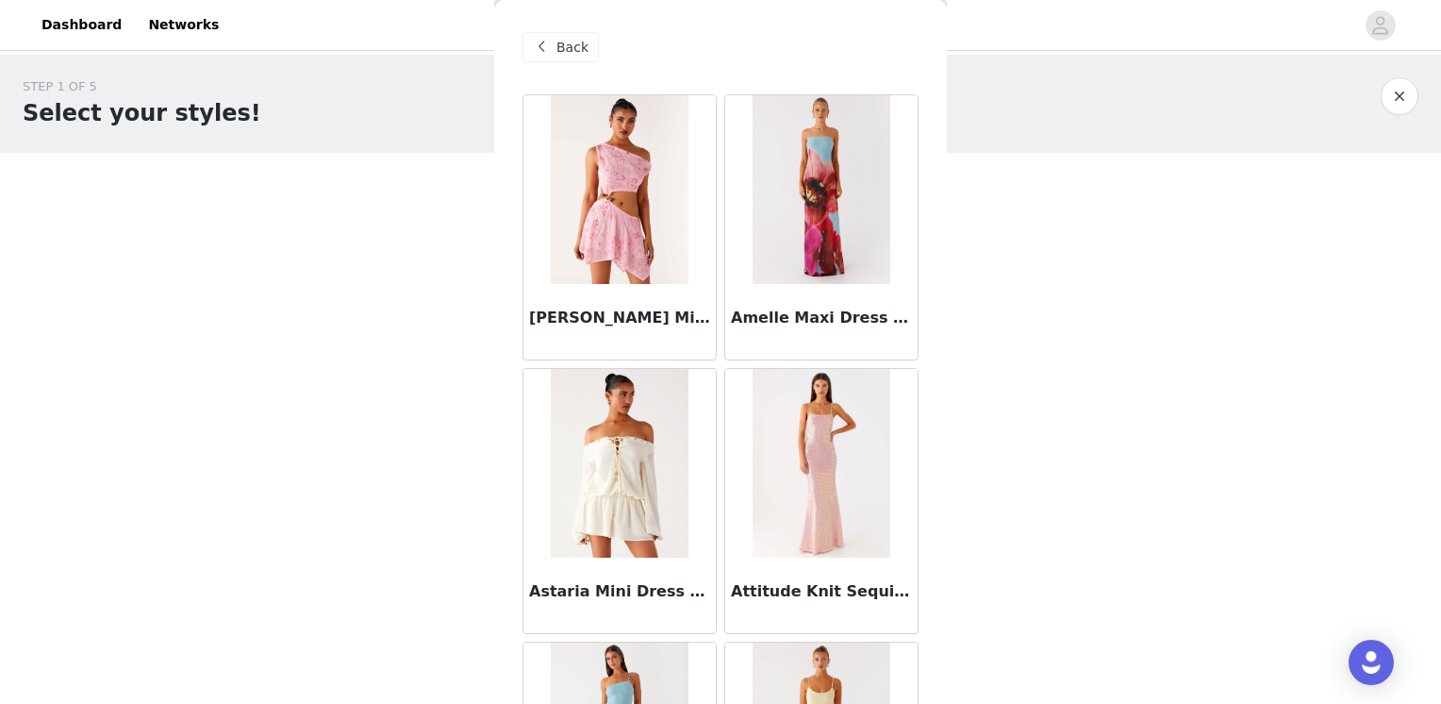
click at [557, 51] on span "Back" at bounding box center [572, 48] width 32 height 20
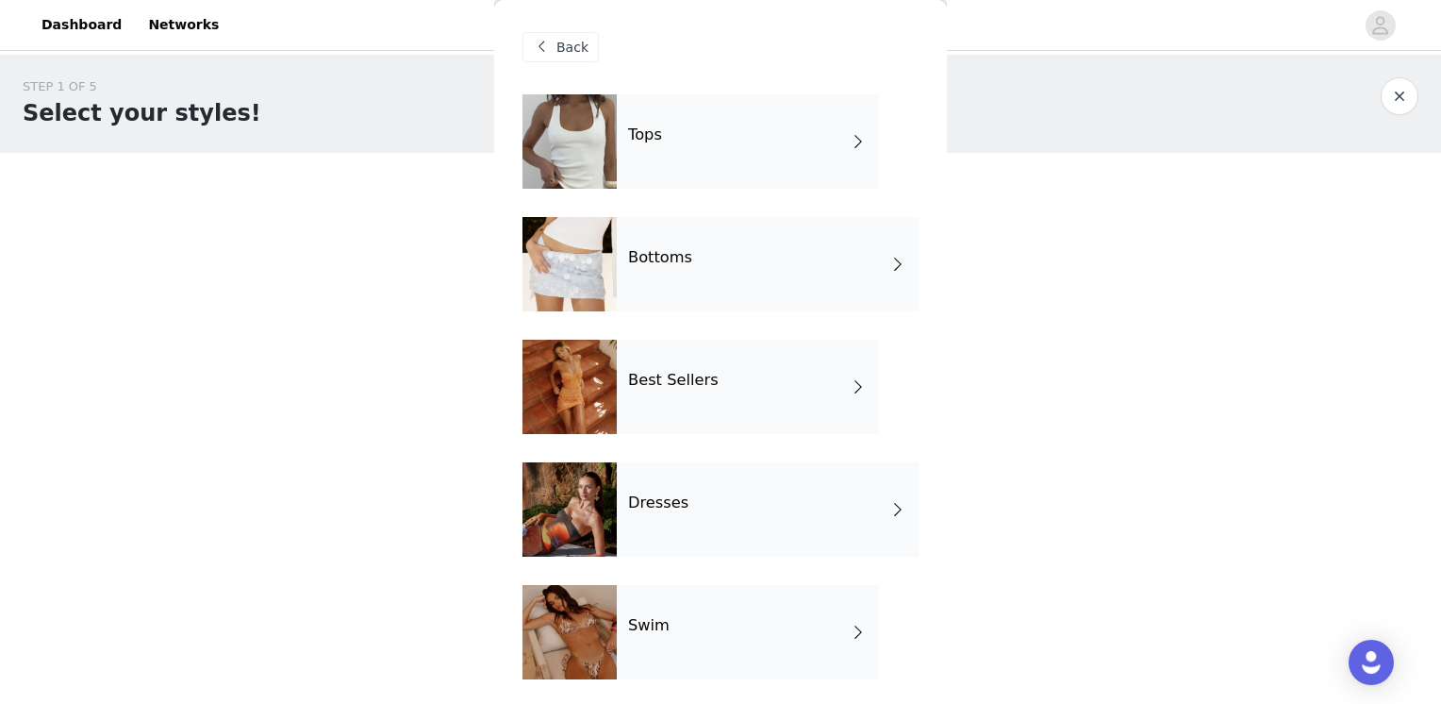
click at [748, 392] on div "Best Sellers" at bounding box center [748, 387] width 262 height 94
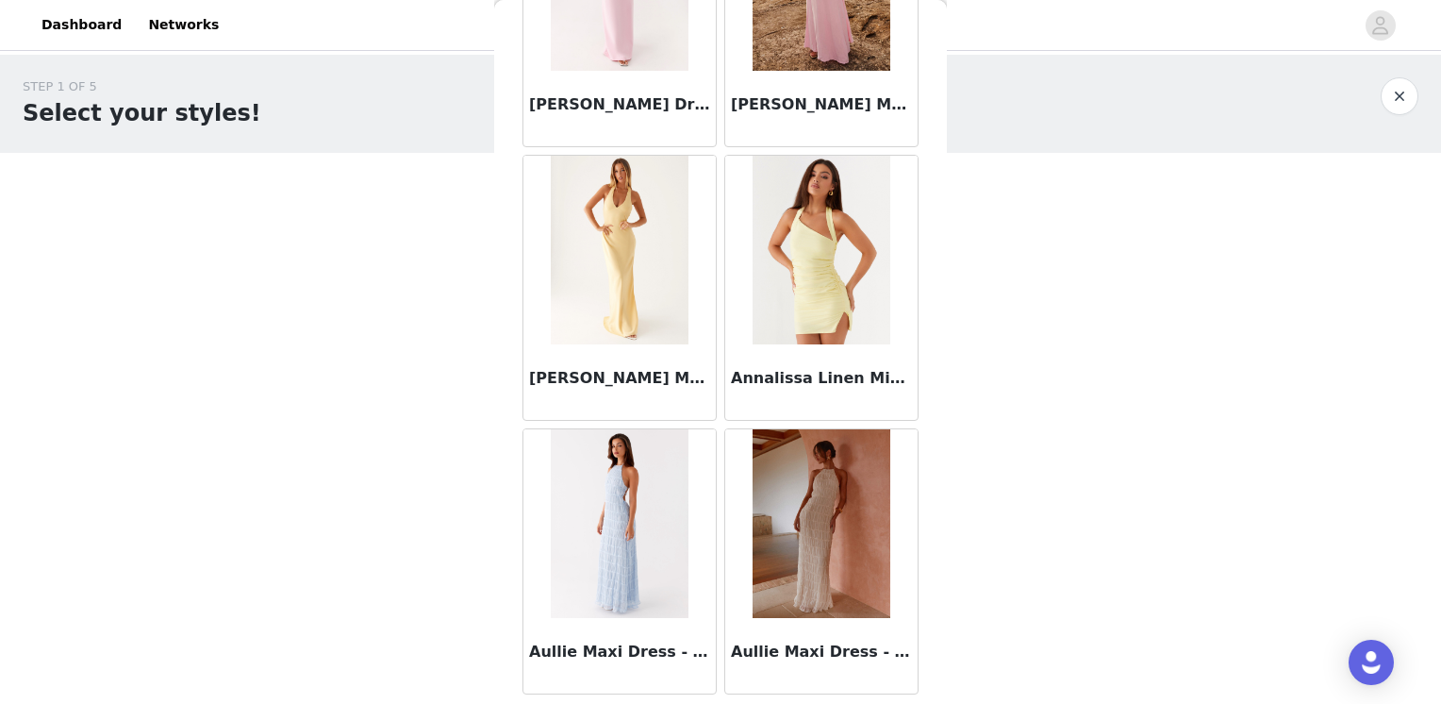
scroll to position [2178, 0]
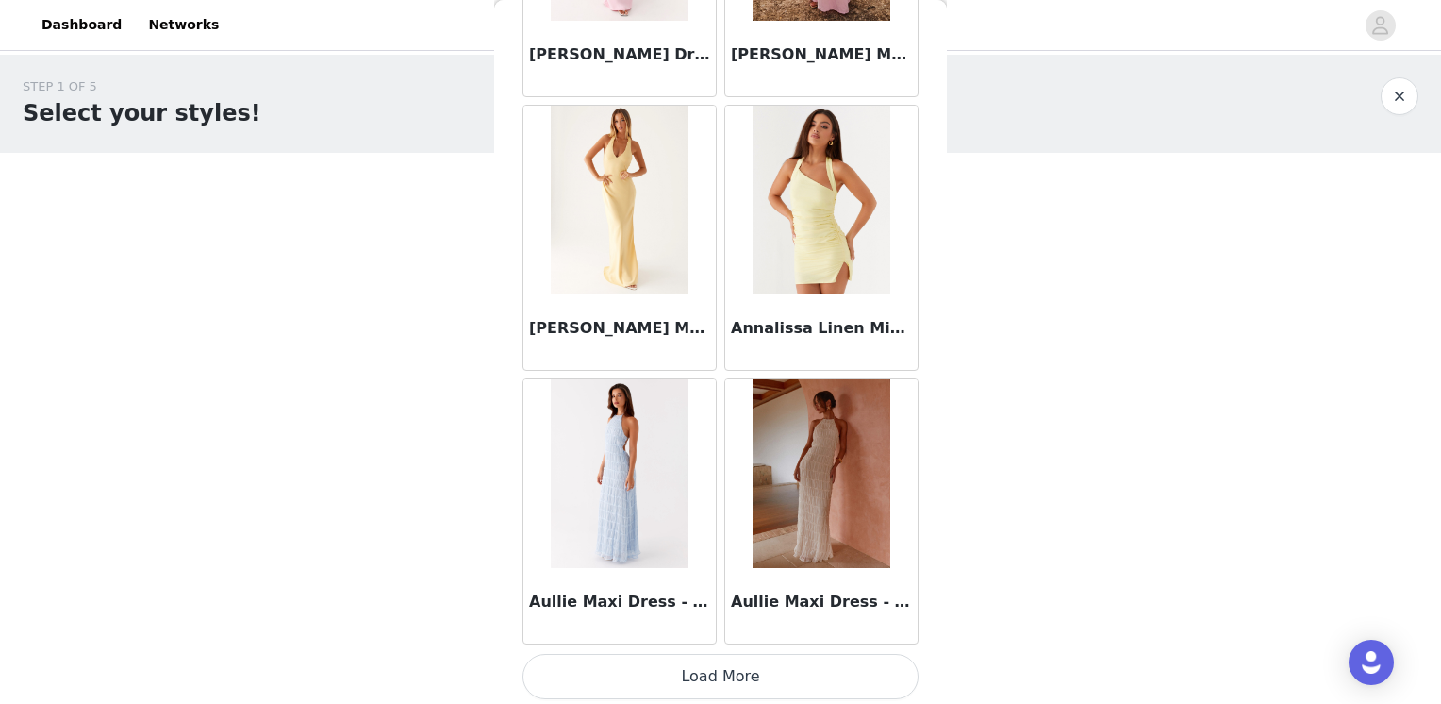
click at [817, 681] on button "Load More" at bounding box center [721, 676] width 396 height 45
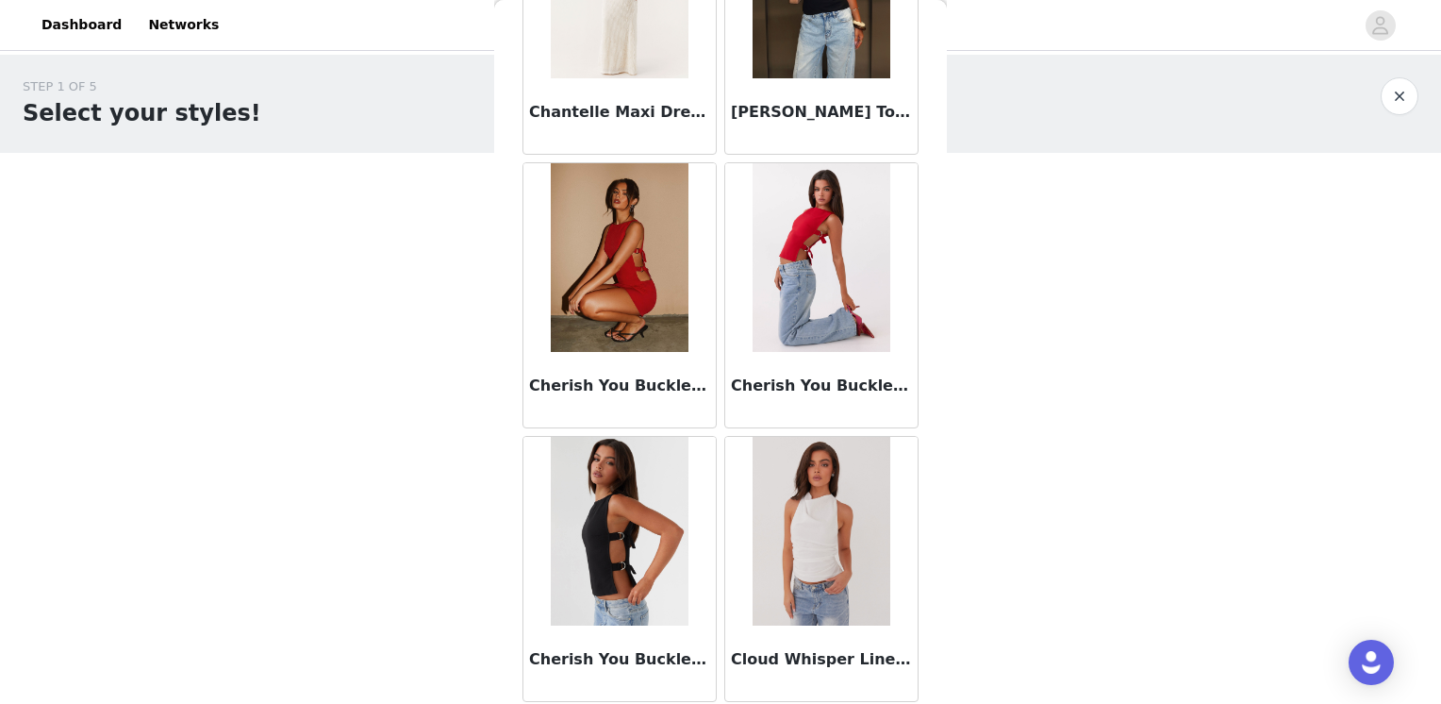
scroll to position [4909, 0]
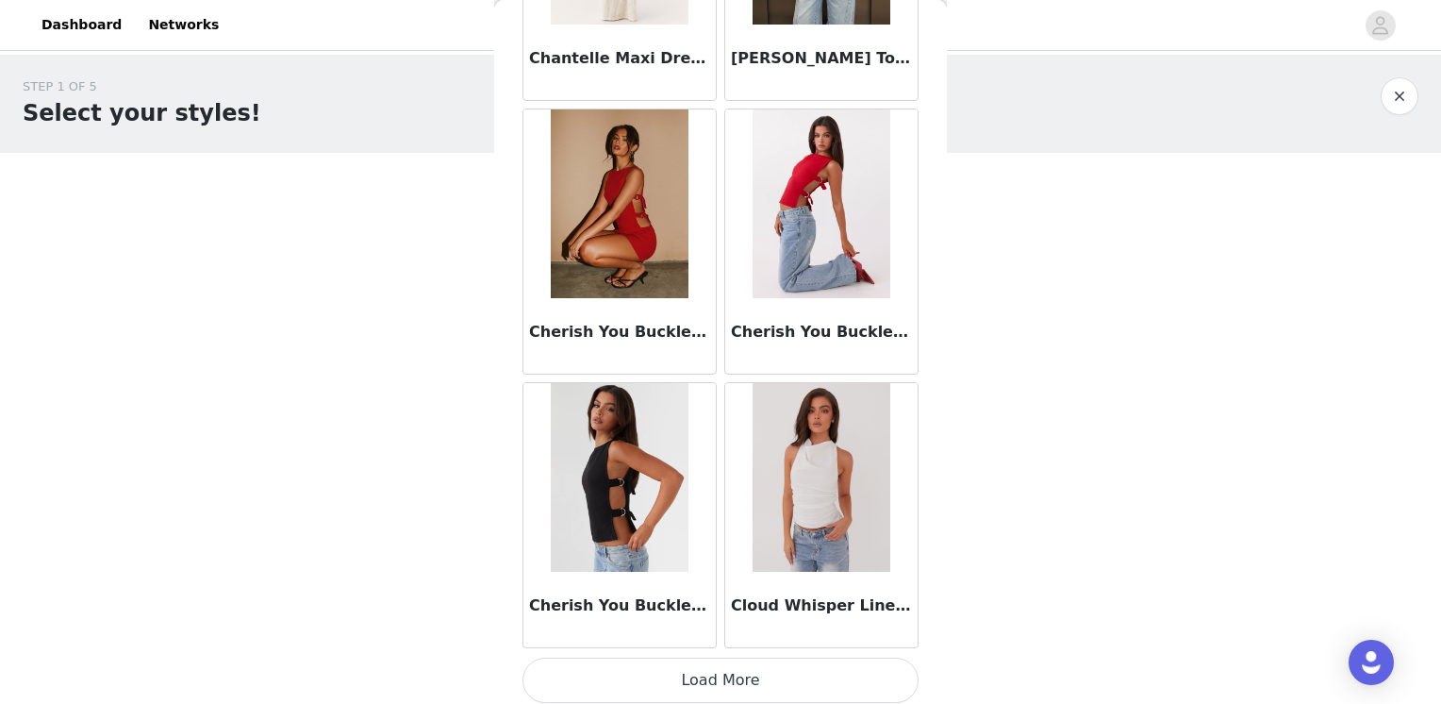
click at [735, 673] on button "Load More" at bounding box center [721, 679] width 396 height 45
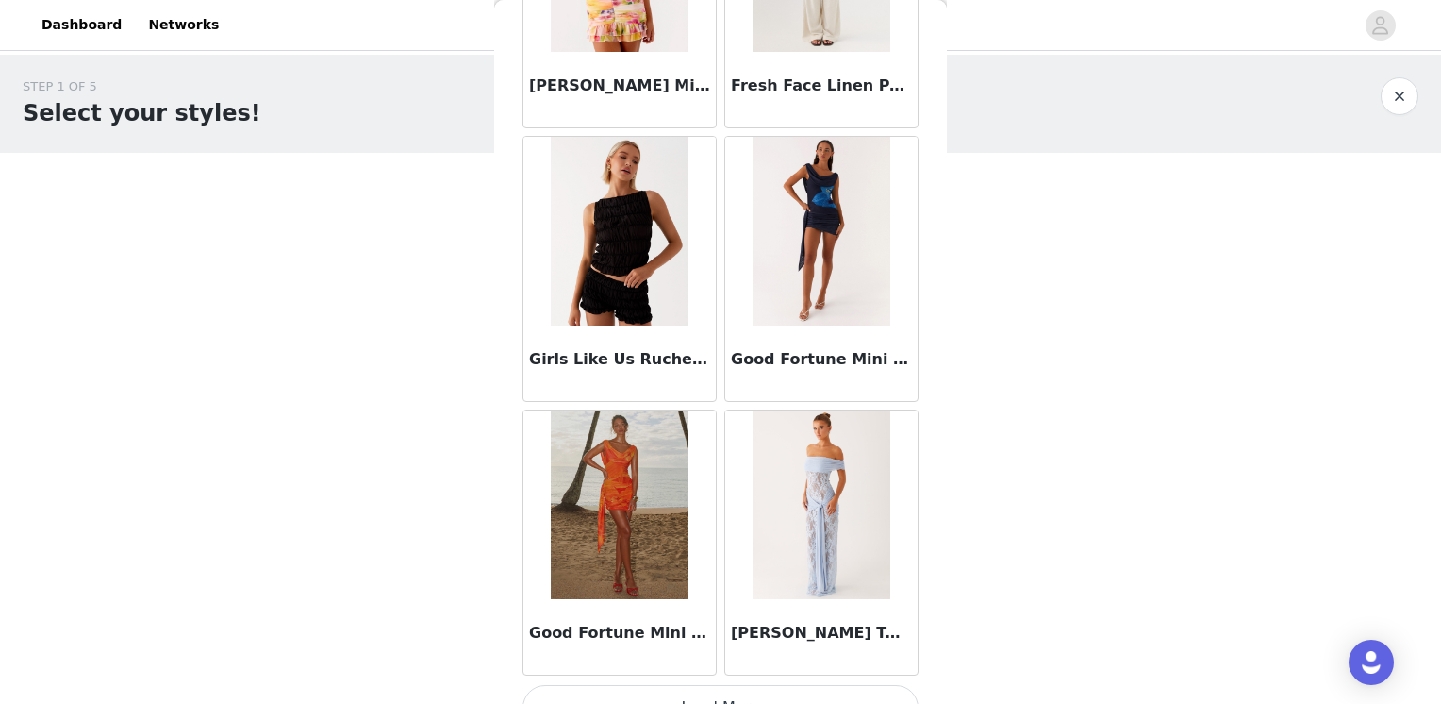
scroll to position [7641, 0]
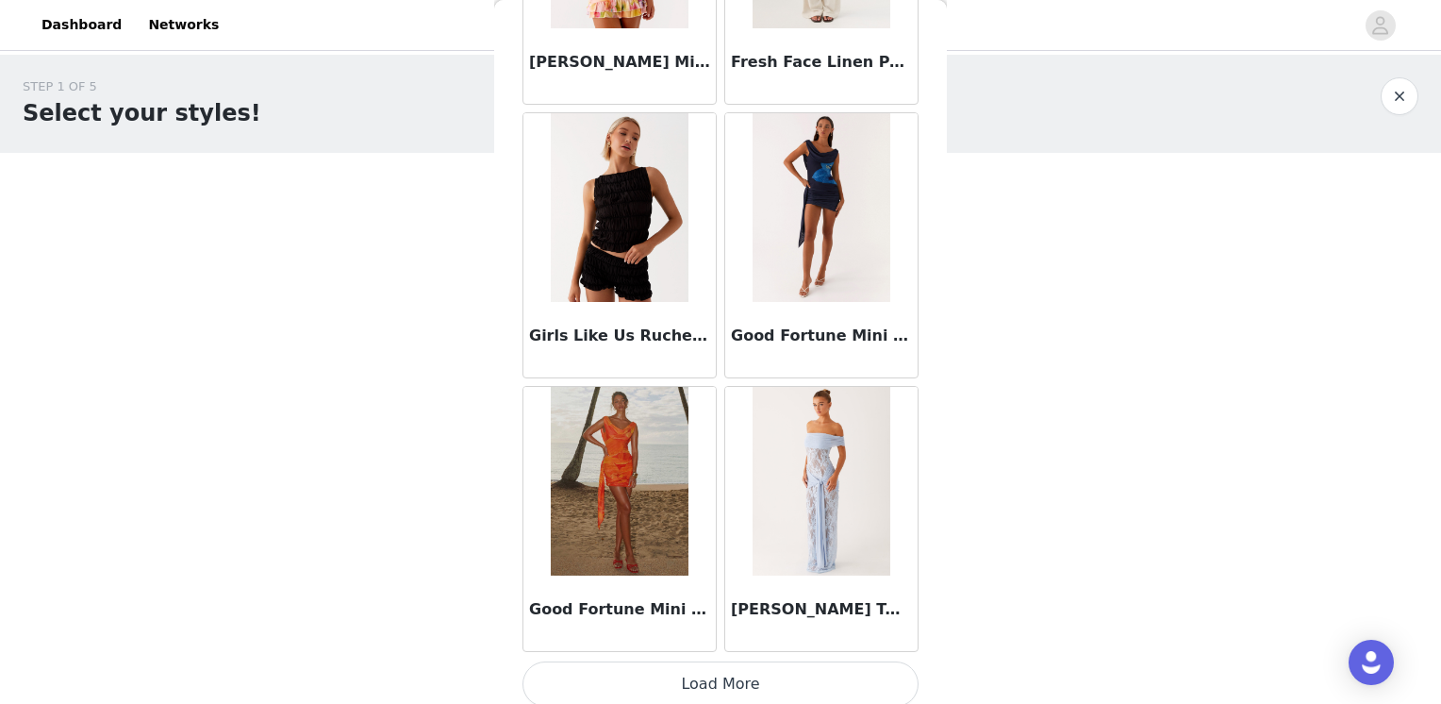
click at [744, 674] on button "Load More" at bounding box center [721, 683] width 396 height 45
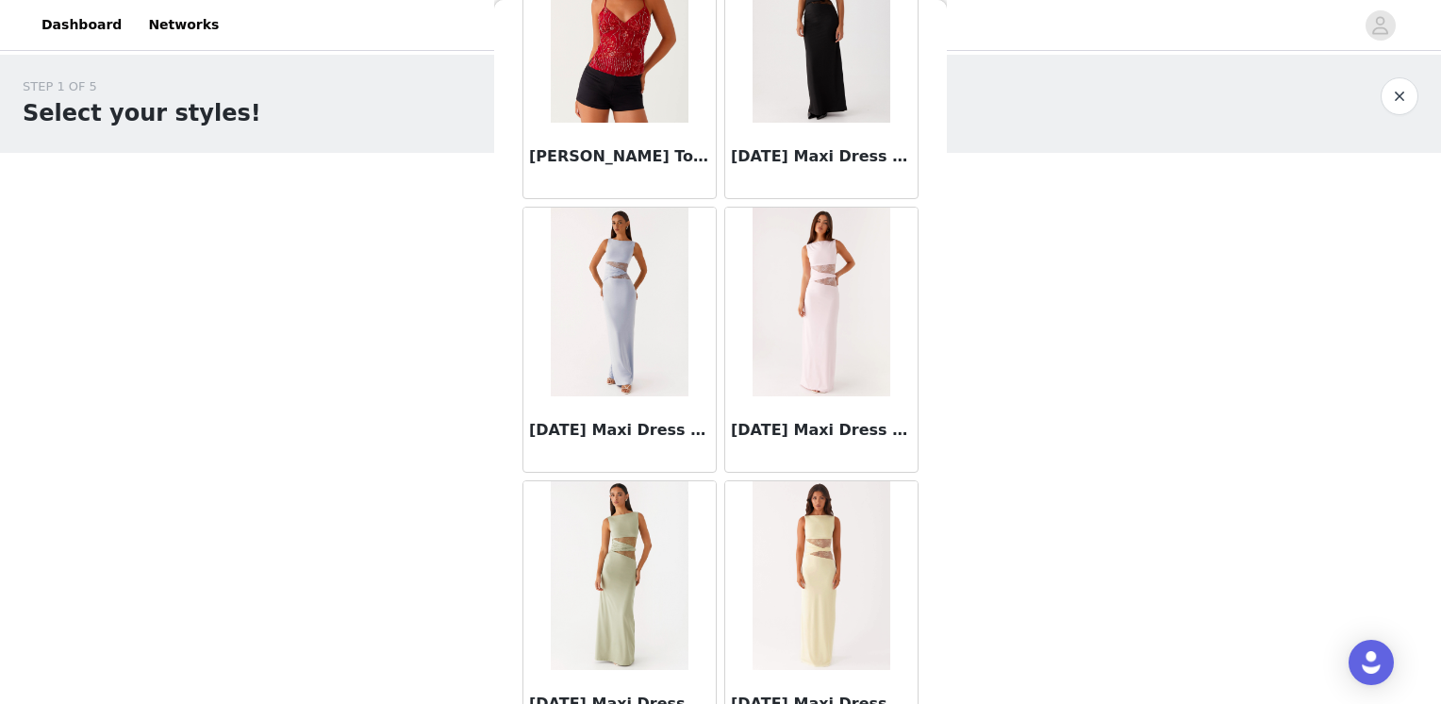
scroll to position [10373, 0]
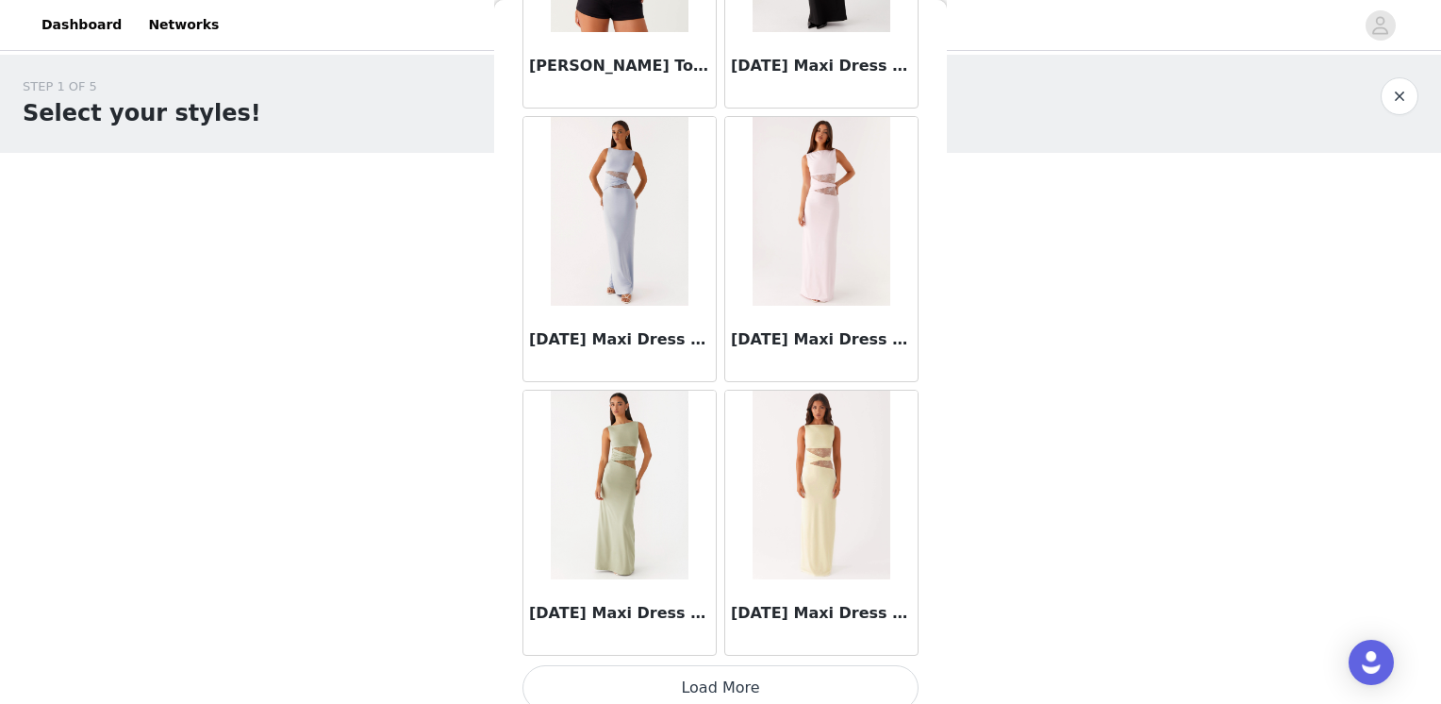
click at [709, 670] on button "Load More" at bounding box center [721, 687] width 396 height 45
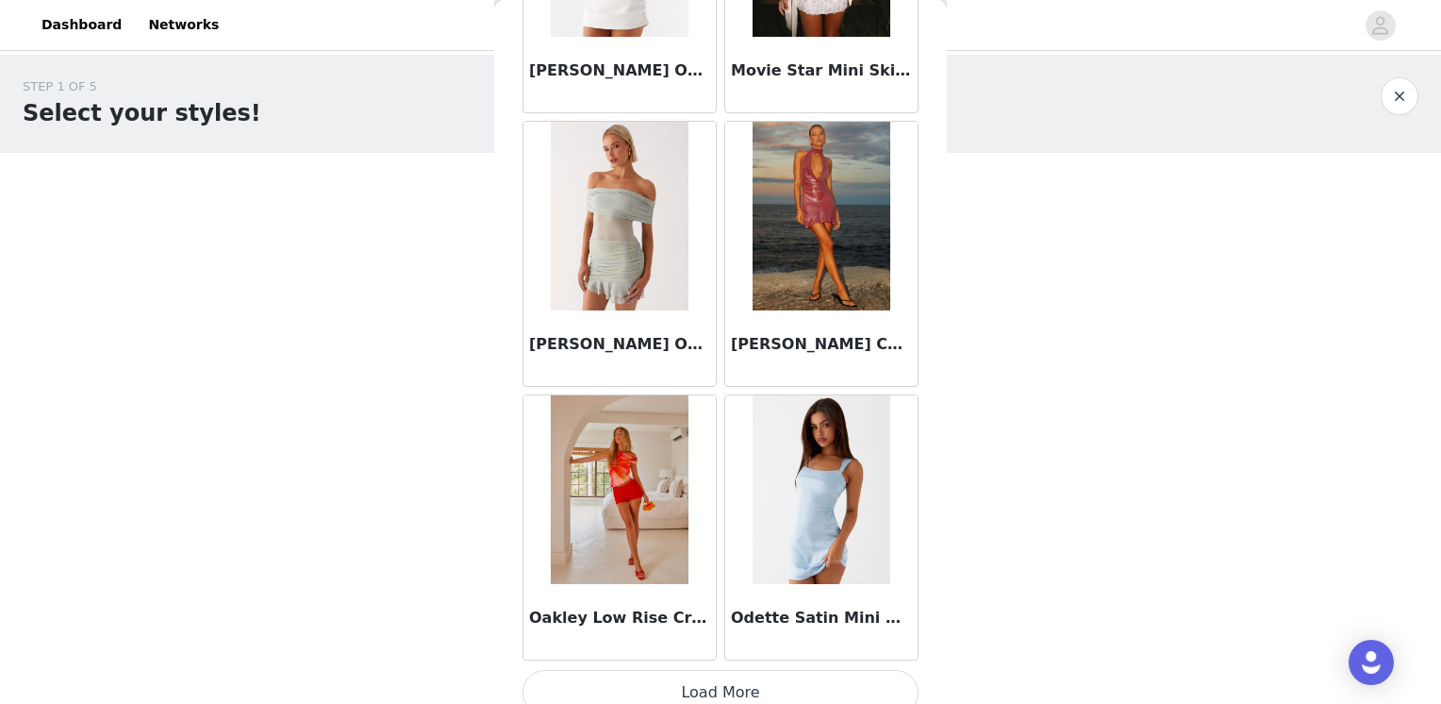
scroll to position [13104, 0]
click at [772, 669] on button "Load More" at bounding box center [721, 691] width 396 height 45
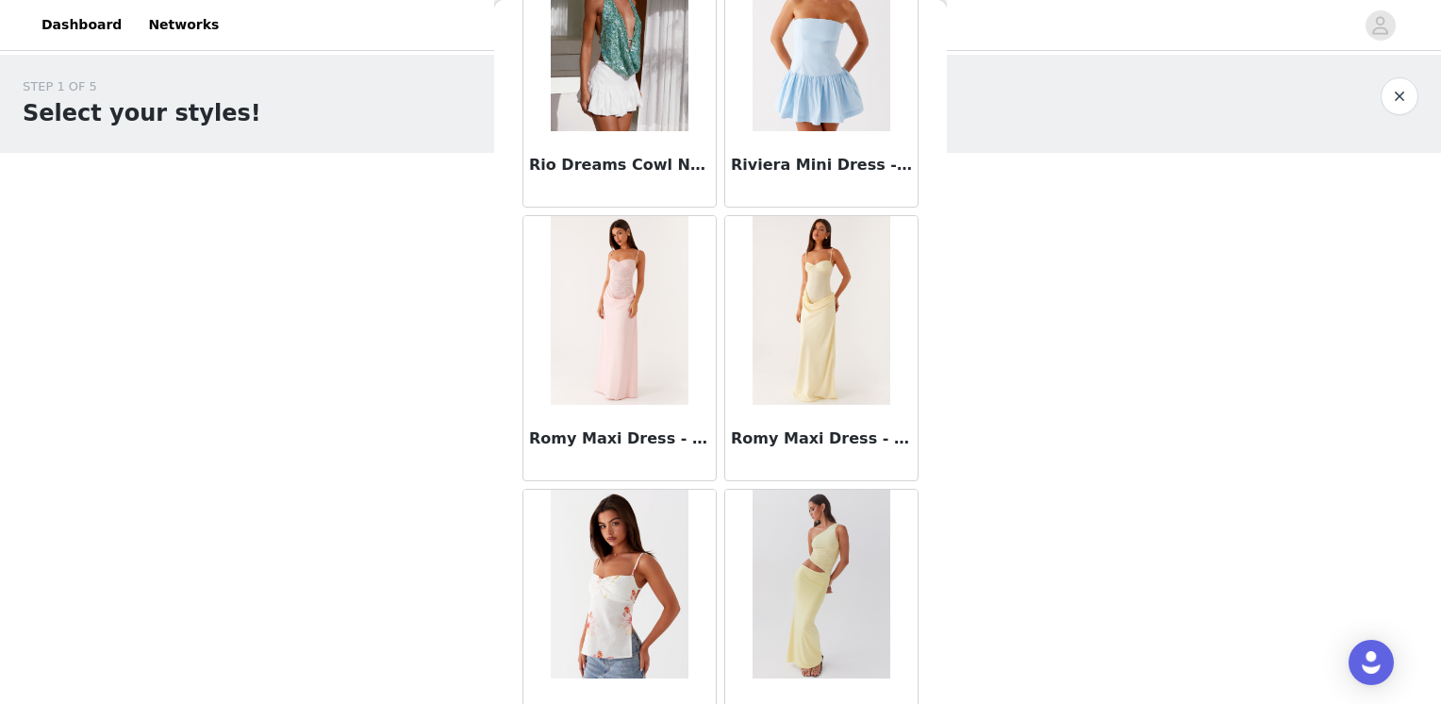
scroll to position [15836, 0]
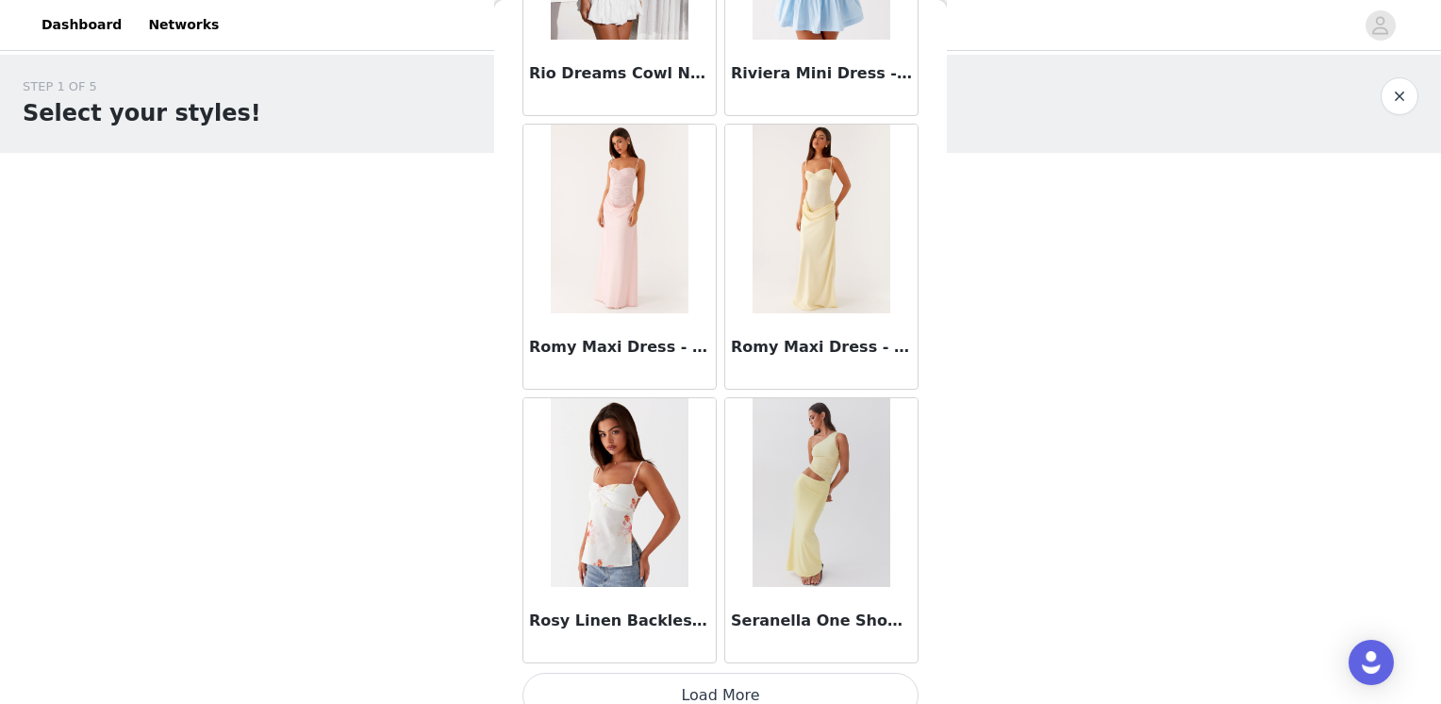
click at [689, 673] on button "Load More" at bounding box center [721, 695] width 396 height 45
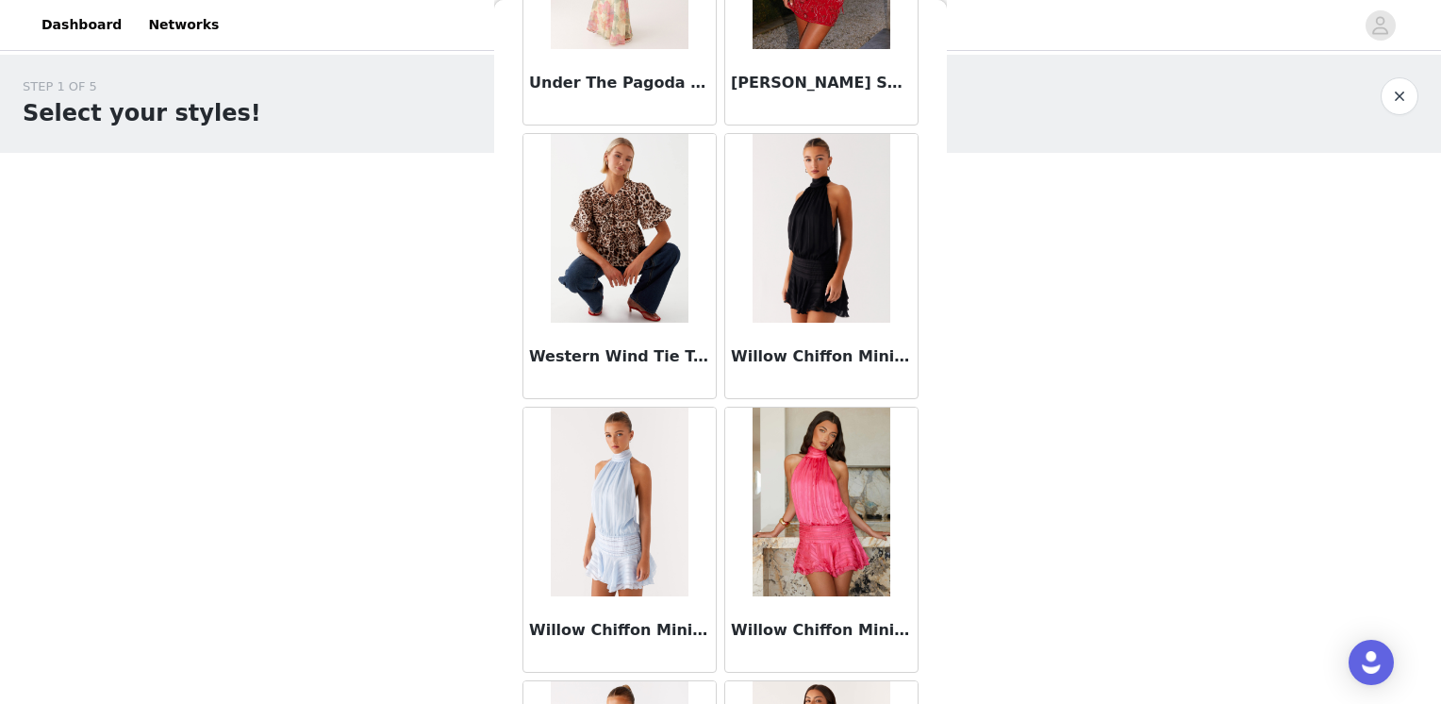
scroll to position [18567, 0]
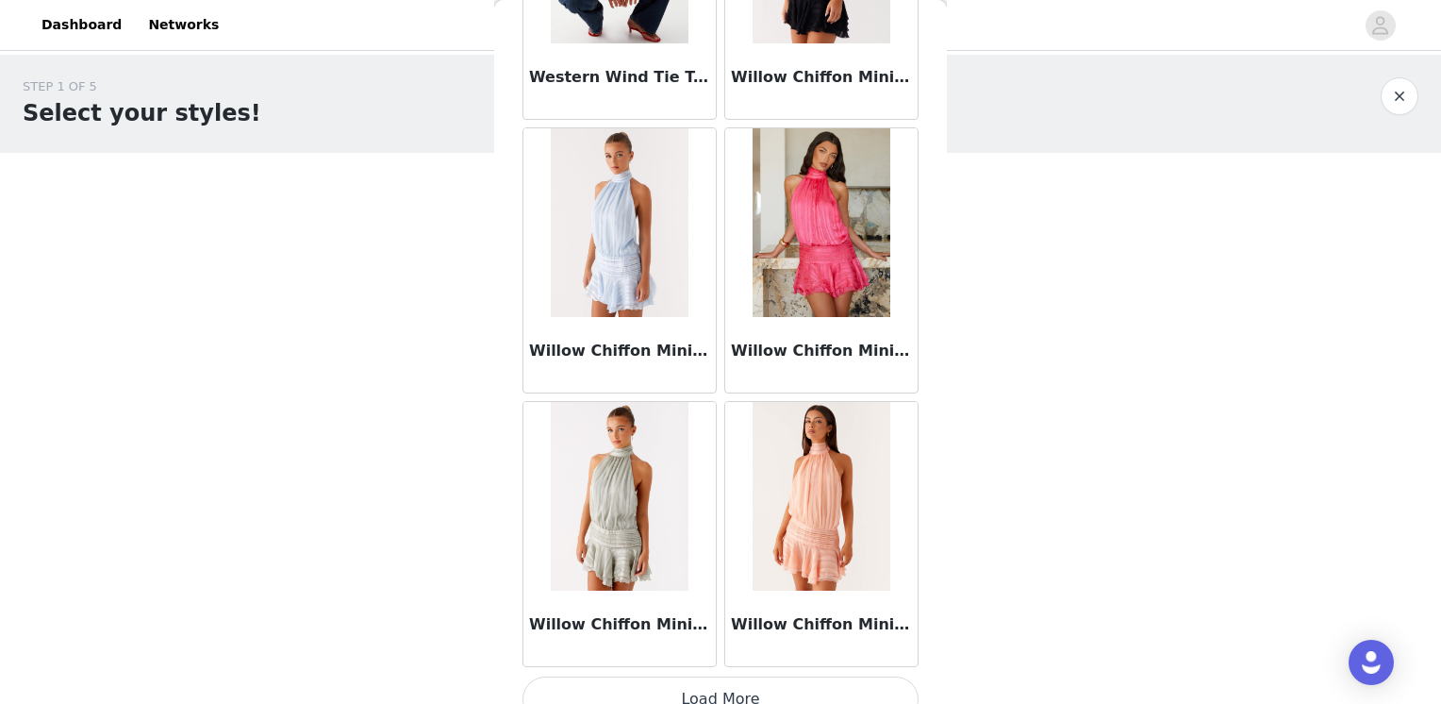
click at [755, 679] on button "Load More" at bounding box center [721, 698] width 396 height 45
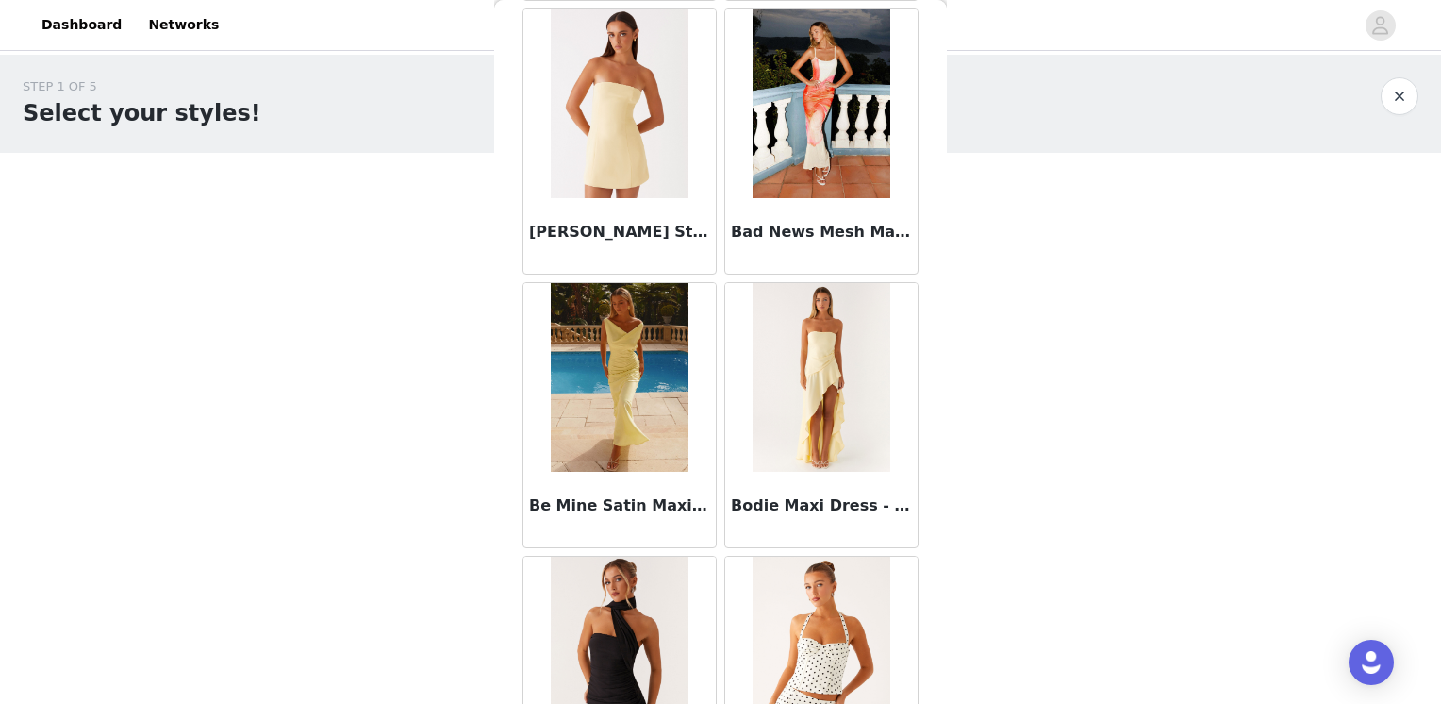
scroll to position [3113, 0]
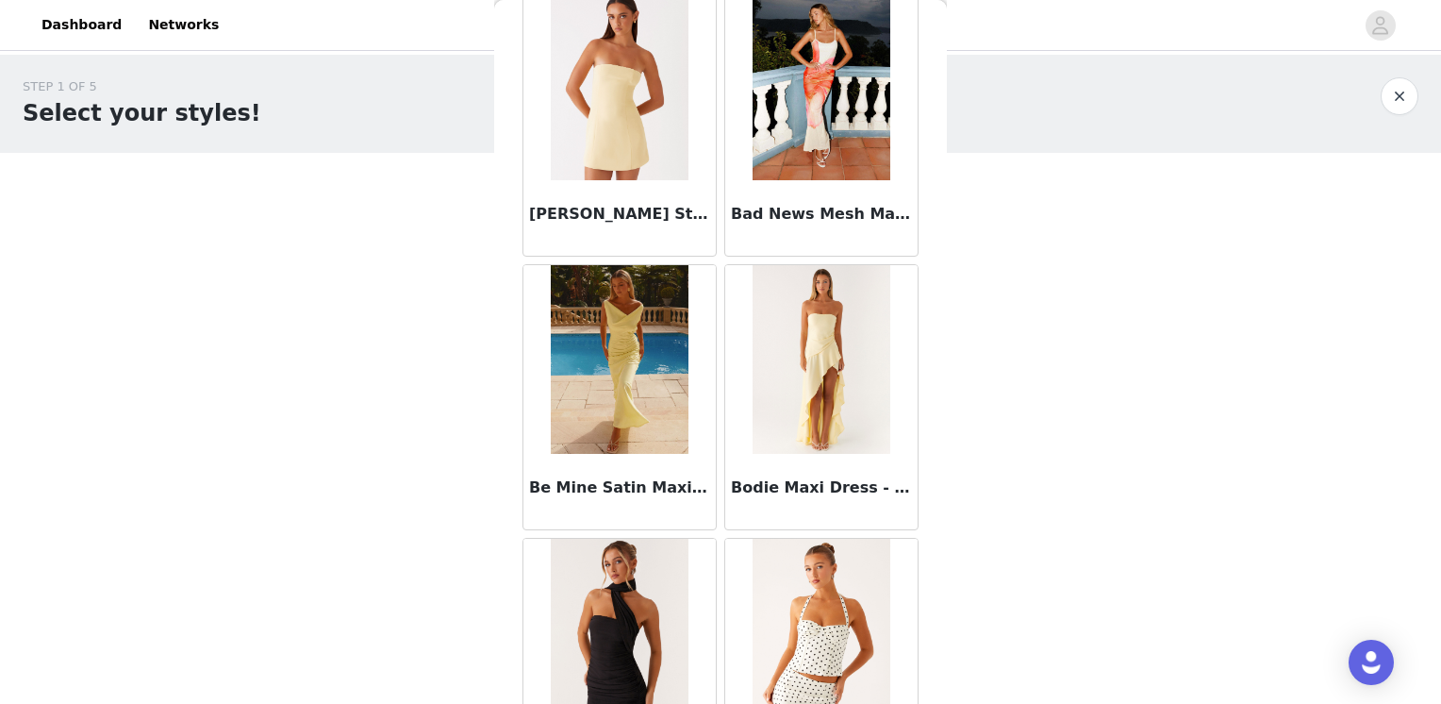
click at [607, 413] on img at bounding box center [619, 359] width 137 height 189
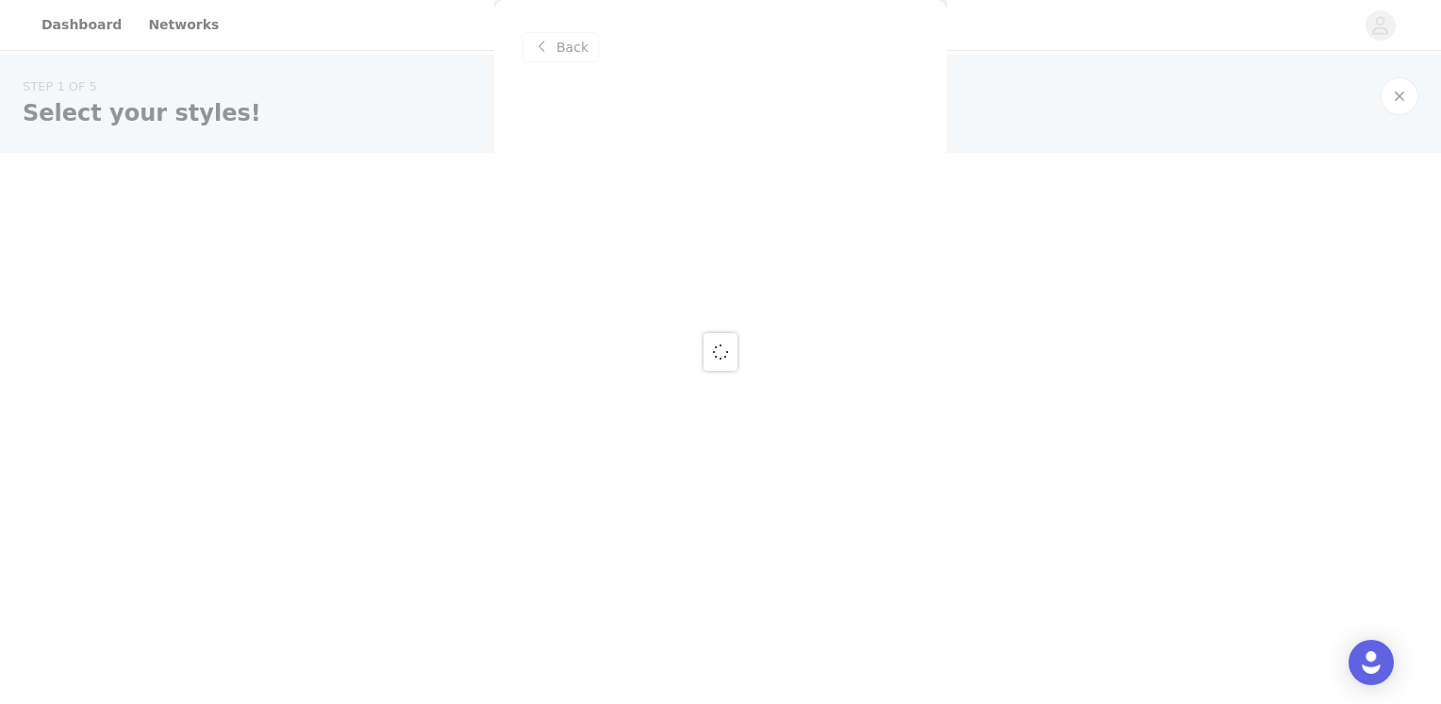
scroll to position [0, 0]
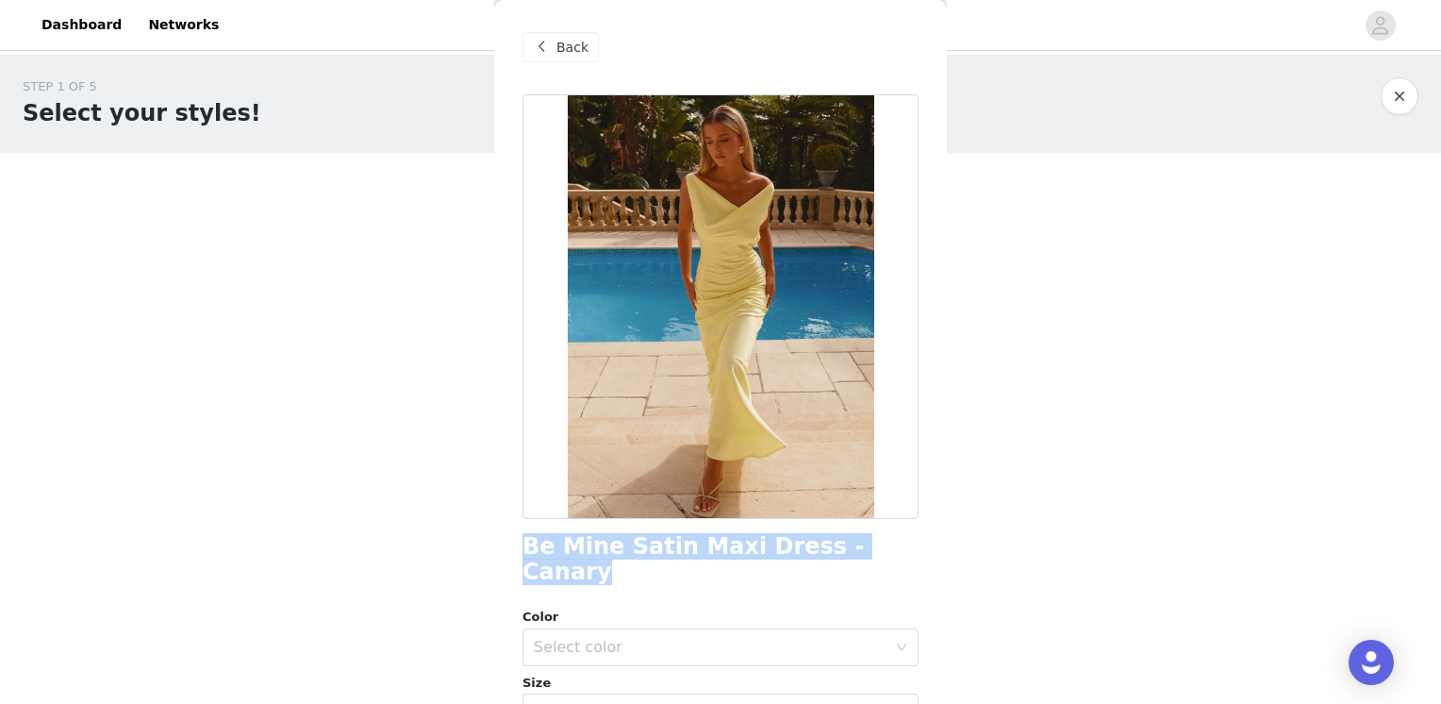
drag, startPoint x: 520, startPoint y: 554, endPoint x: 892, endPoint y: 555, distance: 372.6
click at [891, 554] on div "Back Be Mine Satin Maxi Dress - Canary Color Select color Size Select size Pepp…" at bounding box center [720, 352] width 453 height 704
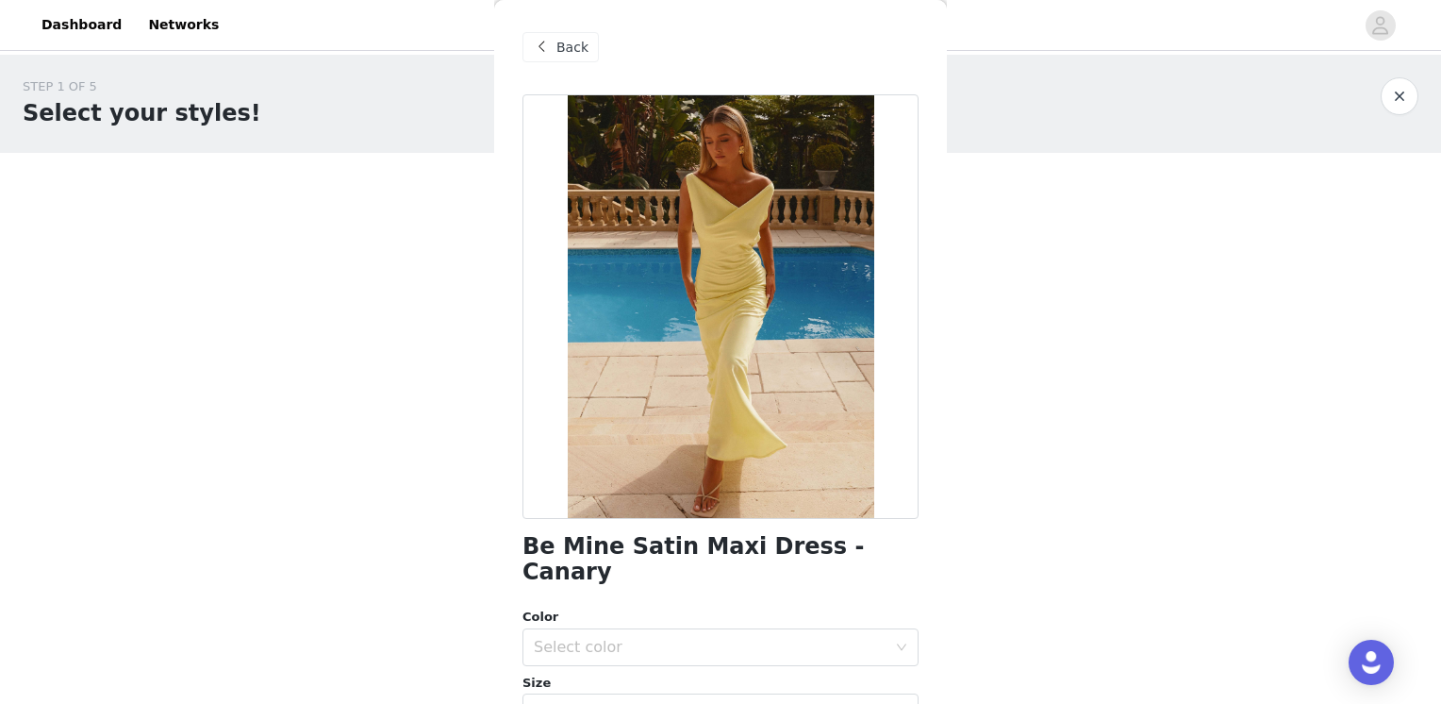
click at [568, 44] on span "Back" at bounding box center [572, 48] width 32 height 20
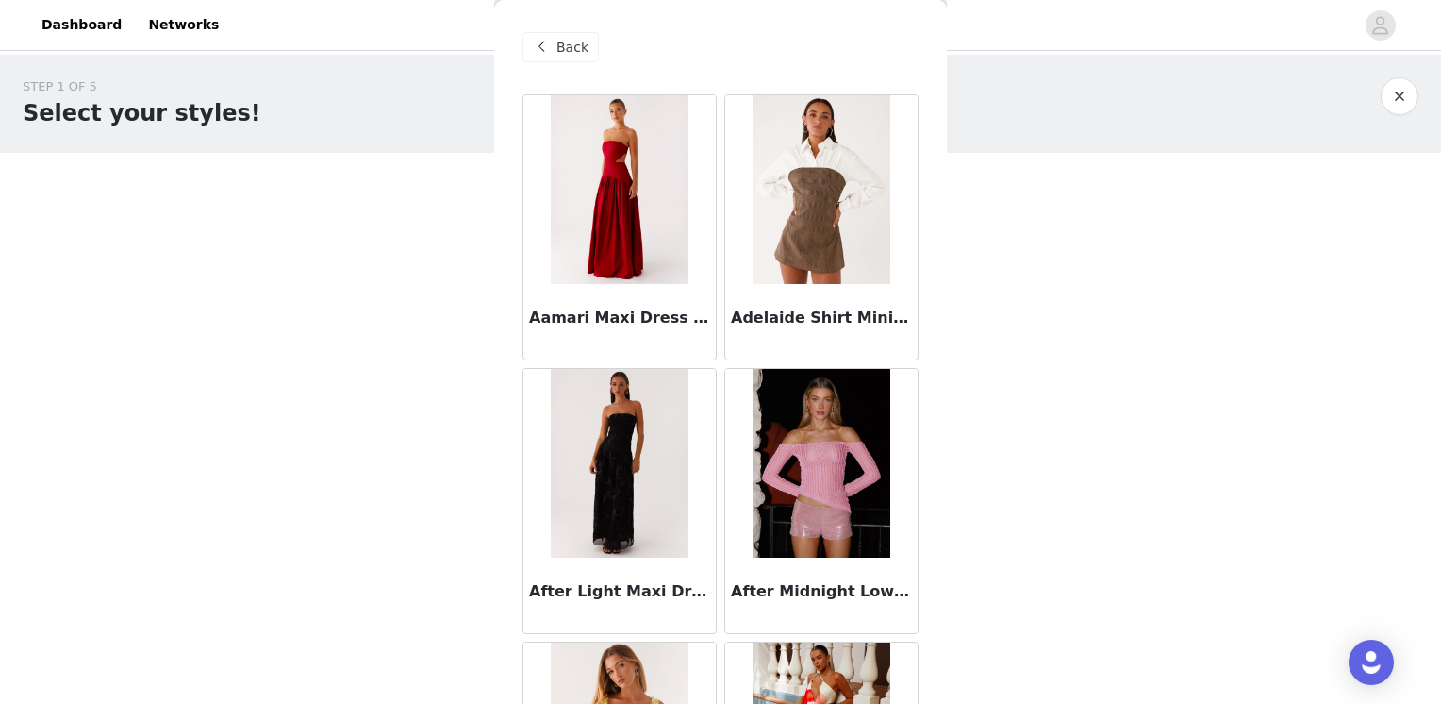
click at [569, 57] on div "Back" at bounding box center [561, 47] width 76 height 30
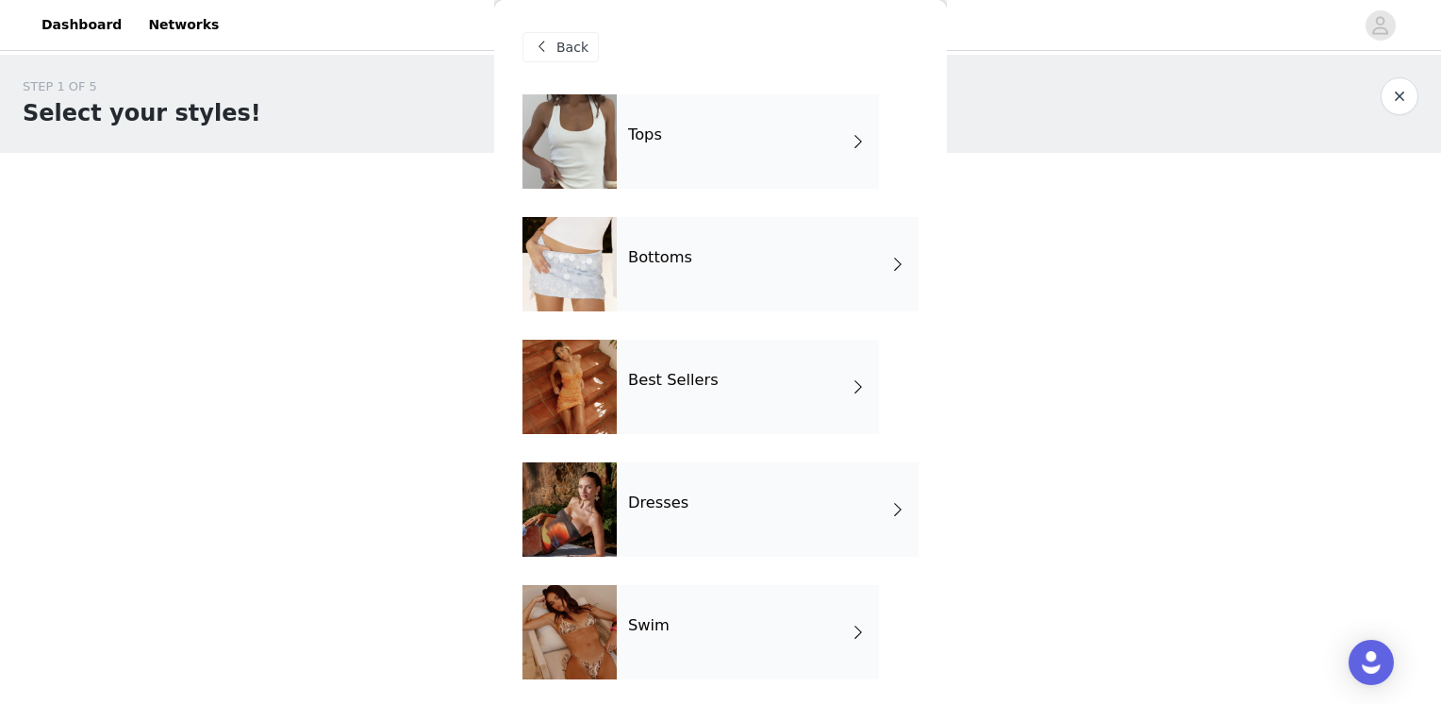
click at [822, 260] on div "Bottoms" at bounding box center [768, 264] width 302 height 94
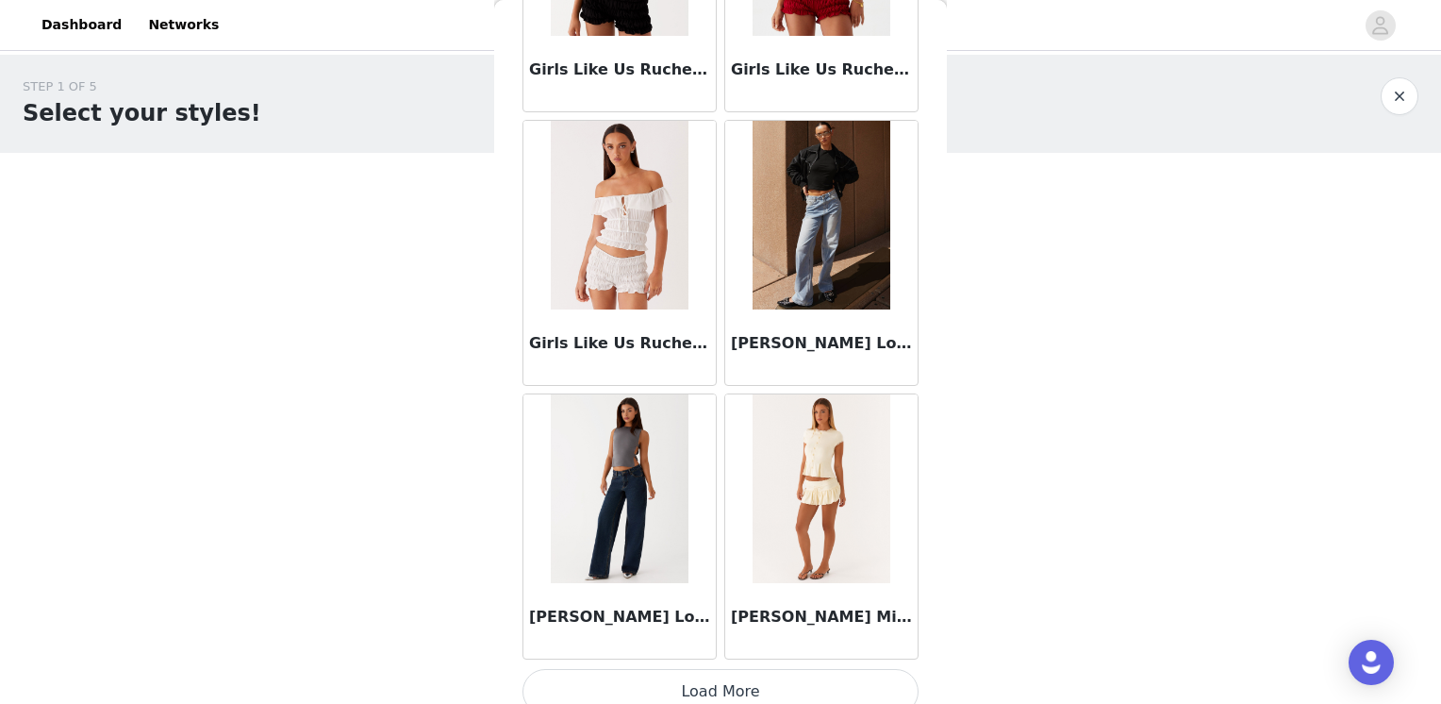
scroll to position [2178, 0]
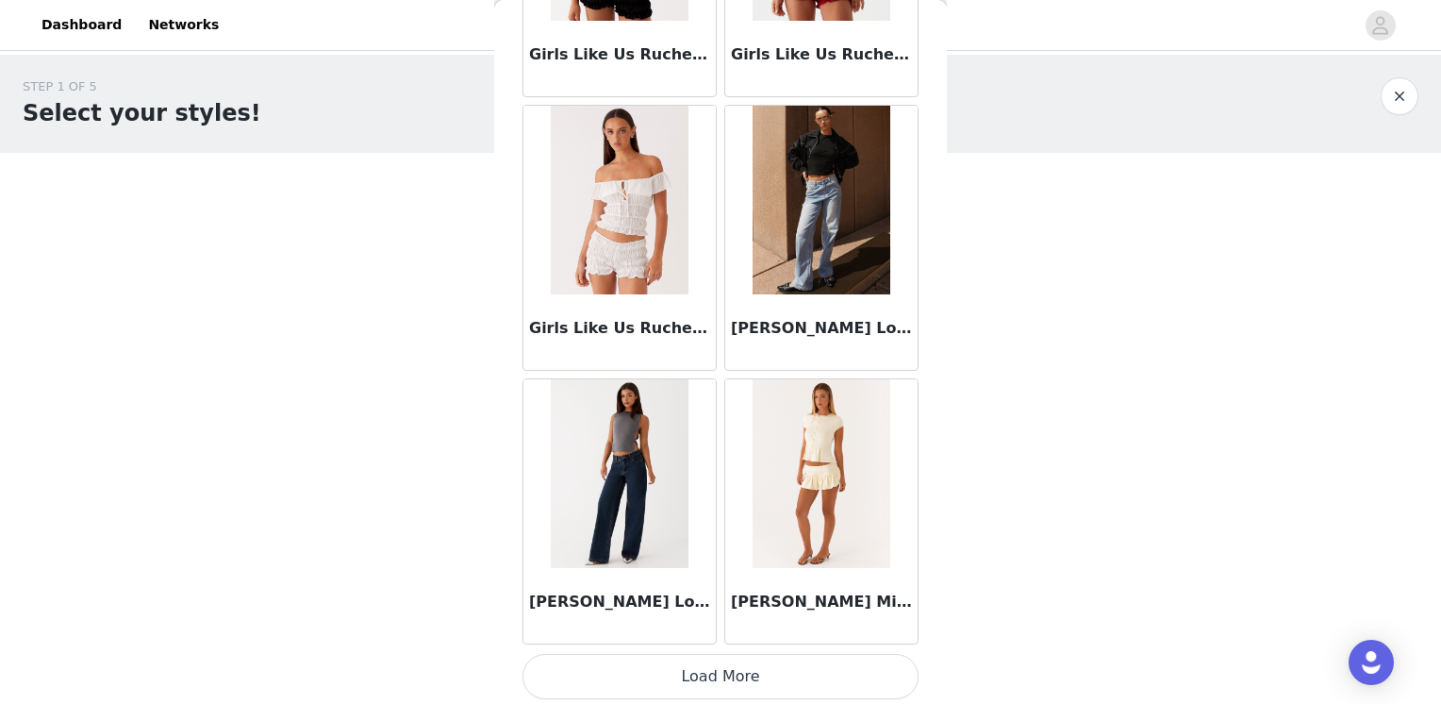
click at [688, 681] on button "Load More" at bounding box center [721, 676] width 396 height 45
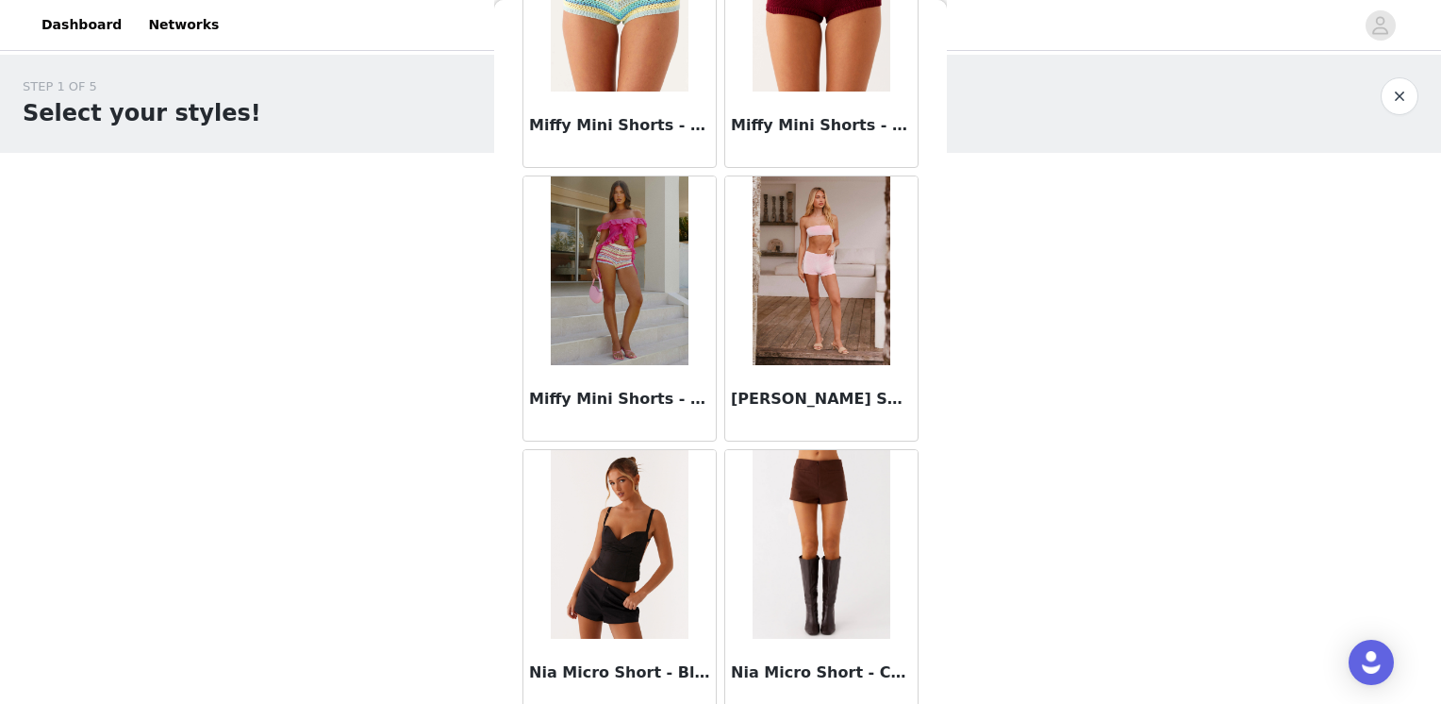
scroll to position [3970, 0]
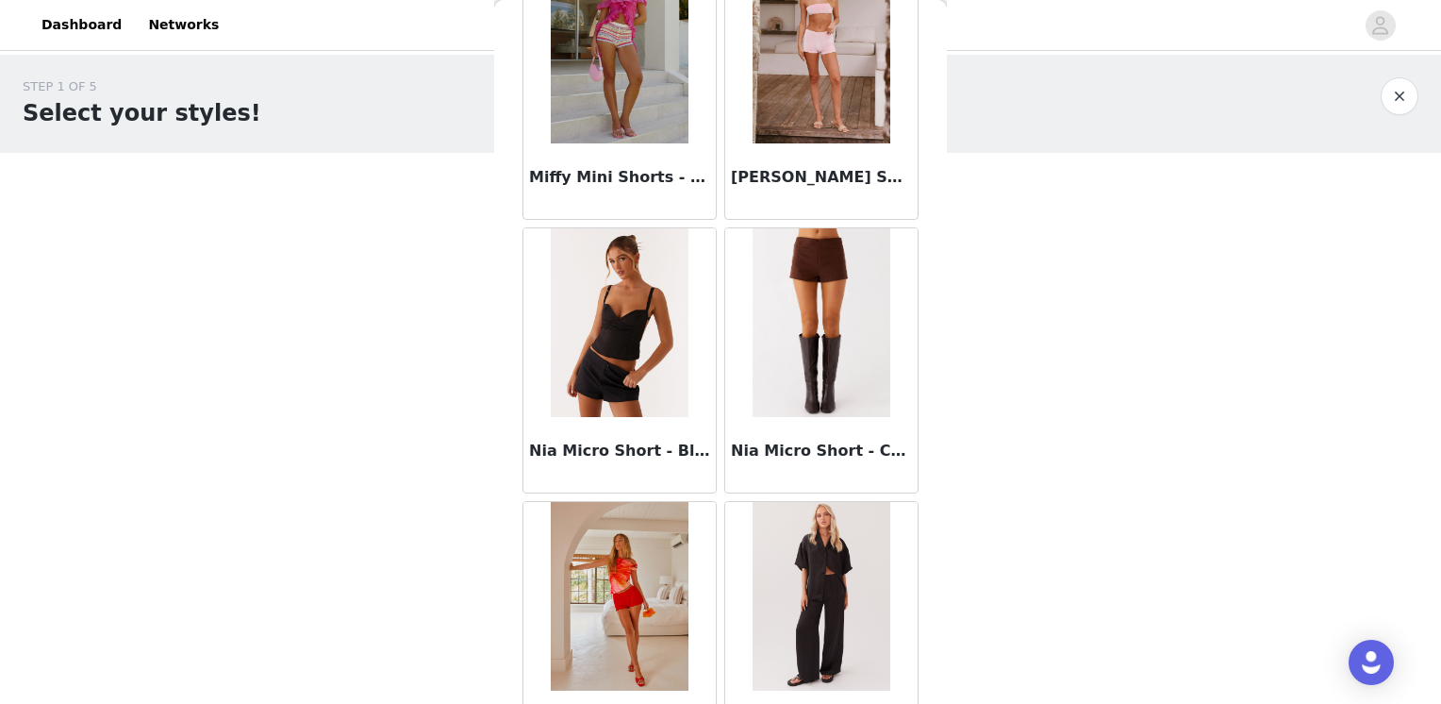
click at [604, 349] on img at bounding box center [619, 322] width 137 height 189
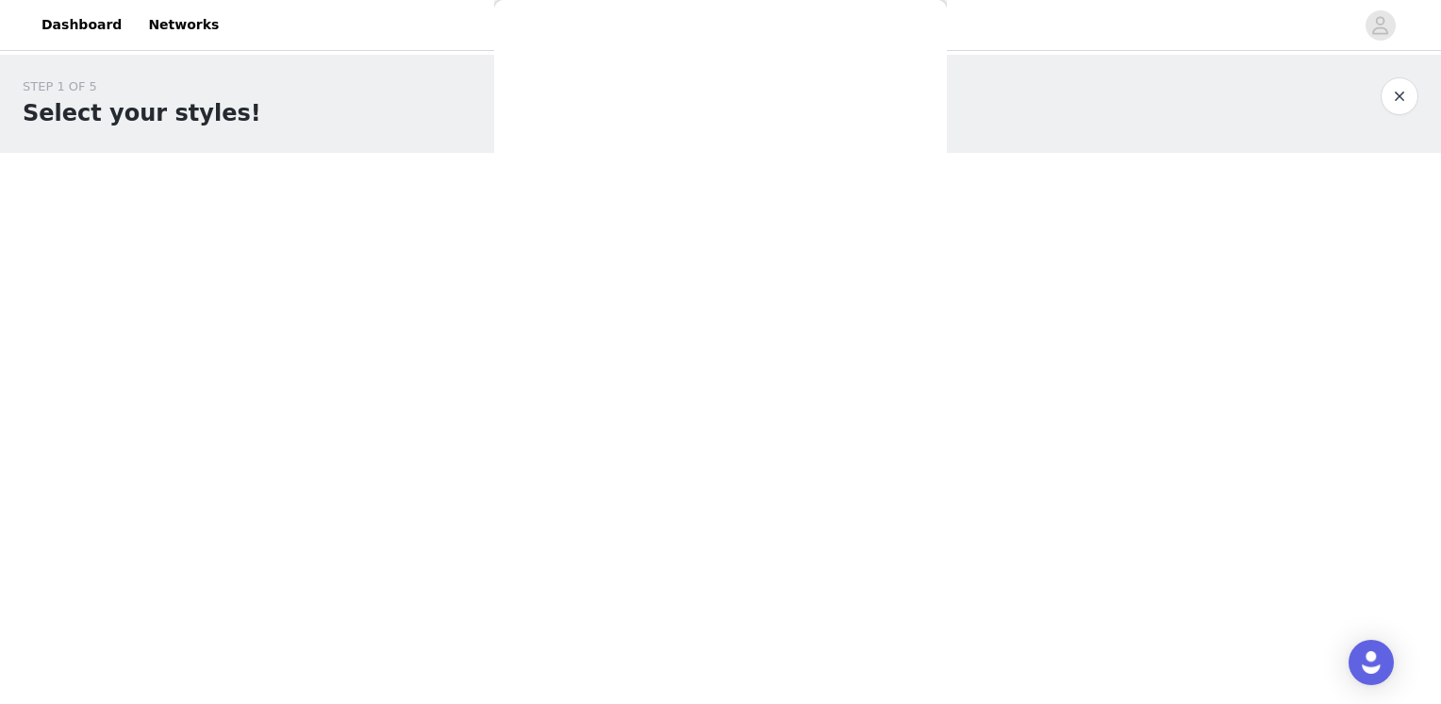
scroll to position [0, 0]
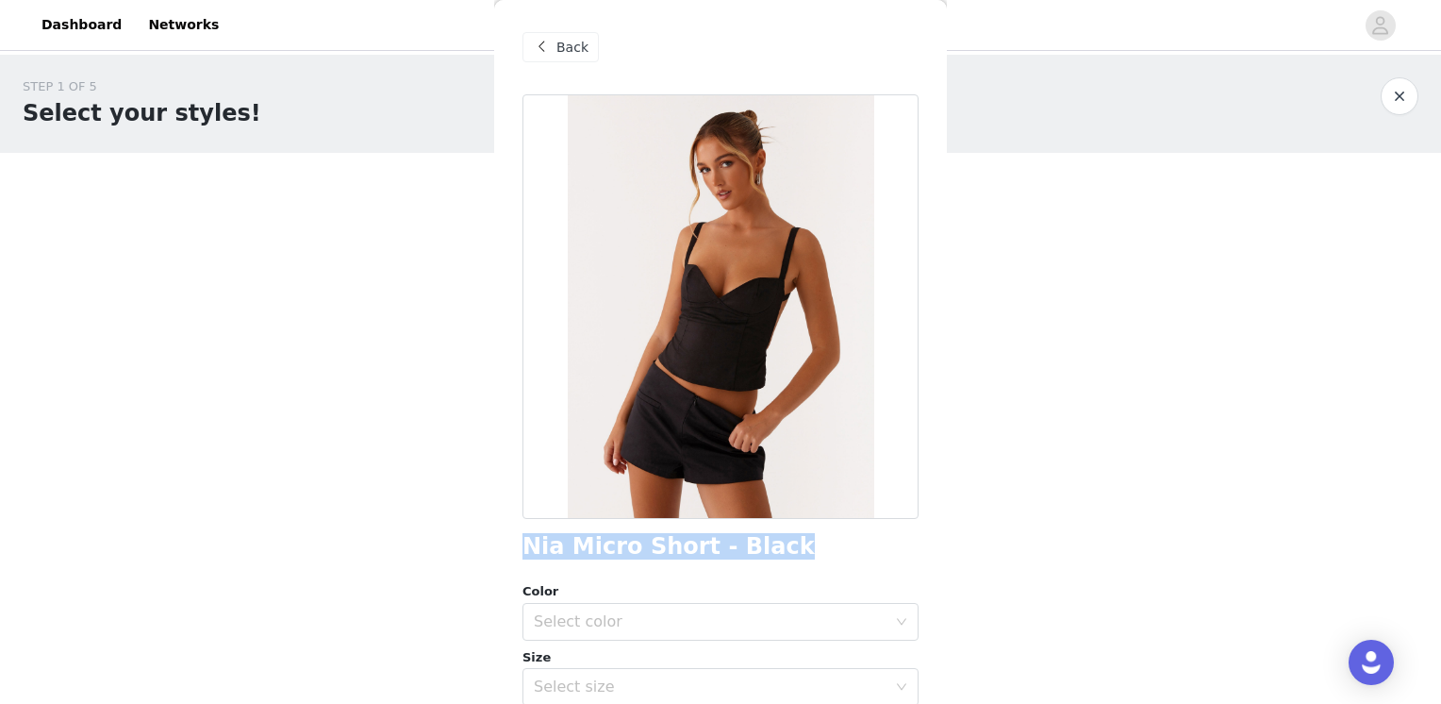
drag, startPoint x: 775, startPoint y: 552, endPoint x: 521, endPoint y: 553, distance: 254.7
click at [521, 553] on div "Back Nia Micro Short - Black Color Select color Size Select size Peppermayo Exc…" at bounding box center [720, 352] width 453 height 704
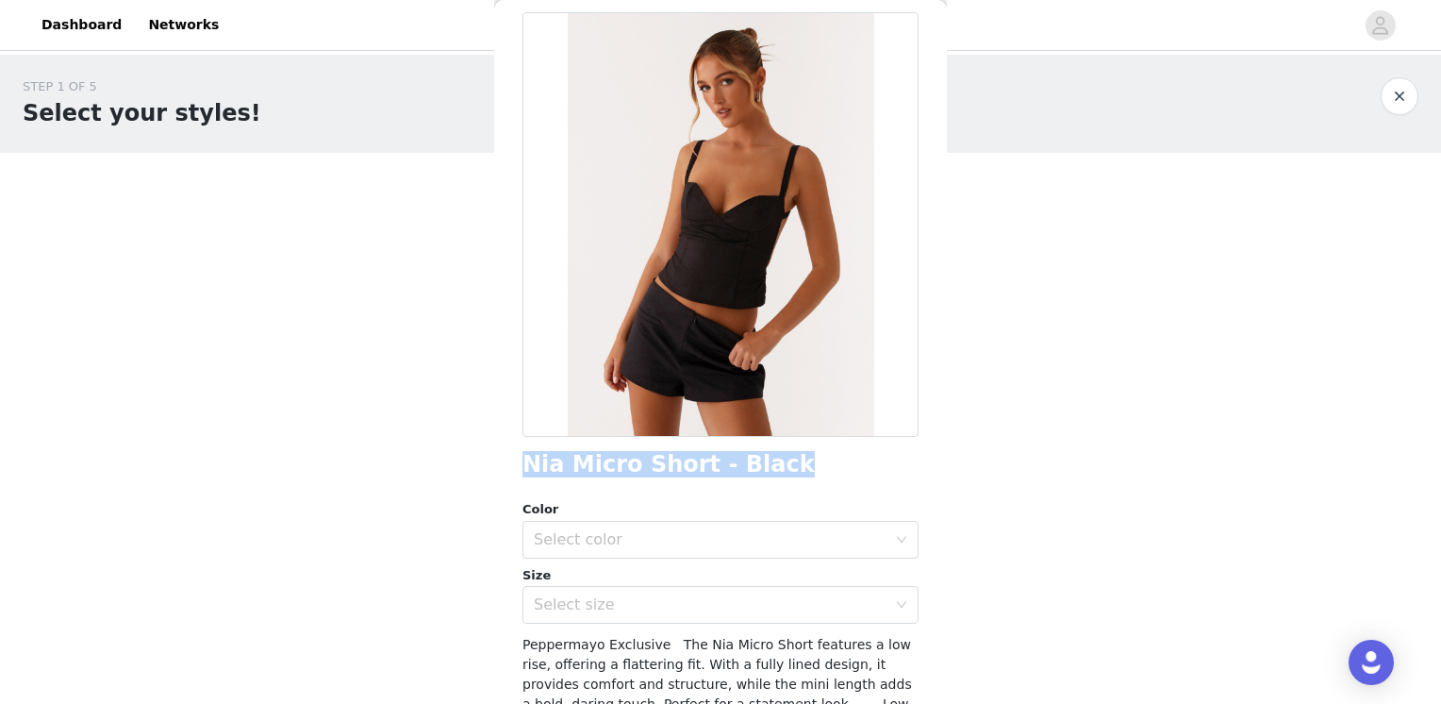
scroll to position [189, 0]
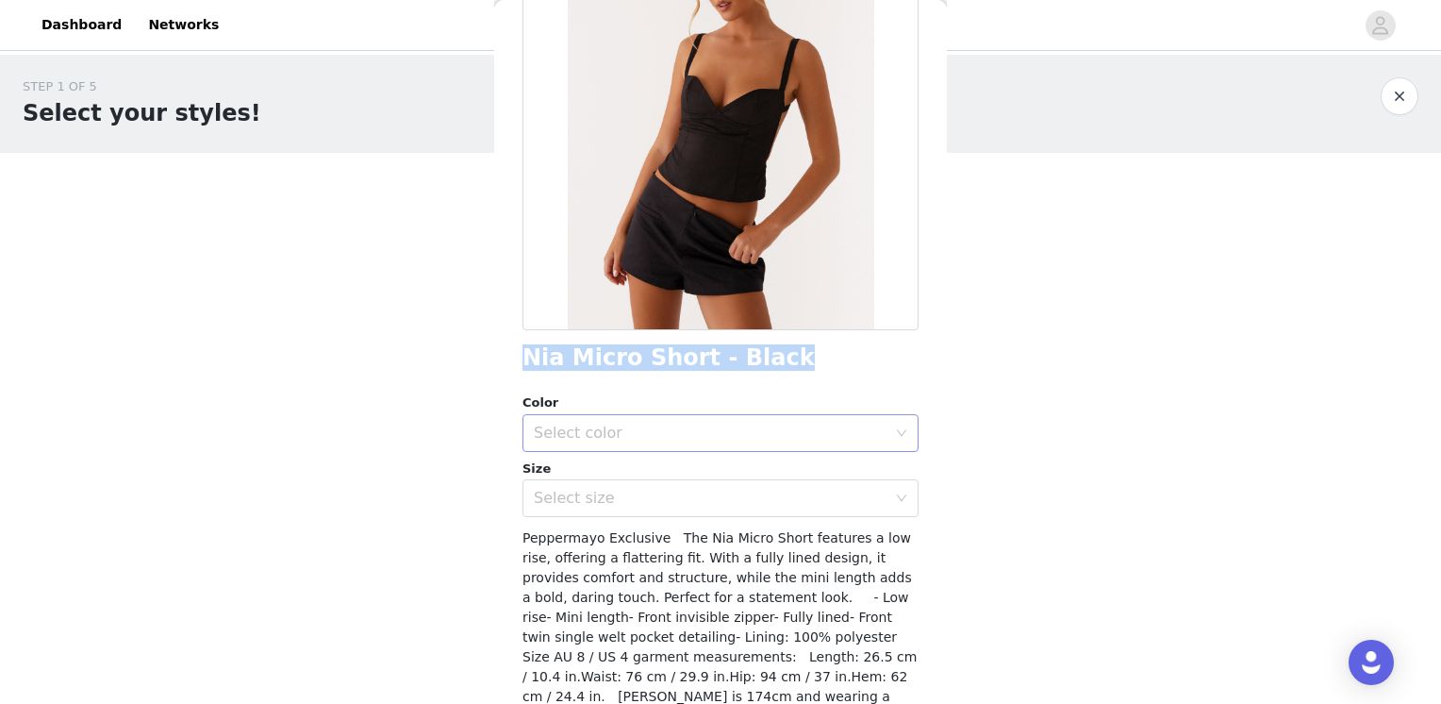
click at [628, 443] on div "Select color" at bounding box center [714, 433] width 361 height 36
click at [606, 485] on li "Black" at bounding box center [714, 474] width 382 height 30
click at [600, 502] on div "Select size" at bounding box center [710, 498] width 353 height 19
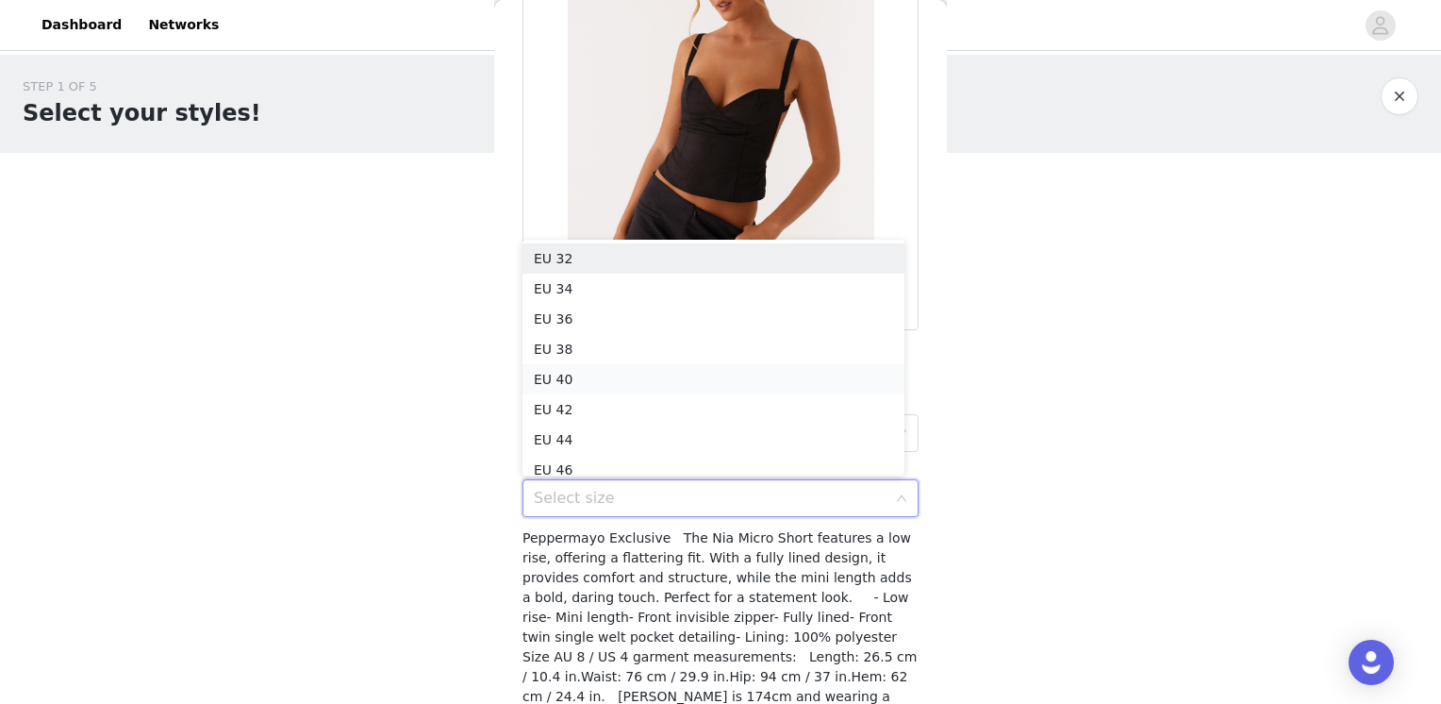
scroll to position [9, 0]
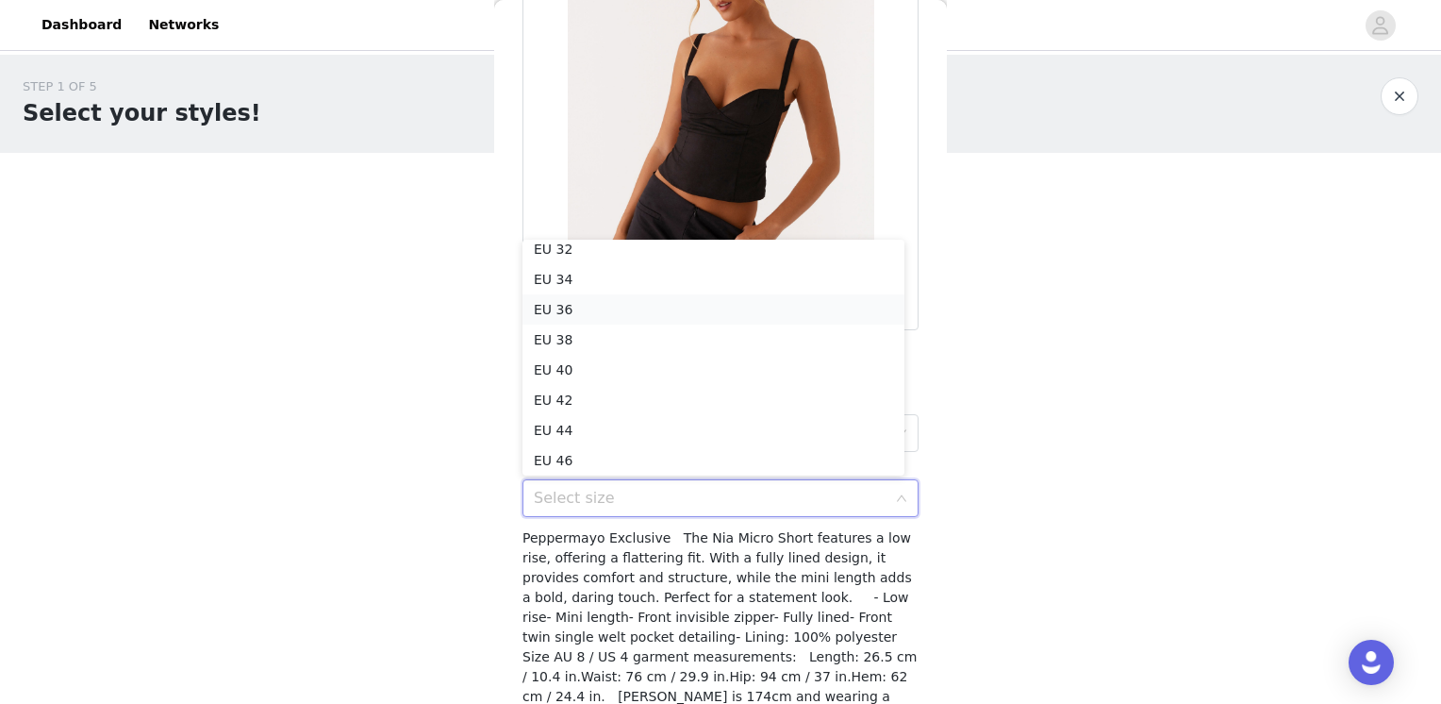
click at [569, 314] on li "EU 36" at bounding box center [714, 309] width 382 height 30
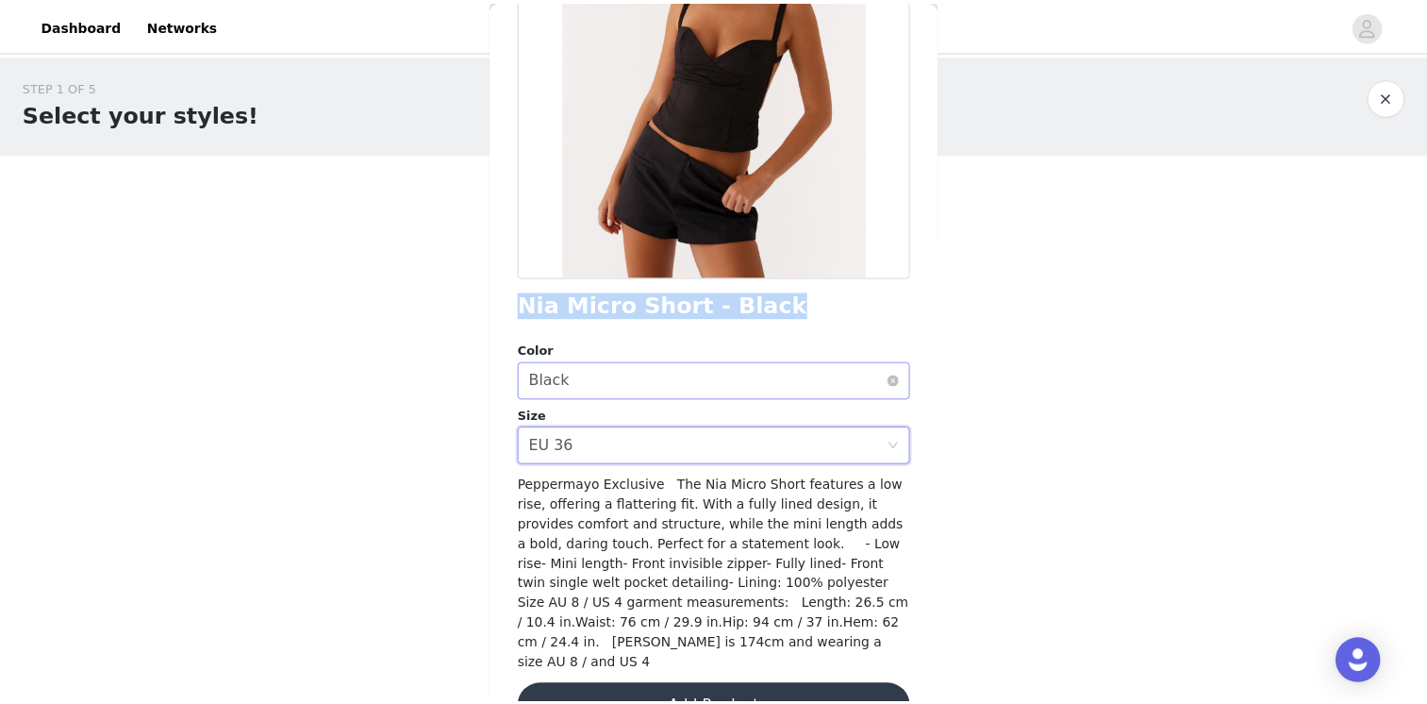
scroll to position [270, 0]
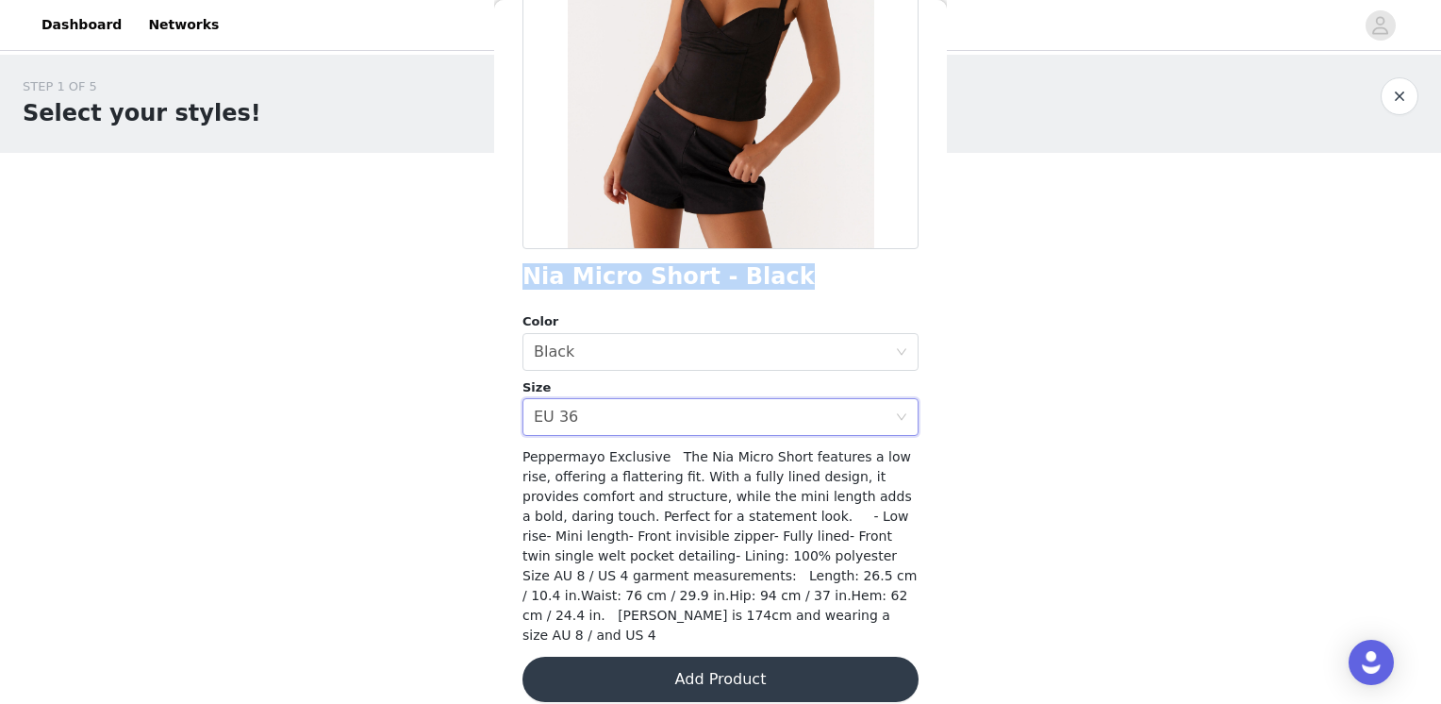
click at [732, 666] on button "Add Product" at bounding box center [721, 678] width 396 height 45
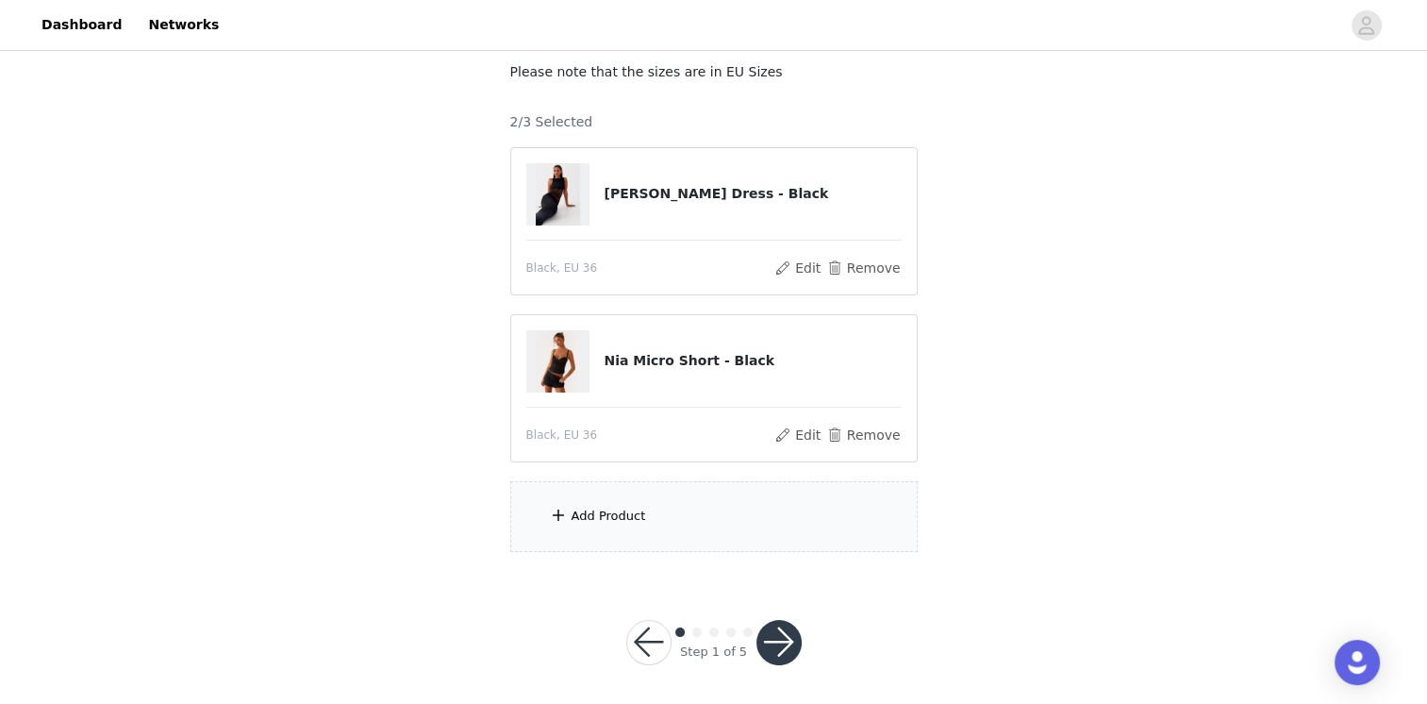
scroll to position [117, 0]
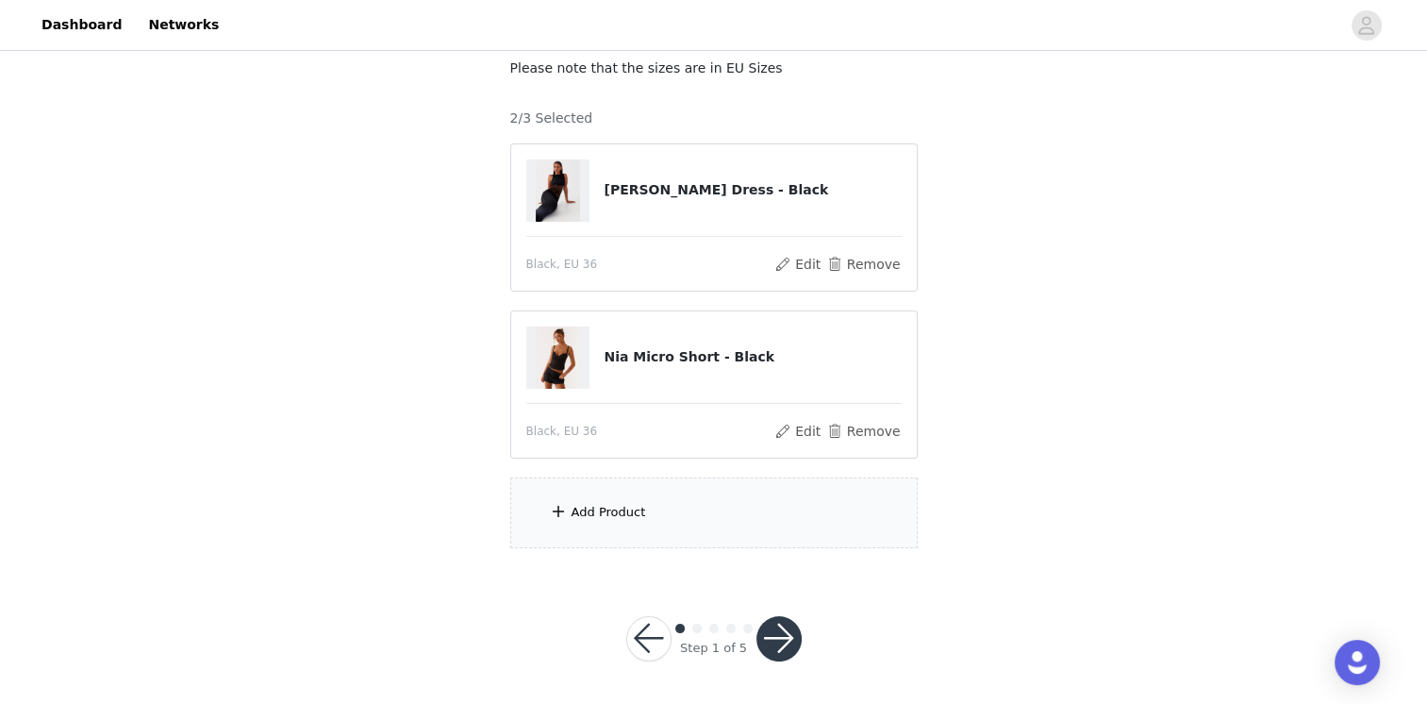
click at [647, 498] on div "Add Product" at bounding box center [713, 512] width 407 height 71
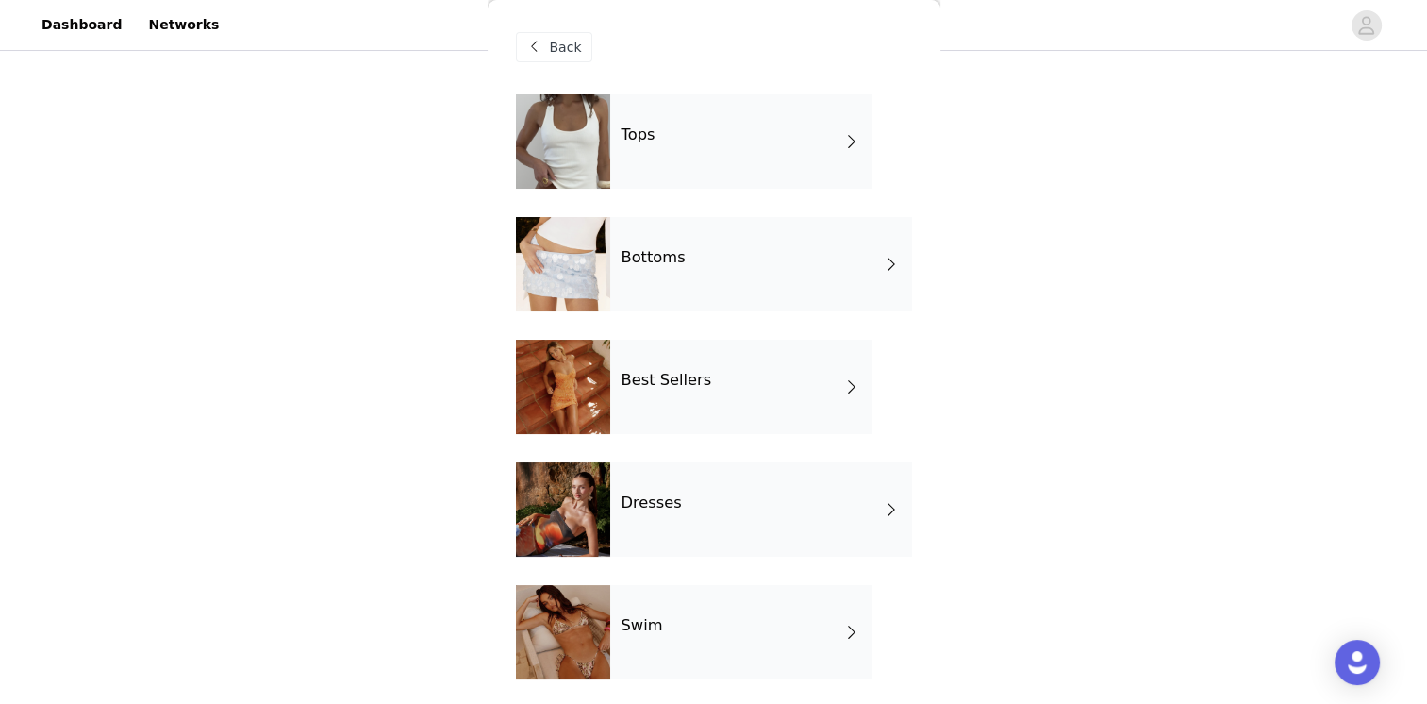
click at [685, 272] on div "Bottoms" at bounding box center [761, 264] width 302 height 94
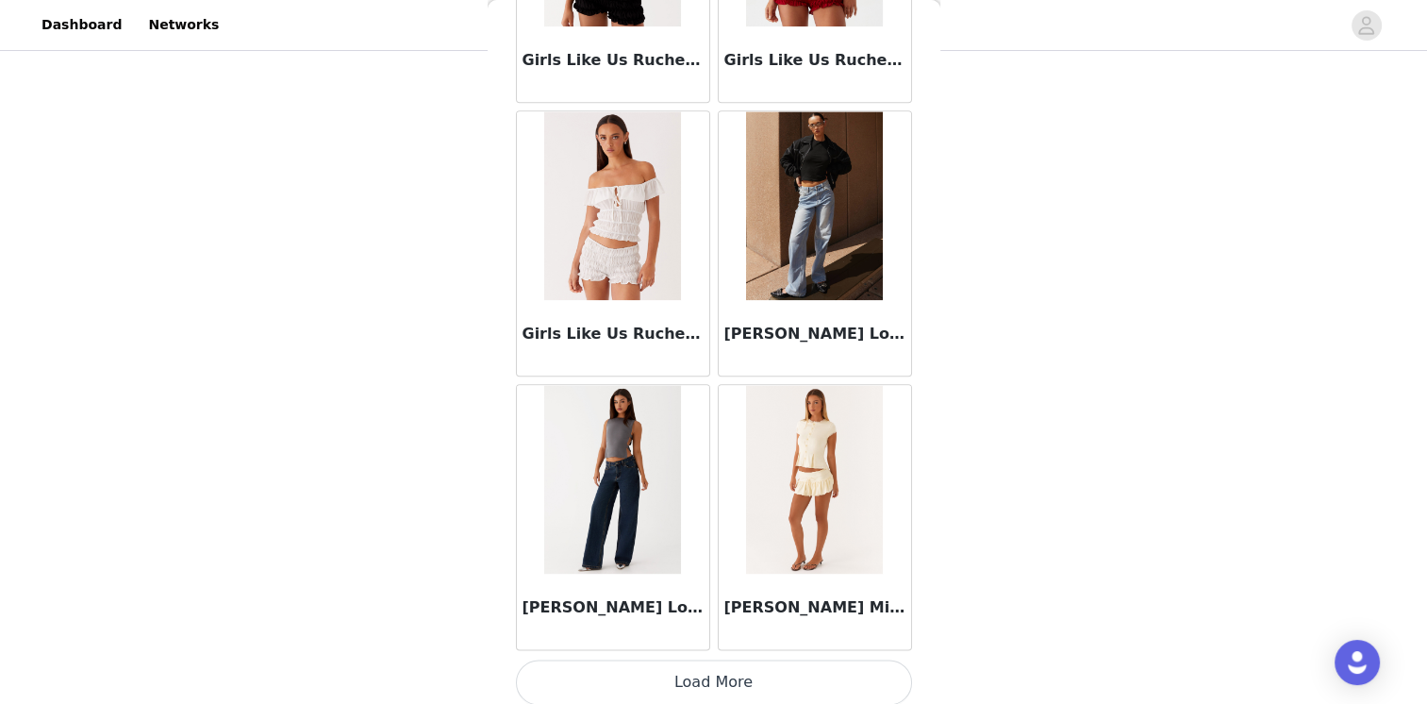
scroll to position [2178, 0]
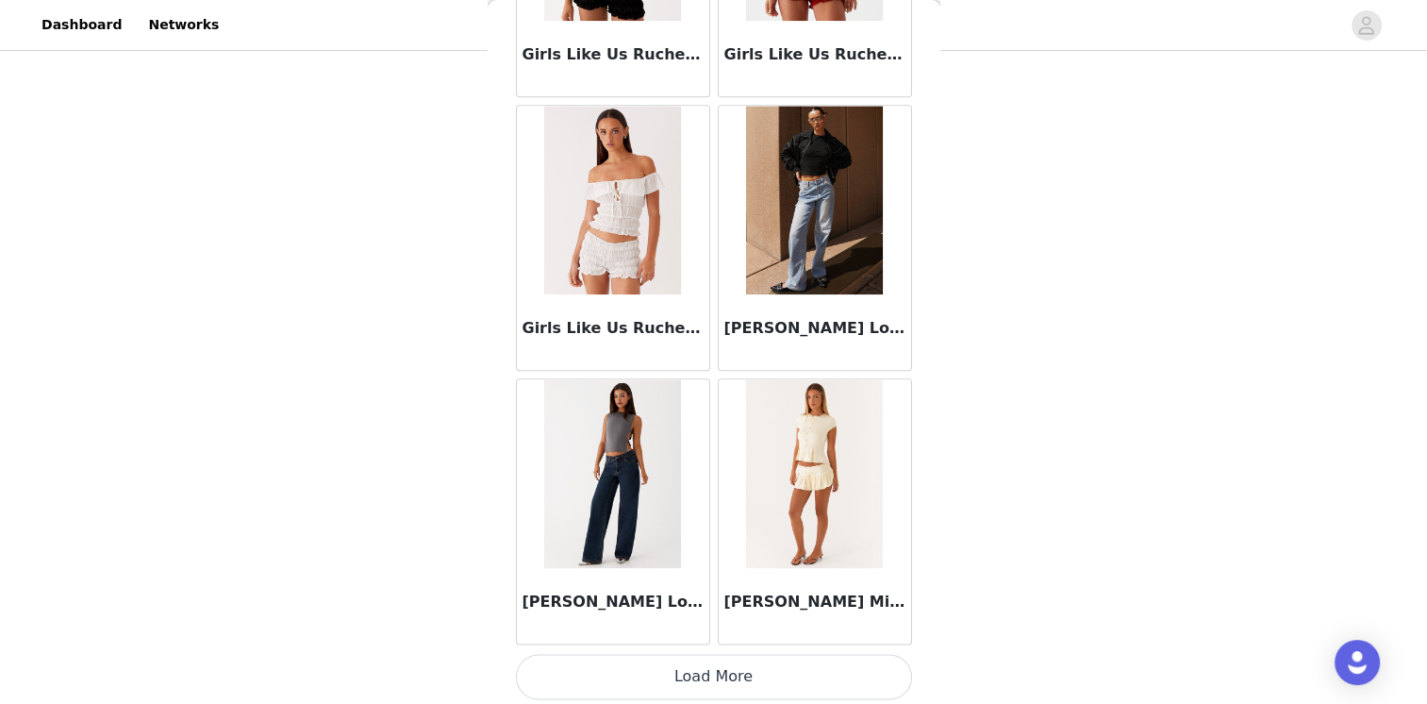
click at [811, 253] on img at bounding box center [814, 200] width 137 height 189
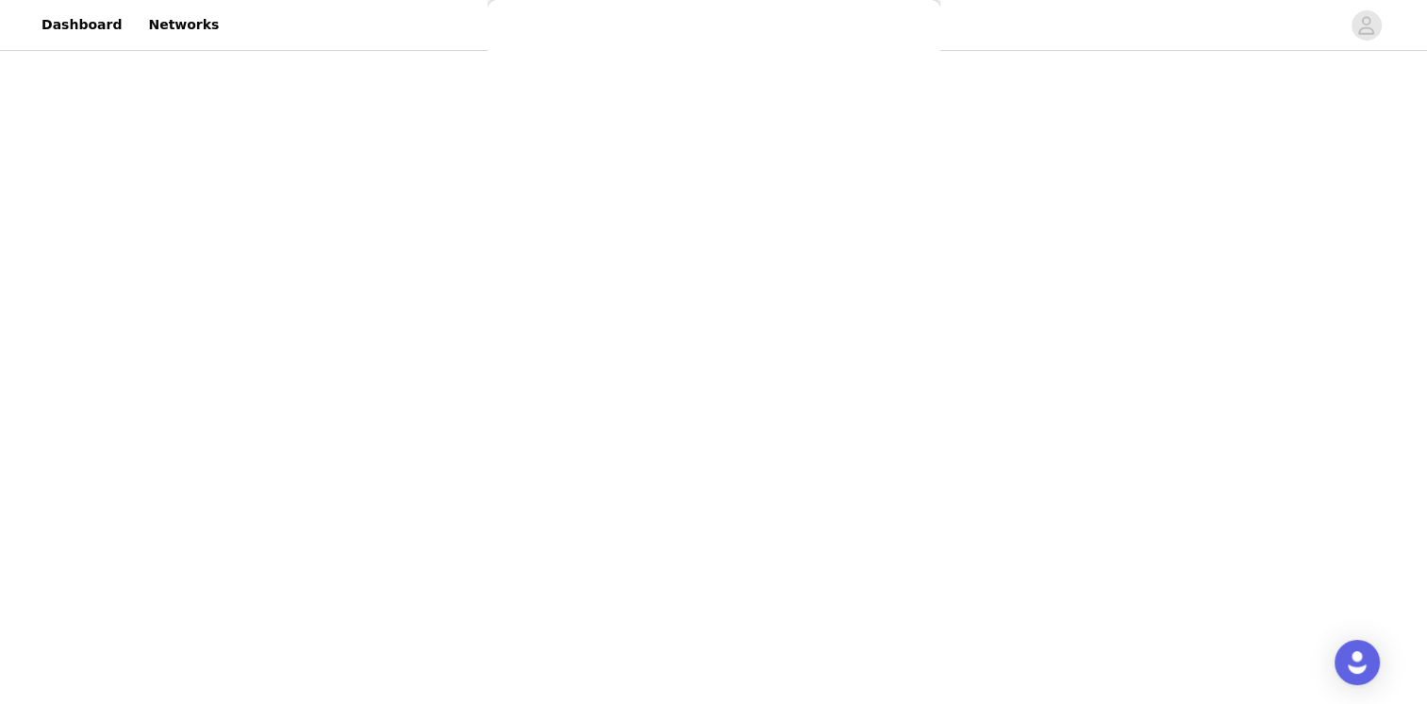
scroll to position [0, 0]
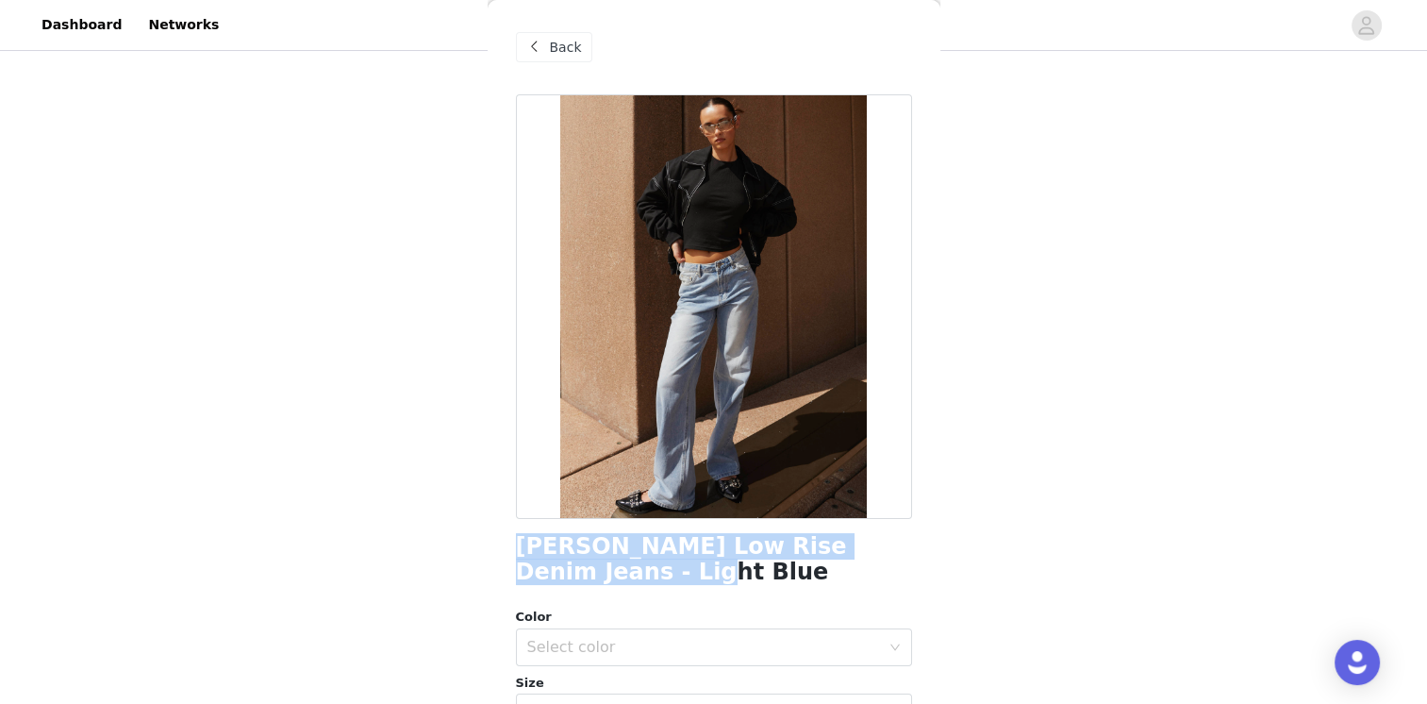
drag, startPoint x: 607, startPoint y: 572, endPoint x: 494, endPoint y: 553, distance: 114.7
click at [494, 553] on div "Back Keanna Low Rise Denim Jeans - Light Blue Color Select color Size Select si…" at bounding box center [714, 352] width 453 height 704
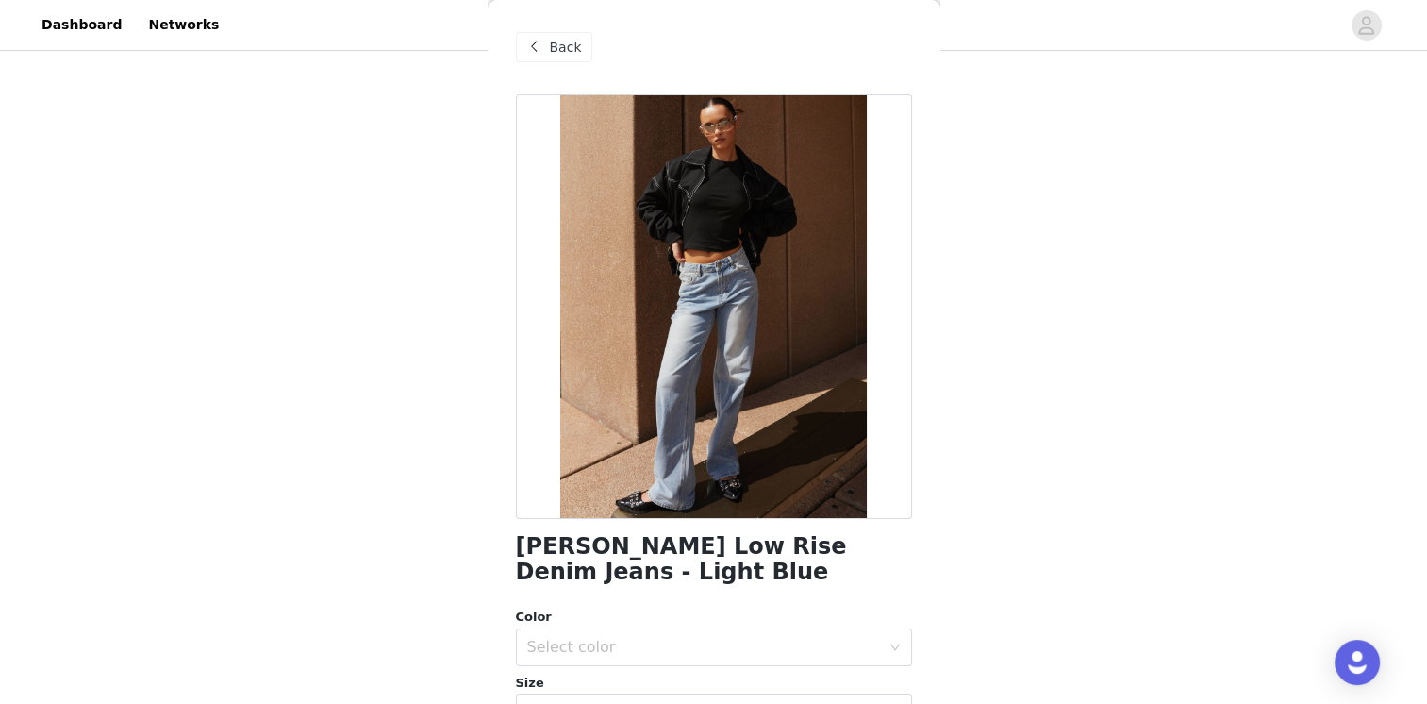
click at [516, 66] on div "Back" at bounding box center [714, 47] width 396 height 94
click at [555, 52] on span "Back" at bounding box center [566, 48] width 32 height 20
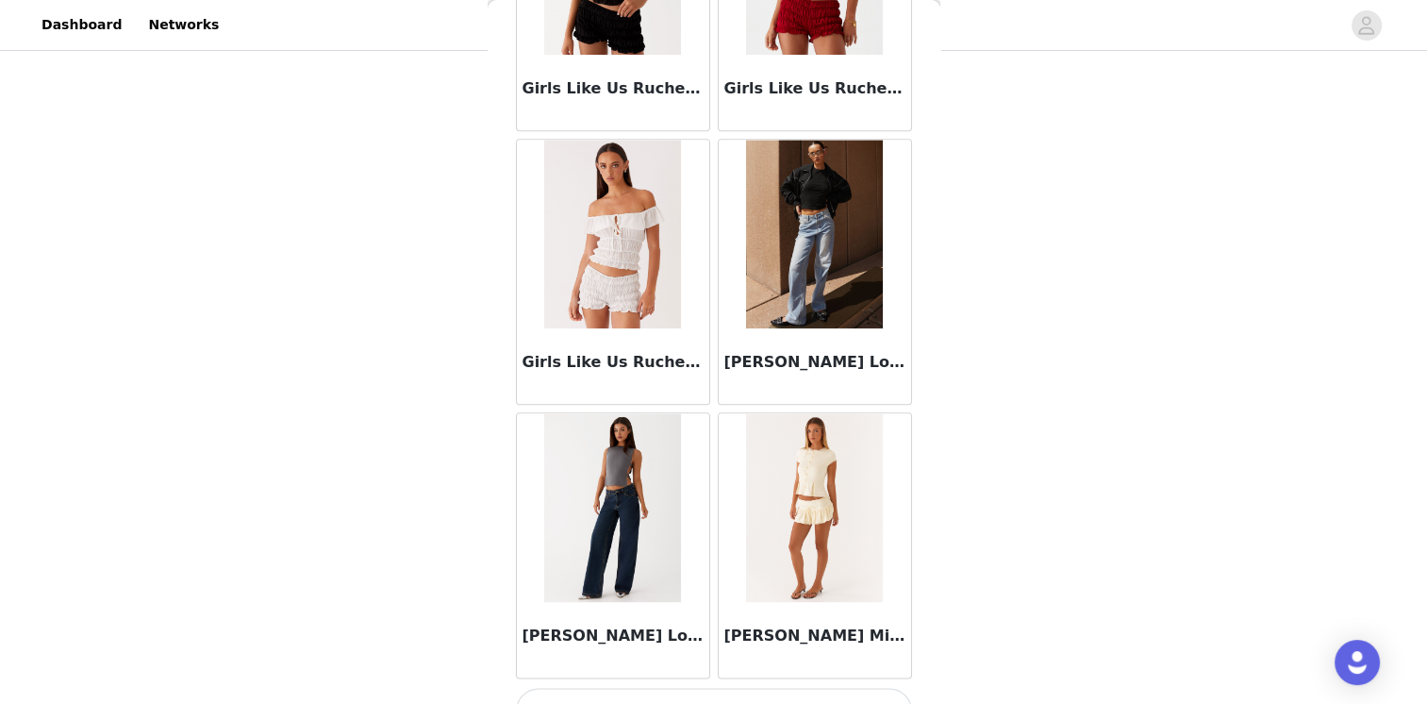
scroll to position [2178, 0]
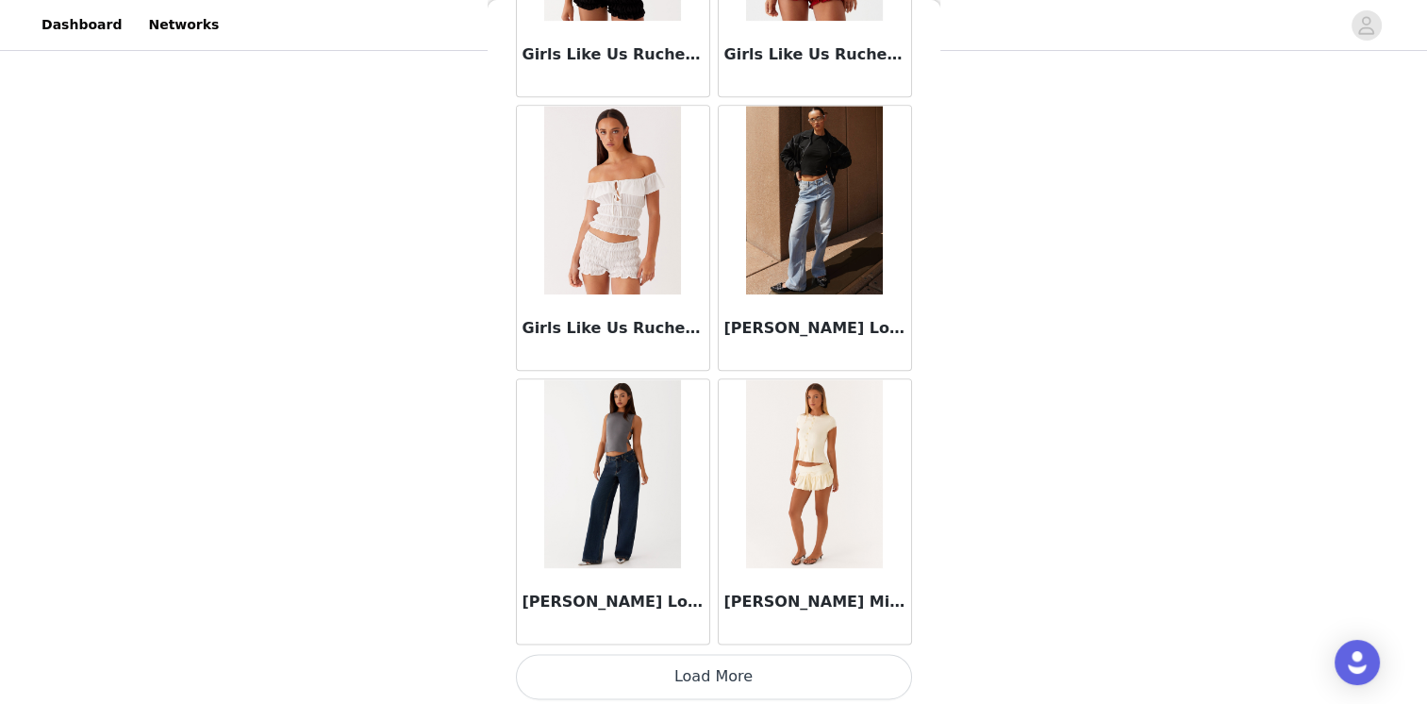
click at [755, 666] on button "Load More" at bounding box center [714, 676] width 396 height 45
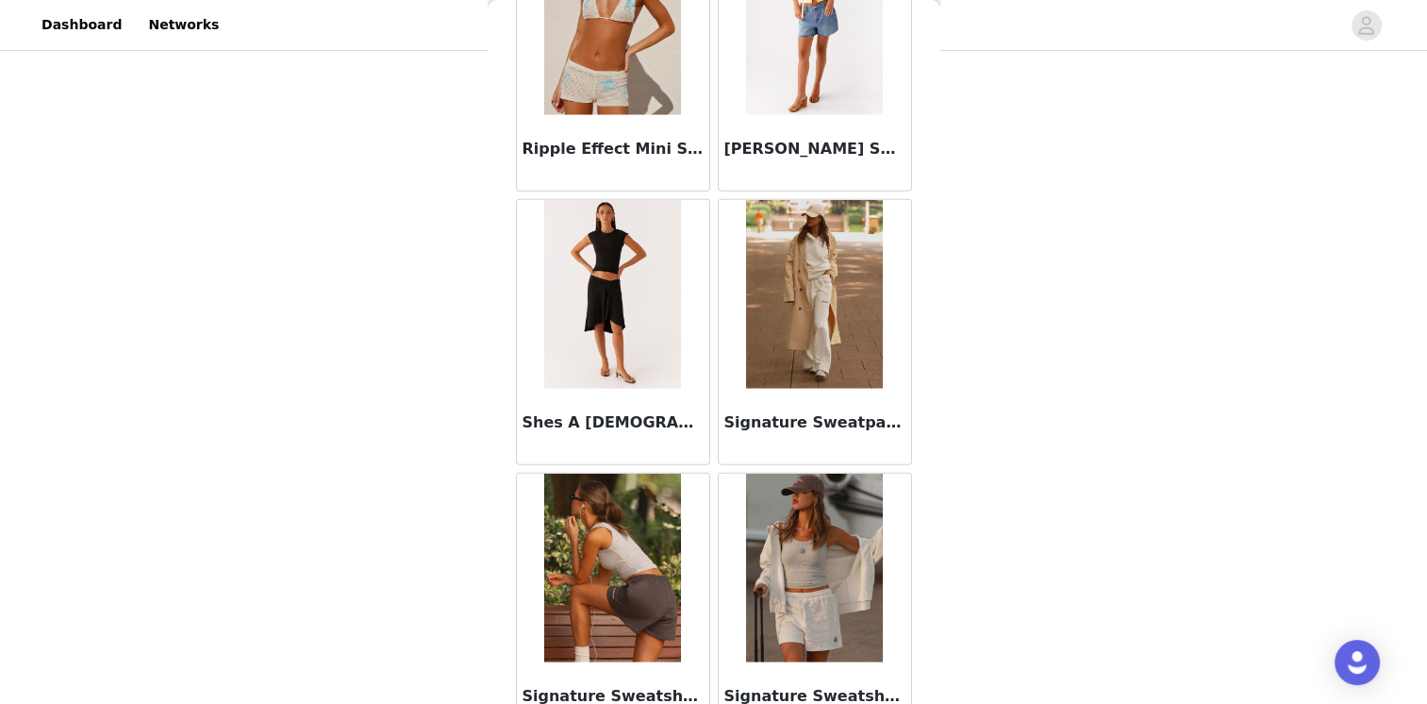
scroll to position [4909, 0]
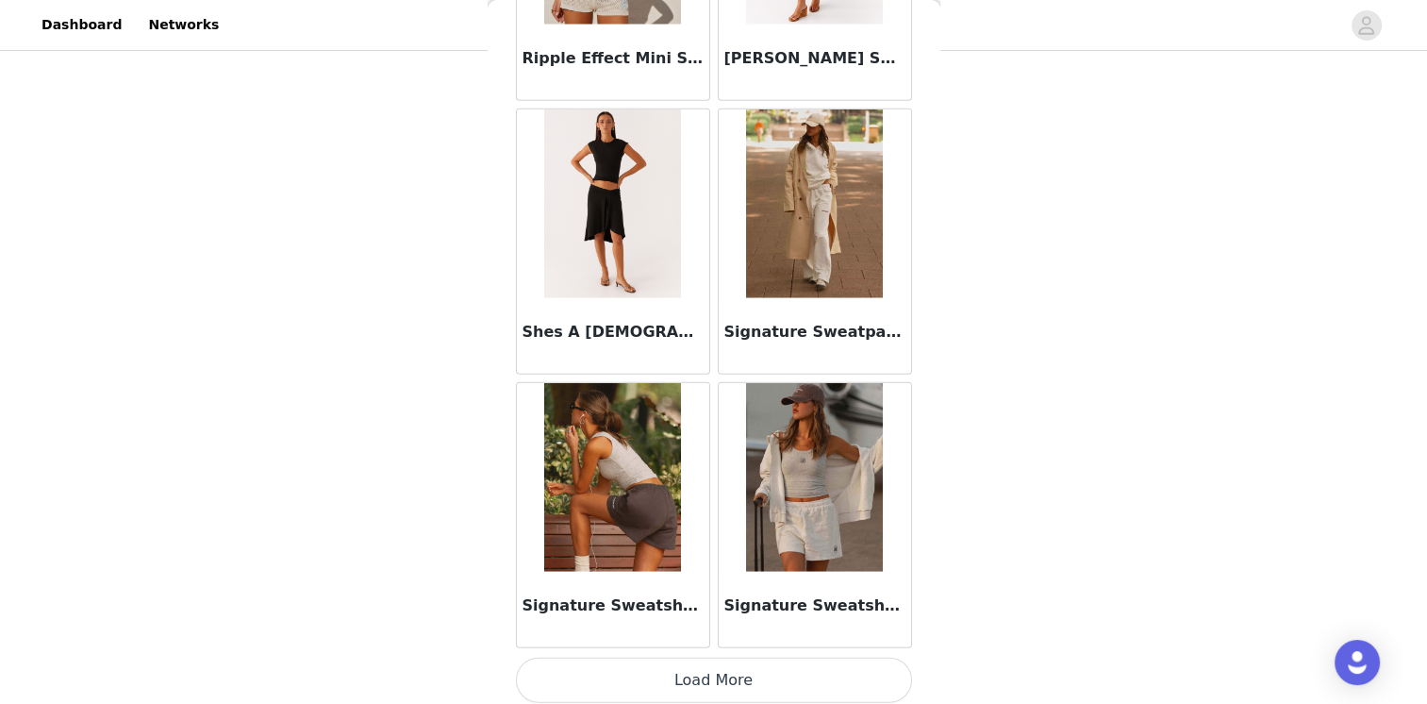
click at [739, 670] on button "Load More" at bounding box center [714, 679] width 396 height 45
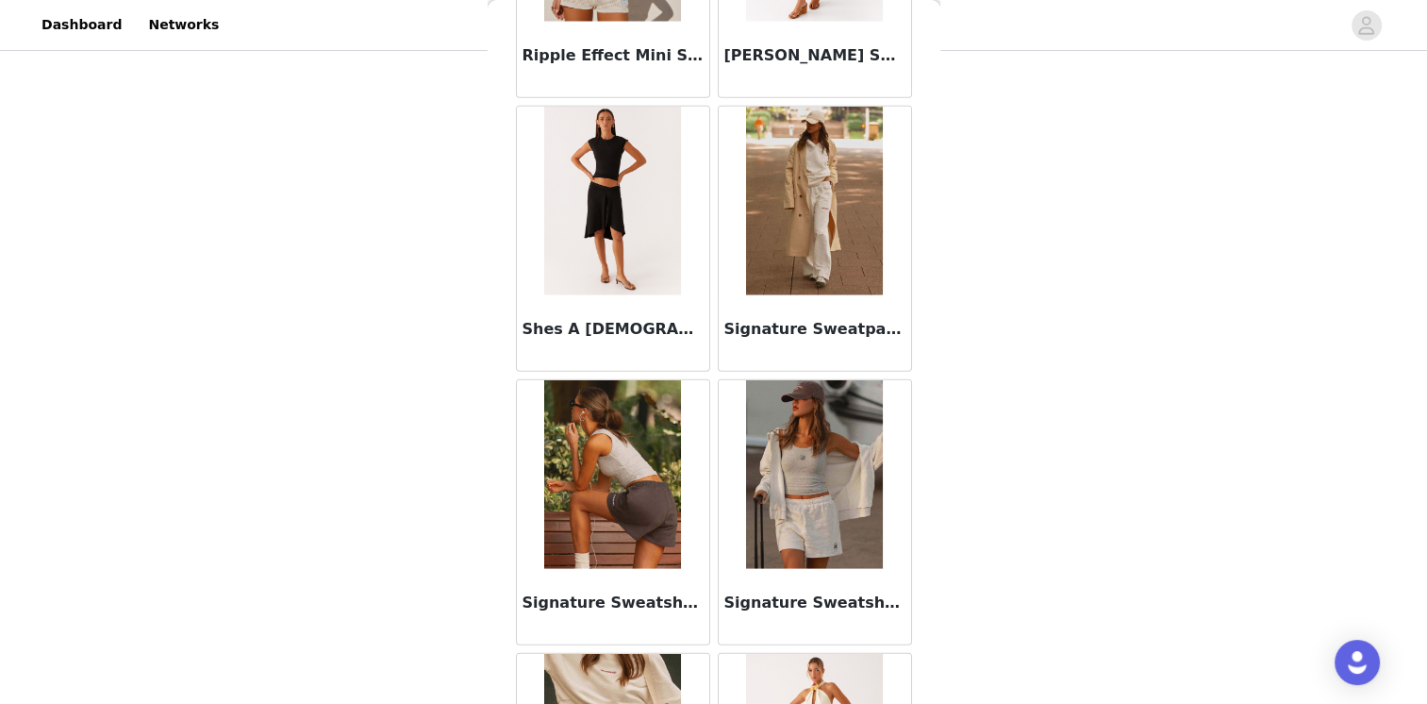
scroll to position [4905, 0]
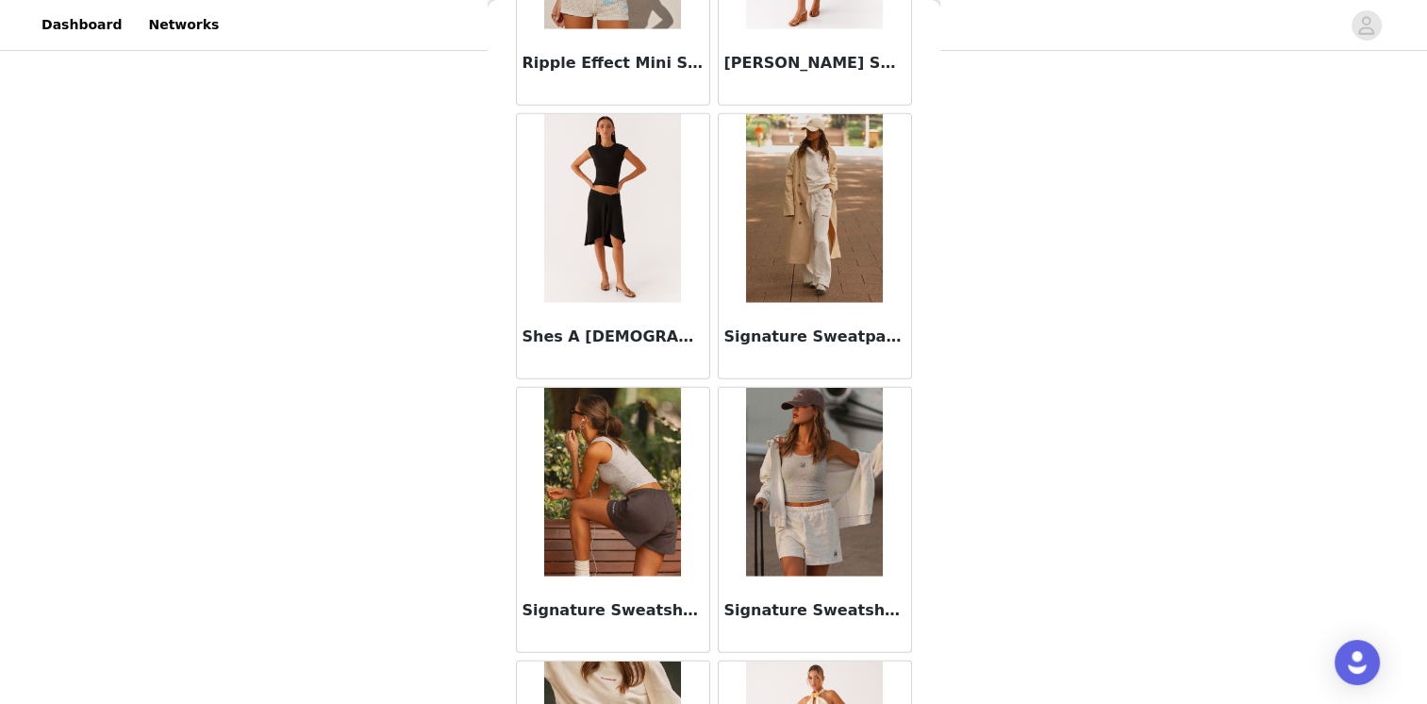
click at [822, 228] on img at bounding box center [814, 208] width 137 height 189
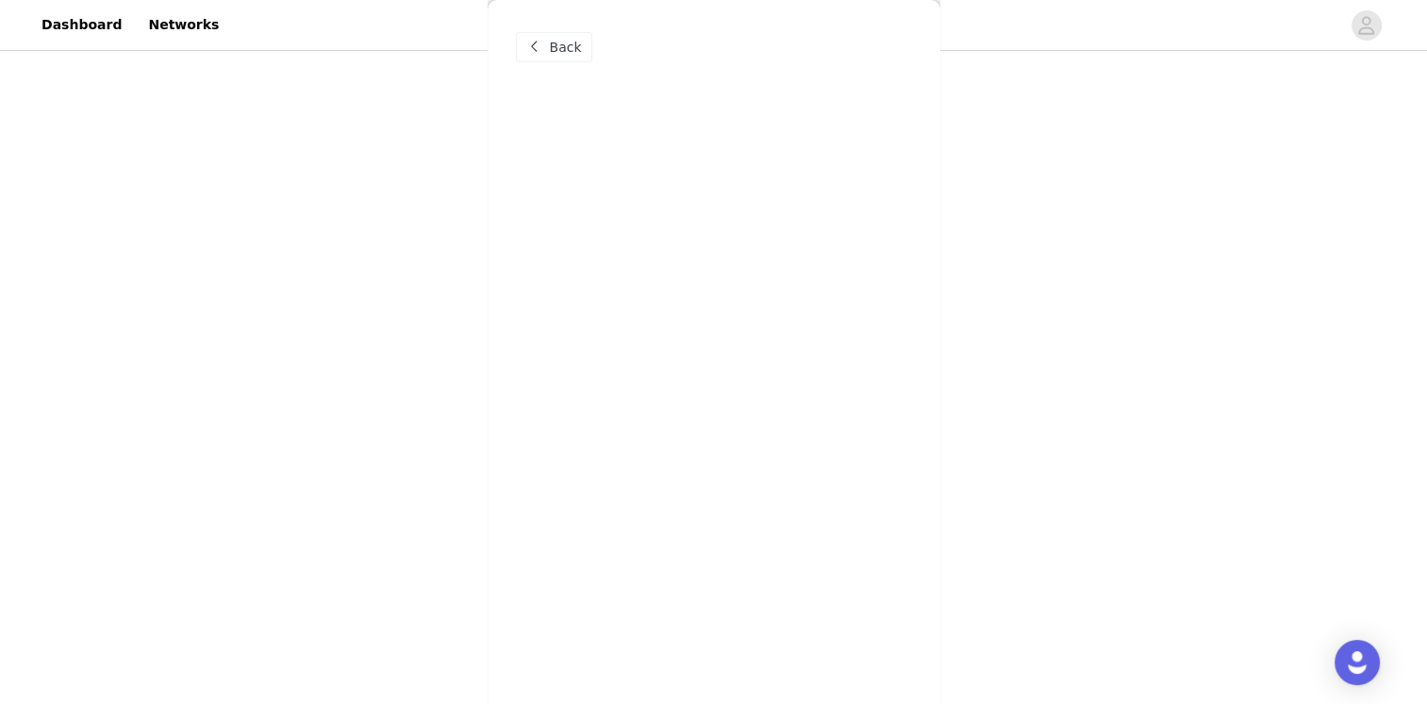
scroll to position [0, 0]
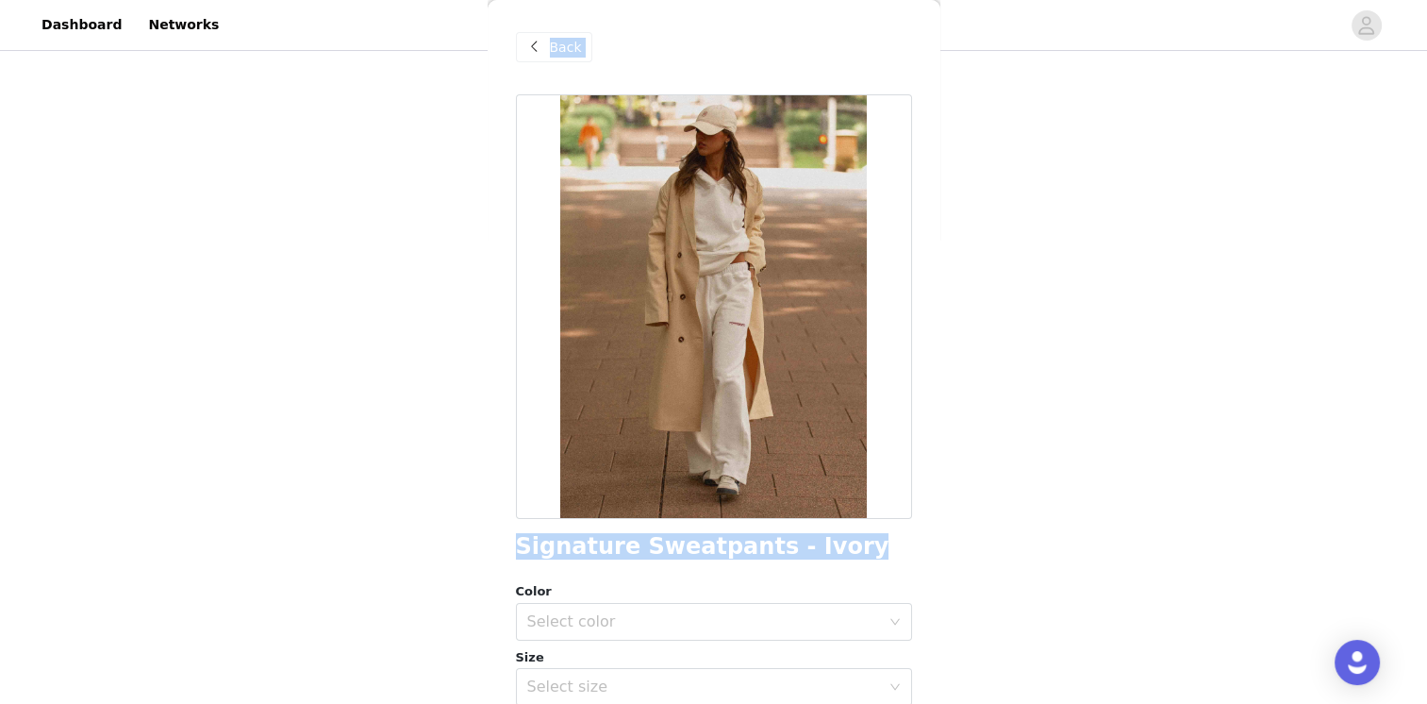
drag, startPoint x: 833, startPoint y: 556, endPoint x: 485, endPoint y: 556, distance: 348.0
click at [485, 556] on div "STEP 1 OF 5 Select your styles! Please note that the sizes are in EU Sizes 2/3 …" at bounding box center [713, 254] width 1427 height 633
click at [530, 49] on span at bounding box center [534, 47] width 23 height 23
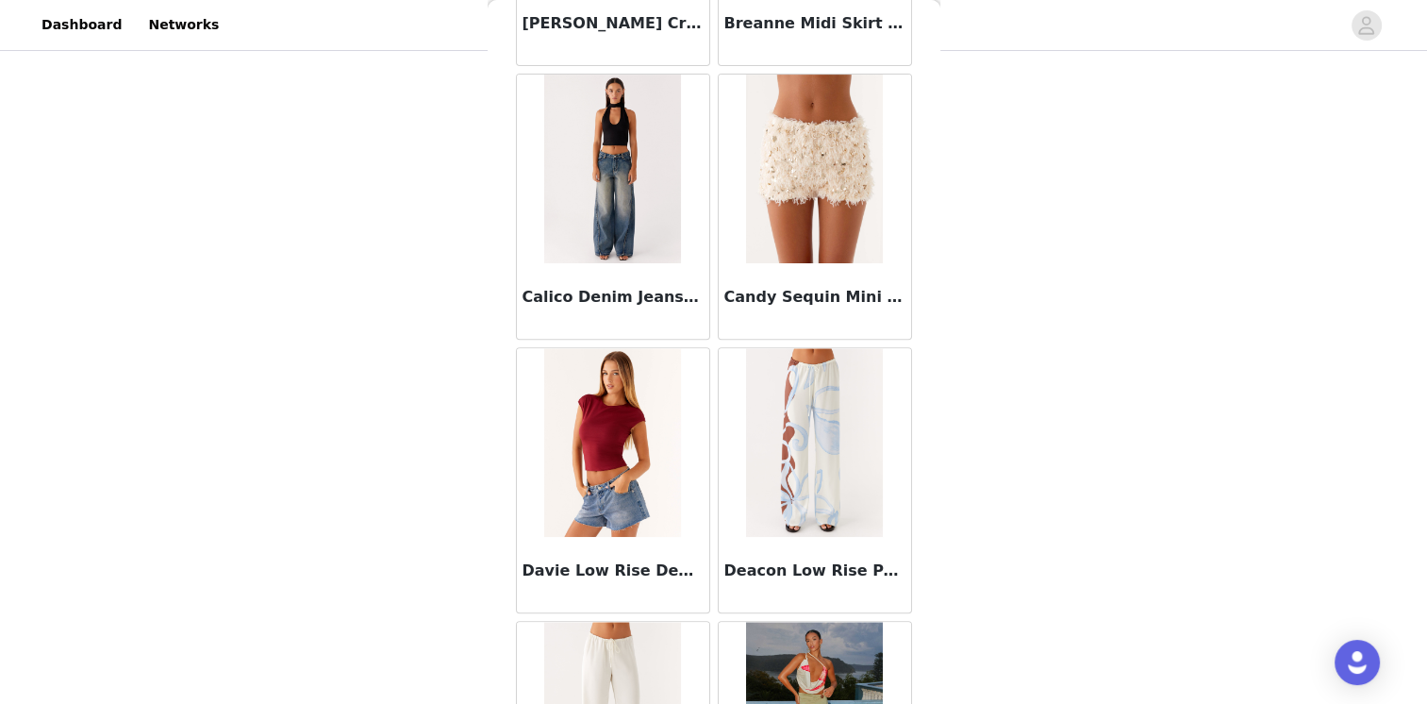
scroll to position [566, 0]
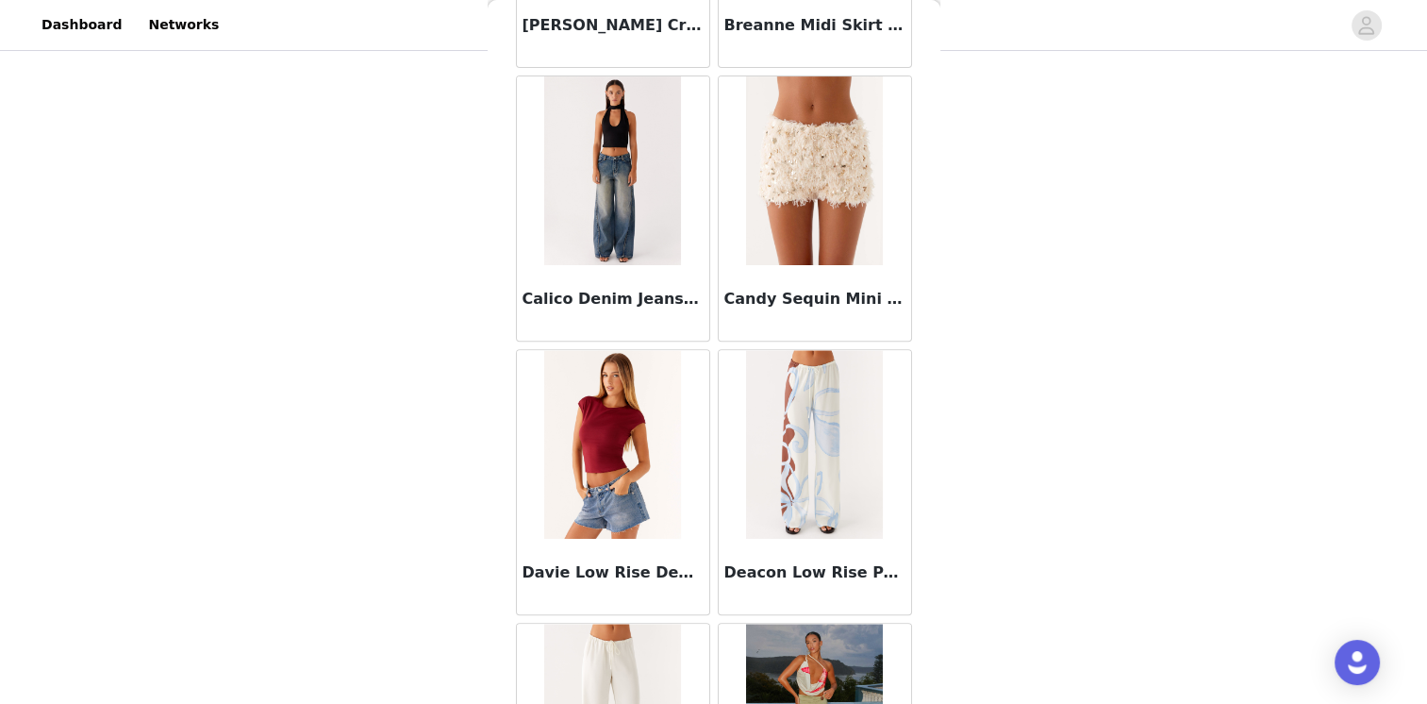
click at [800, 175] on img at bounding box center [814, 170] width 137 height 189
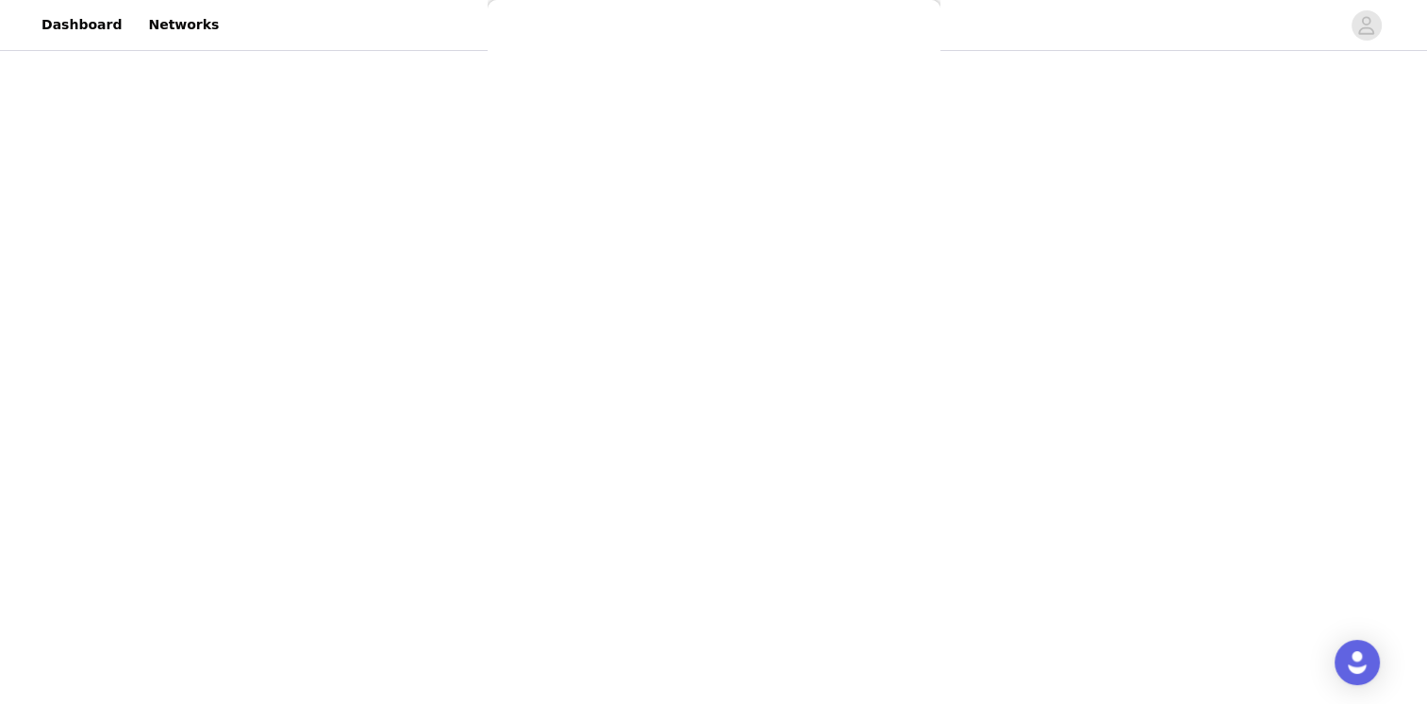
scroll to position [0, 0]
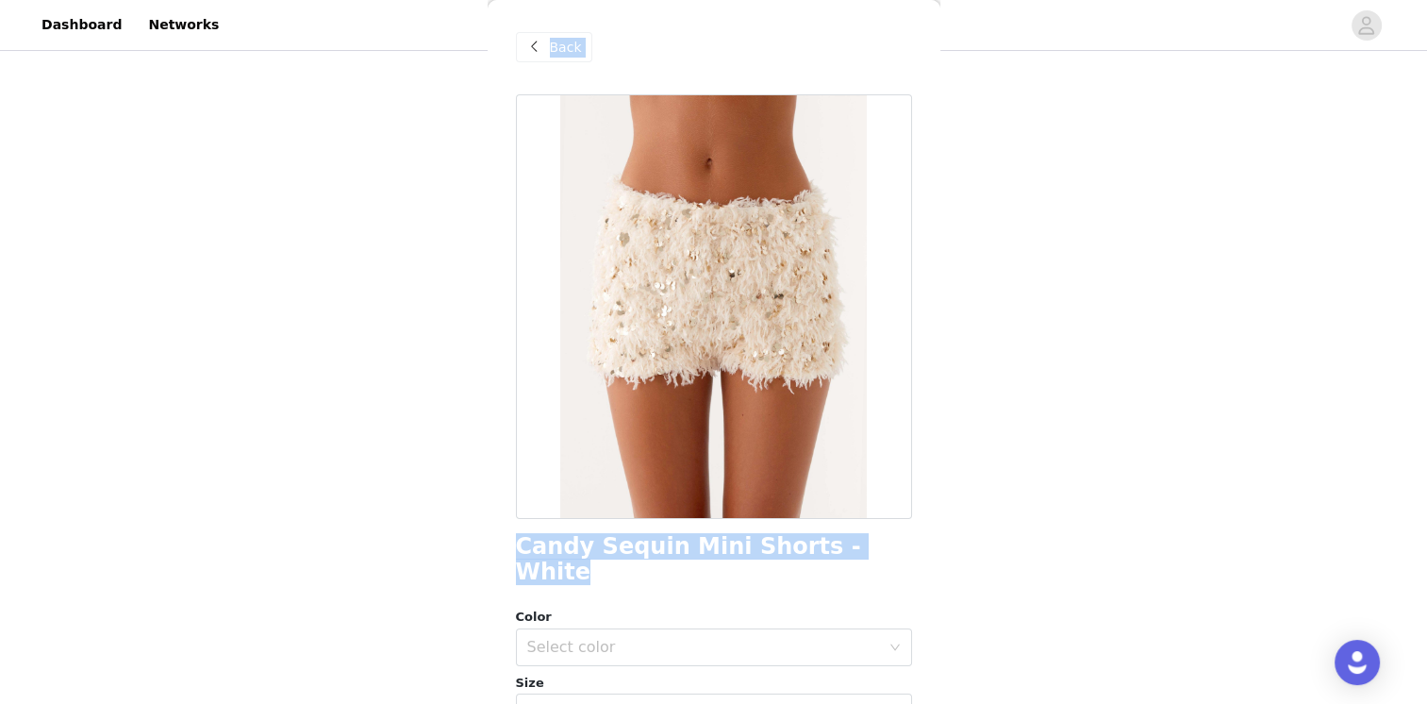
drag, startPoint x: 861, startPoint y: 548, endPoint x: 474, endPoint y: 542, distance: 386.8
click at [474, 542] on div "STEP 1 OF 5 Select your styles! Please note that the sizes are in EU Sizes 2/3 …" at bounding box center [713, 254] width 1427 height 633
click at [799, 558] on h1 "Candy Sequin Mini Shorts - White" at bounding box center [714, 559] width 396 height 51
drag, startPoint x: 865, startPoint y: 551, endPoint x: 517, endPoint y: 546, distance: 348.1
click at [517, 546] on div "Candy Sequin Mini Shorts - White" at bounding box center [714, 559] width 396 height 51
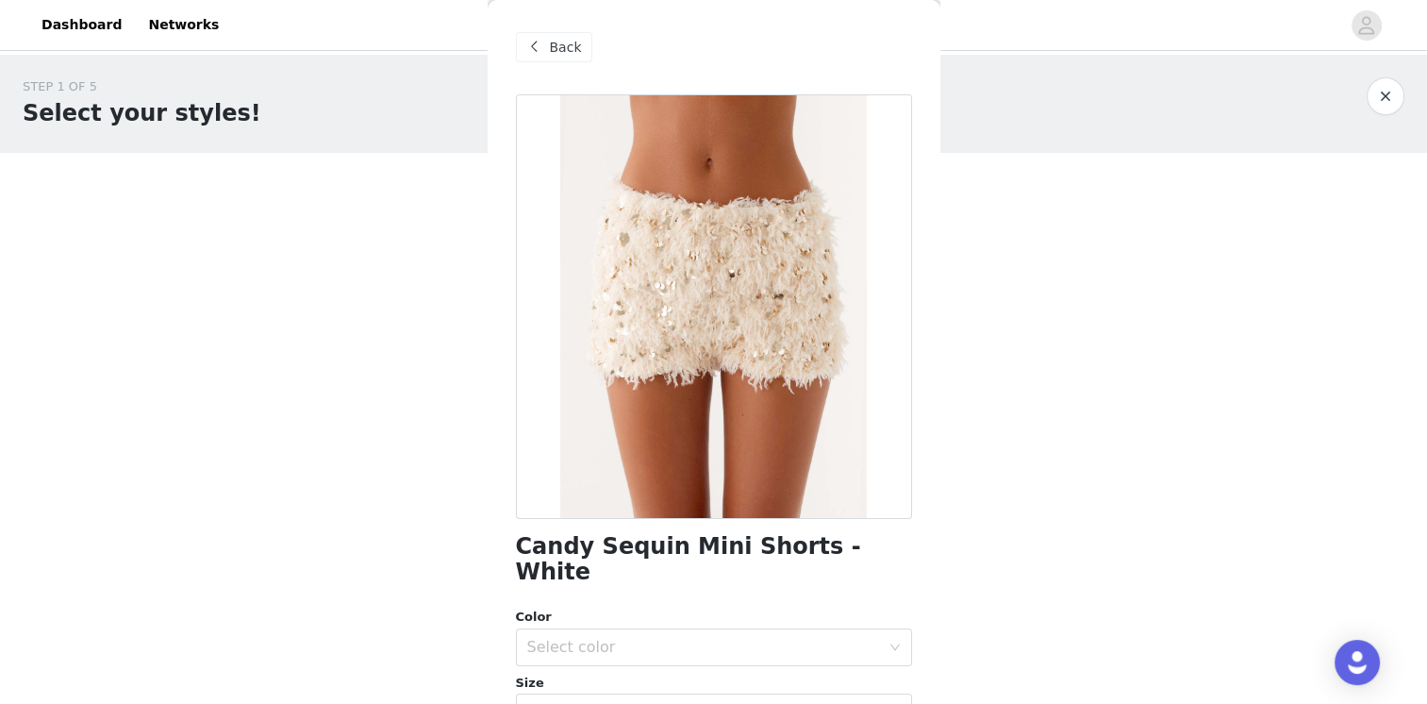
click at [550, 49] on span "Back" at bounding box center [566, 48] width 32 height 20
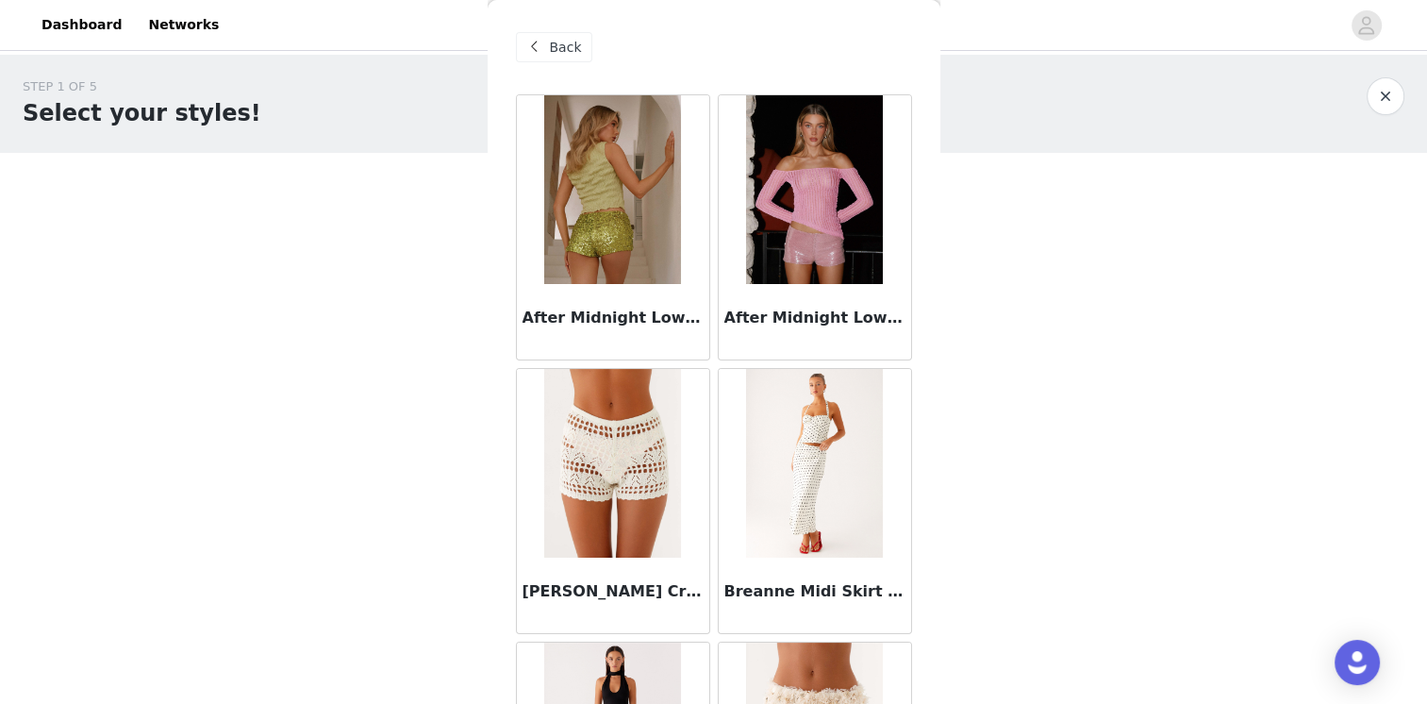
click at [557, 43] on span "Back" at bounding box center [566, 48] width 32 height 20
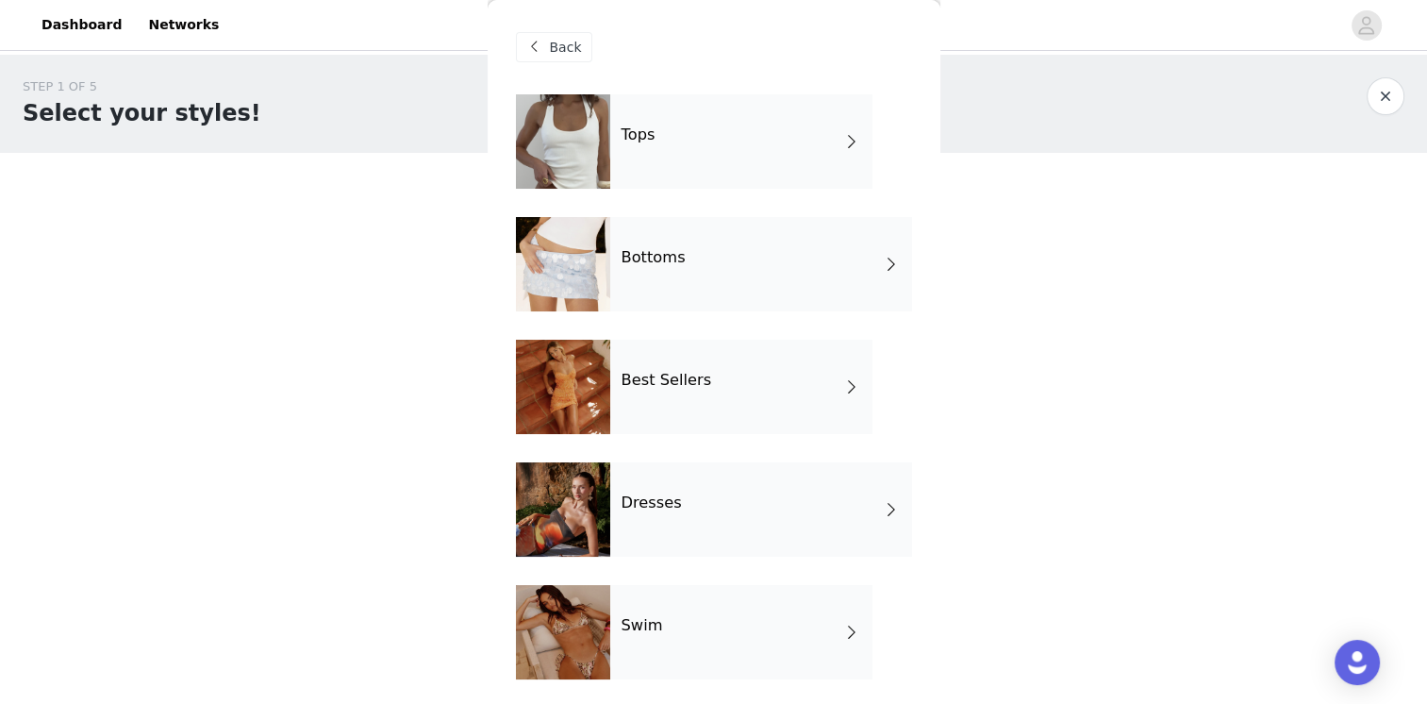
click at [706, 128] on div "Tops" at bounding box center [741, 141] width 262 height 94
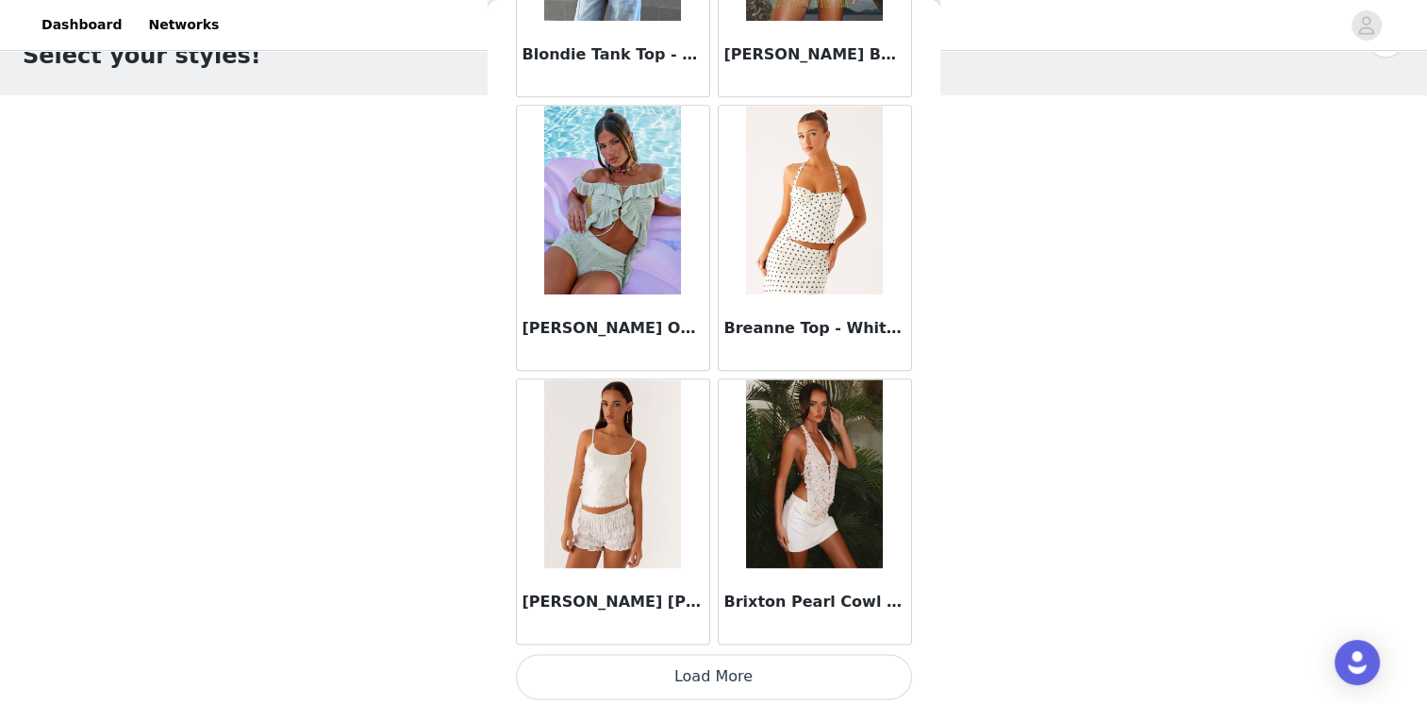
scroll to position [117, 0]
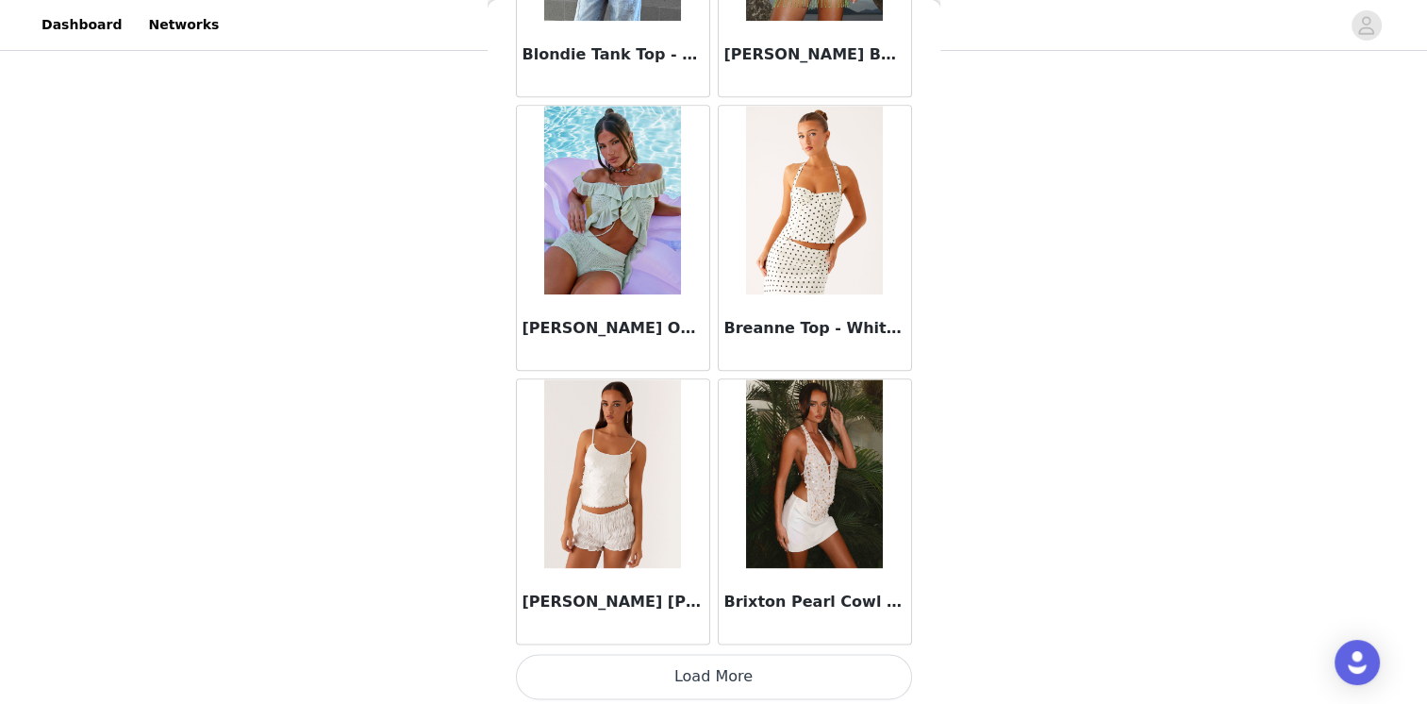
click at [662, 668] on button "Load More" at bounding box center [714, 676] width 396 height 45
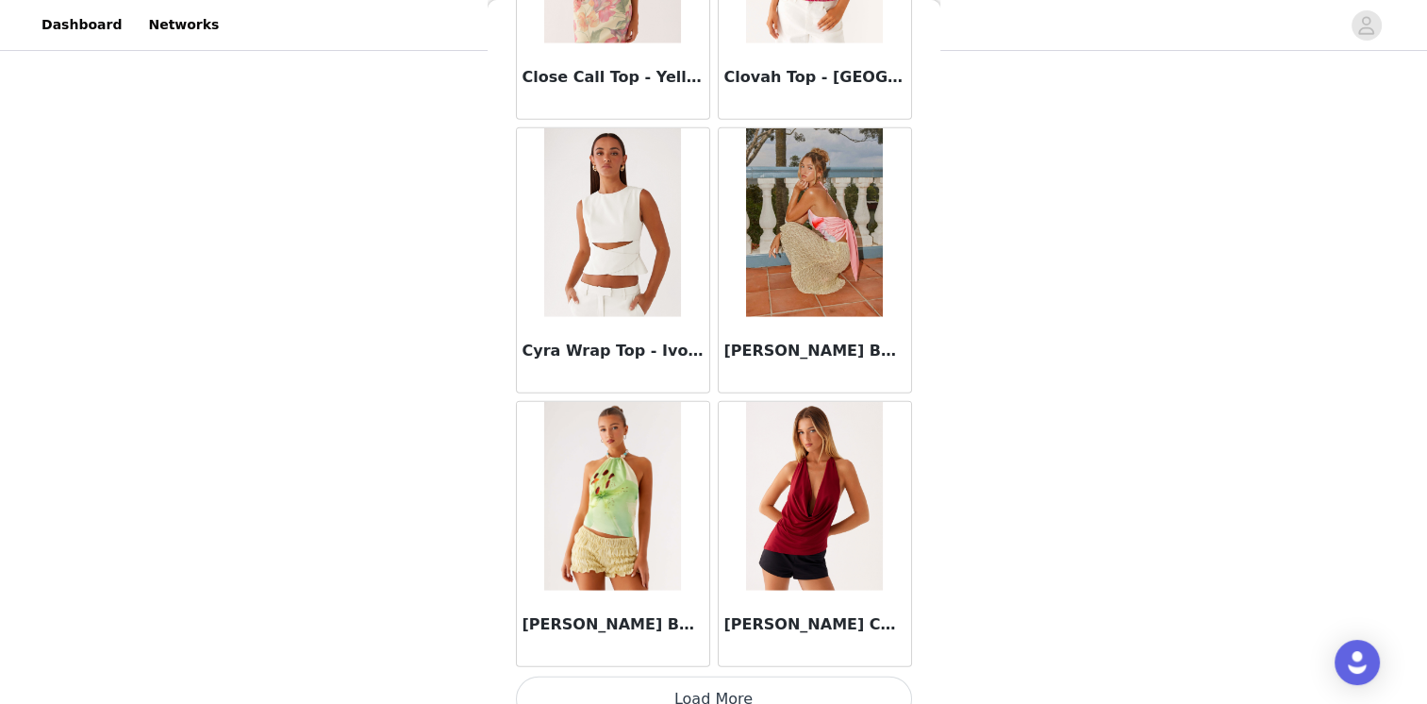
scroll to position [4909, 0]
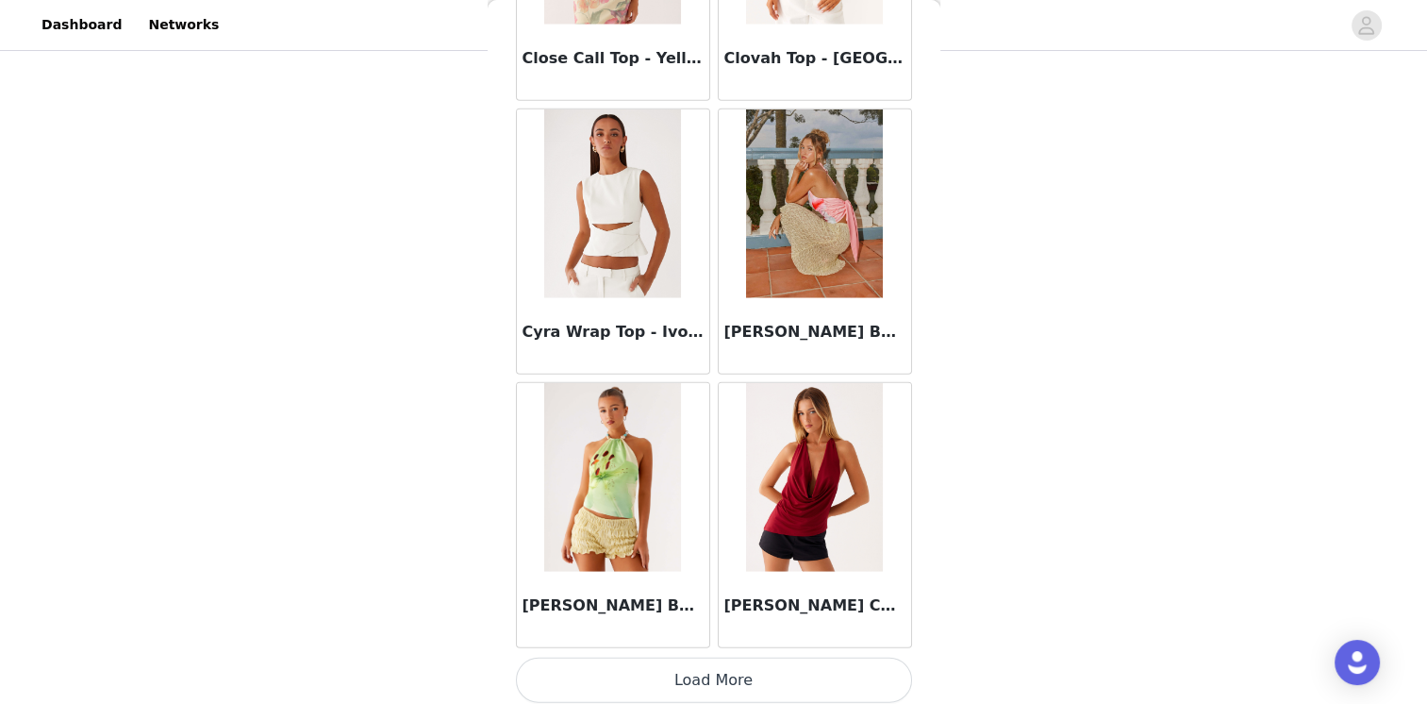
click at [783, 677] on button "Load More" at bounding box center [714, 679] width 396 height 45
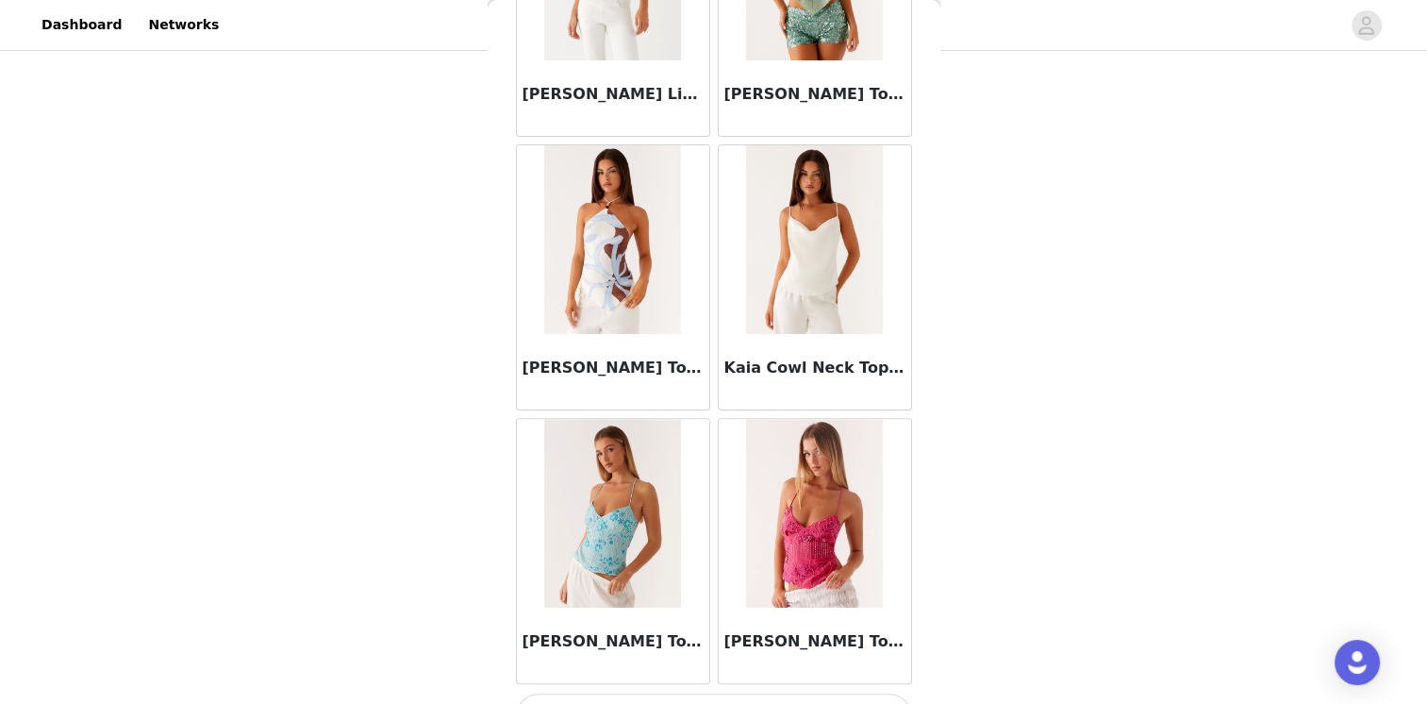
scroll to position [7641, 0]
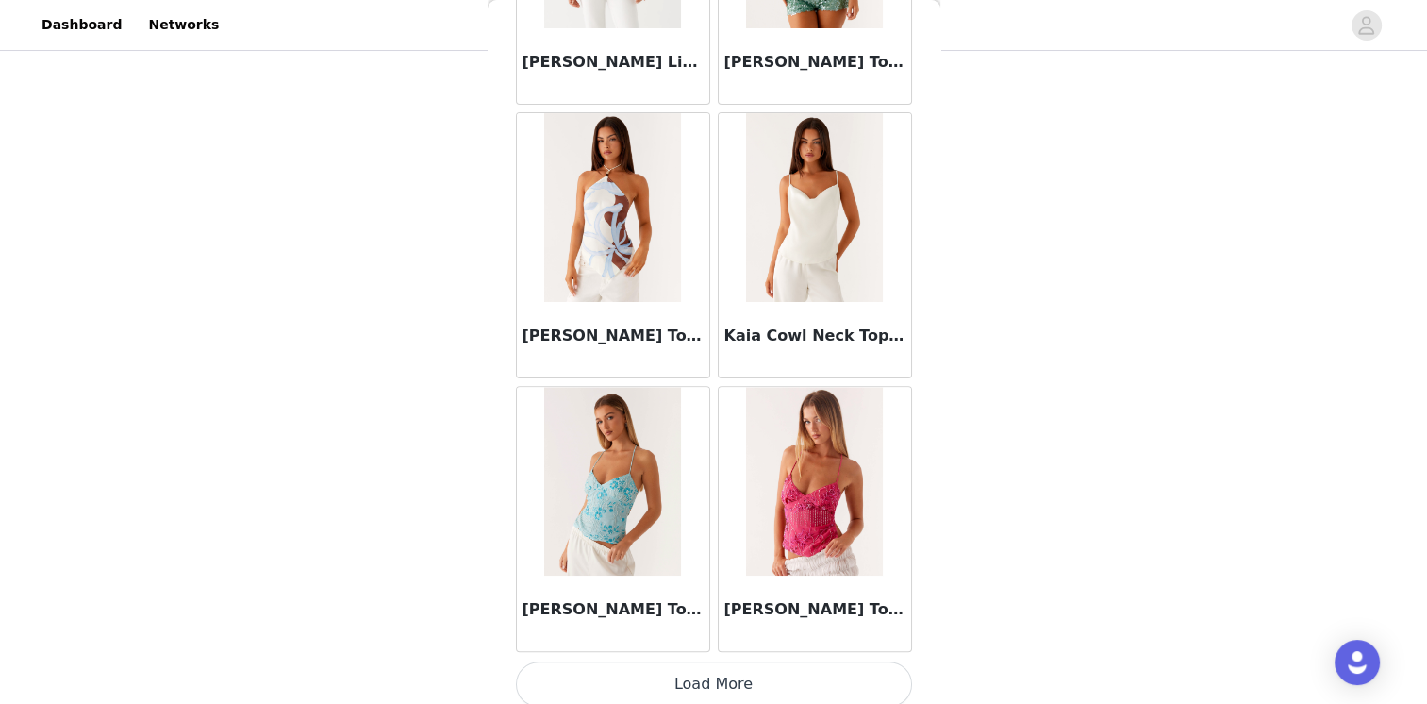
click at [743, 679] on button "Load More" at bounding box center [714, 683] width 396 height 45
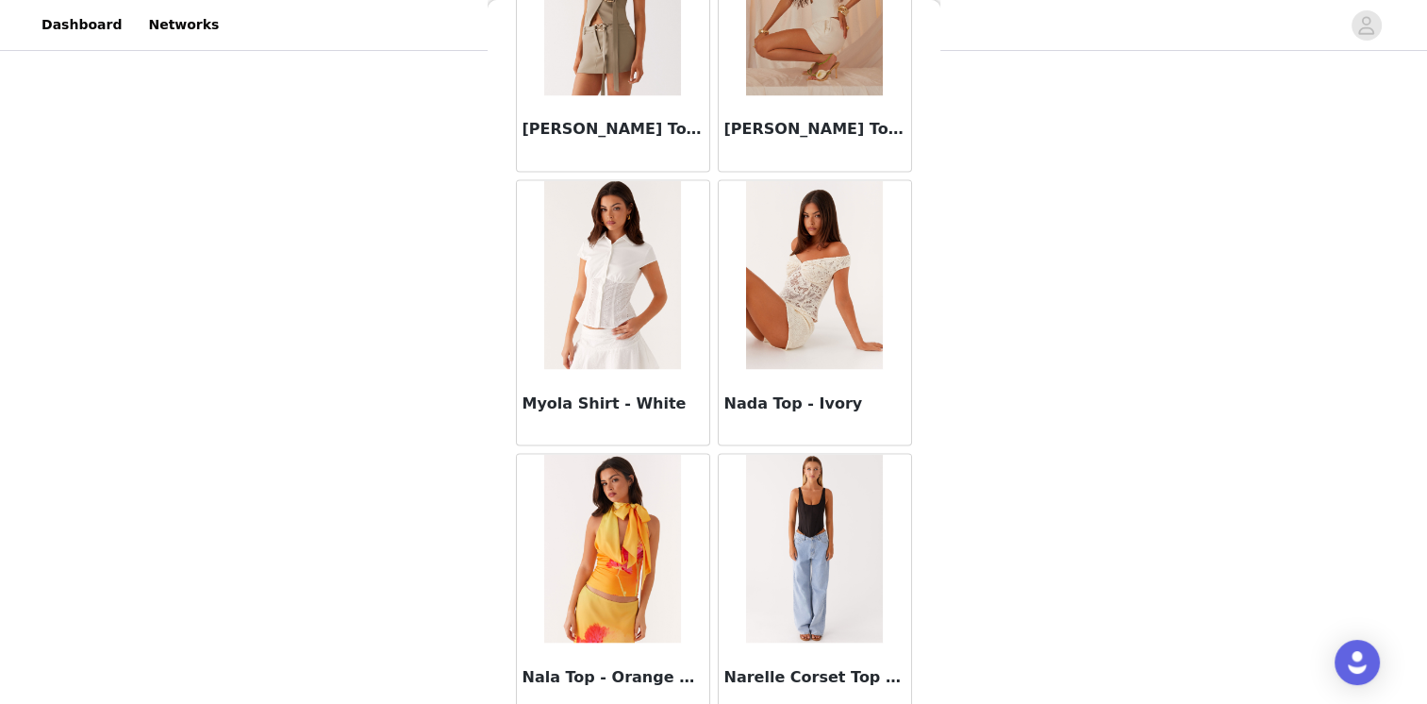
scroll to position [10373, 0]
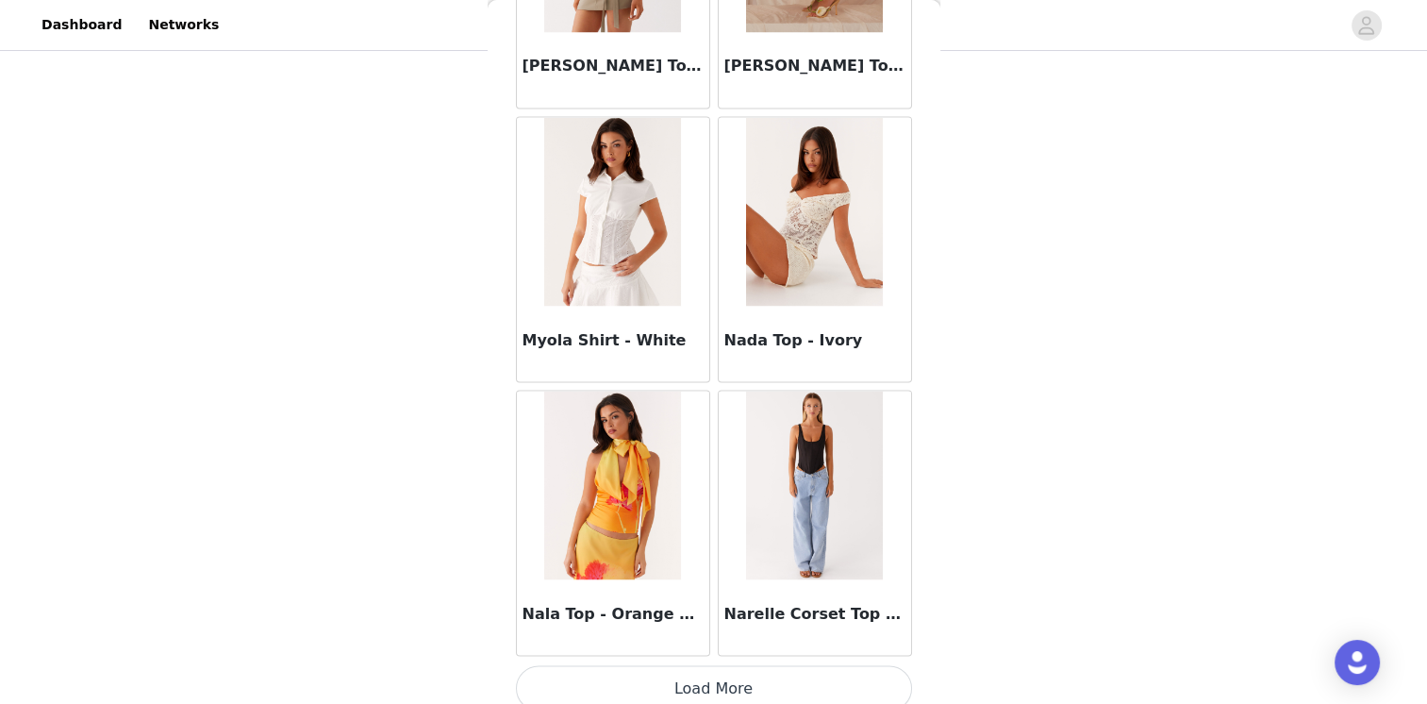
click at [741, 670] on button "Load More" at bounding box center [714, 687] width 396 height 45
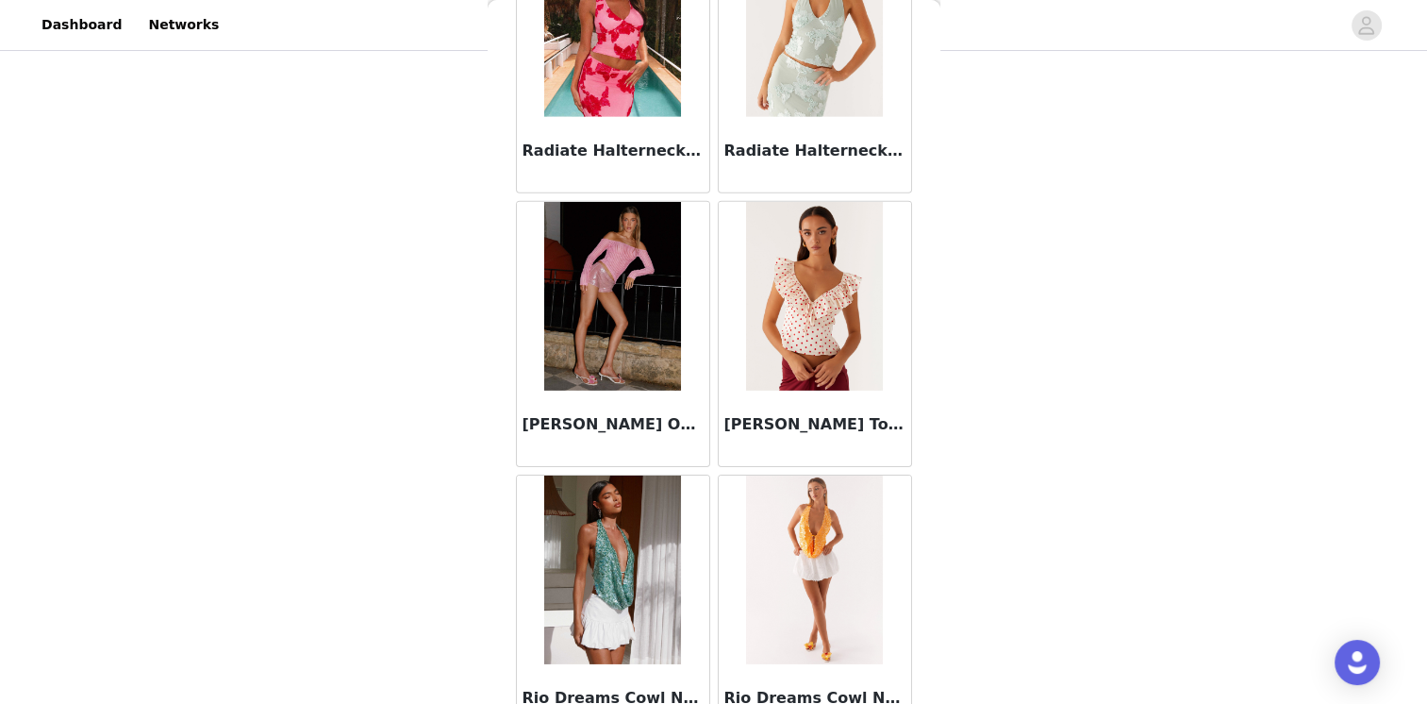
scroll to position [13104, 0]
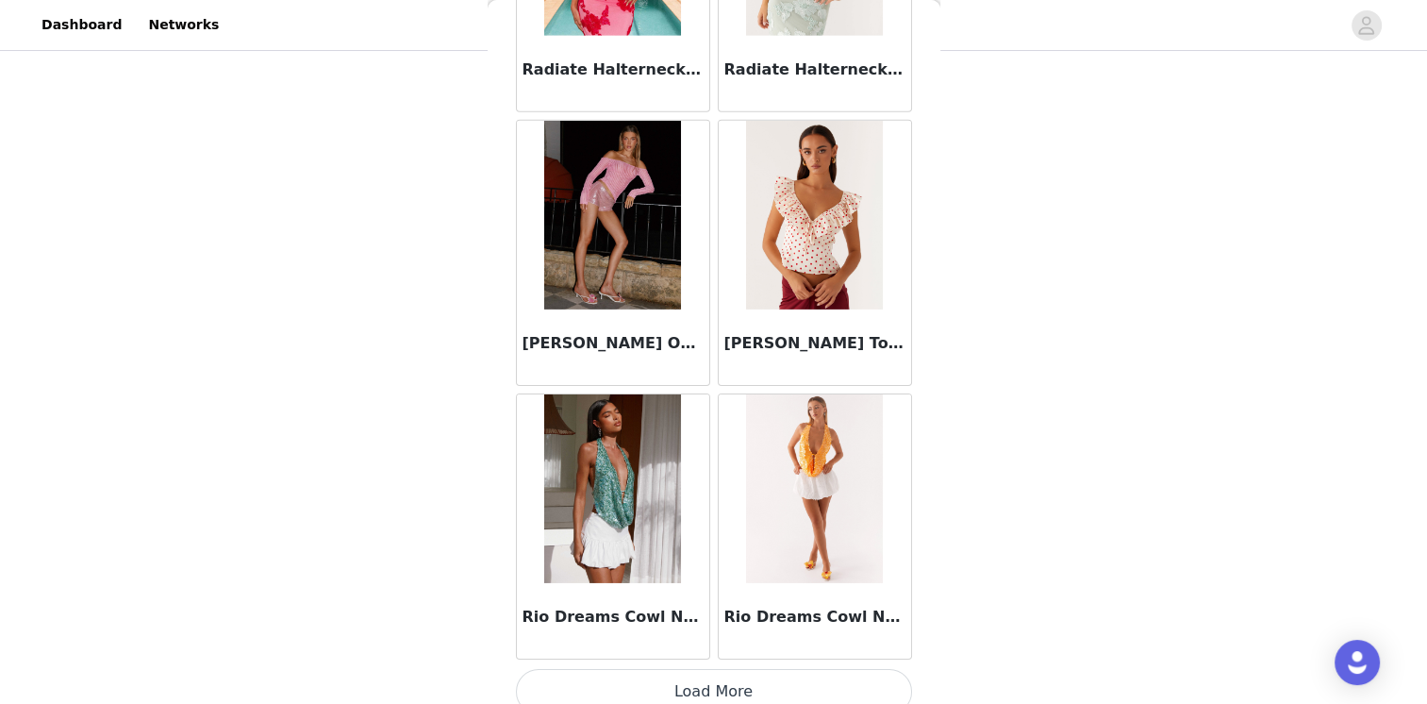
click at [745, 669] on button "Load More" at bounding box center [714, 691] width 396 height 45
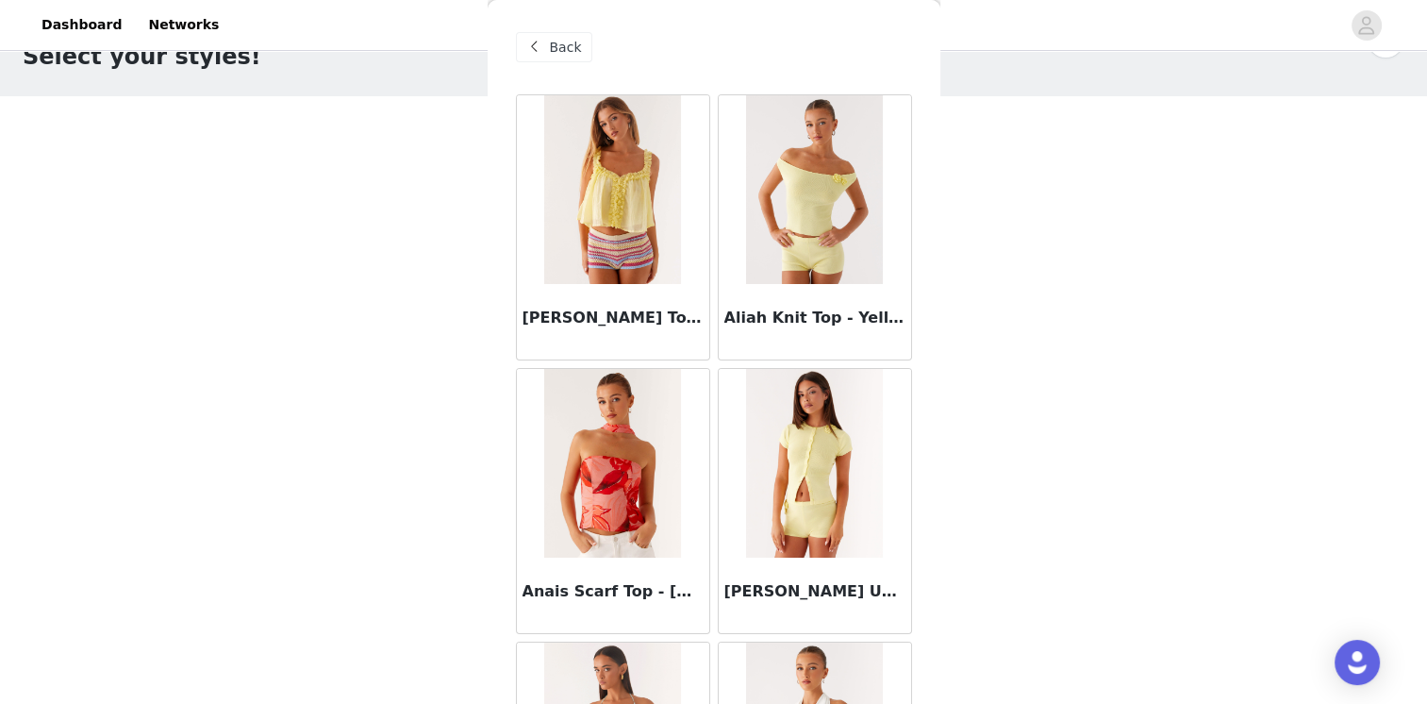
scroll to position [0, 0]
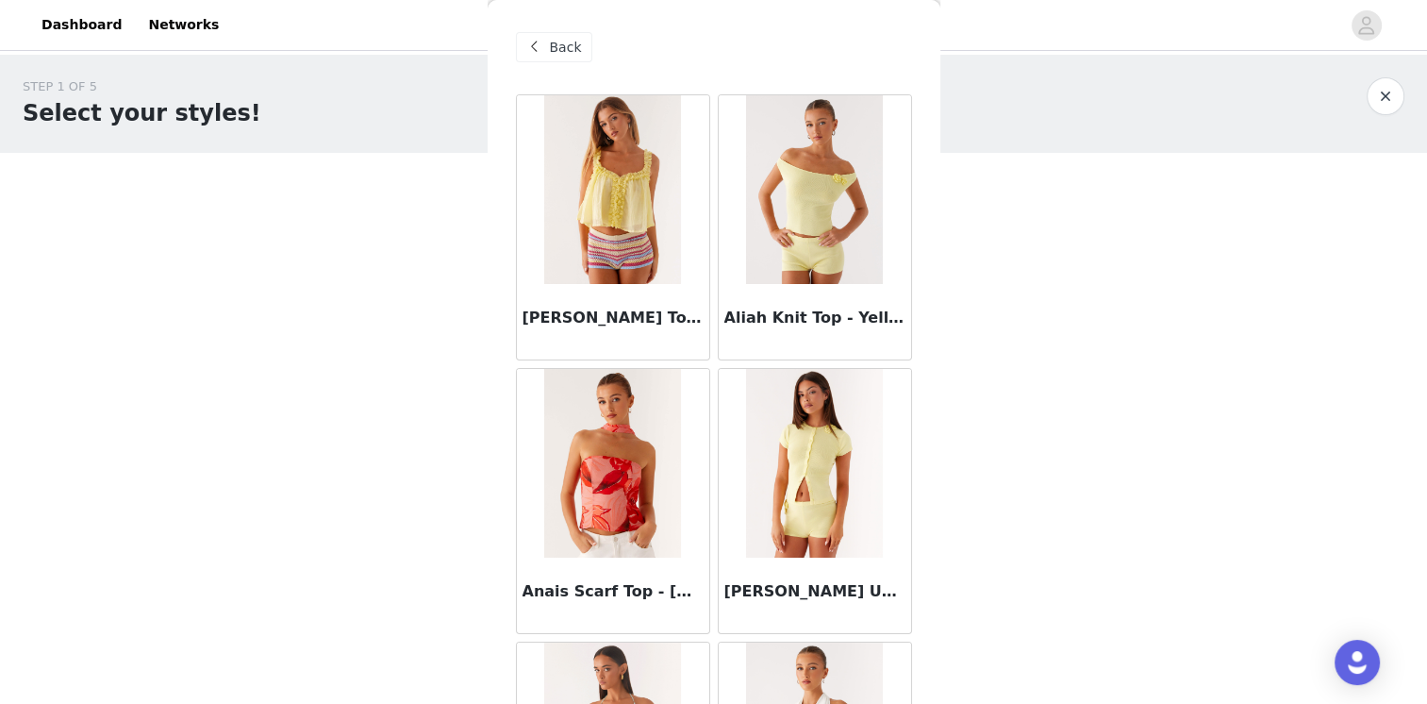
click at [552, 41] on span "Back" at bounding box center [566, 48] width 32 height 20
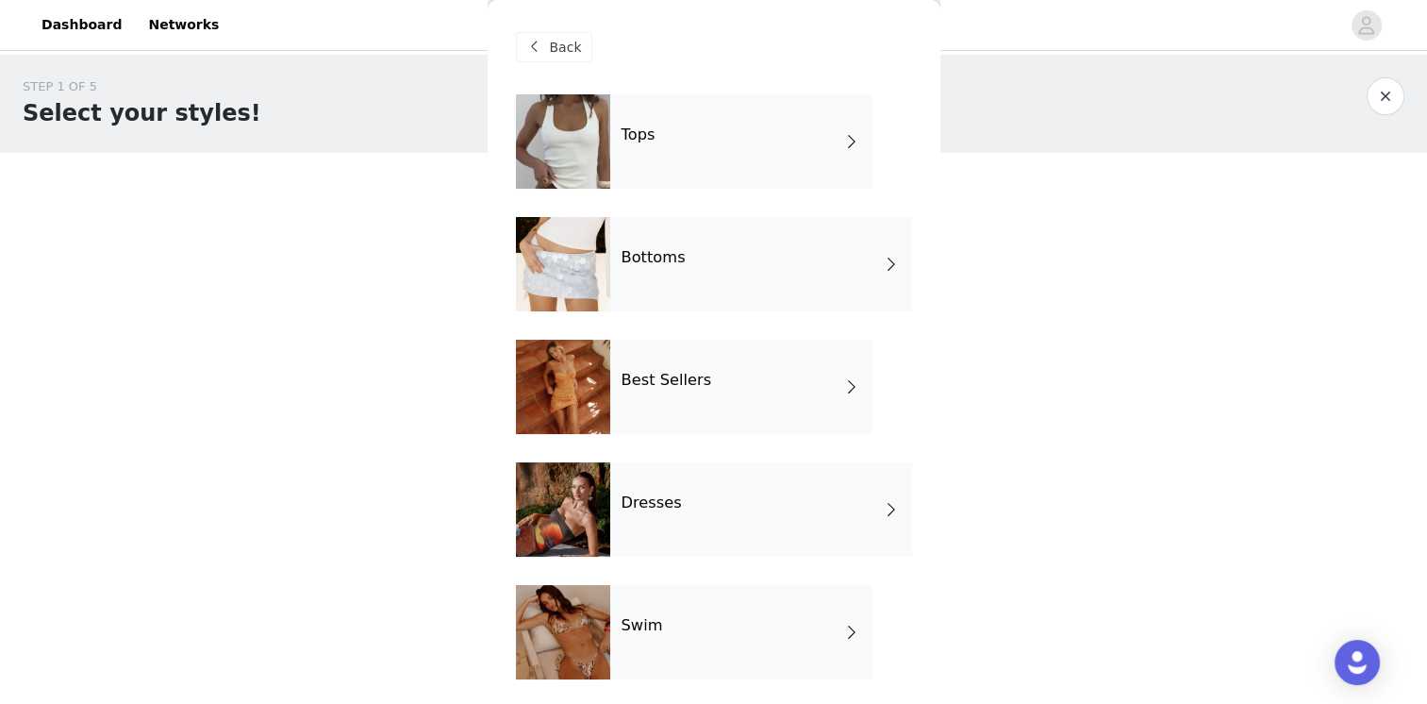
click at [713, 377] on div "Best Sellers" at bounding box center [741, 387] width 262 height 94
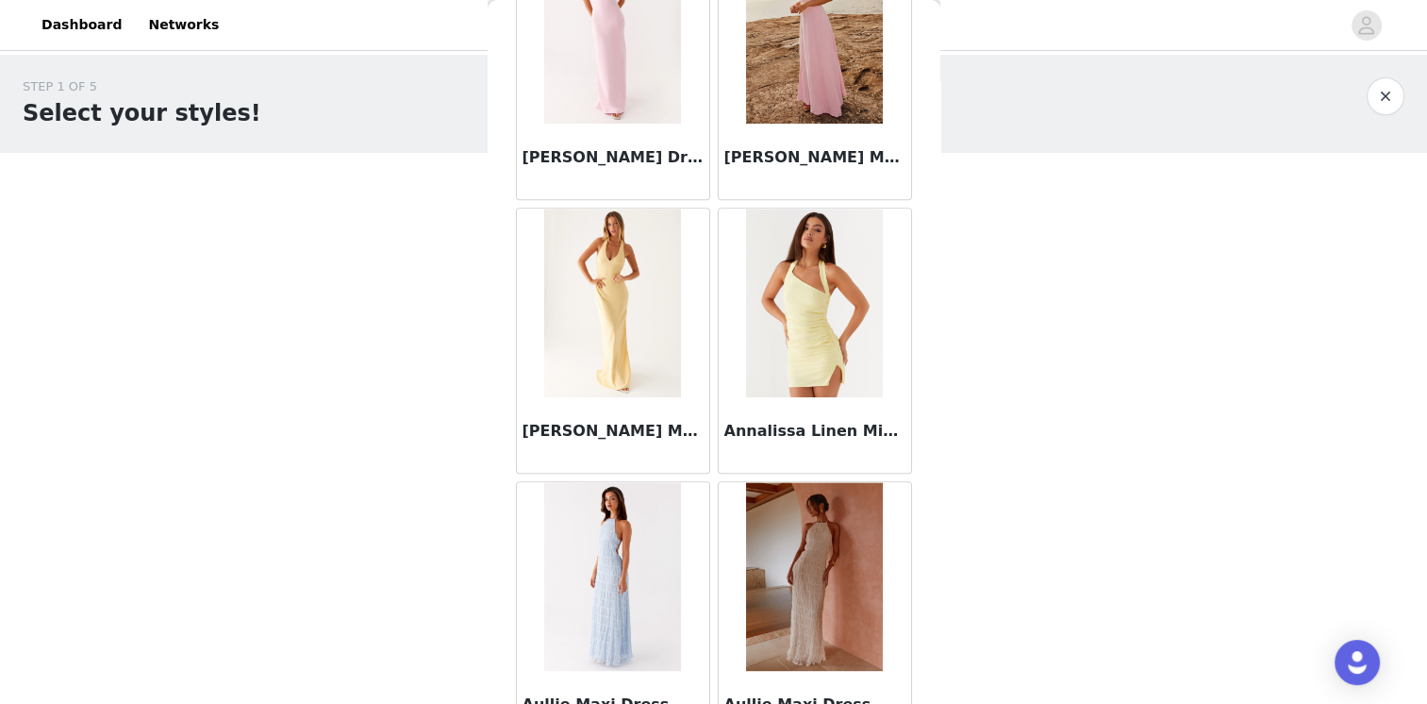
scroll to position [2178, 0]
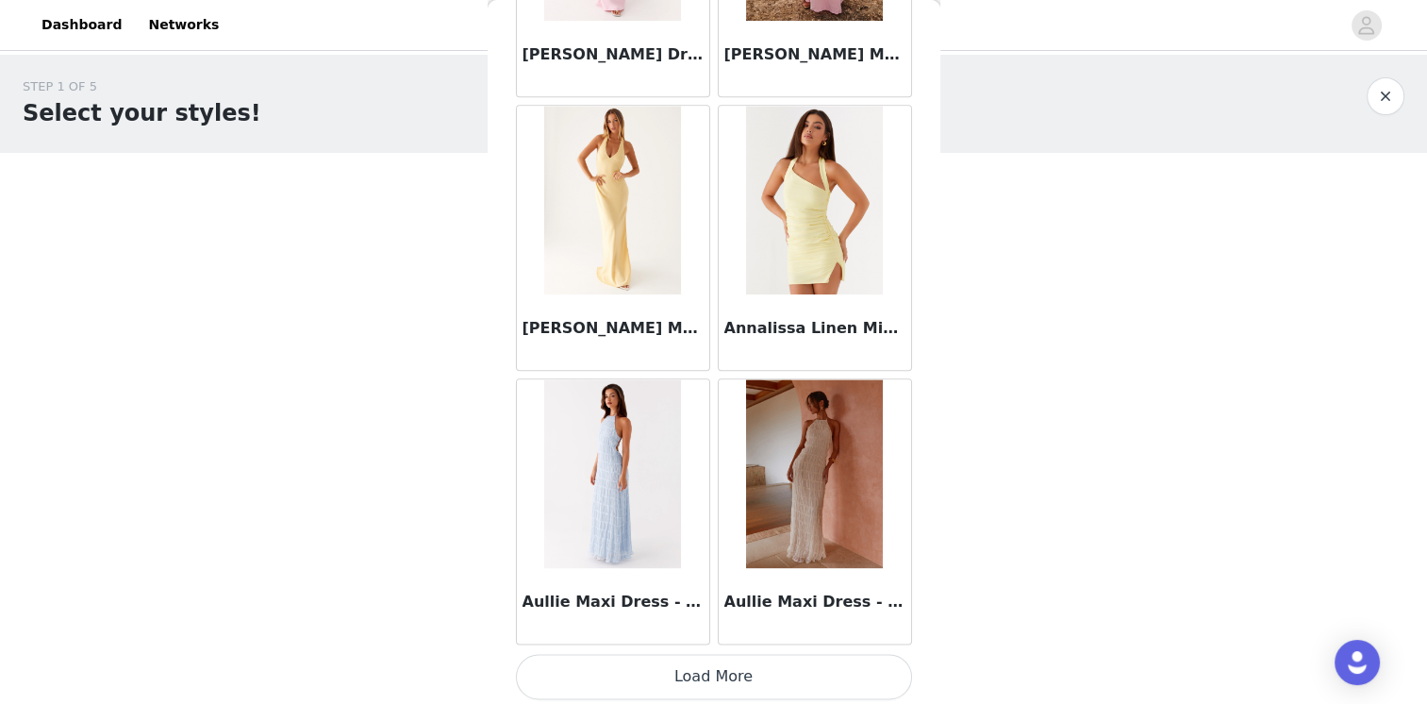
click at [701, 670] on button "Load More" at bounding box center [714, 676] width 396 height 45
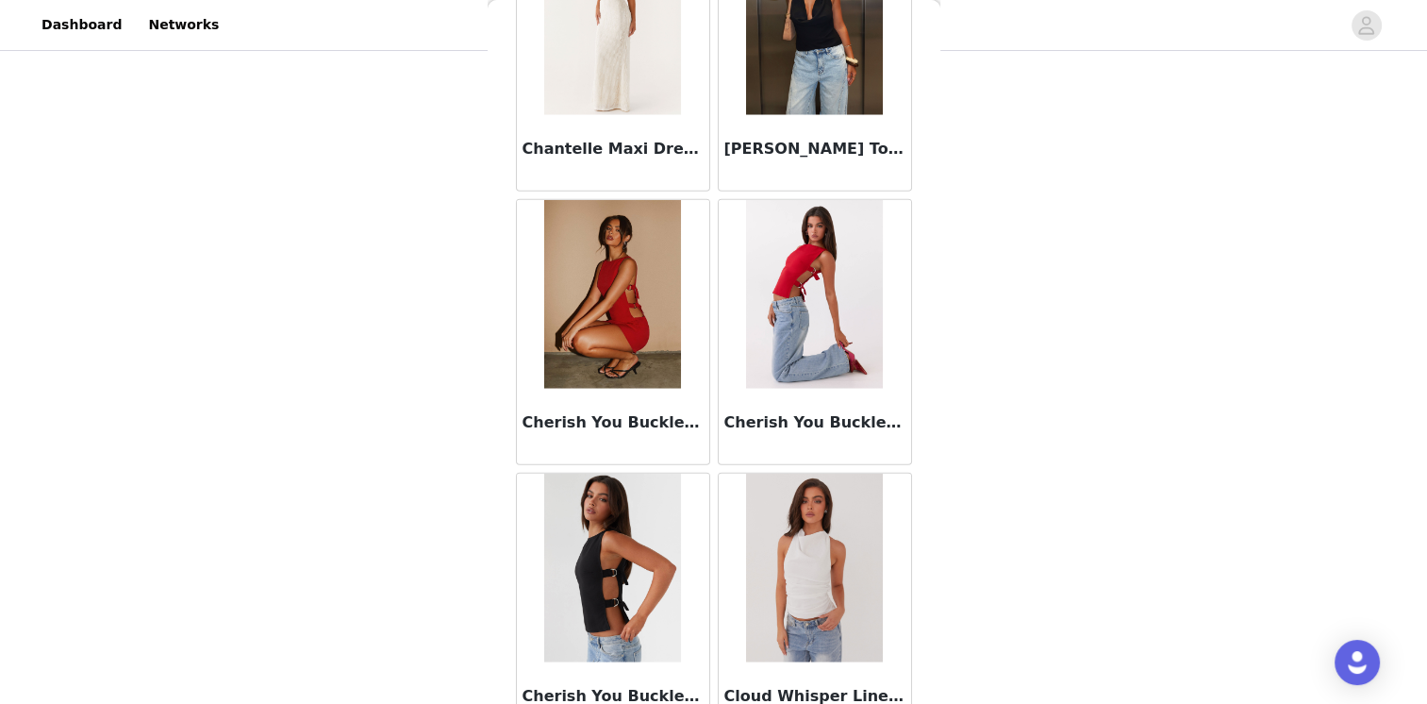
scroll to position [4909, 0]
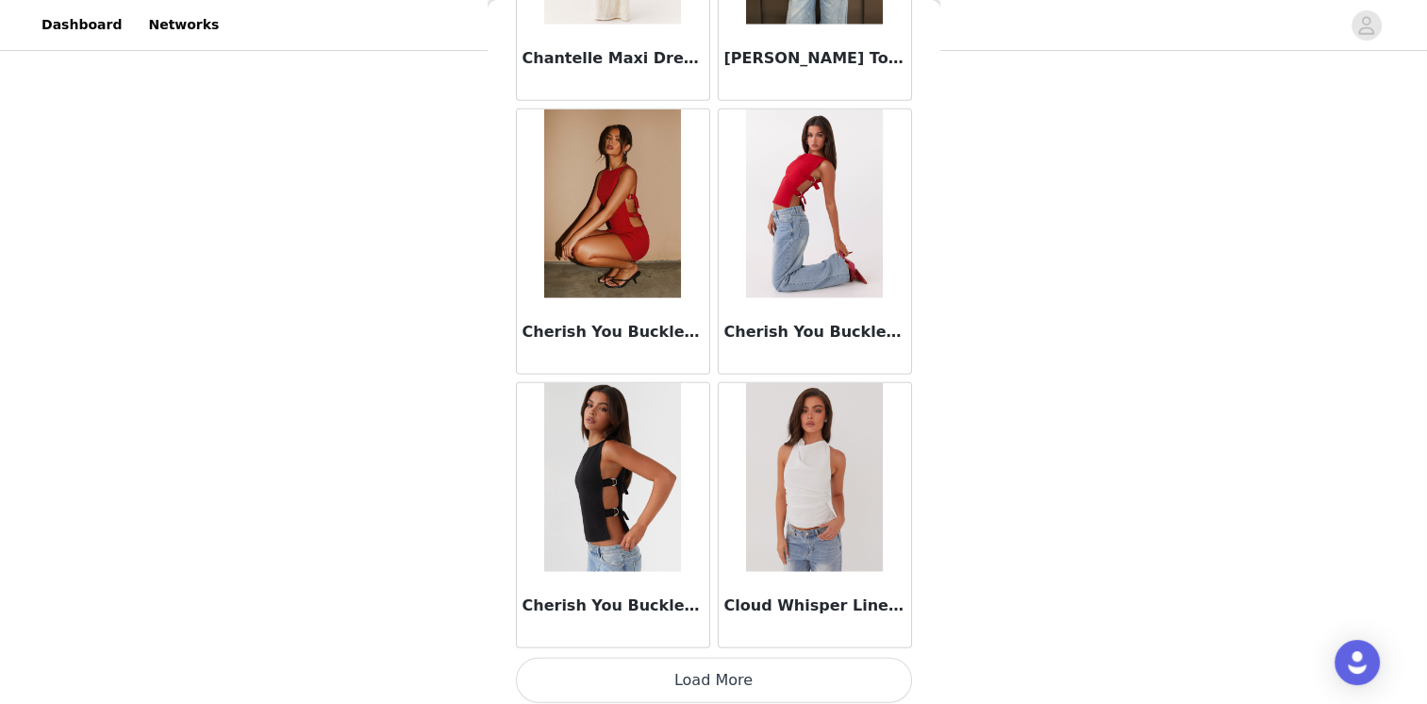
click at [695, 668] on button "Load More" at bounding box center [714, 679] width 396 height 45
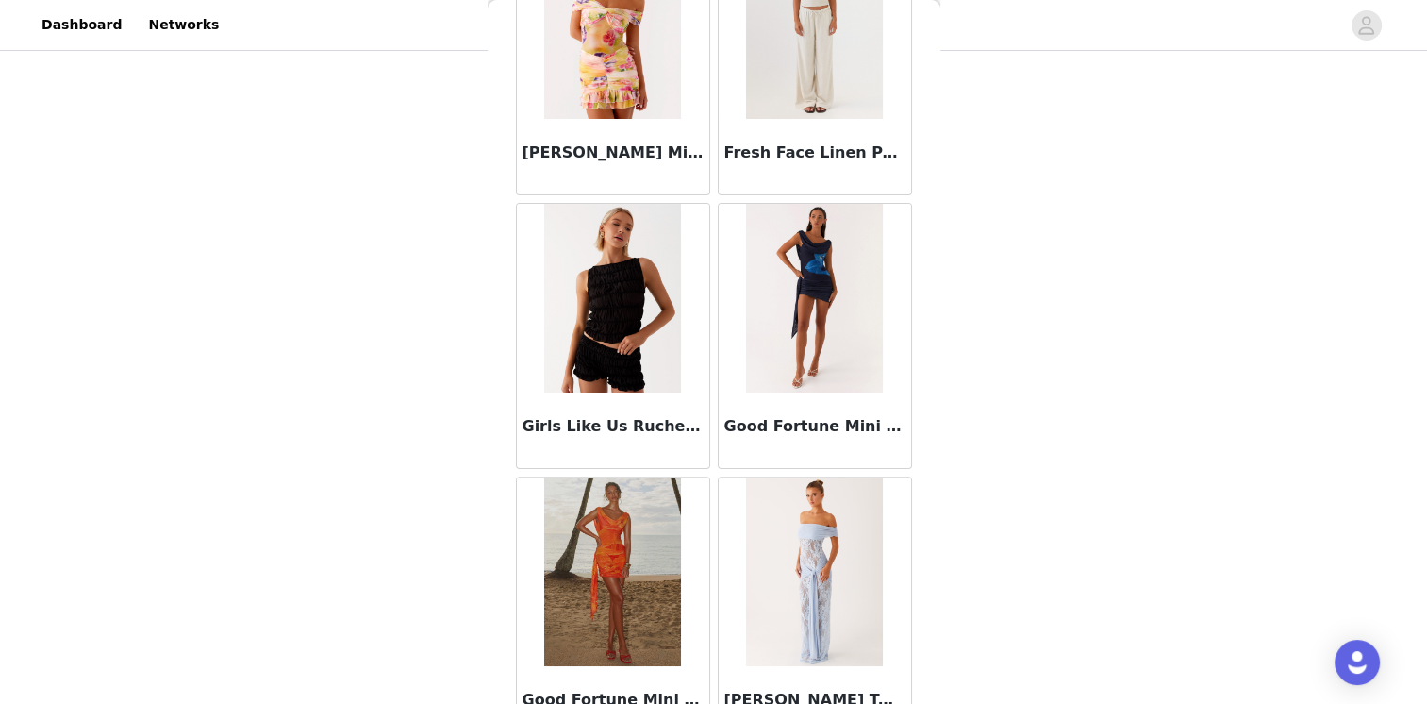
scroll to position [7641, 0]
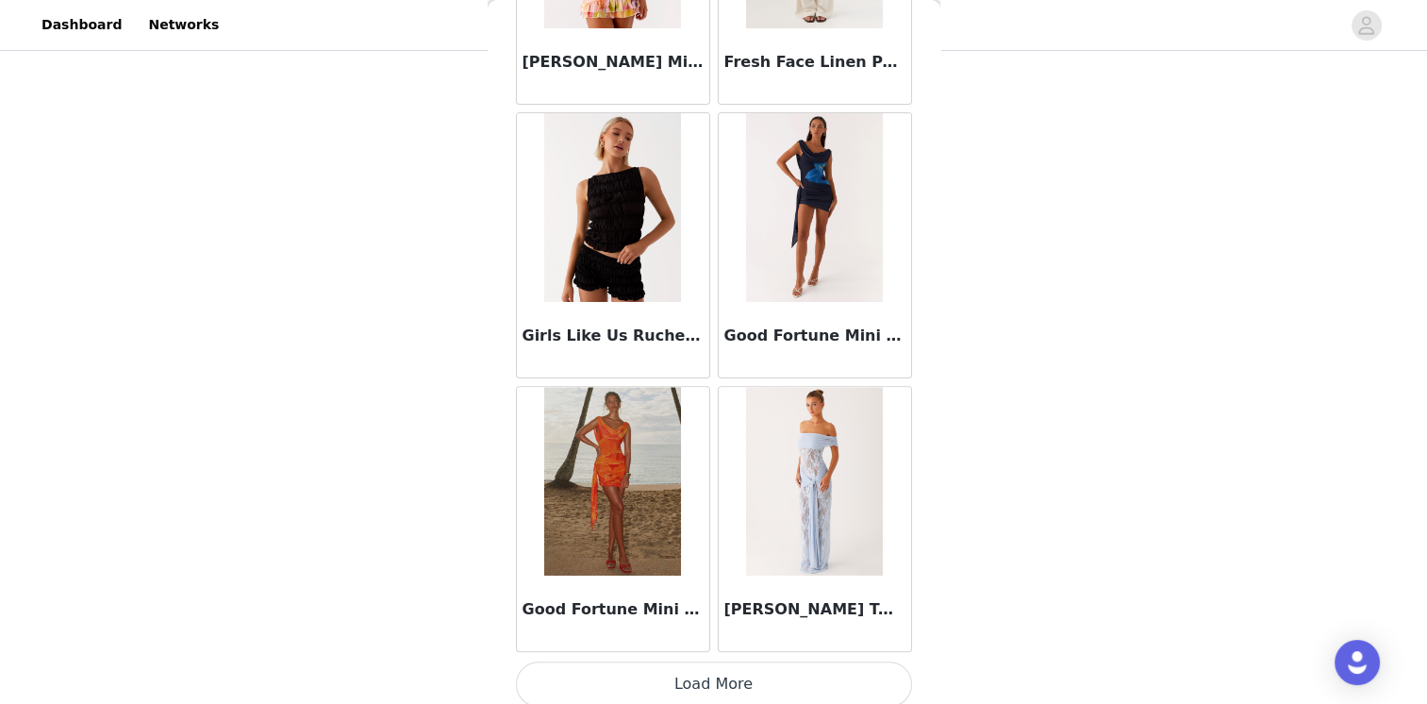
click at [680, 677] on button "Load More" at bounding box center [714, 683] width 396 height 45
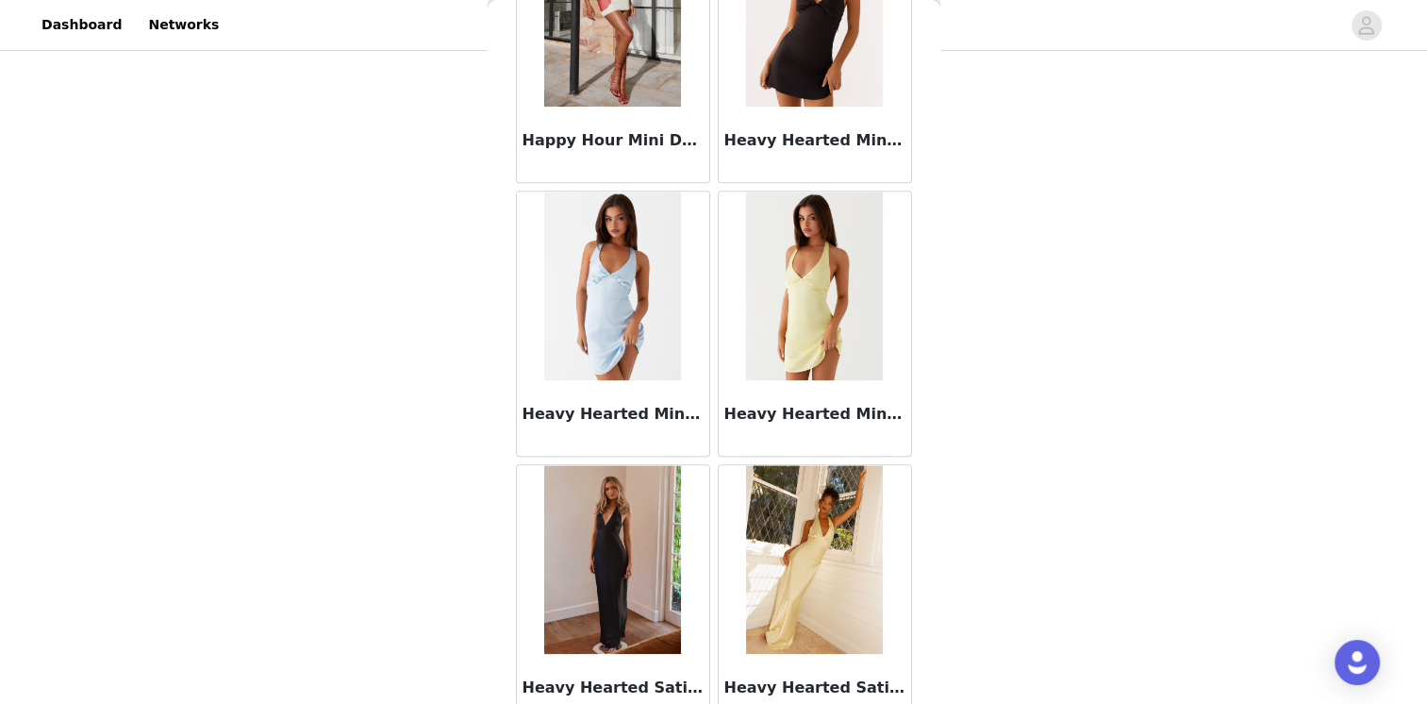
scroll to position [8396, 0]
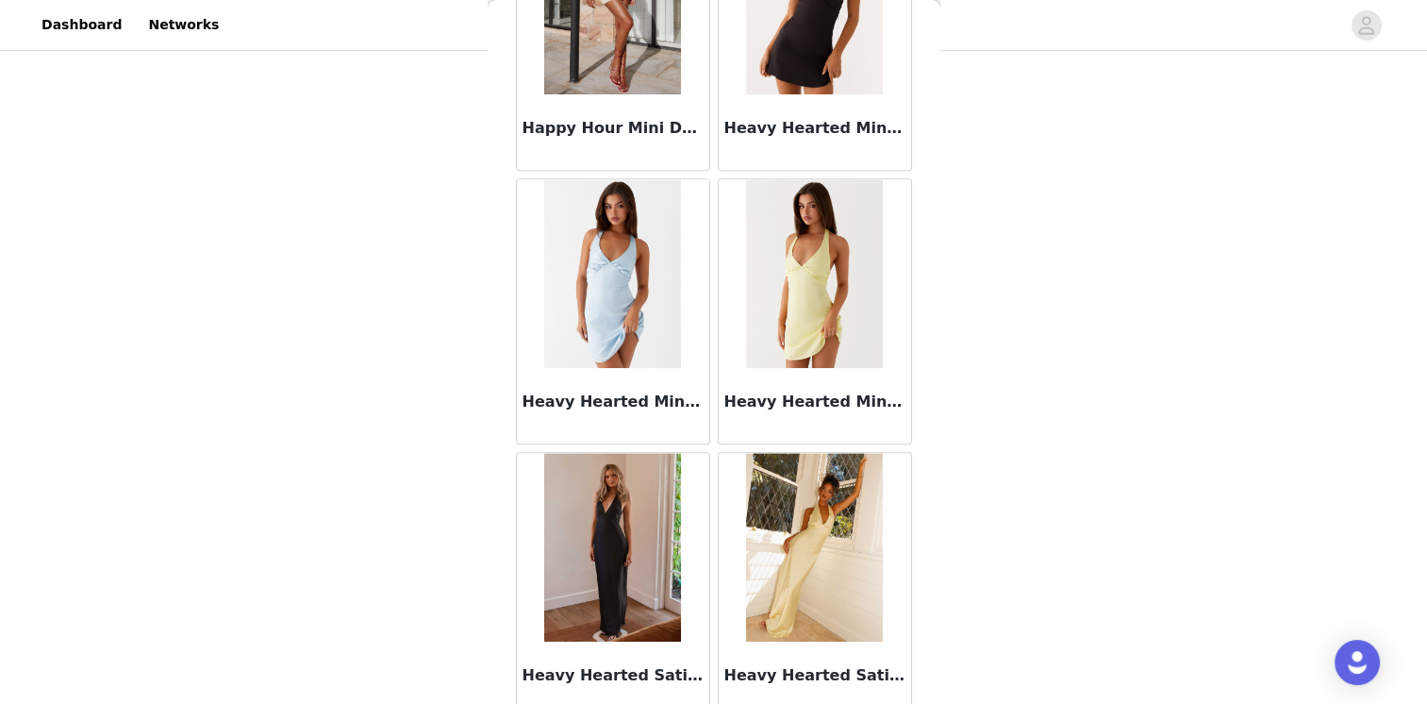
click at [796, 541] on img at bounding box center [814, 547] width 137 height 189
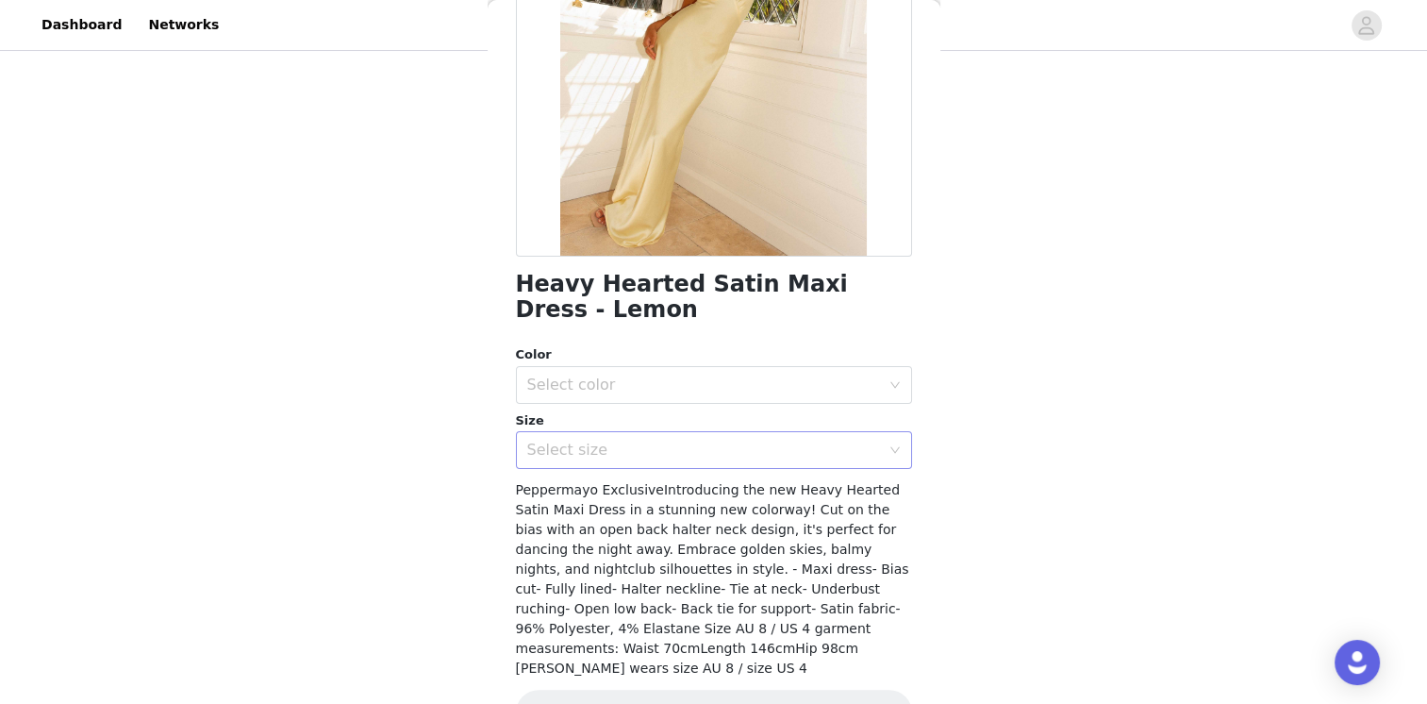
scroll to position [283, 0]
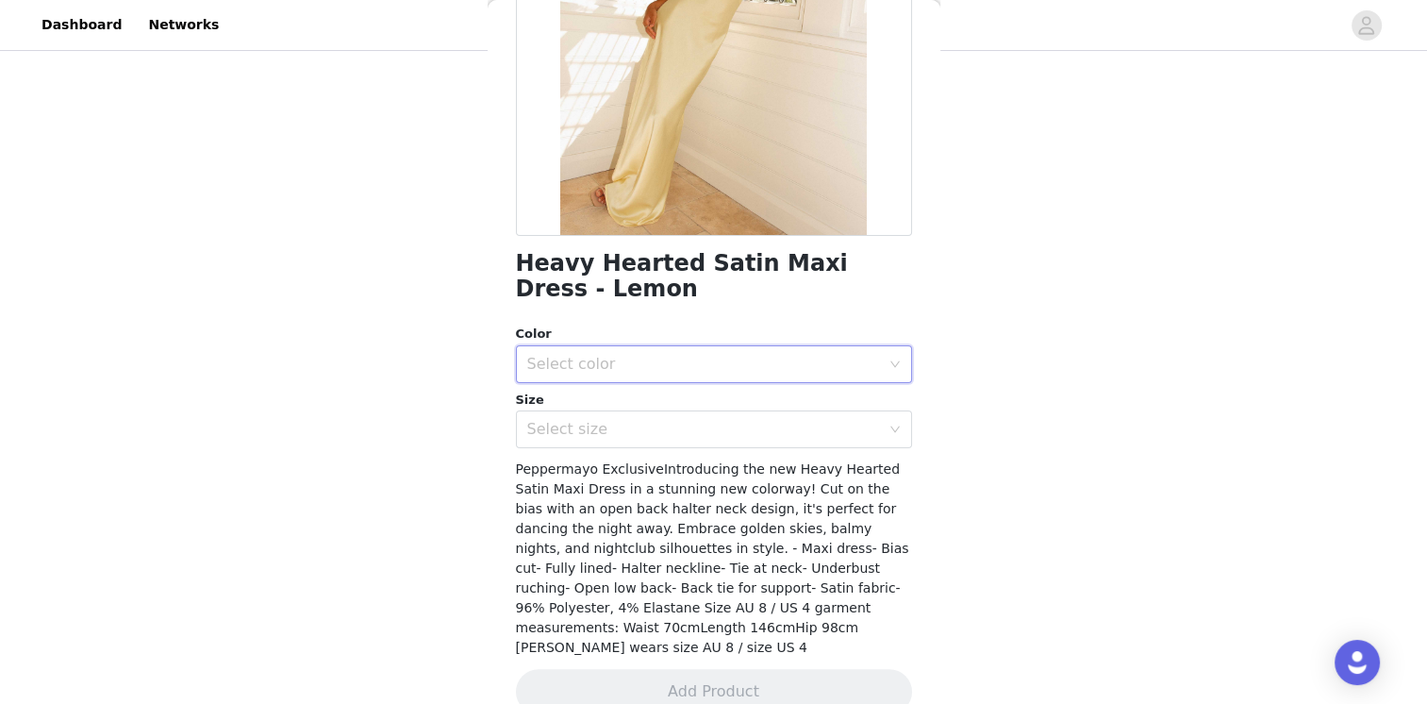
click at [558, 379] on div "Select color" at bounding box center [707, 364] width 361 height 36
click at [559, 404] on li "Lemon" at bounding box center [706, 405] width 382 height 30
click at [585, 447] on div "Select size" at bounding box center [714, 429] width 396 height 38
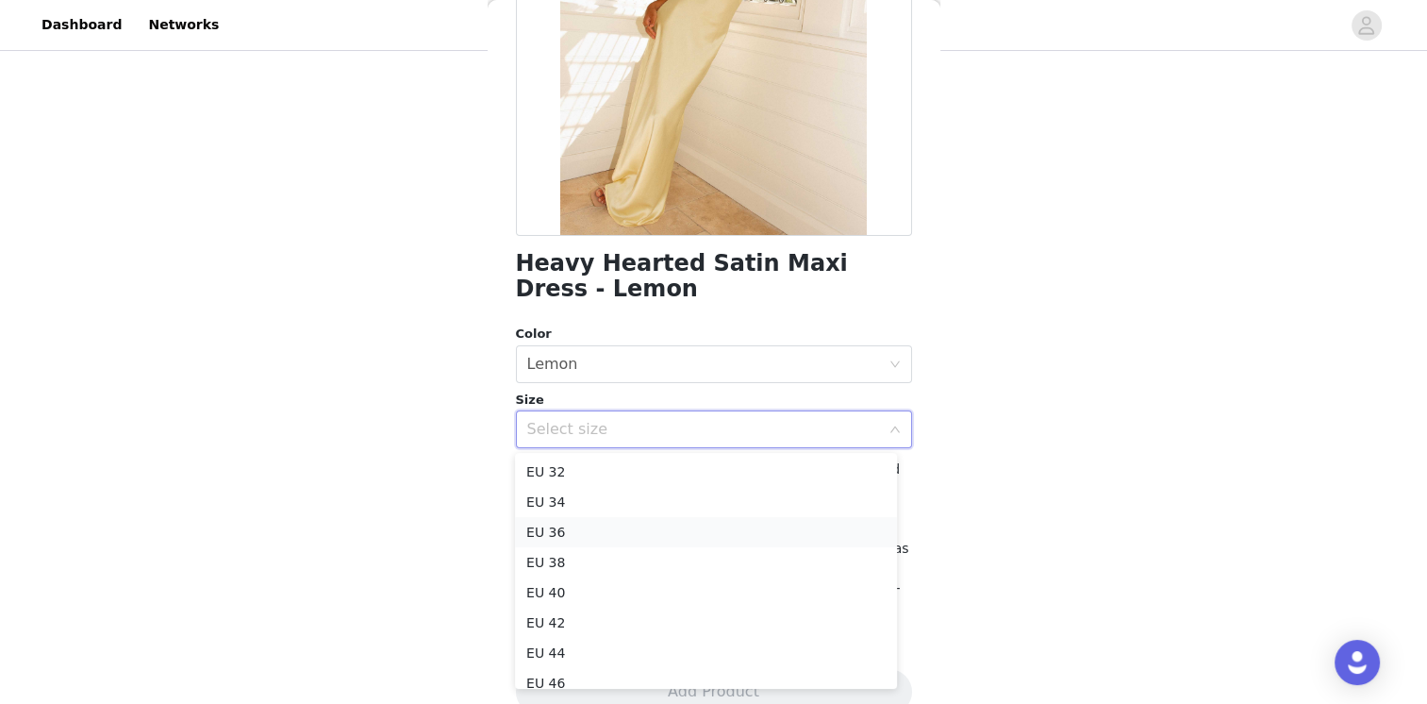
click at [563, 530] on li "EU 36" at bounding box center [706, 532] width 382 height 30
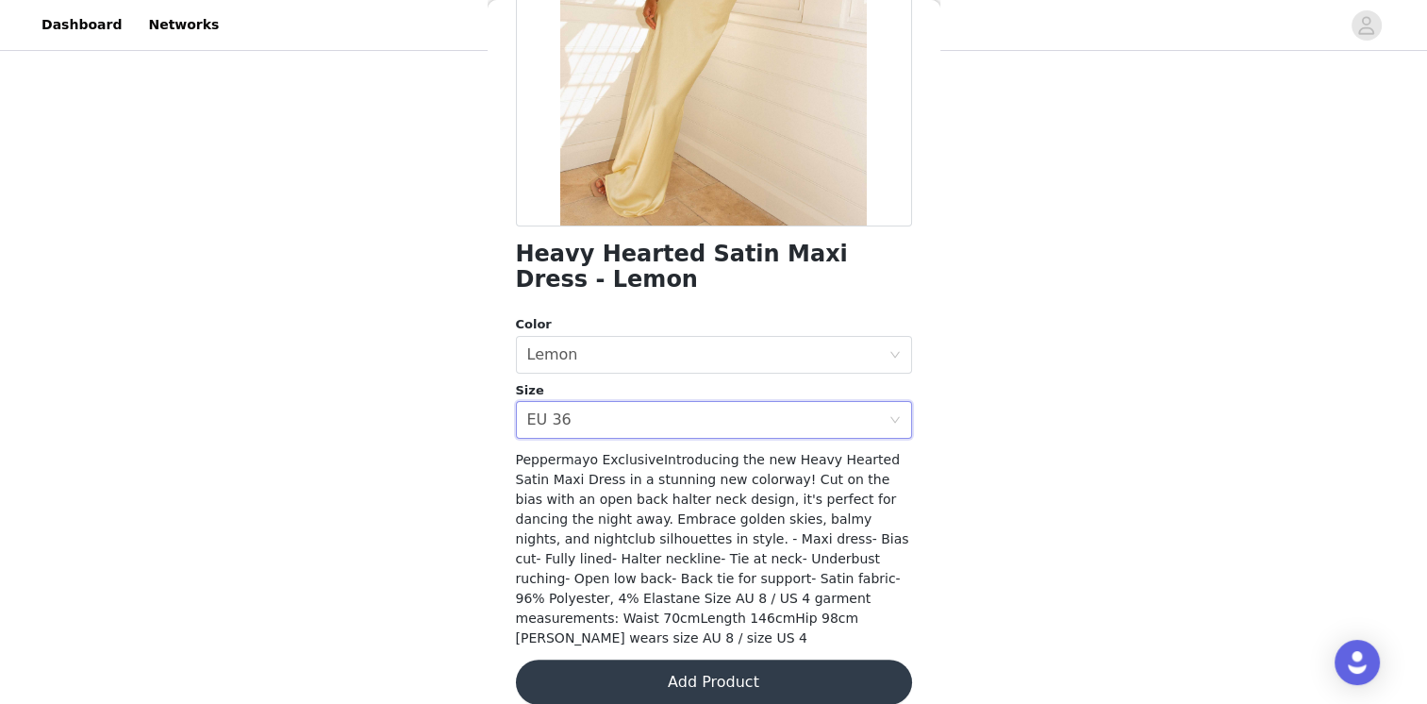
scroll to position [295, 0]
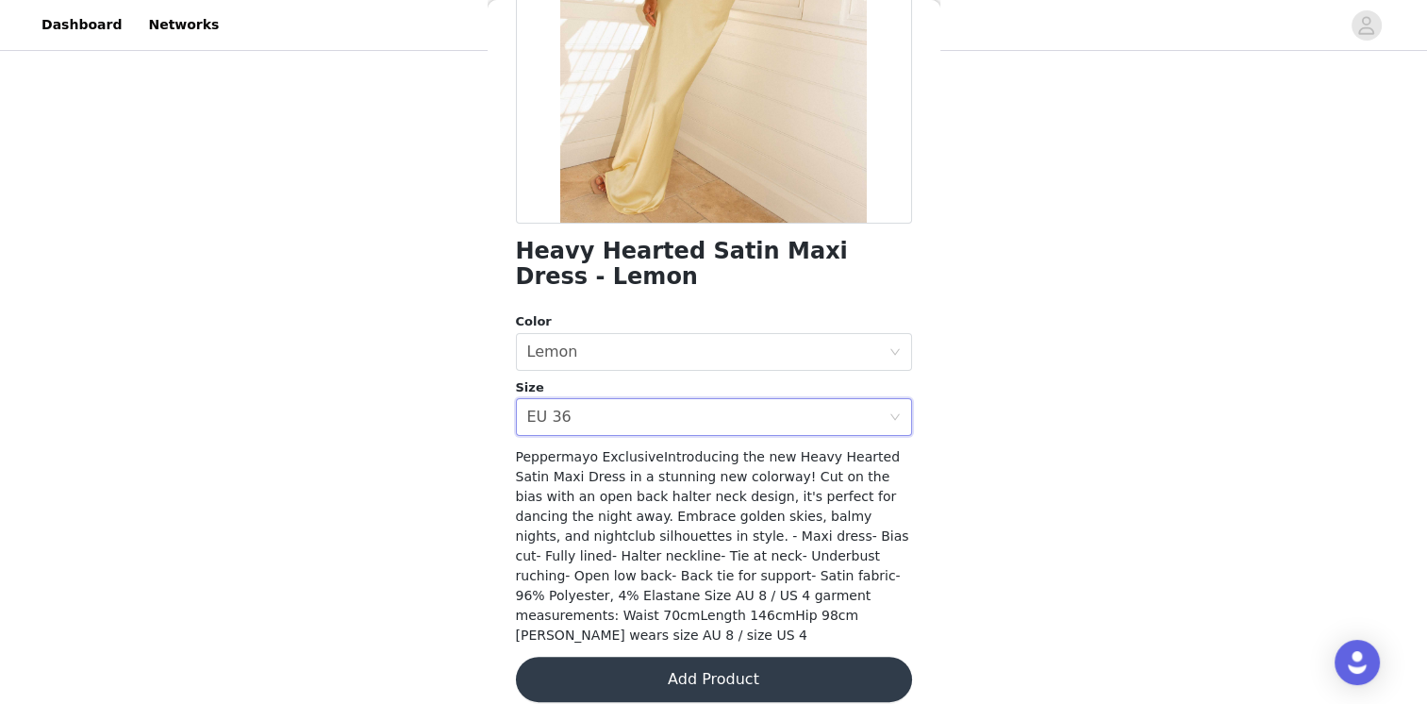
click at [765, 656] on button "Add Product" at bounding box center [714, 678] width 396 height 45
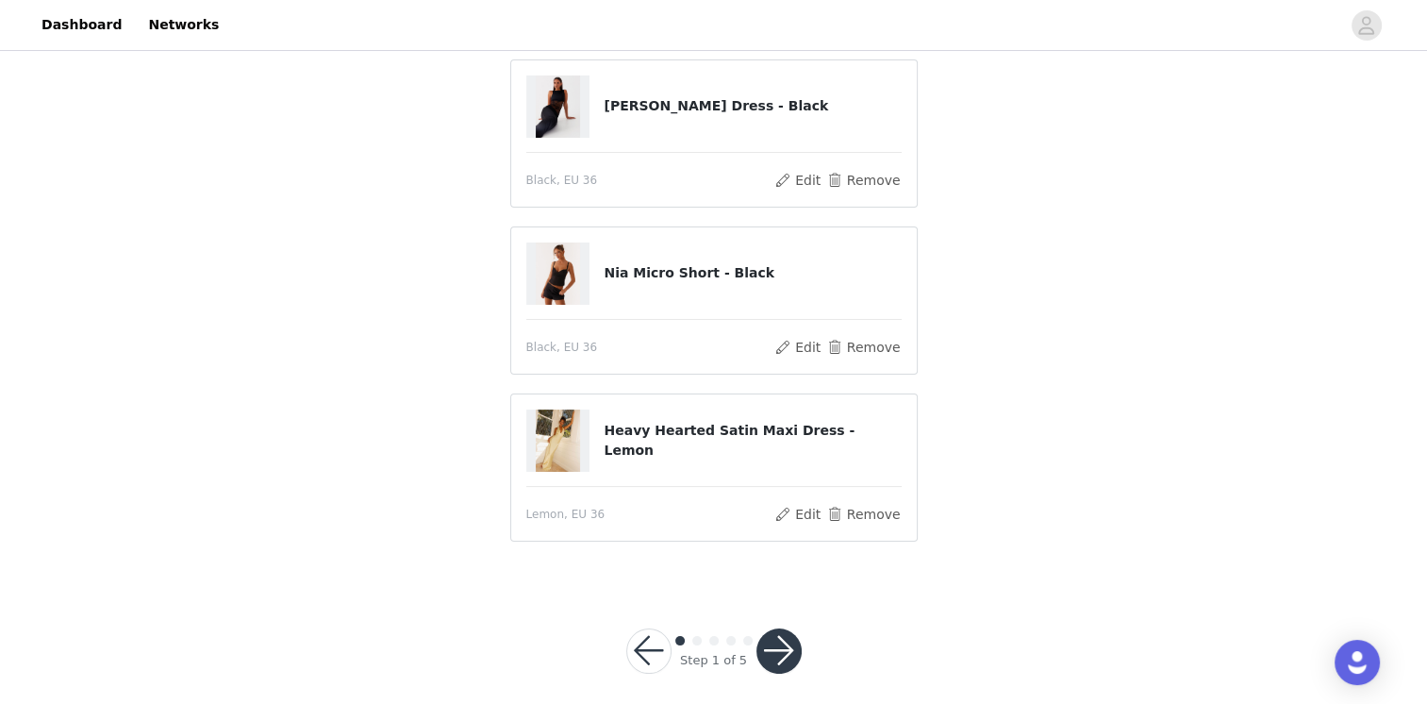
scroll to position [162, 0]
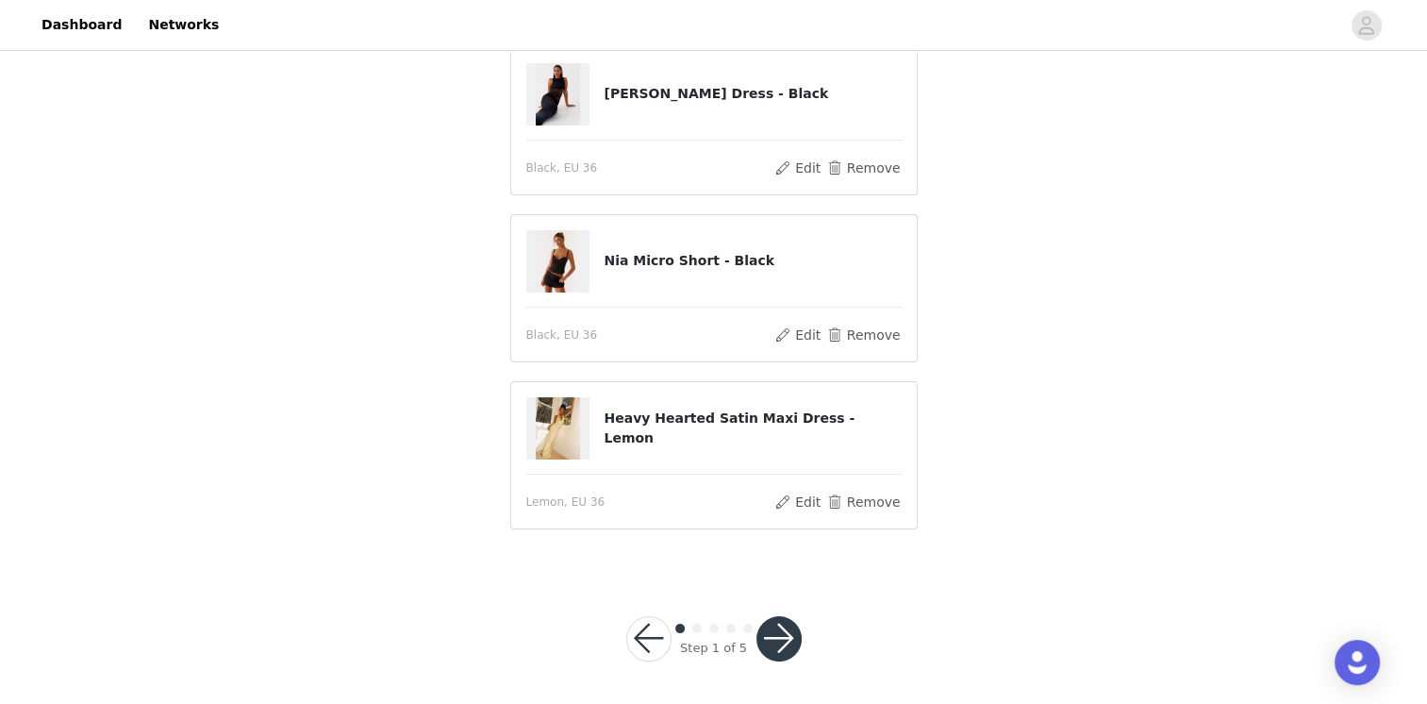
click at [789, 637] on button "button" at bounding box center [778, 638] width 45 height 45
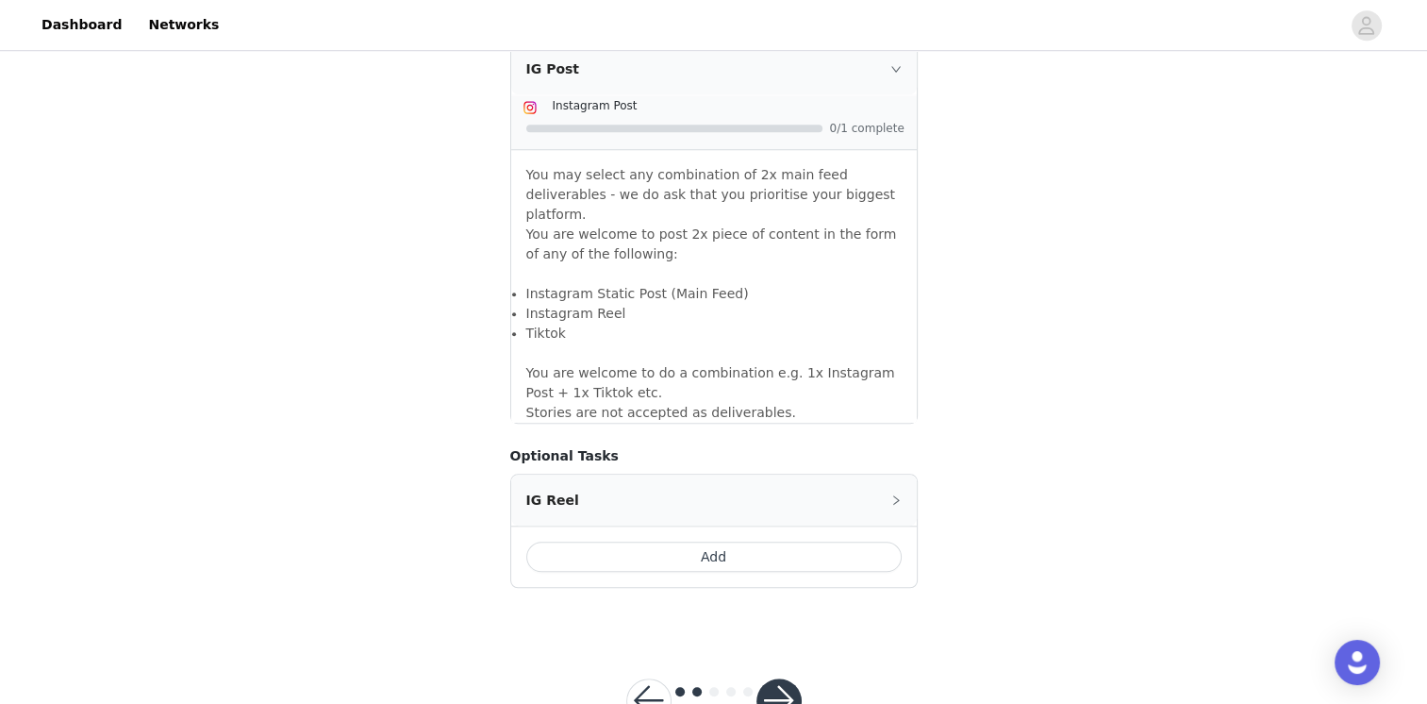
scroll to position [1668, 0]
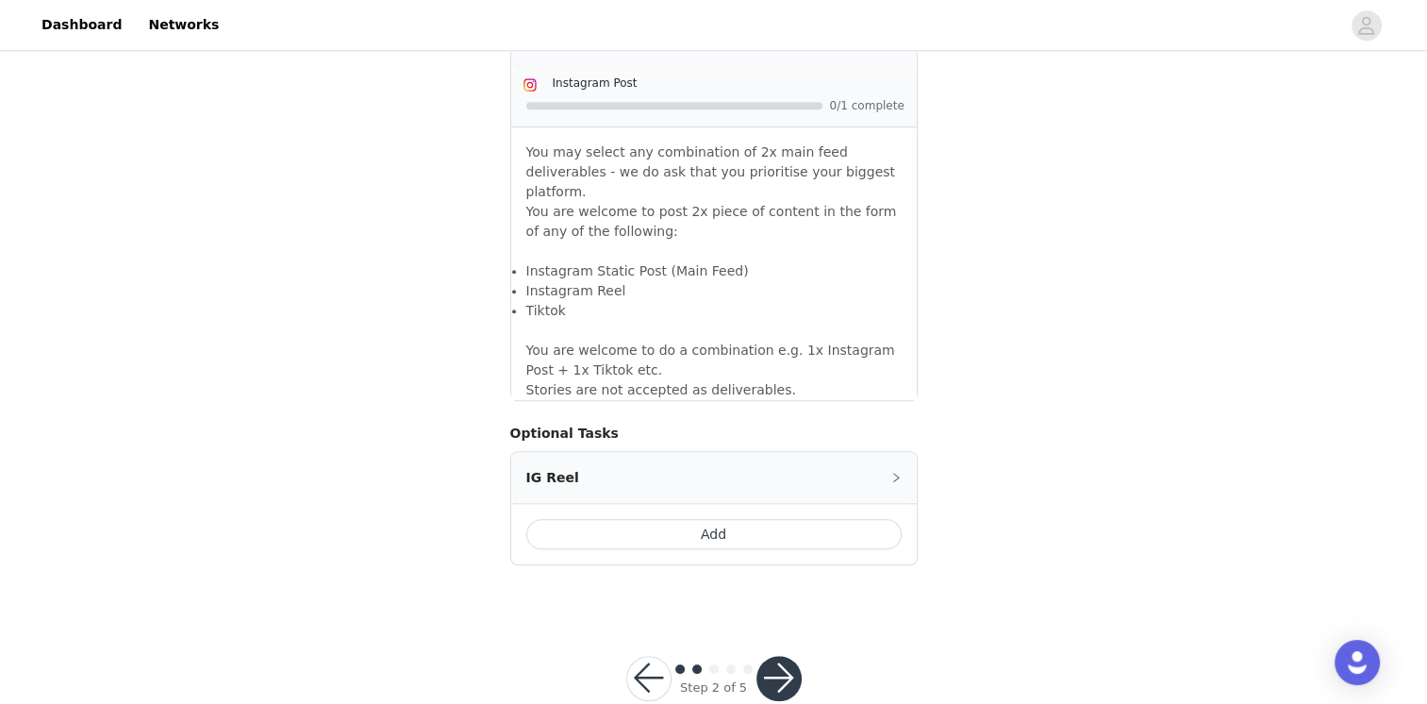
click at [791, 519] on button "Add" at bounding box center [713, 534] width 375 height 30
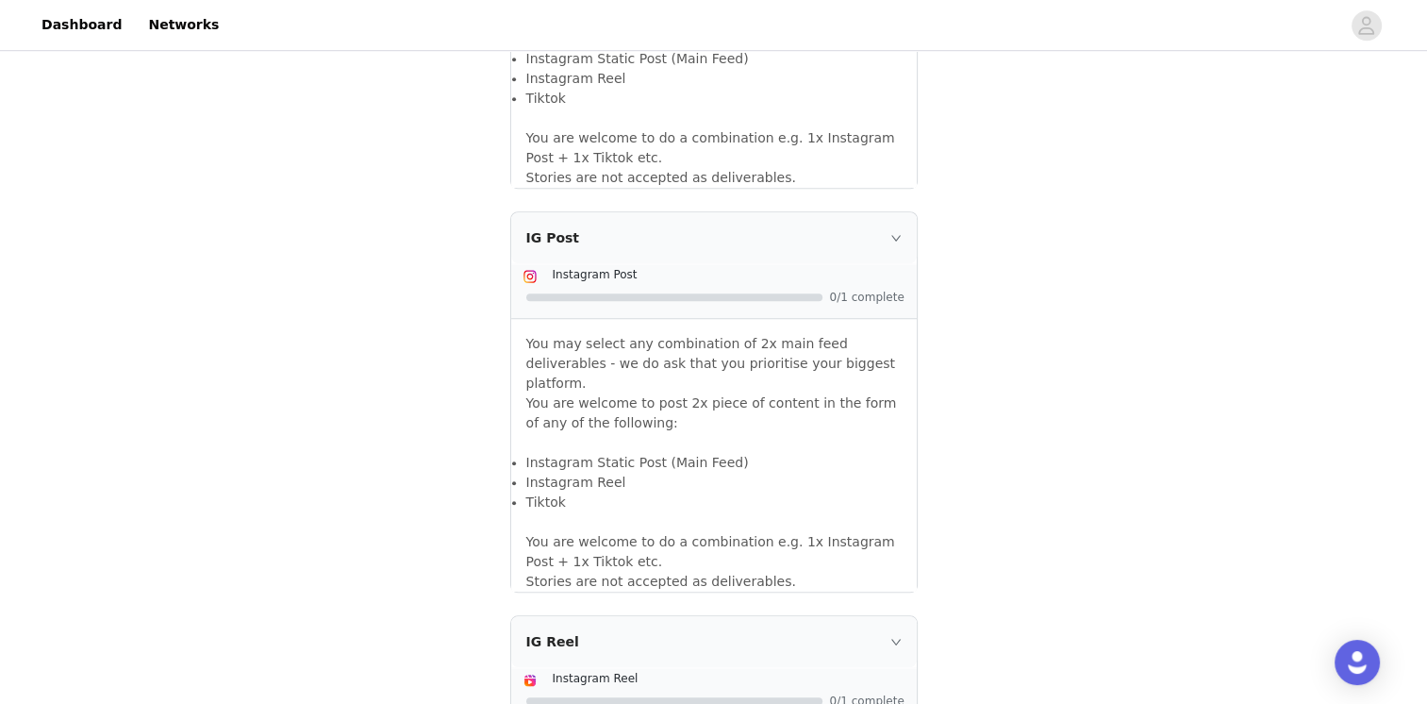
scroll to position [1948, 0]
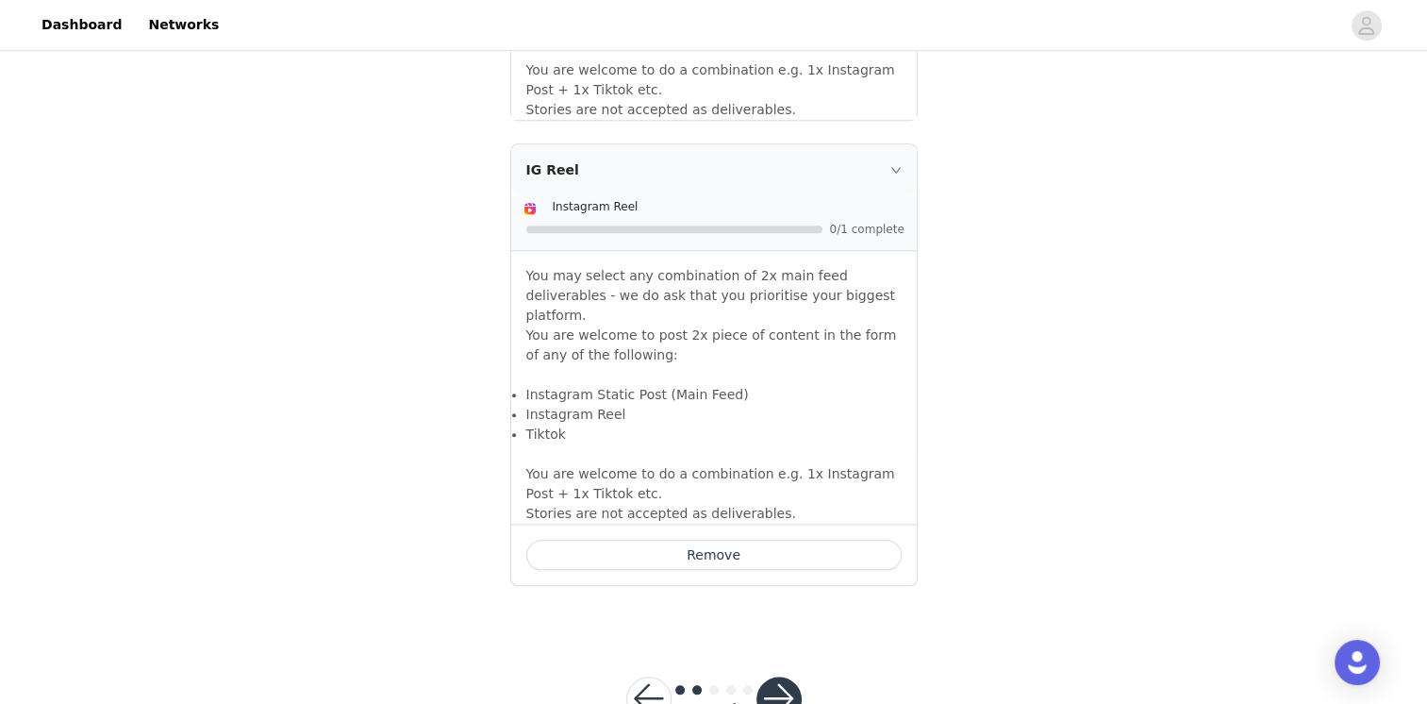
click at [782, 676] on button "button" at bounding box center [778, 698] width 45 height 45
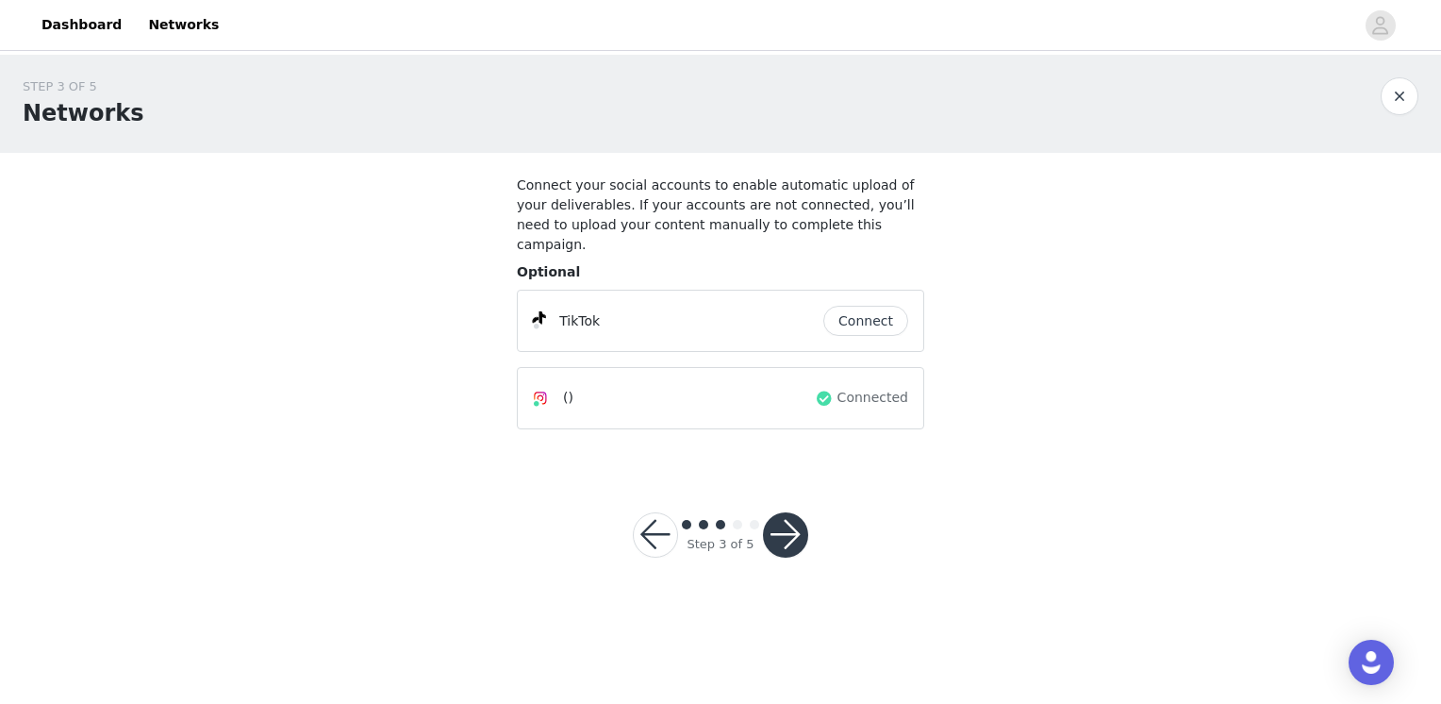
click at [854, 310] on button "Connect" at bounding box center [865, 321] width 85 height 30
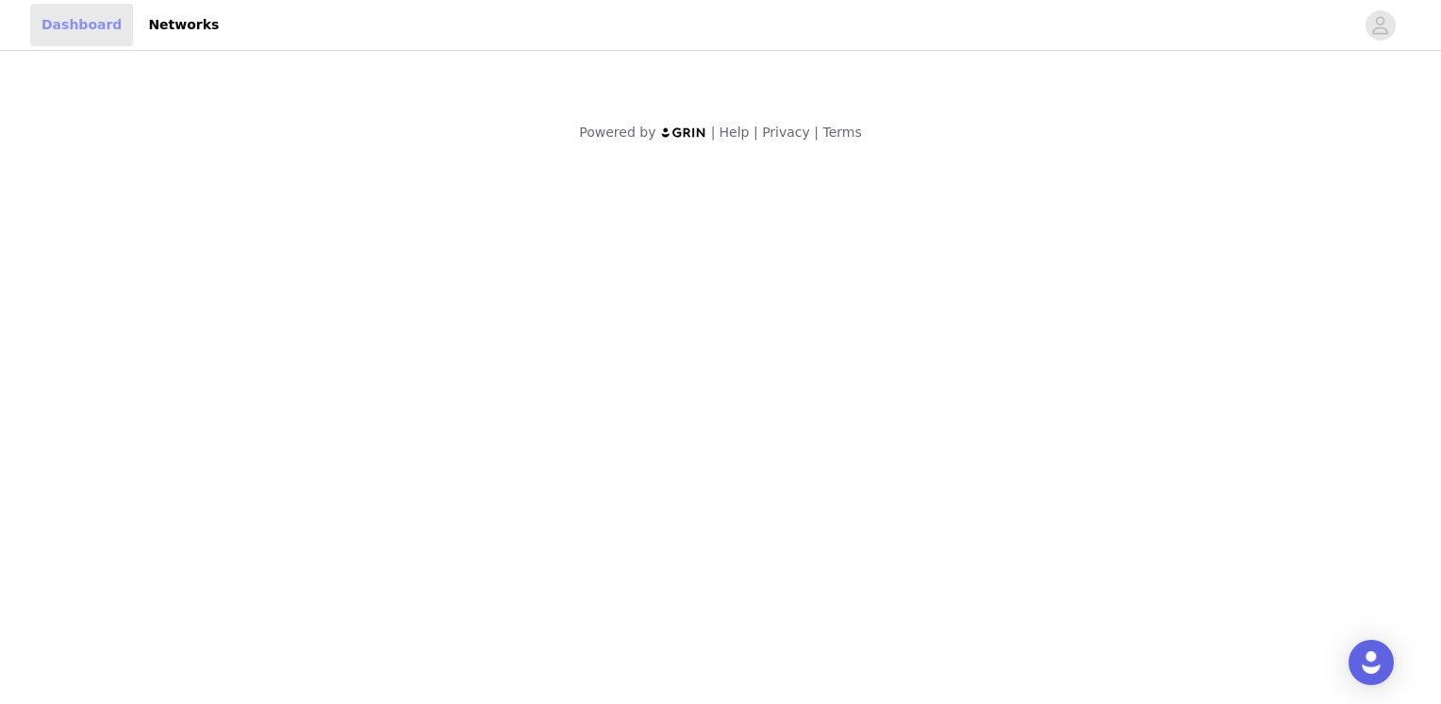
click at [82, 21] on link "Dashboard" at bounding box center [81, 25] width 103 height 42
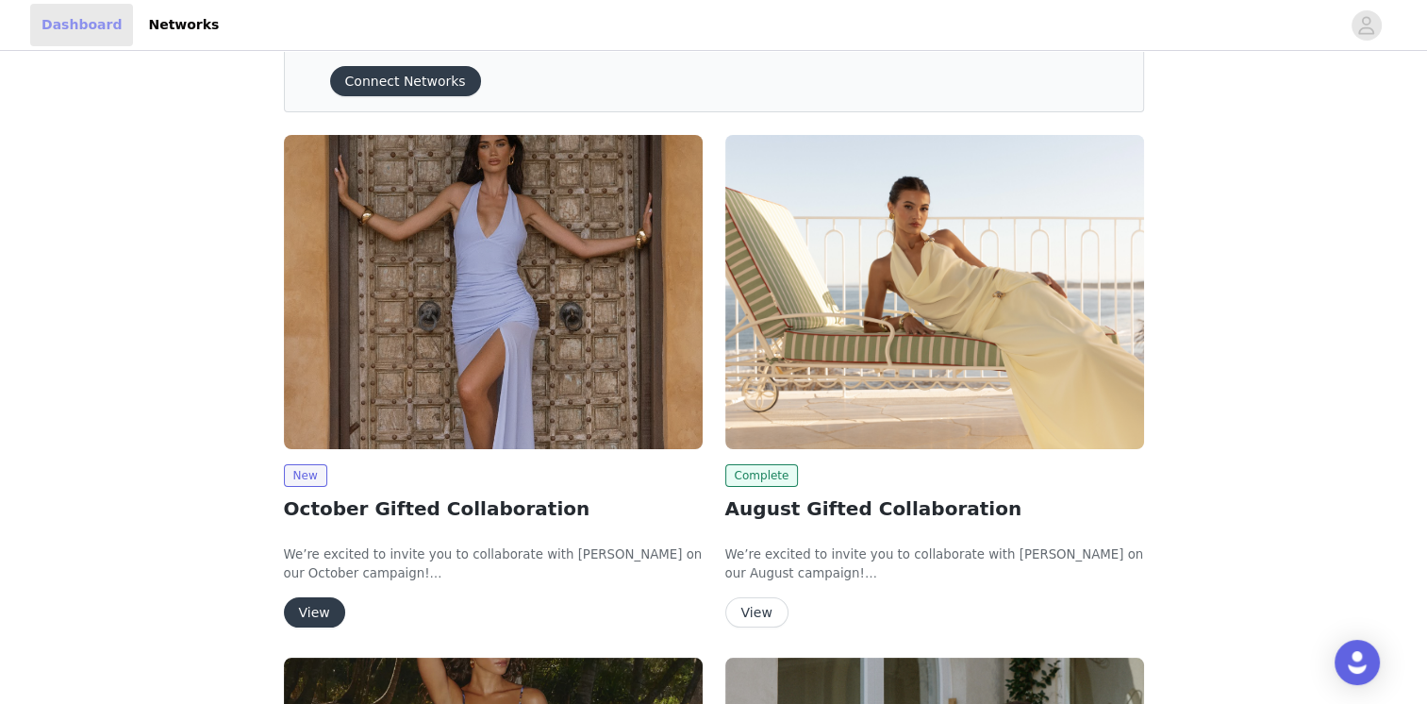
scroll to position [189, 0]
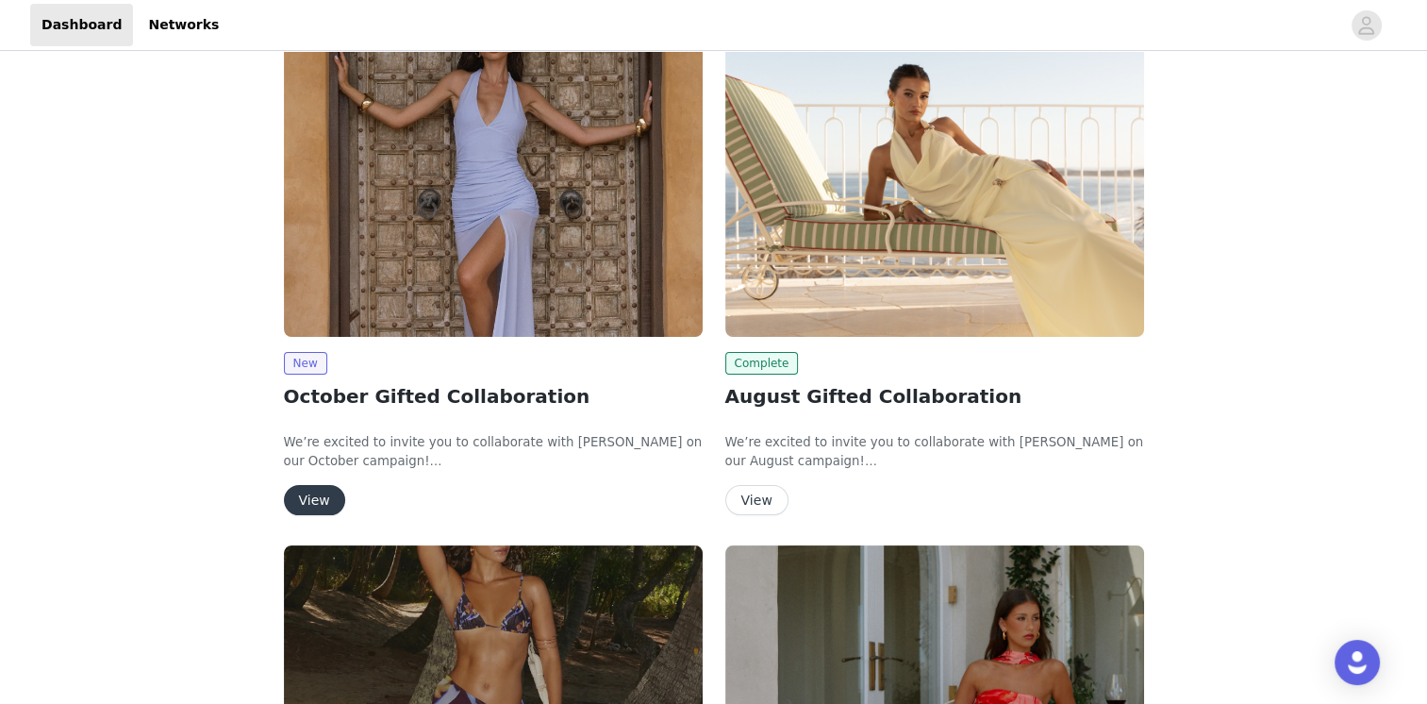
click at [294, 500] on button "View" at bounding box center [314, 500] width 61 height 30
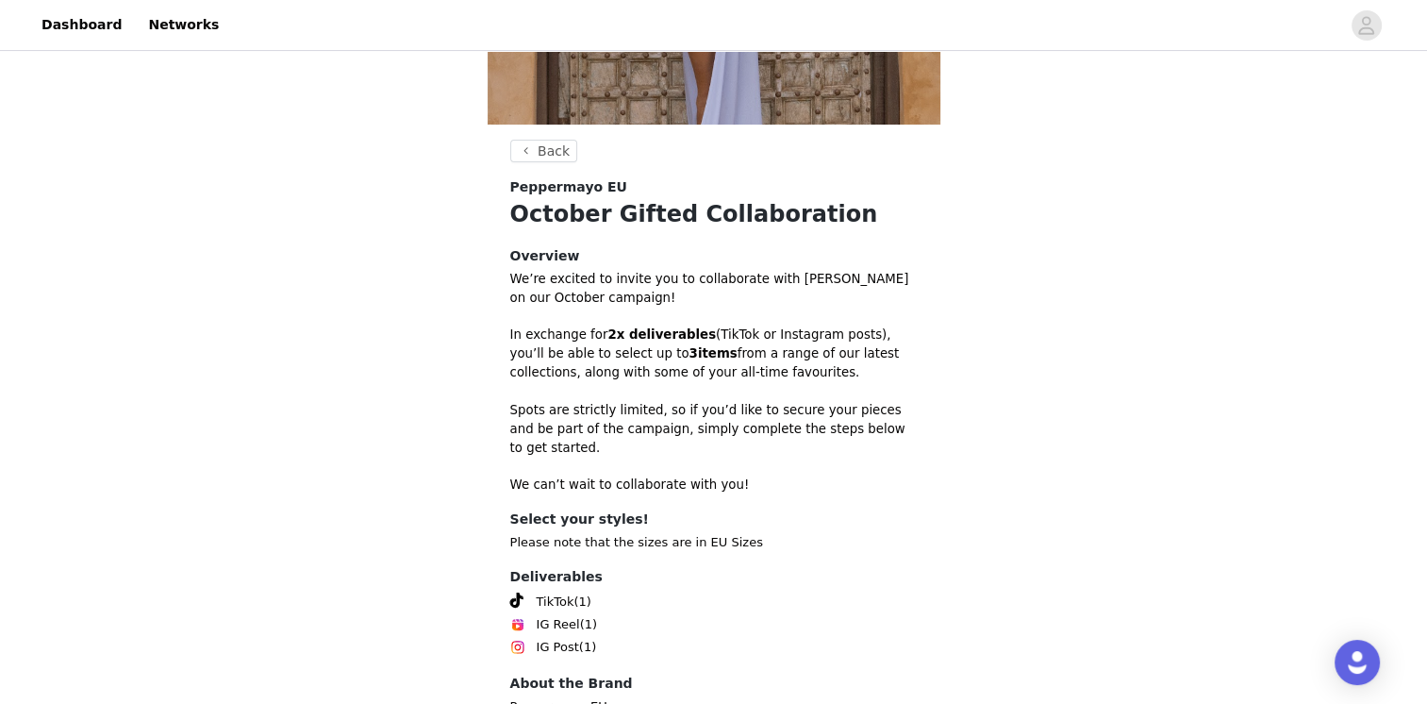
scroll to position [502, 0]
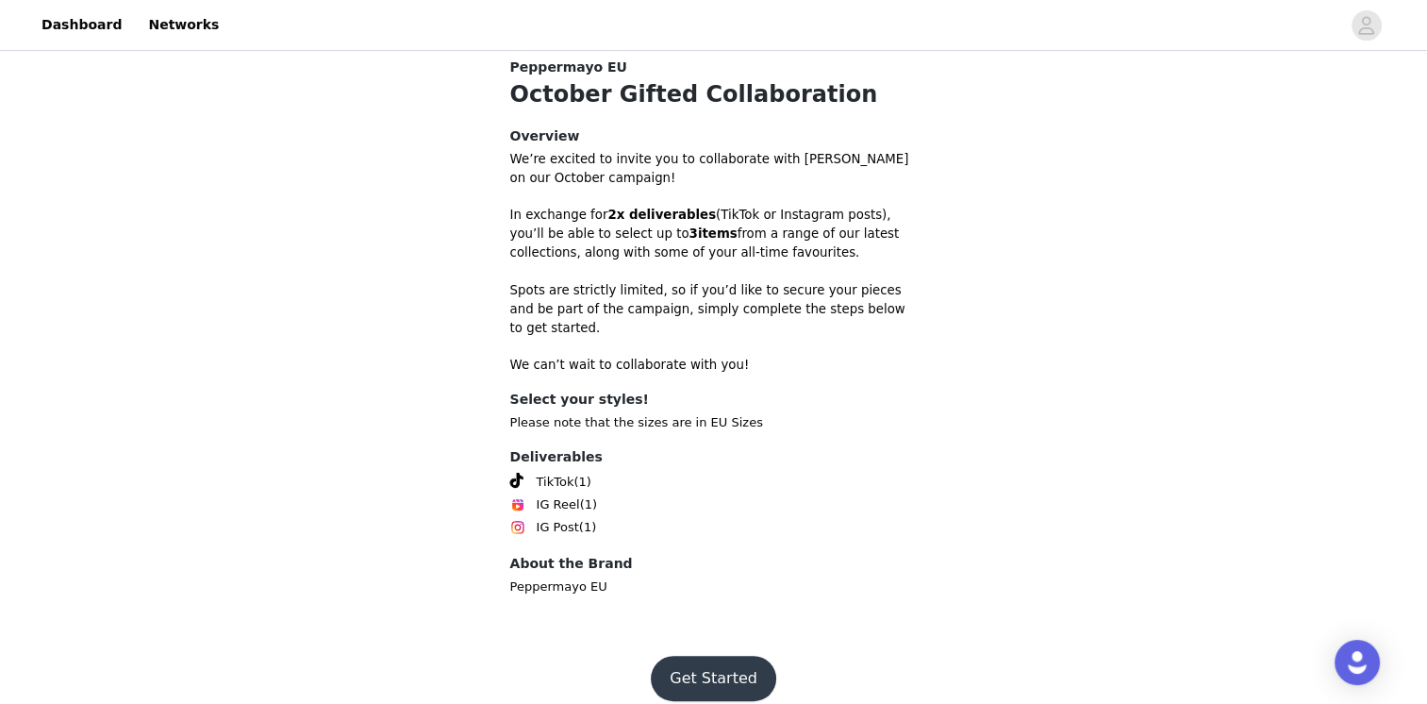
click at [699, 662] on button "Get Started" at bounding box center [713, 678] width 125 height 45
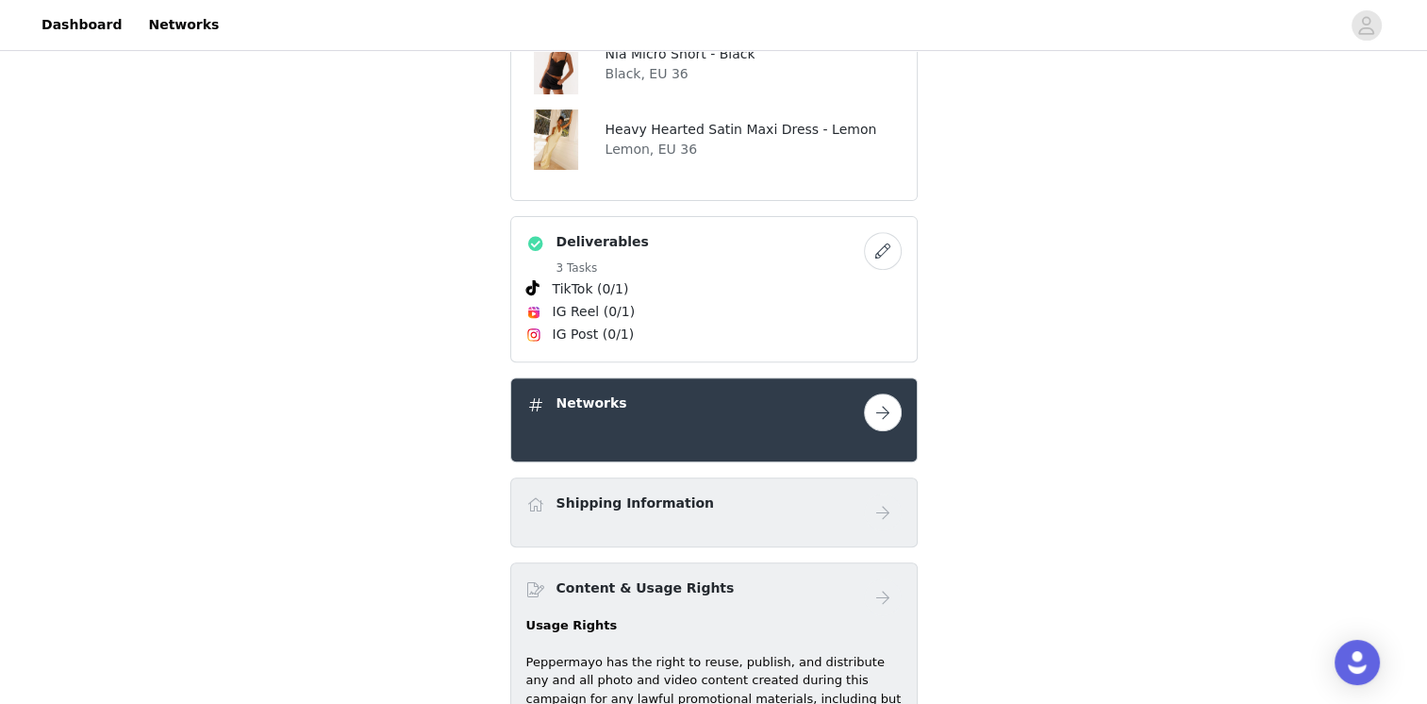
scroll to position [755, 0]
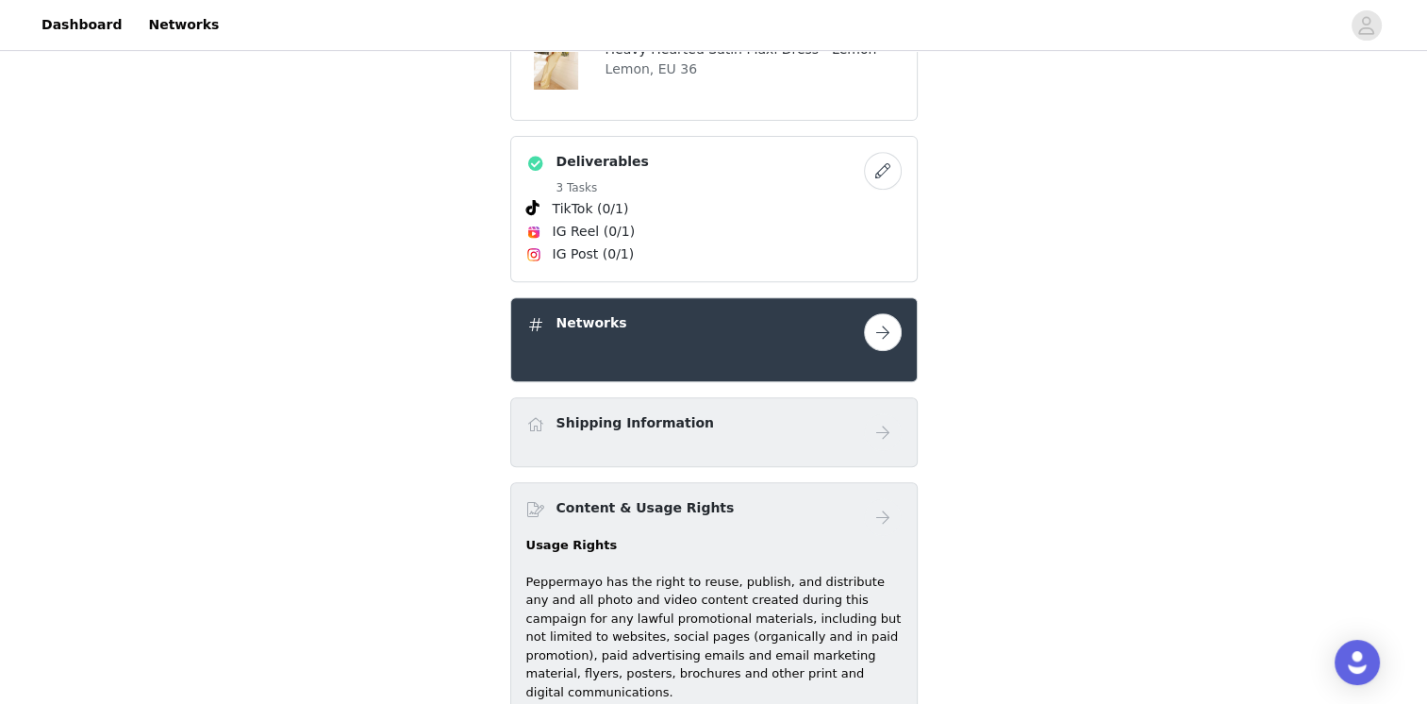
click at [876, 336] on button "button" at bounding box center [883, 332] width 38 height 38
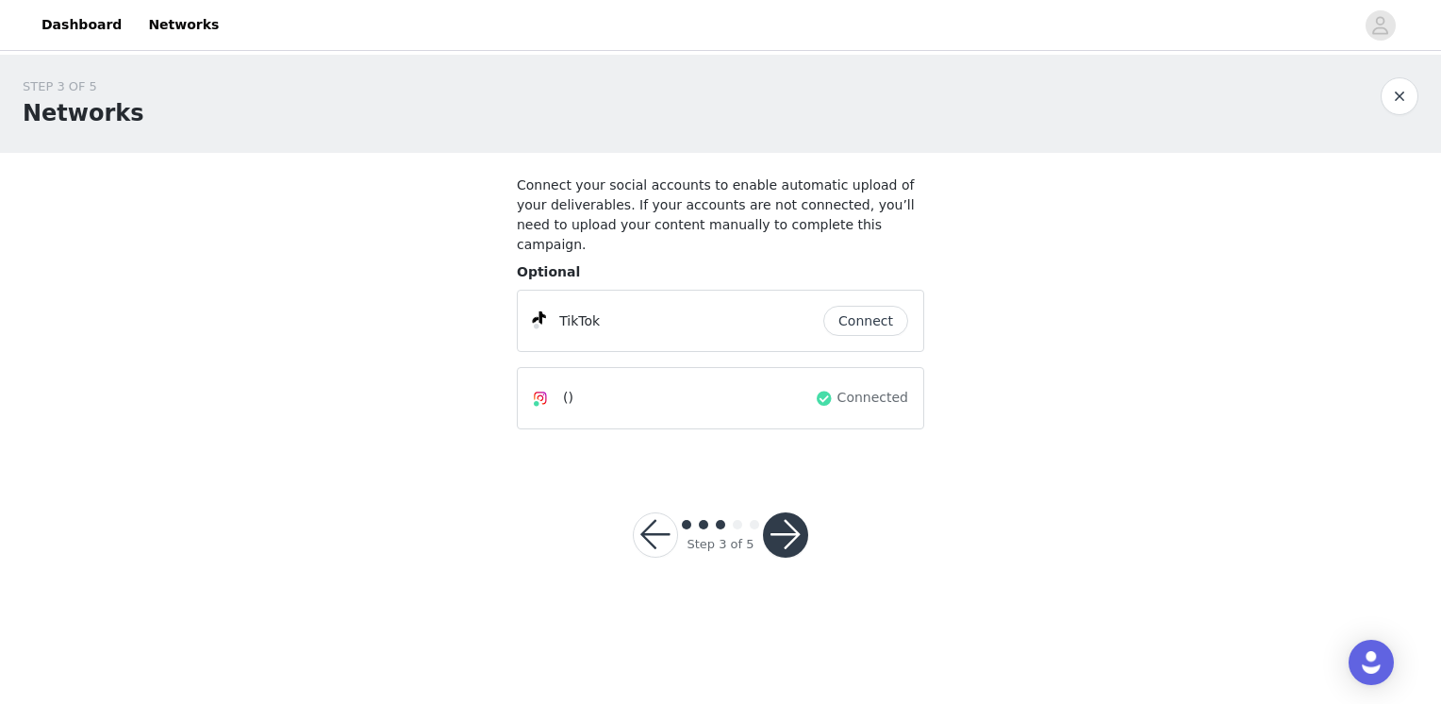
click at [866, 307] on button "Connect" at bounding box center [865, 321] width 85 height 30
click at [805, 514] on button "button" at bounding box center [785, 534] width 45 height 45
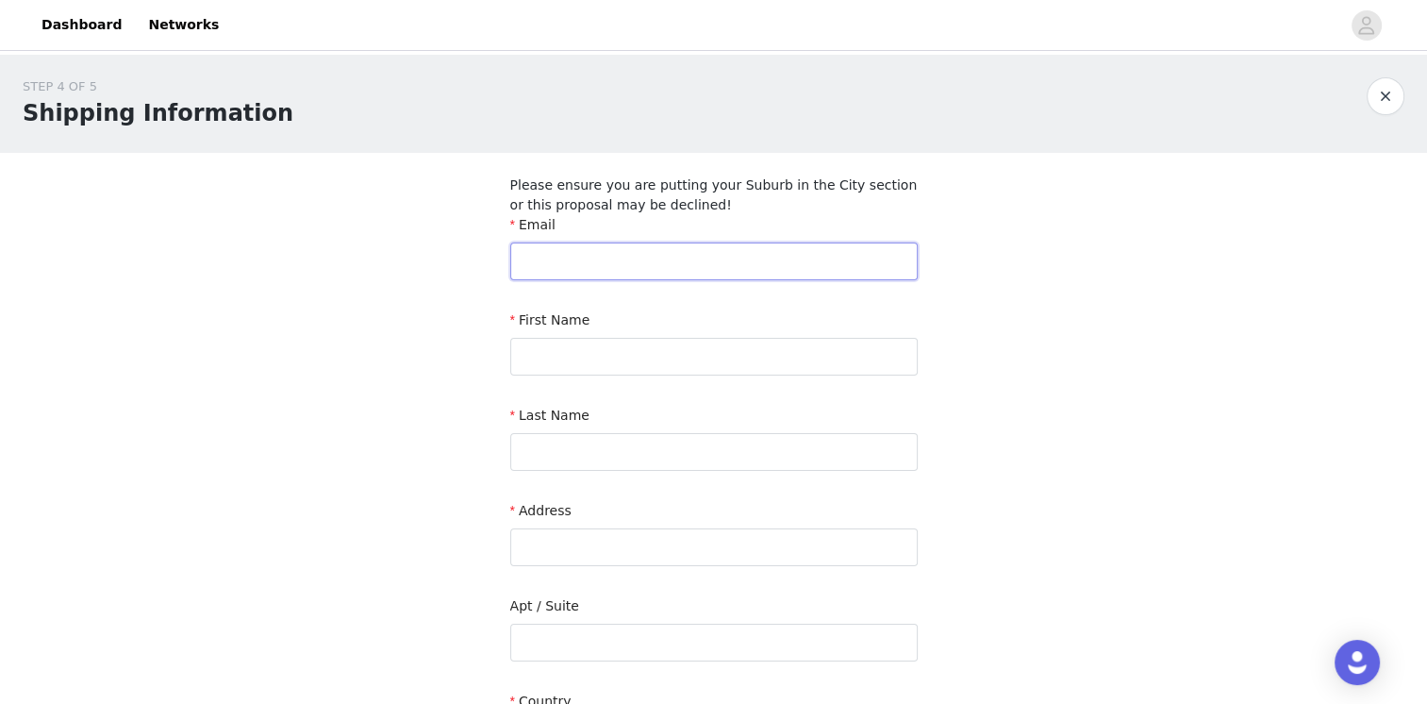
click at [622, 257] on input "text" at bounding box center [713, 261] width 407 height 38
type input "ivilina859@gmail.com"
type input "Ivilina"
type input "Akulava"
type input "18 rue André Gide"
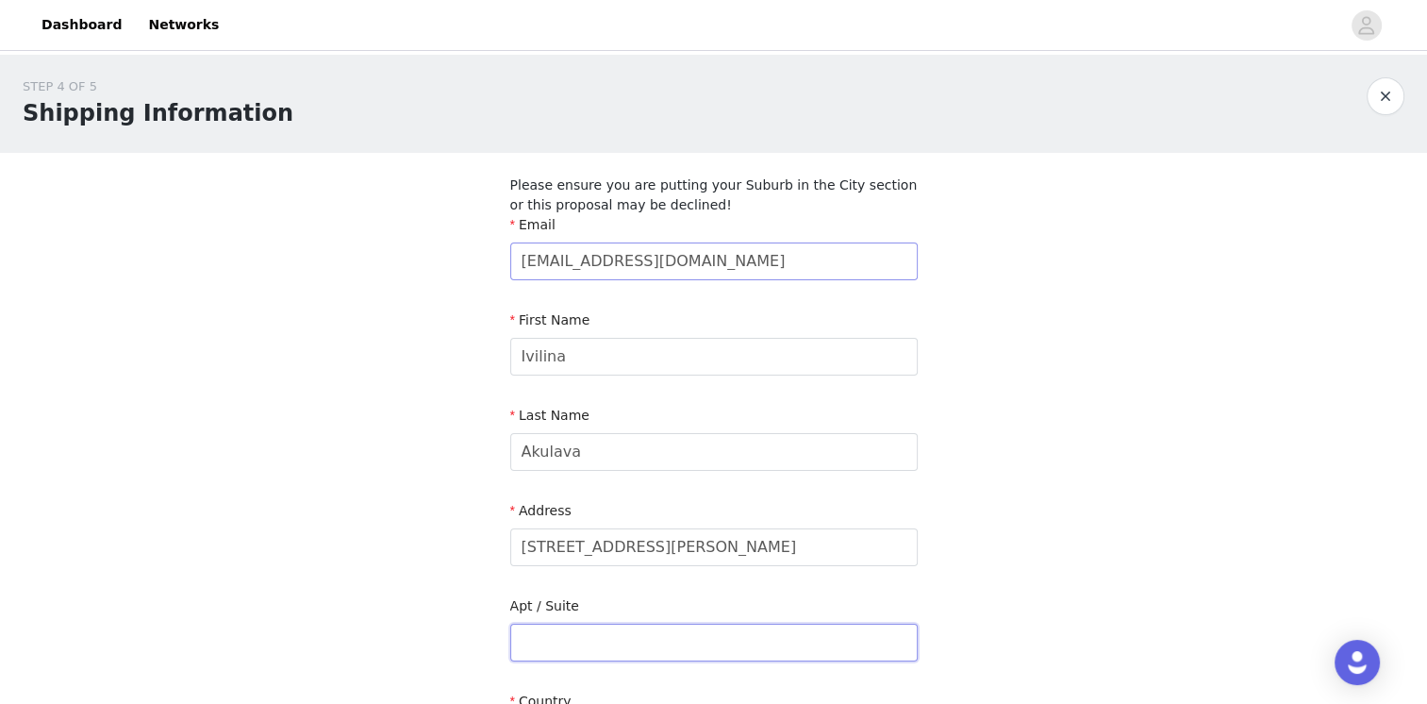
type input "appartement 8, étage 1"
type input "ANNECY"
type input "74000"
type input "0768555662"
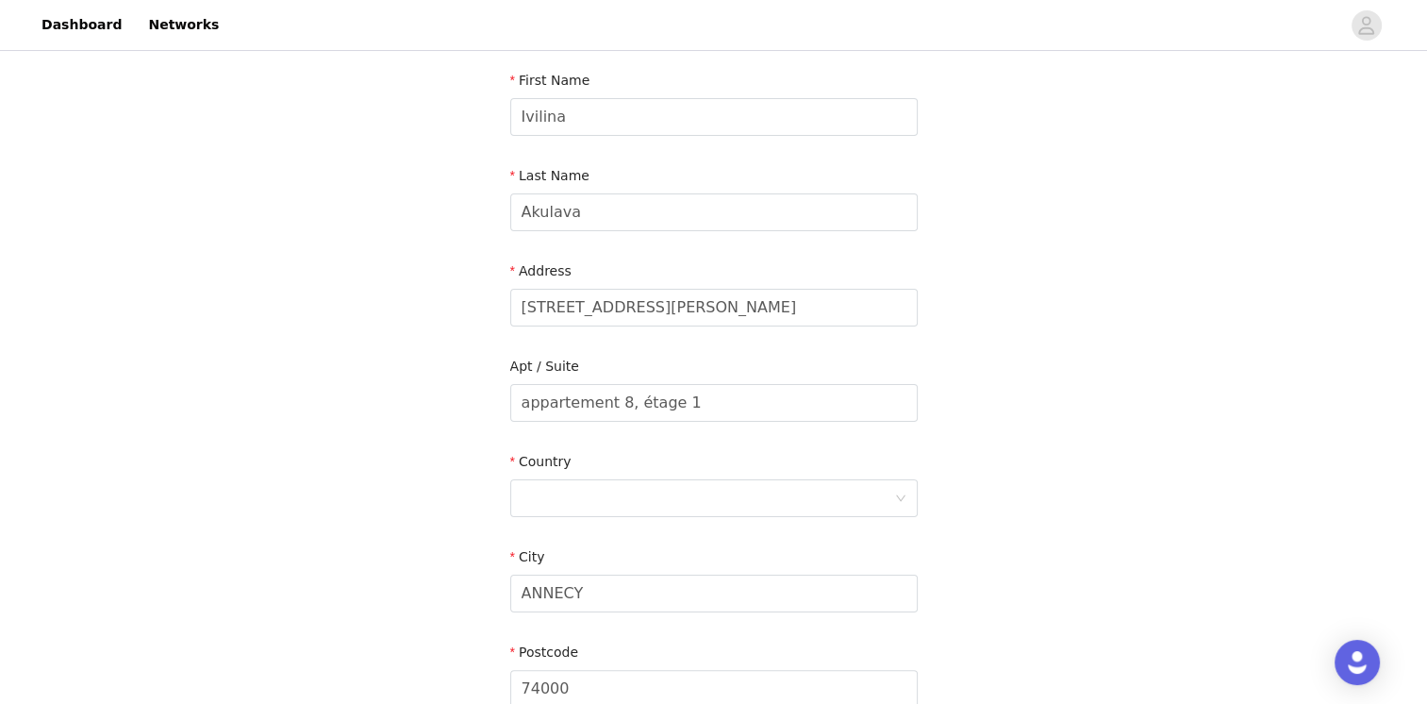
scroll to position [283, 0]
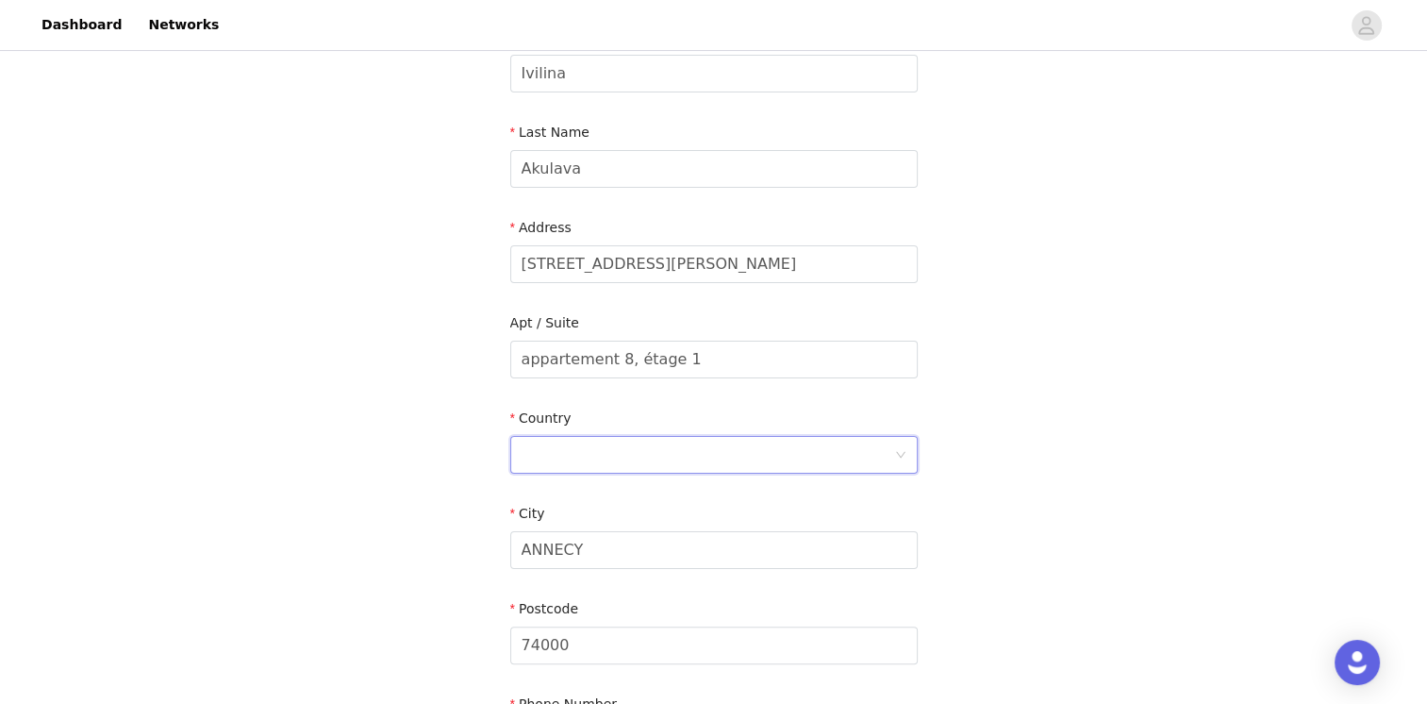
click at [630, 461] on div at bounding box center [708, 455] width 373 height 36
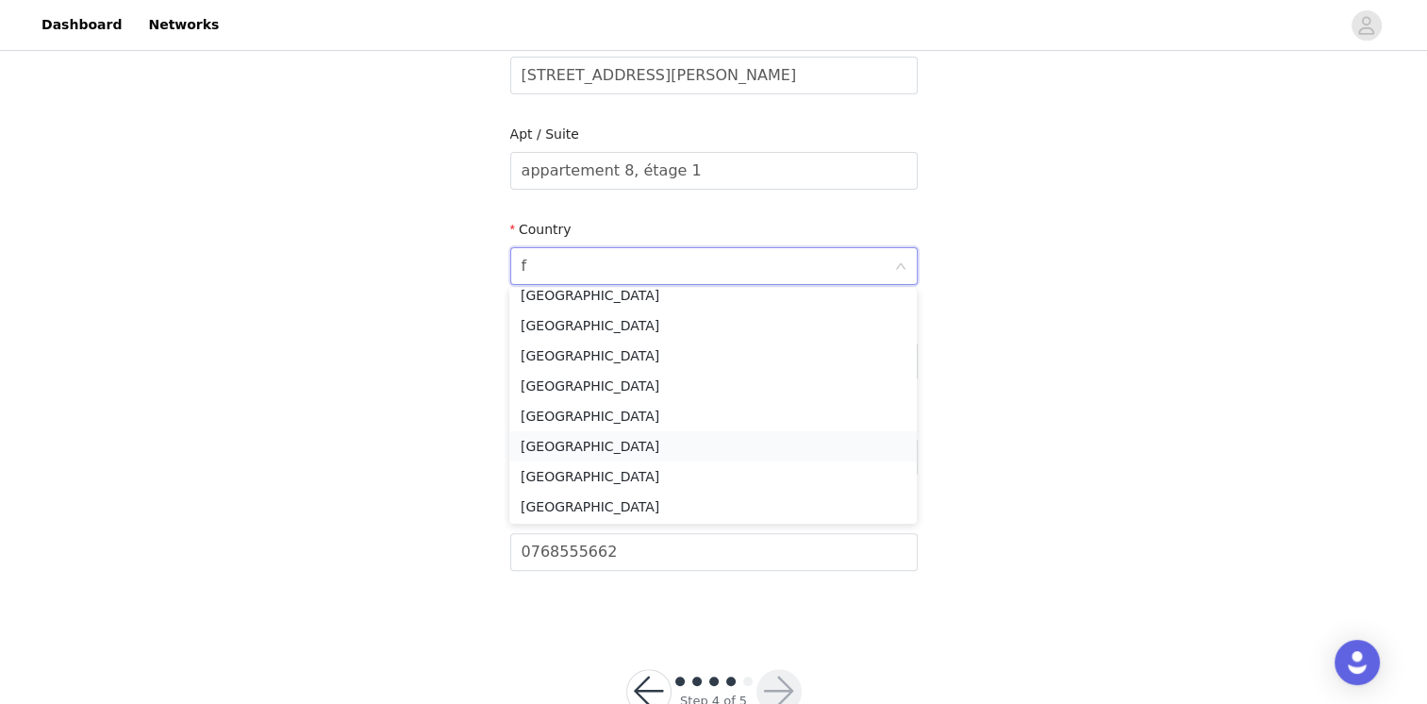
scroll to position [4, 0]
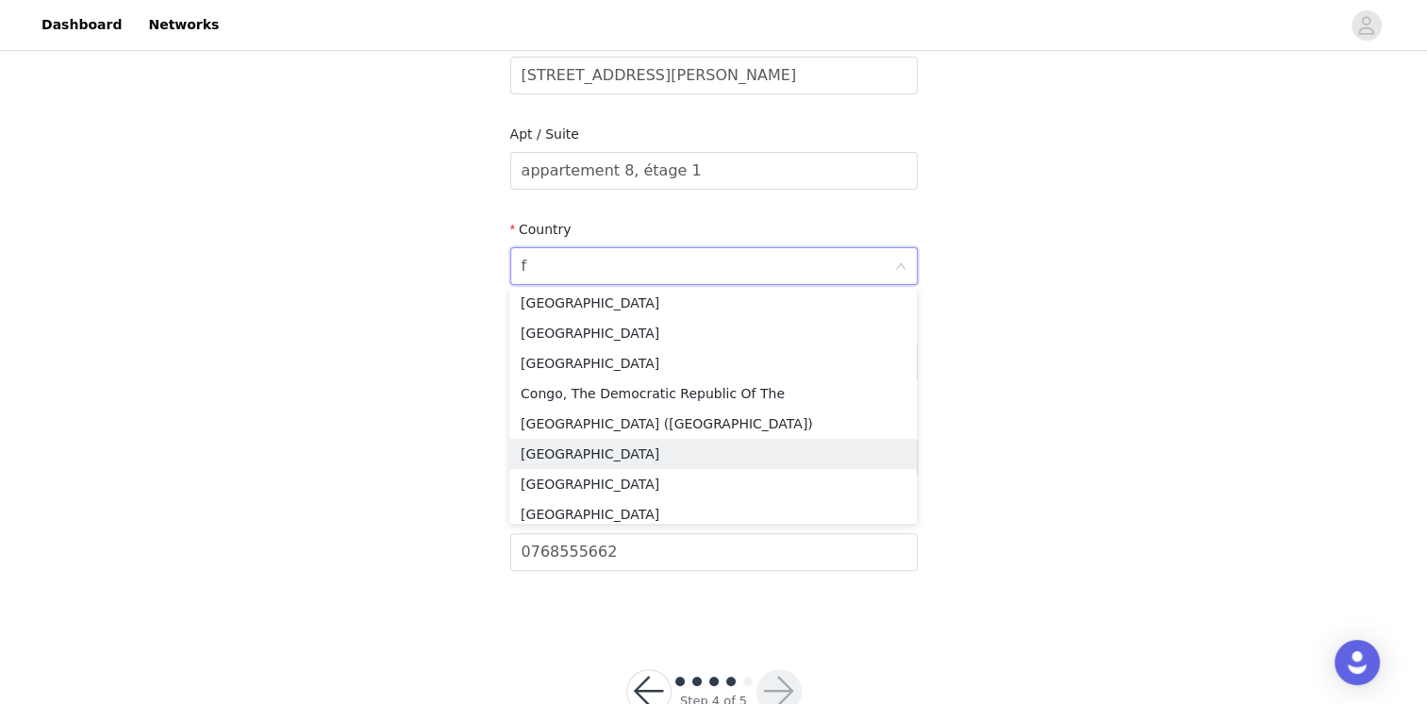
type input "fr"
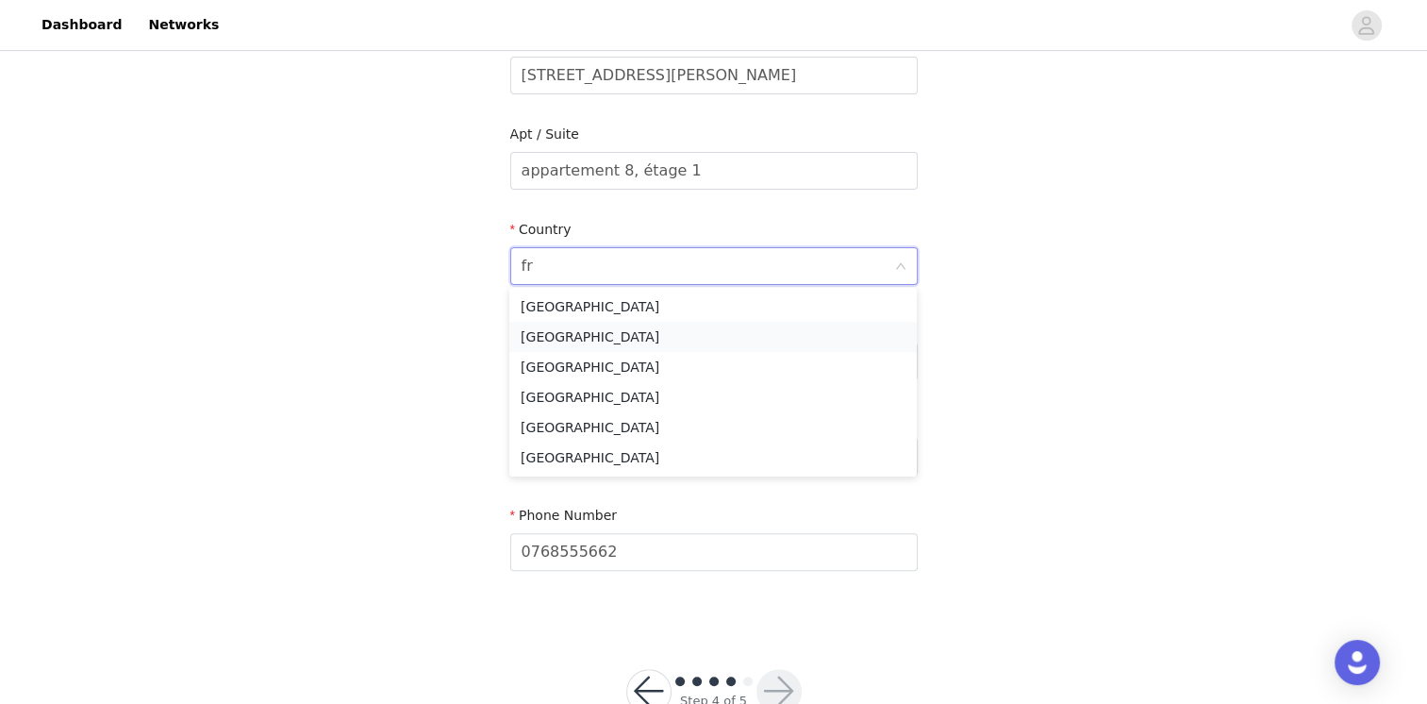
click at [596, 330] on li "France" at bounding box center [712, 337] width 407 height 30
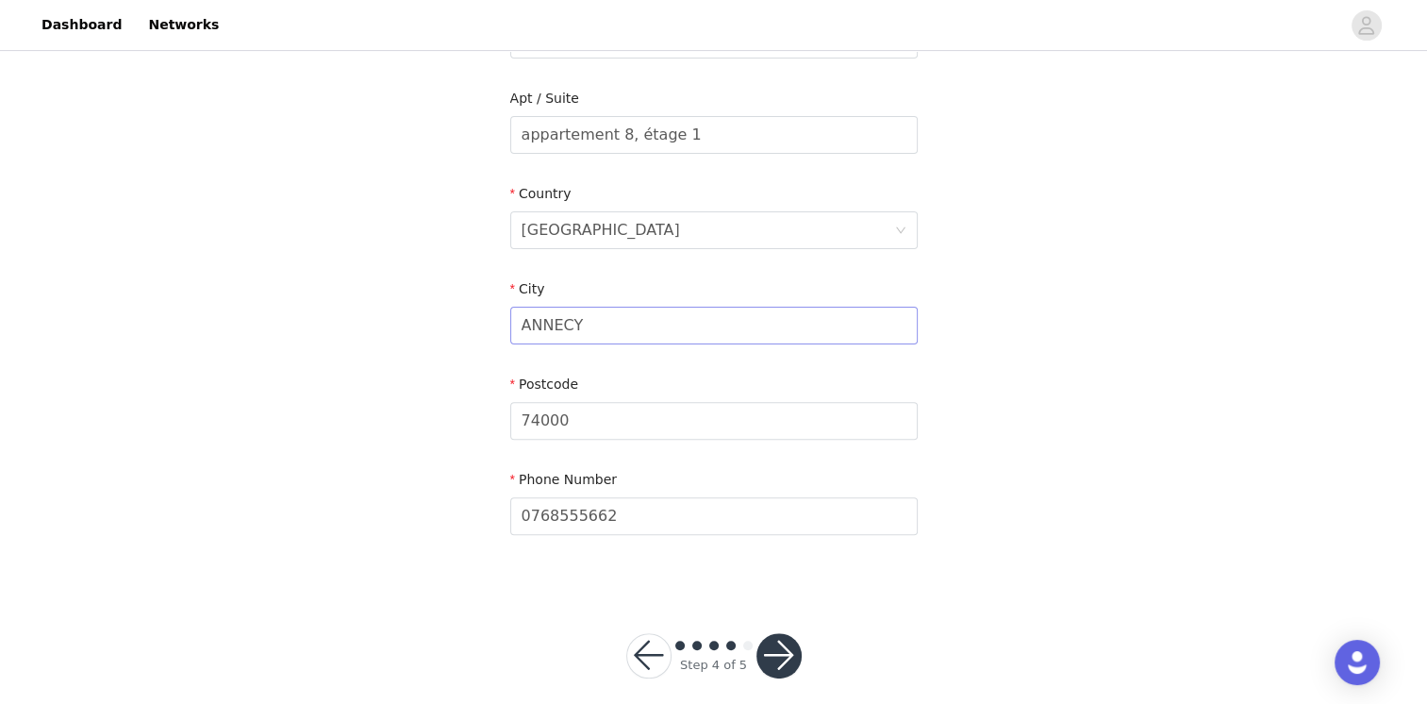
scroll to position [525, 0]
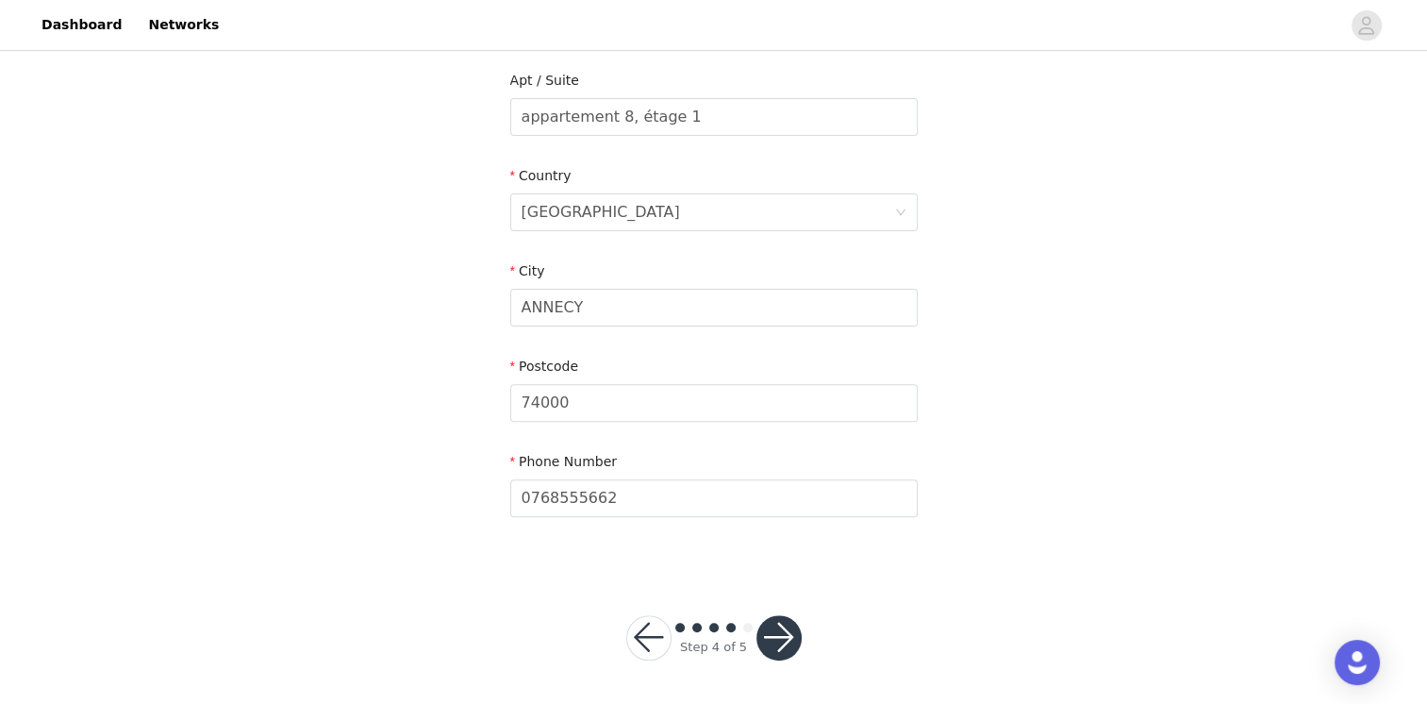
click at [762, 644] on button "button" at bounding box center [778, 637] width 45 height 45
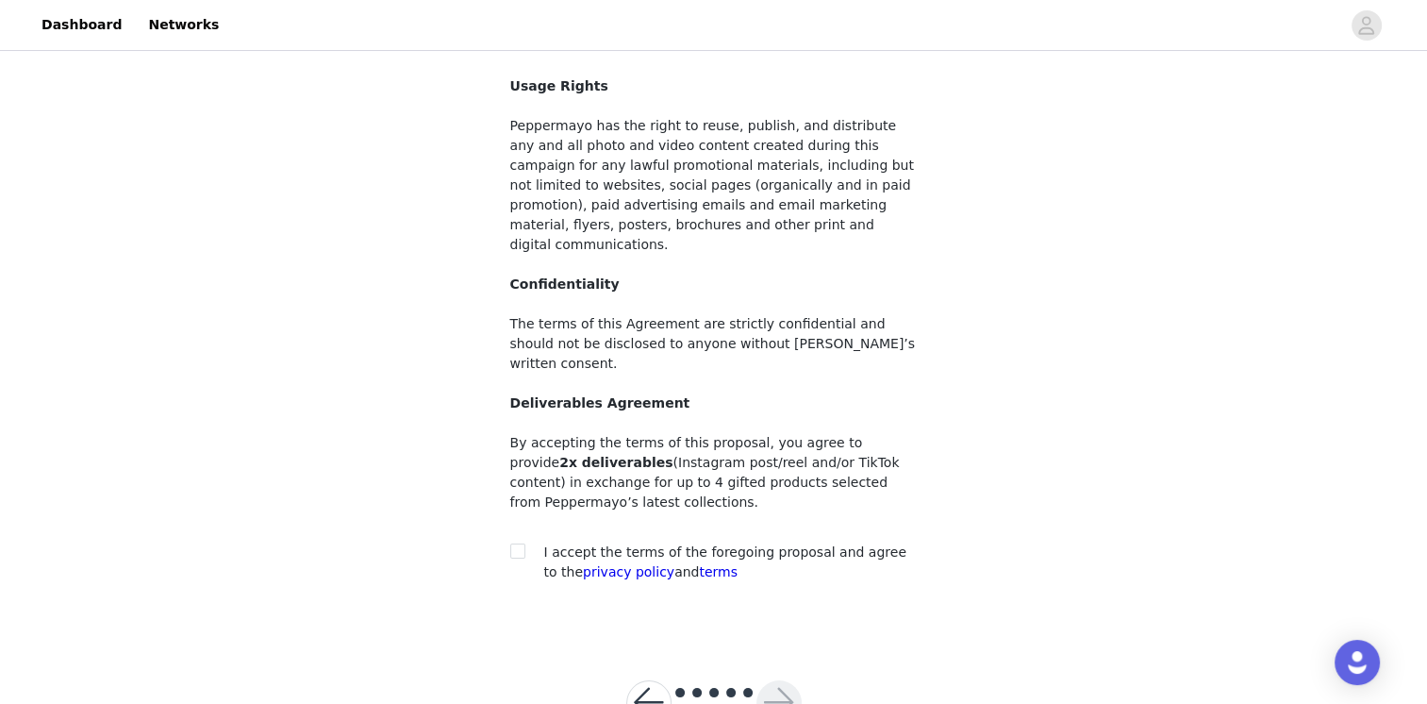
scroll to position [167, 0]
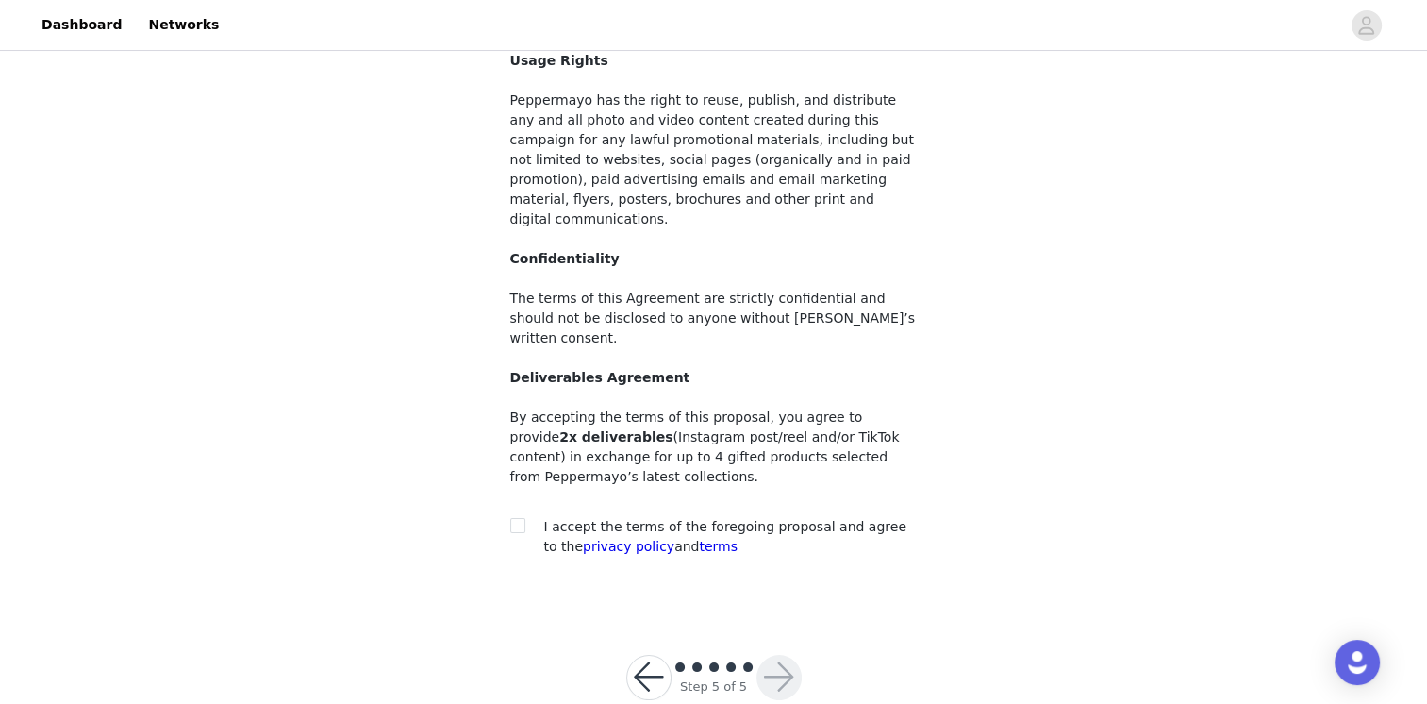
click at [508, 490] on section "You must agree to these content rights in order to participate Usage Rights Pep…" at bounding box center [714, 297] width 453 height 623
click at [513, 518] on input "checkbox" at bounding box center [516, 524] width 13 height 13
checkbox input "true"
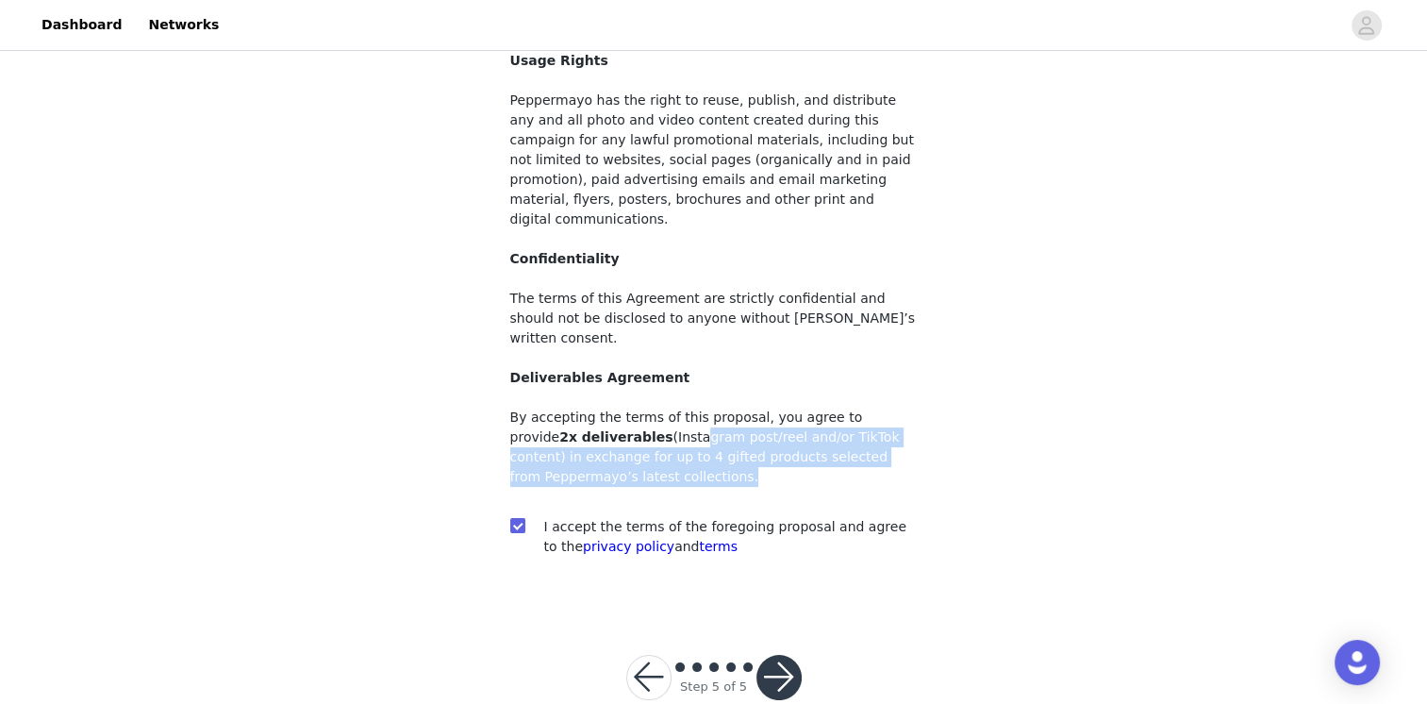
drag, startPoint x: 619, startPoint y: 400, endPoint x: 810, endPoint y: 440, distance: 195.5
click at [810, 440] on p "By accepting the terms of this proposal, you agree to provide 2x deliverables (…" at bounding box center [713, 446] width 407 height 79
click at [796, 655] on button "button" at bounding box center [778, 677] width 45 height 45
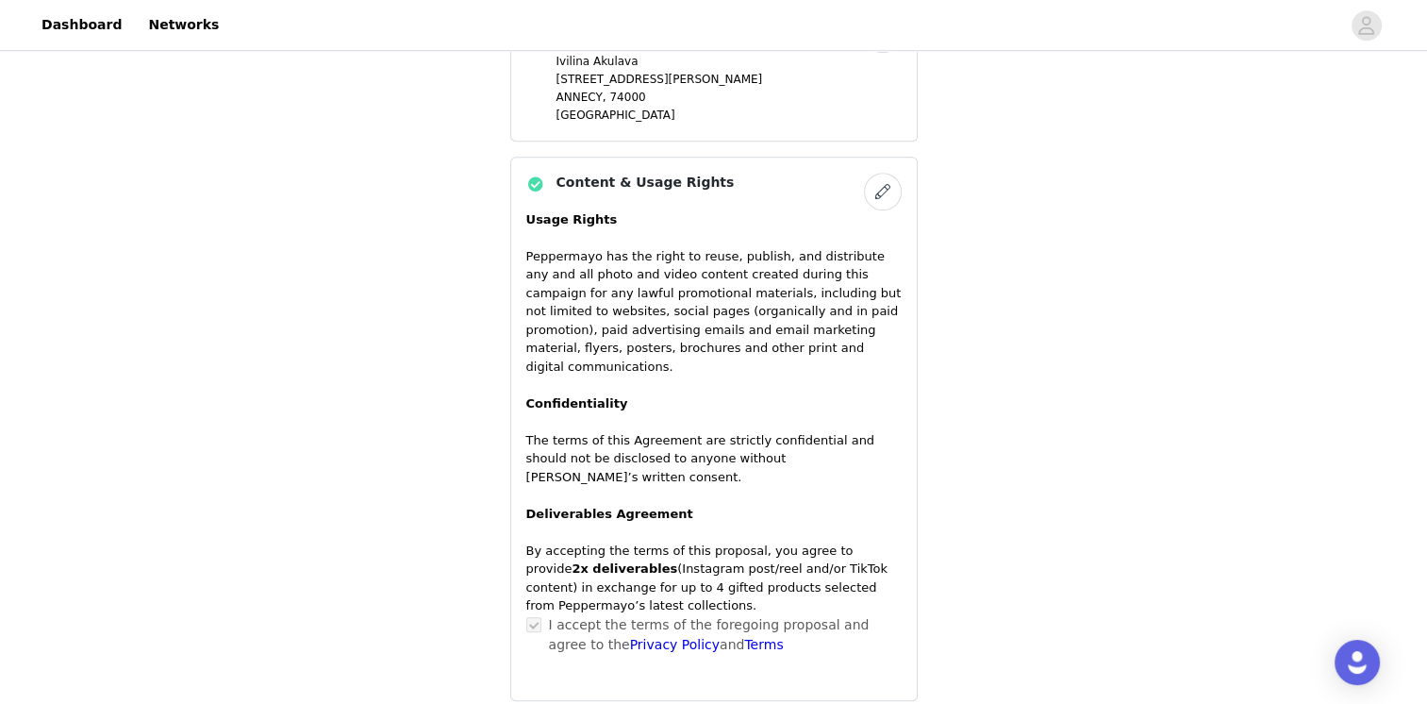
scroll to position [1337, 0]
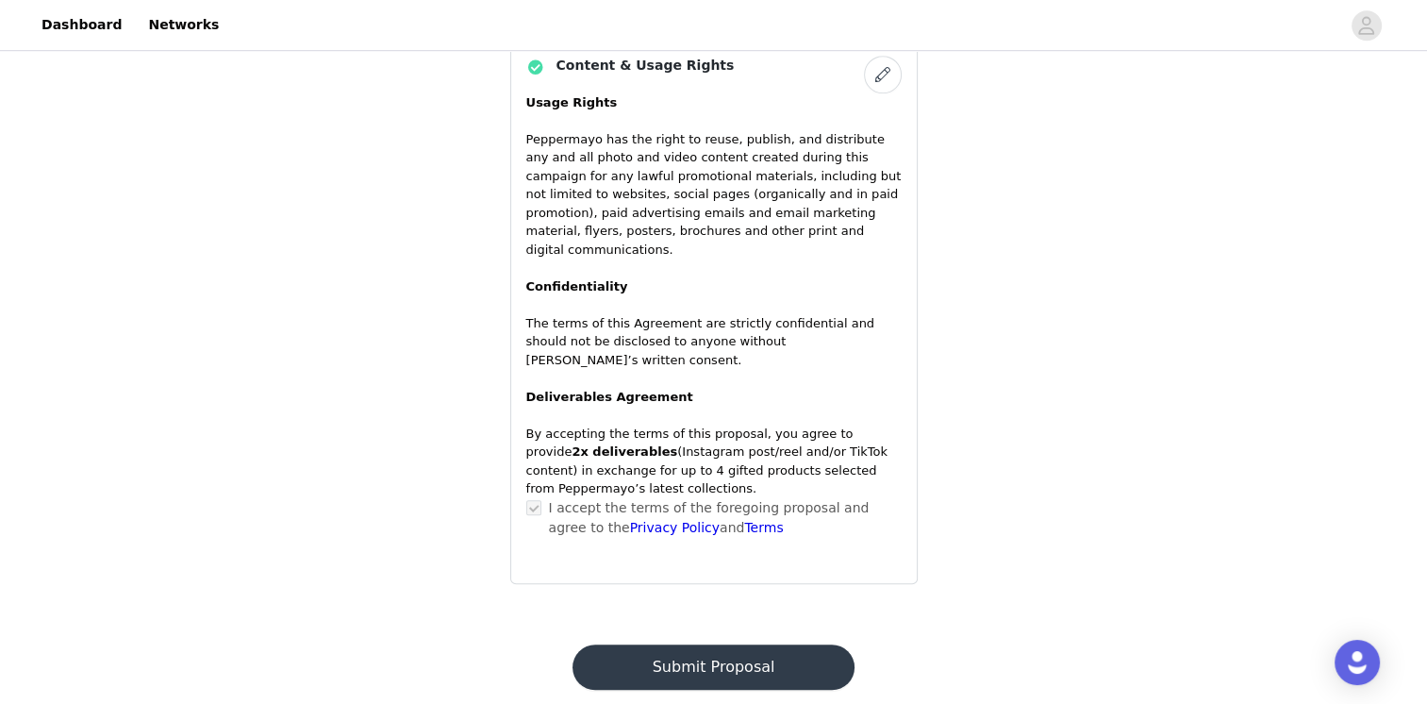
click at [743, 644] on button "Submit Proposal" at bounding box center [714, 666] width 282 height 45
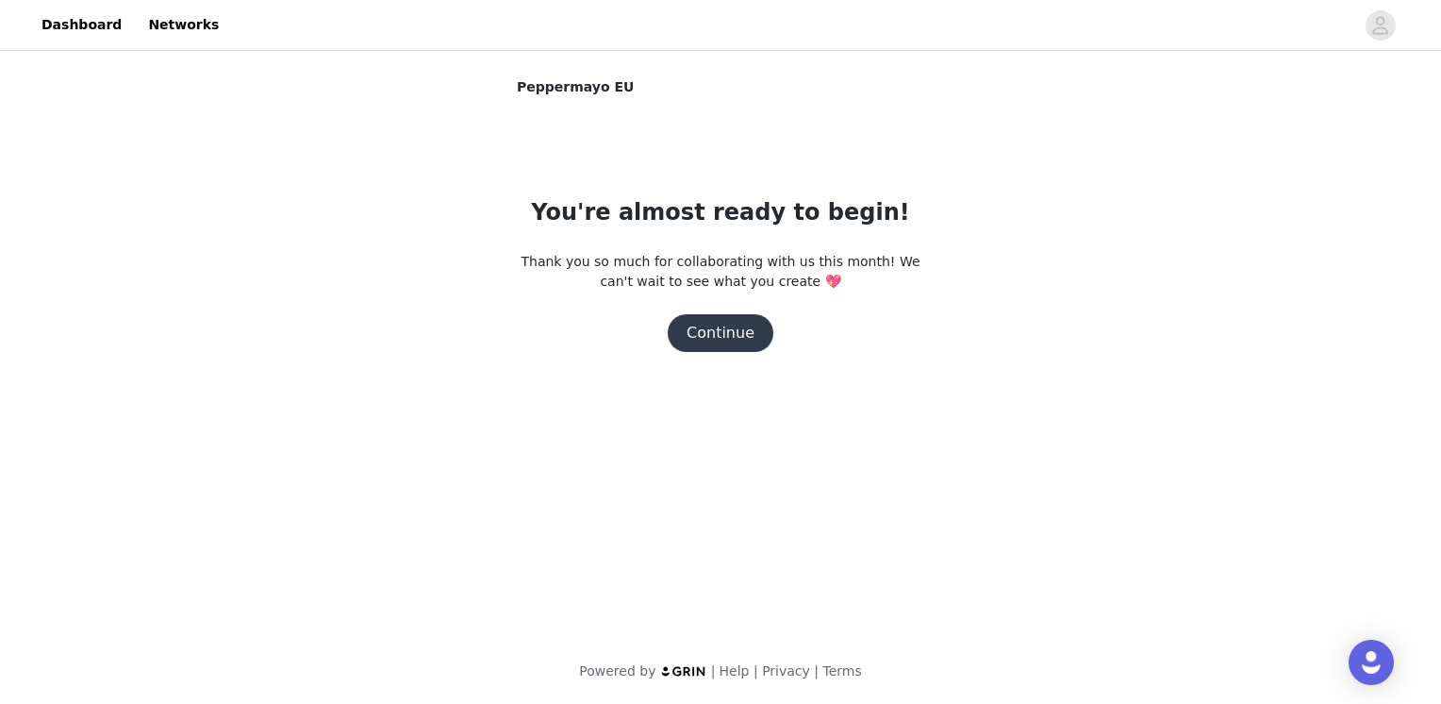
click at [745, 346] on button "Continue" at bounding box center [721, 333] width 106 height 38
